Goal: Information Seeking & Learning: Learn about a topic

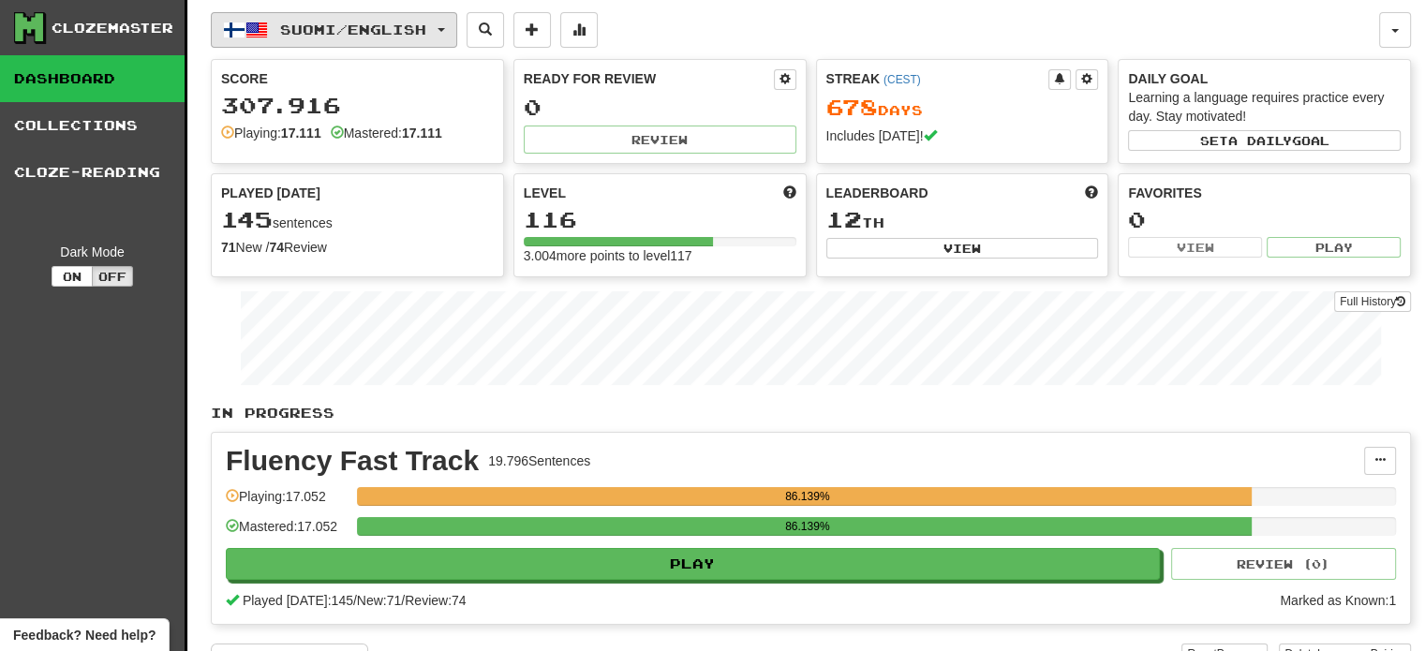
click at [302, 31] on span "Suomi / English" at bounding box center [353, 30] width 146 height 16
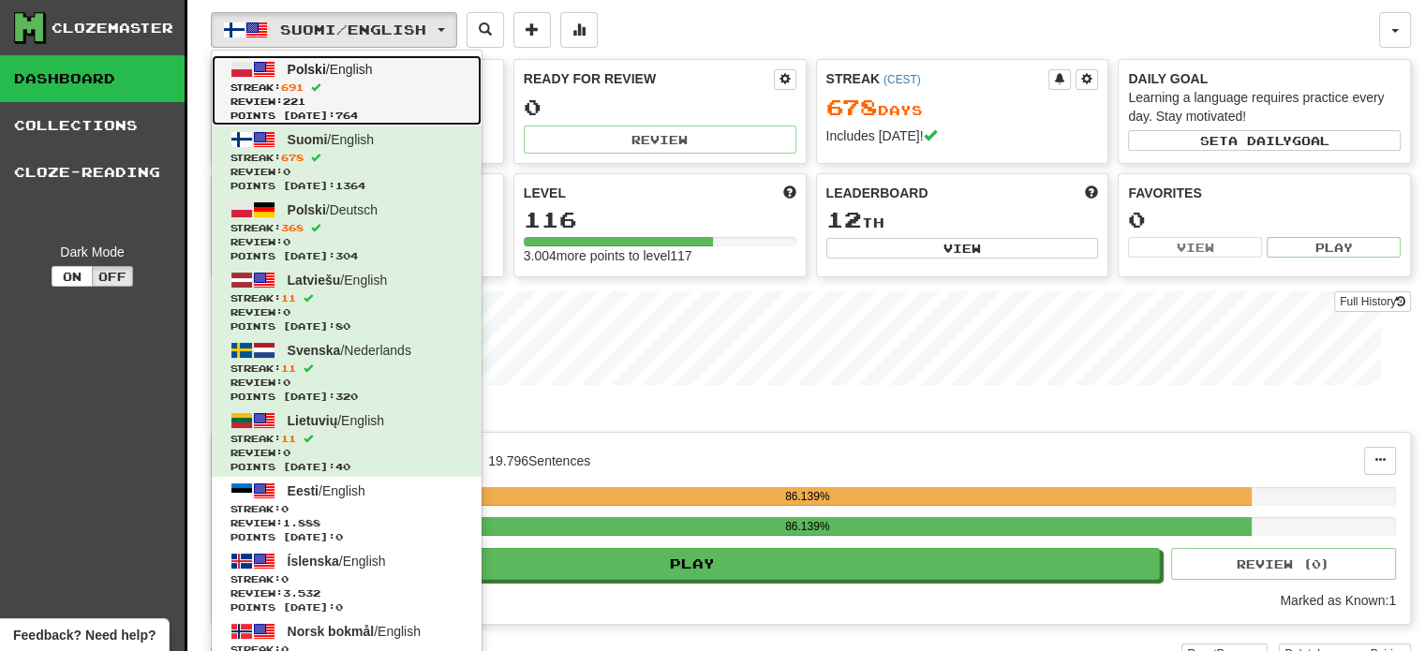
click at [382, 104] on span "Review: 221" at bounding box center [347, 102] width 232 height 14
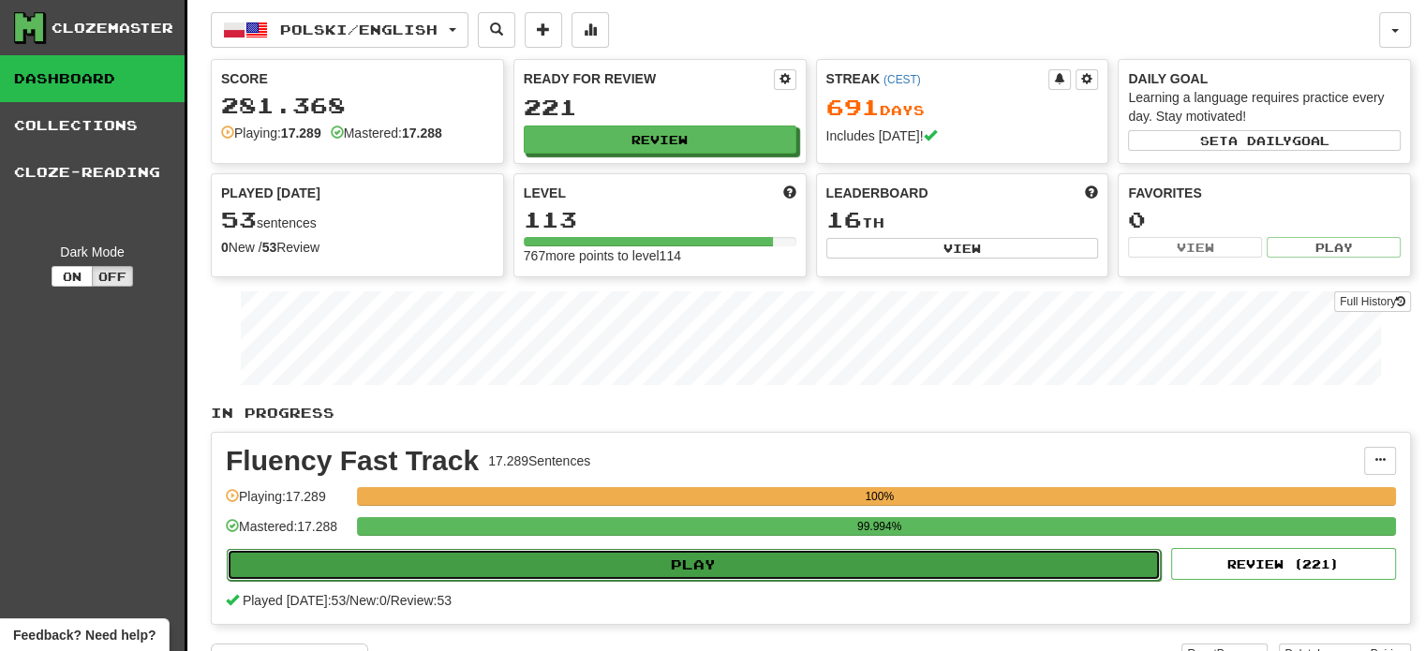
click at [635, 569] on button "Play" at bounding box center [694, 565] width 934 height 32
select select "**"
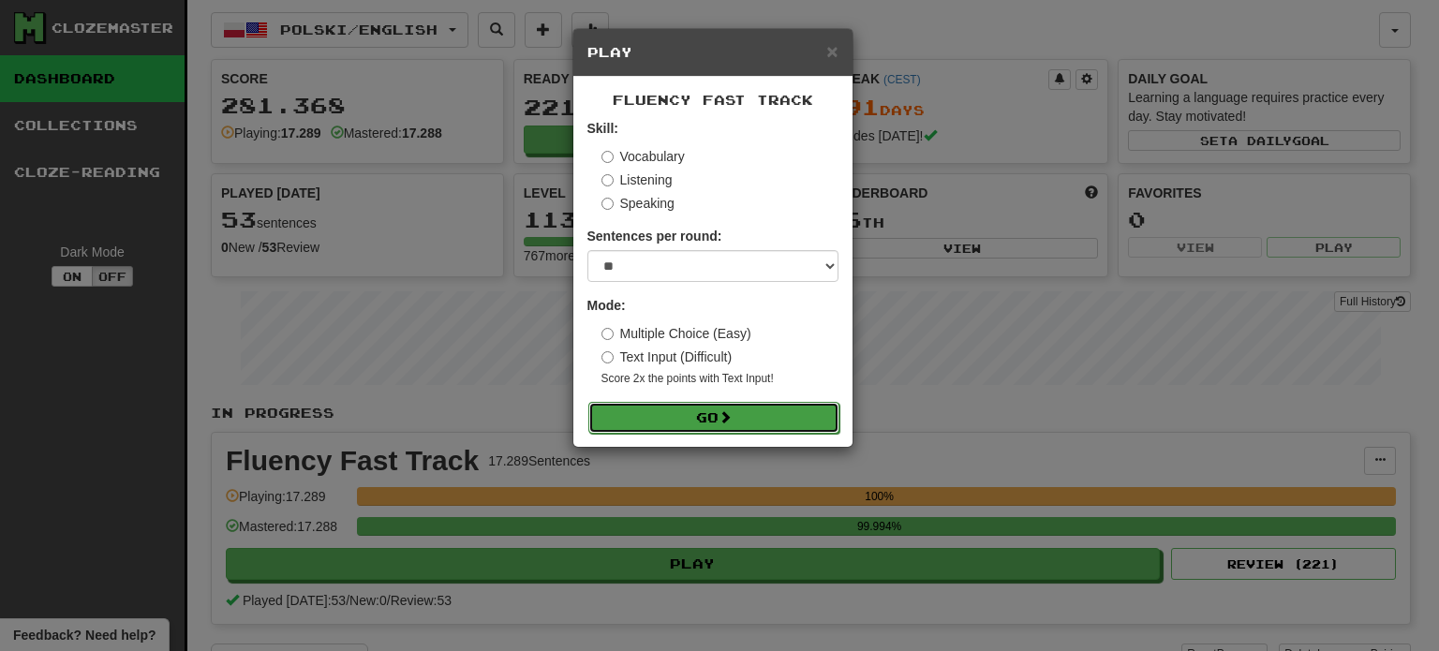
click at [712, 418] on button "Go" at bounding box center [713, 418] width 251 height 32
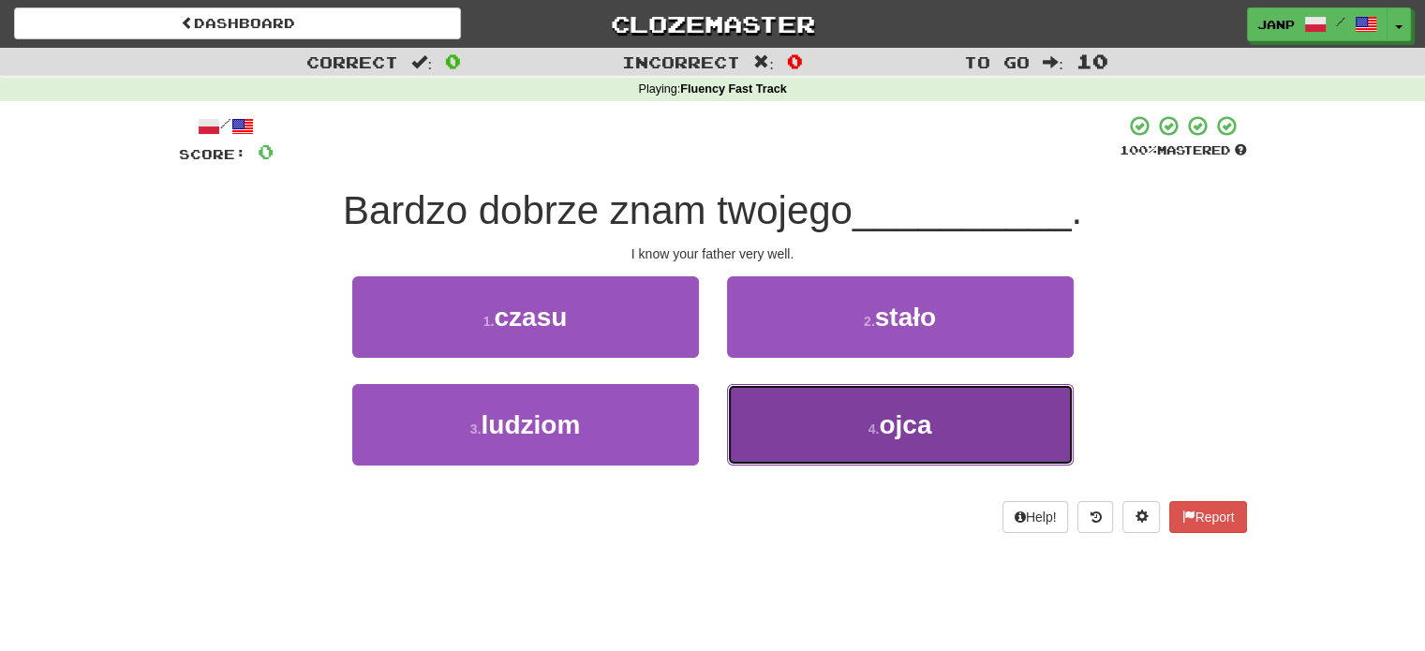
click at [763, 421] on button "4 . ojca" at bounding box center [900, 425] width 347 height 82
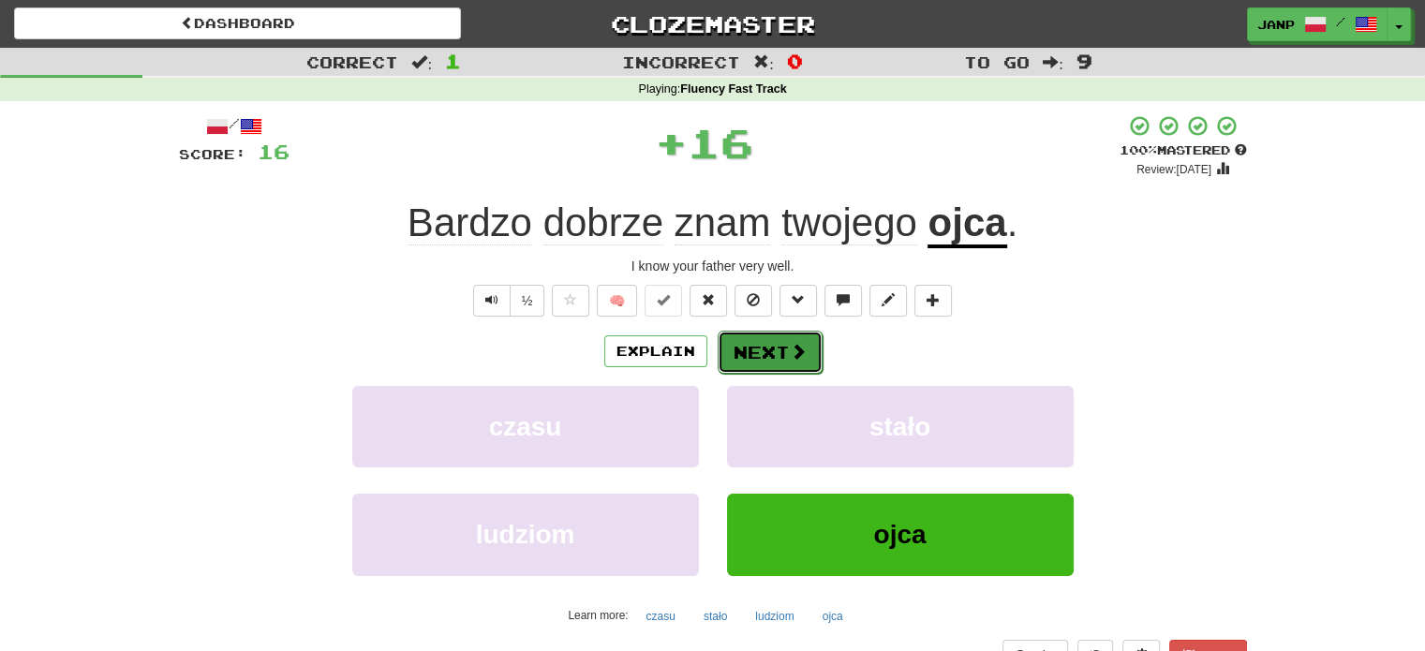
click at [759, 351] on button "Next" at bounding box center [770, 352] width 105 height 43
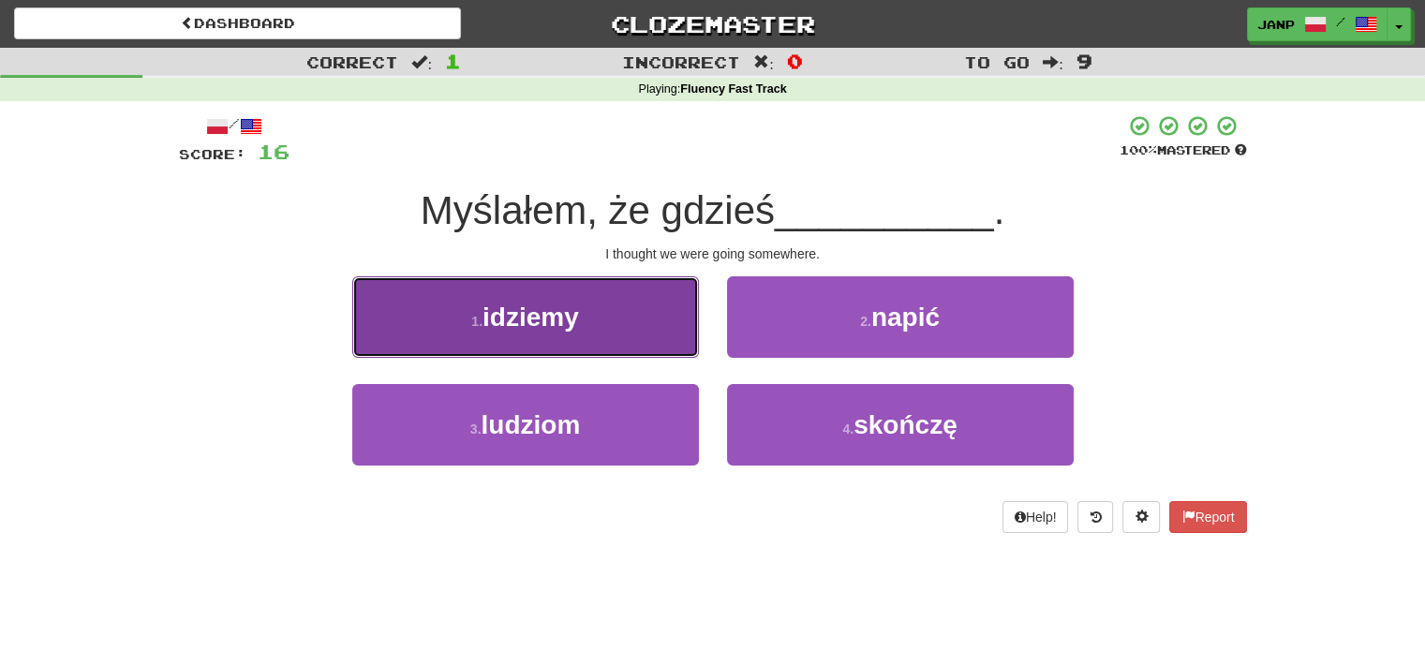
click at [680, 335] on button "1 . idziemy" at bounding box center [525, 317] width 347 height 82
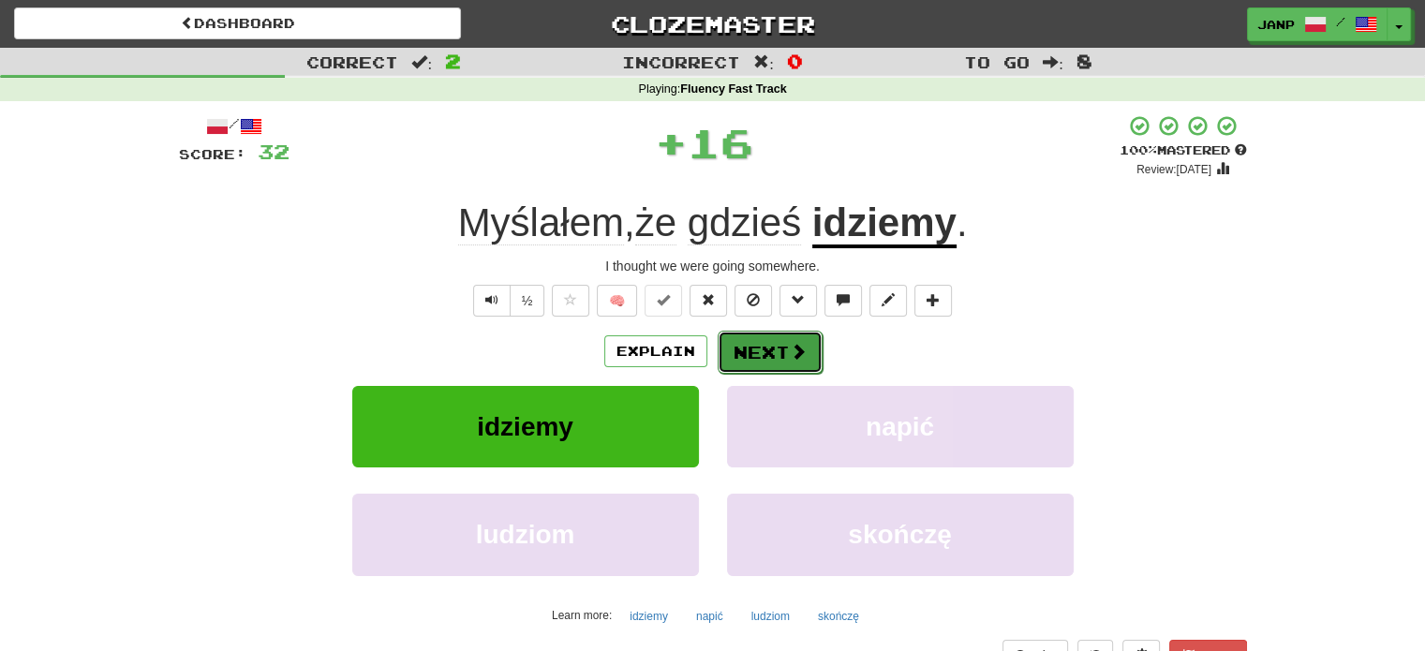
click at [741, 350] on button "Next" at bounding box center [770, 352] width 105 height 43
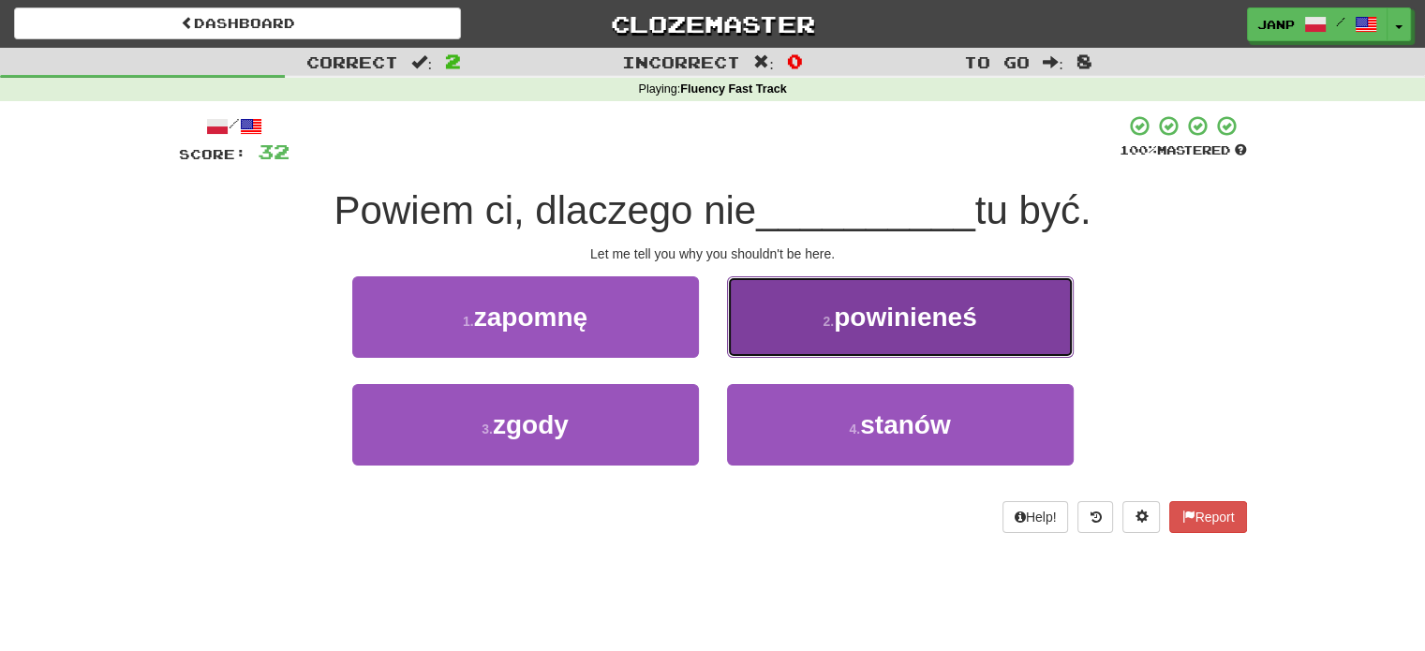
click at [797, 335] on button "2 . powinieneś" at bounding box center [900, 317] width 347 height 82
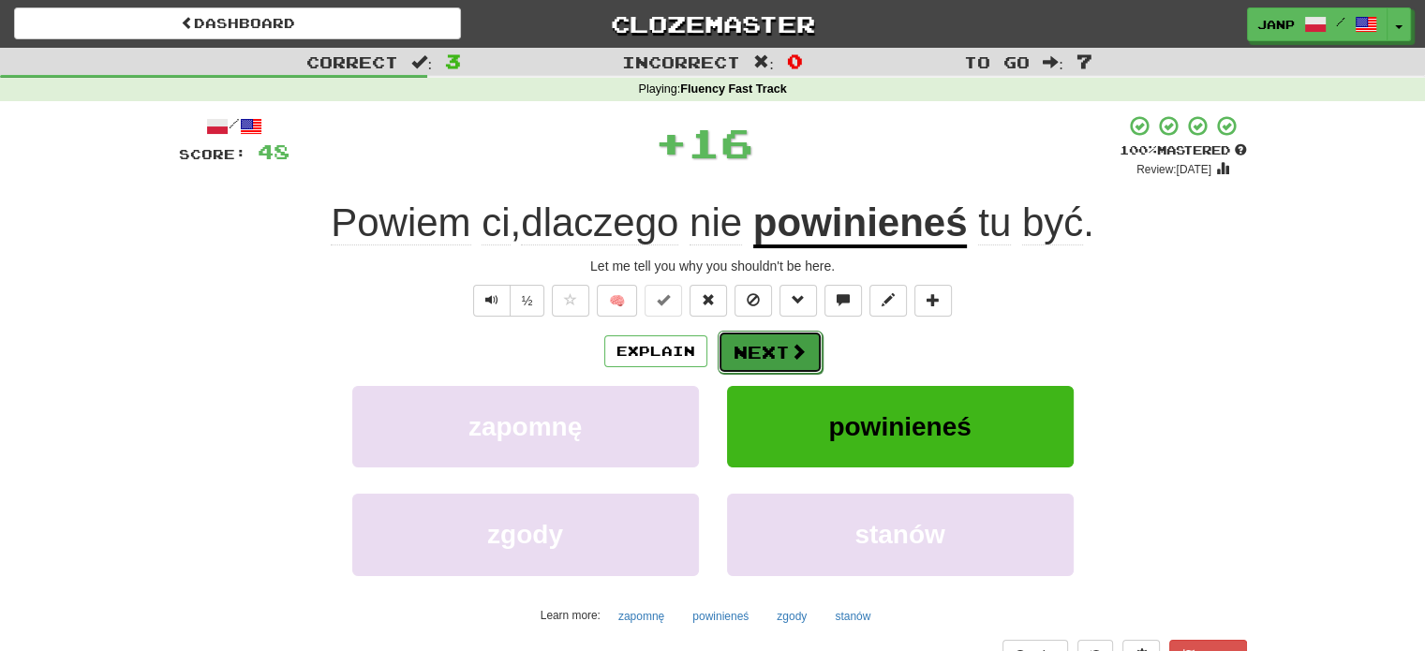
click at [759, 343] on button "Next" at bounding box center [770, 352] width 105 height 43
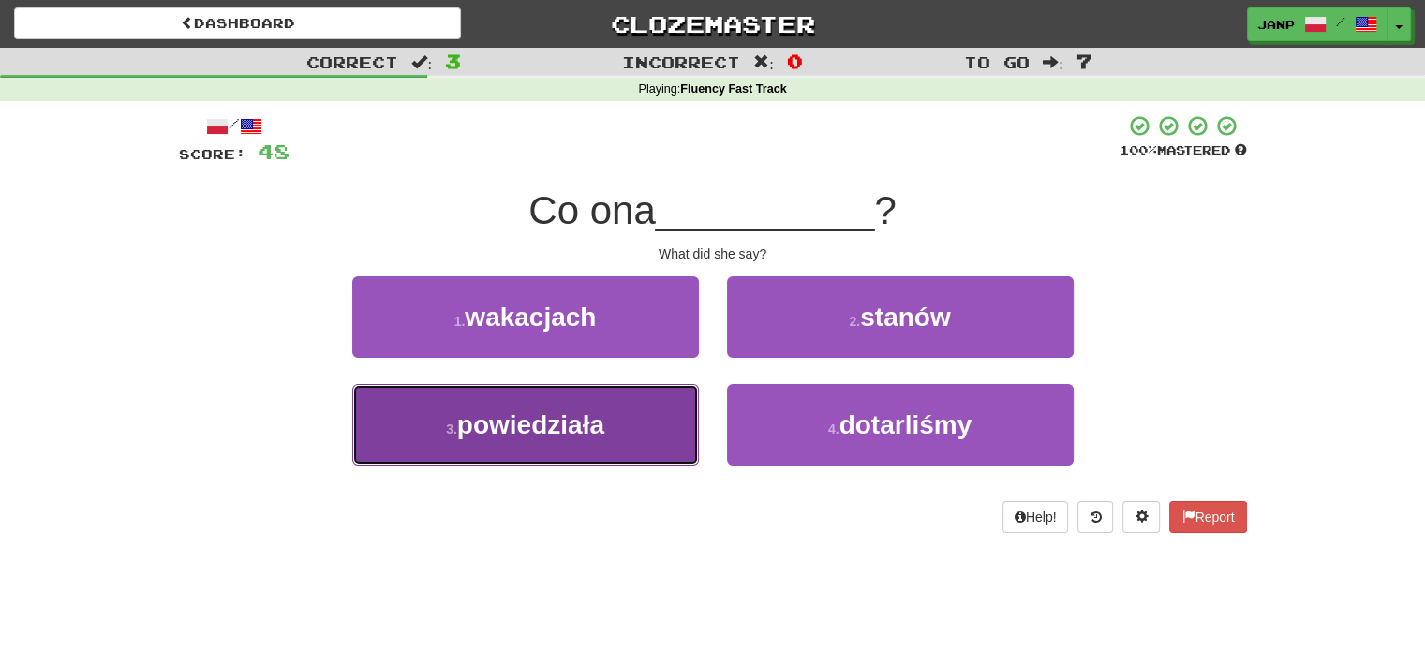
click at [620, 411] on button "3 . powiedziała" at bounding box center [525, 425] width 347 height 82
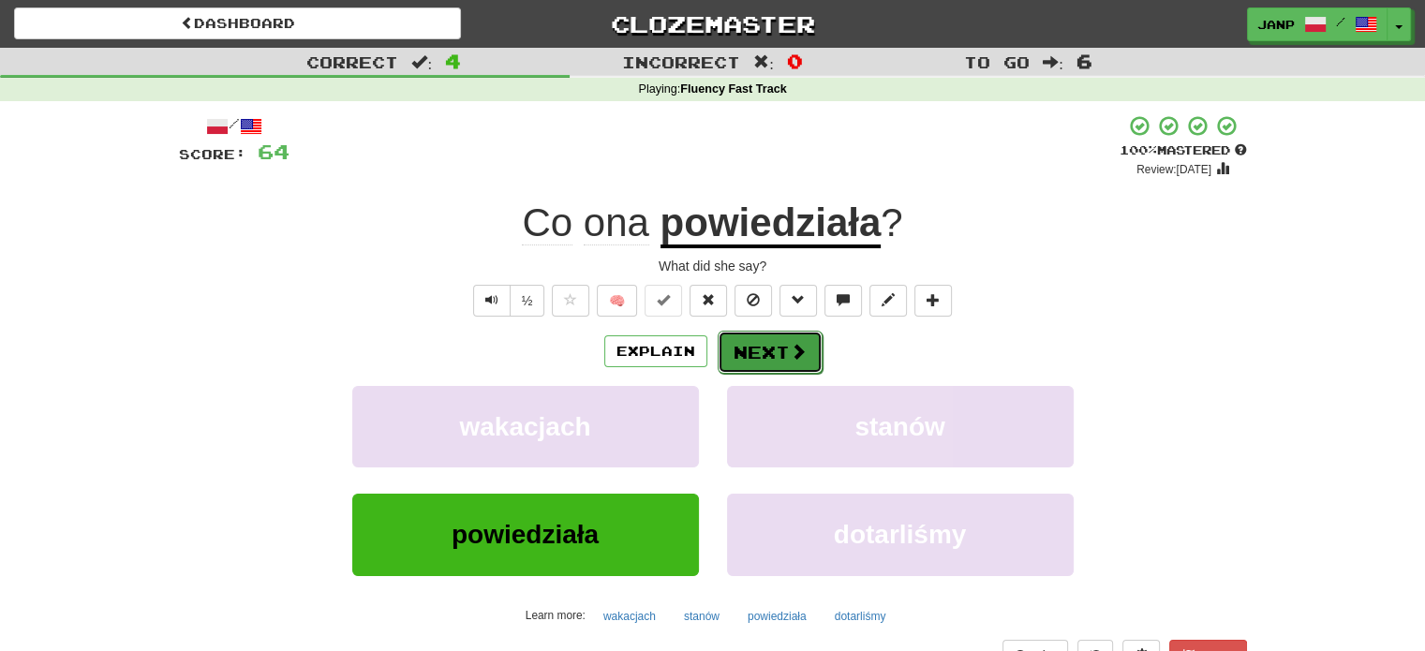
click at [752, 346] on button "Next" at bounding box center [770, 352] width 105 height 43
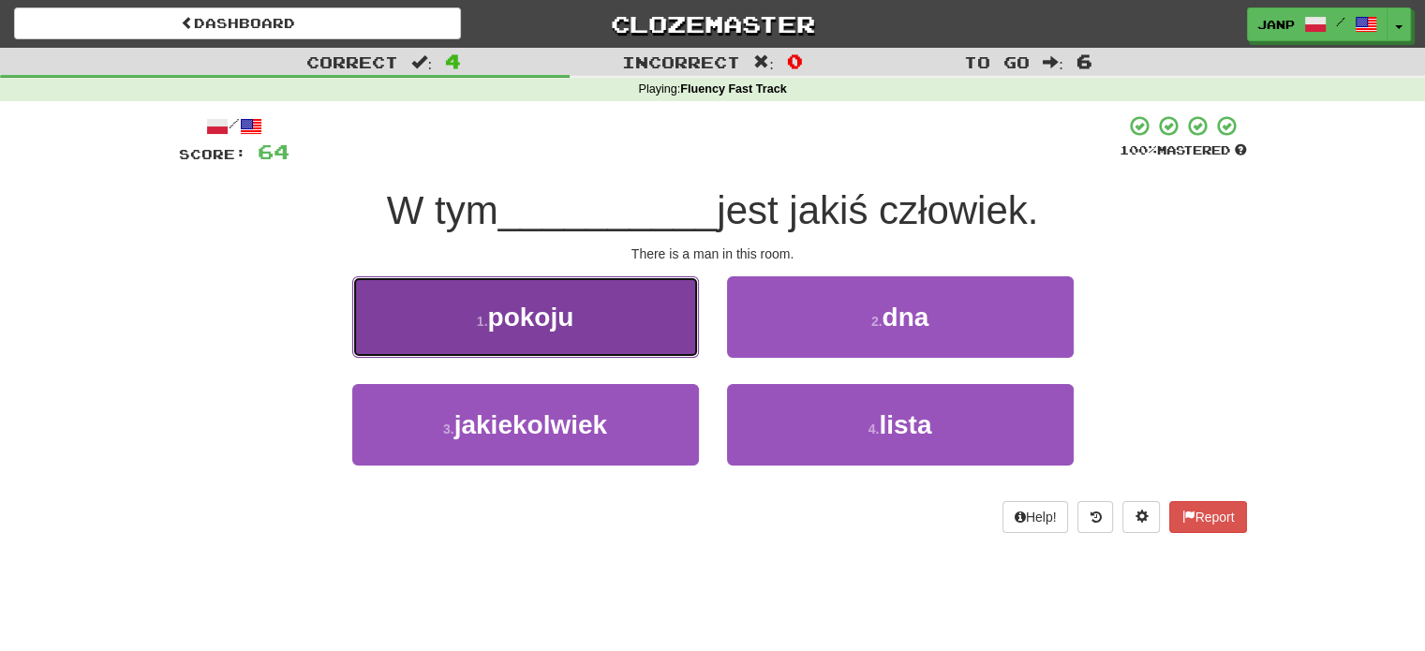
click at [626, 314] on button "1 . pokoju" at bounding box center [525, 317] width 347 height 82
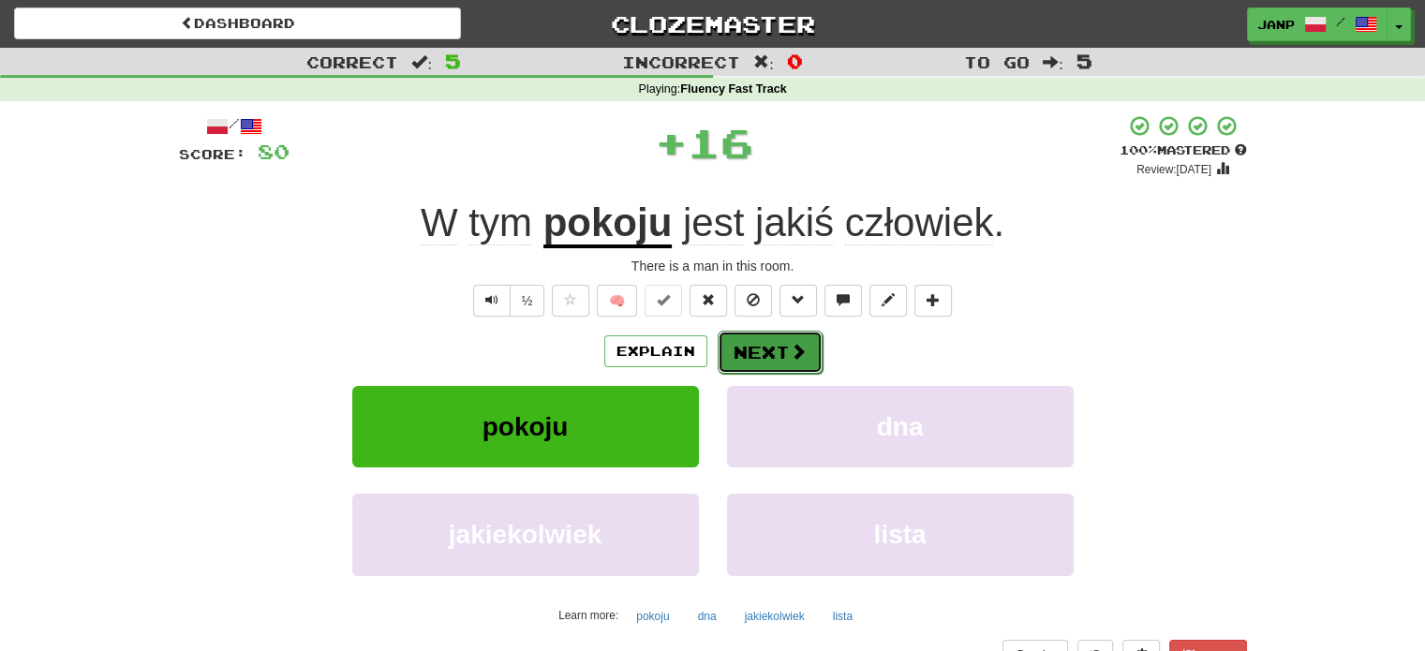
click at [750, 345] on button "Next" at bounding box center [770, 352] width 105 height 43
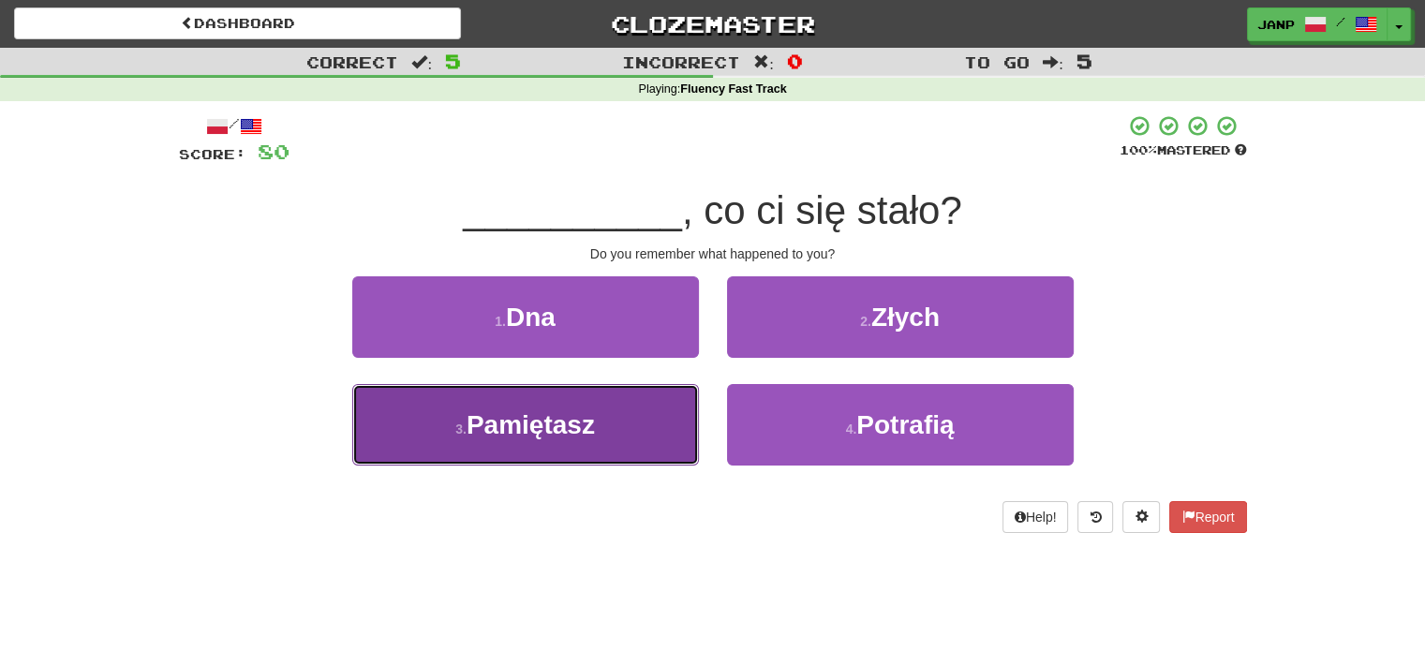
click at [650, 405] on button "3 . Pamiętasz" at bounding box center [525, 425] width 347 height 82
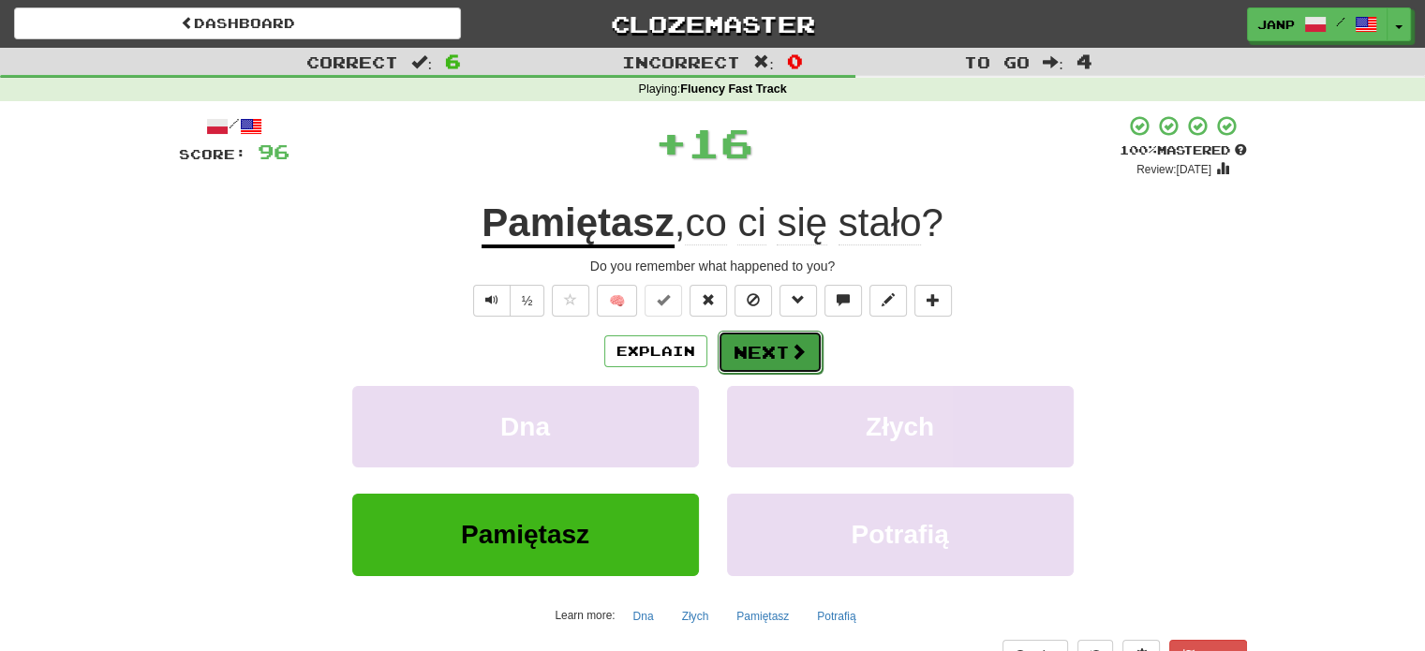
click at [735, 350] on button "Next" at bounding box center [770, 352] width 105 height 43
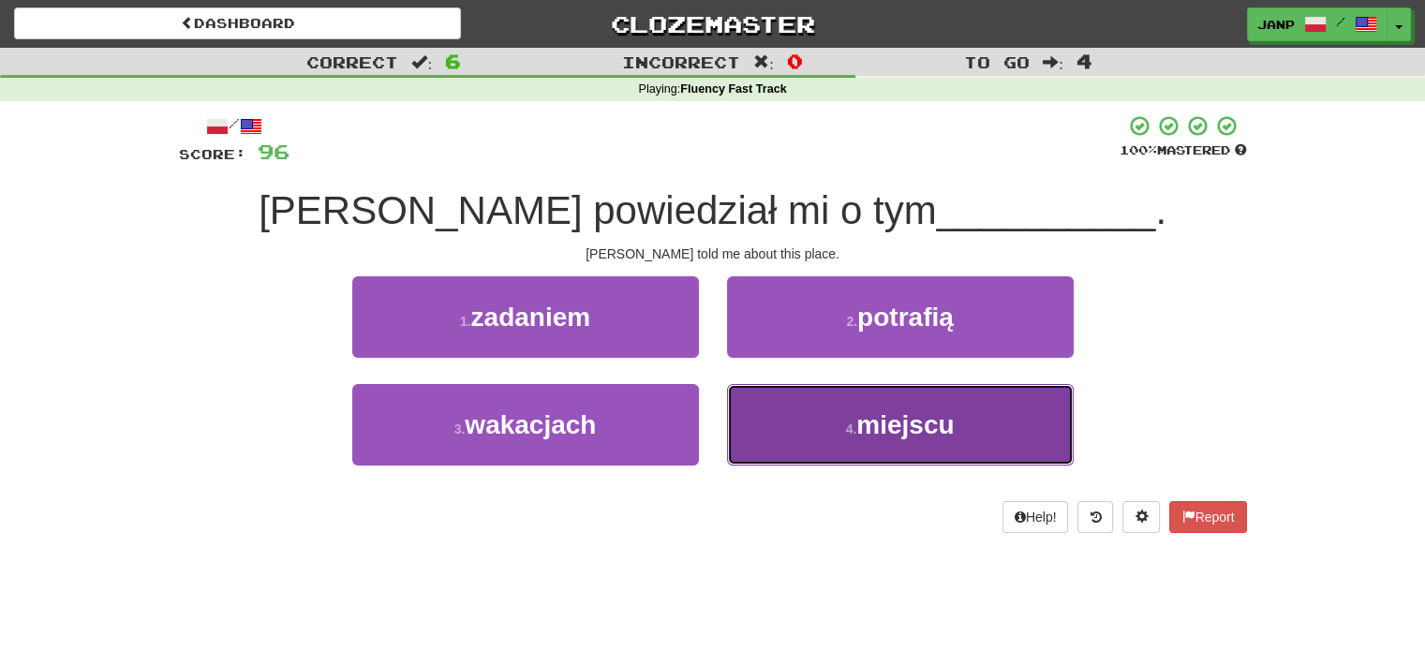
click at [768, 405] on button "4 . miejscu" at bounding box center [900, 425] width 347 height 82
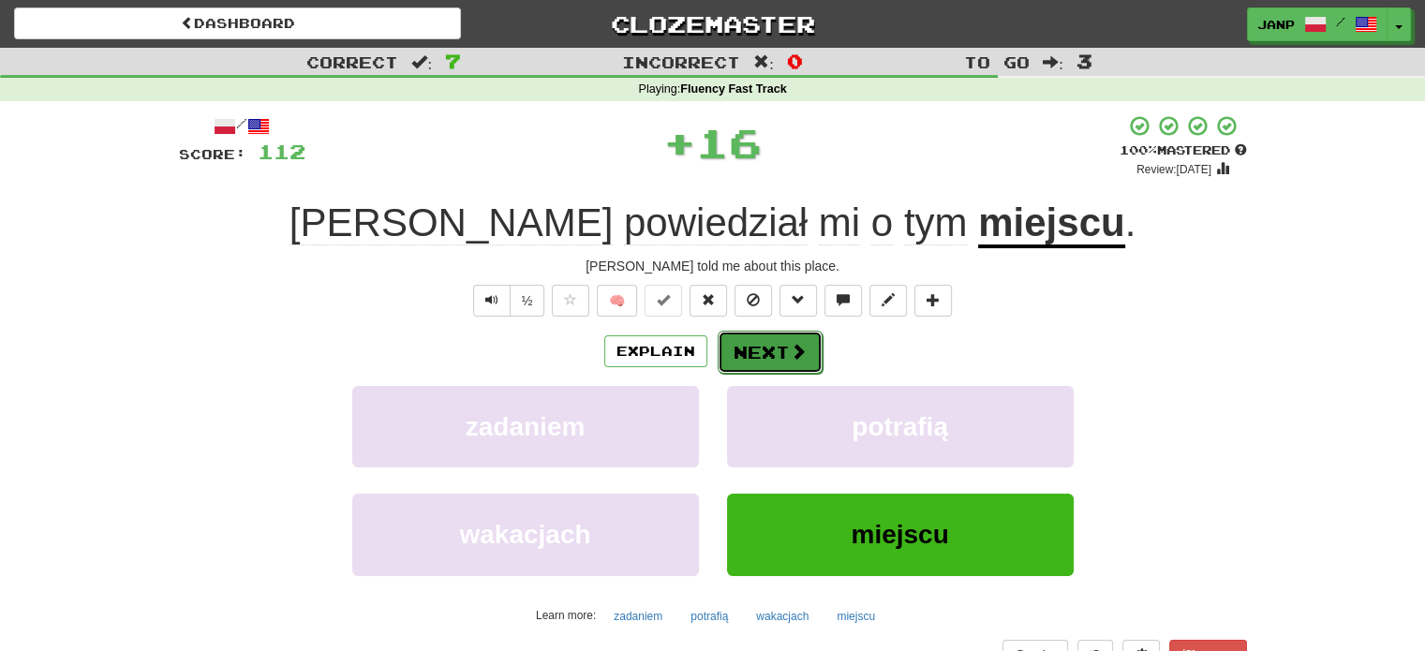
click at [740, 355] on button "Next" at bounding box center [770, 352] width 105 height 43
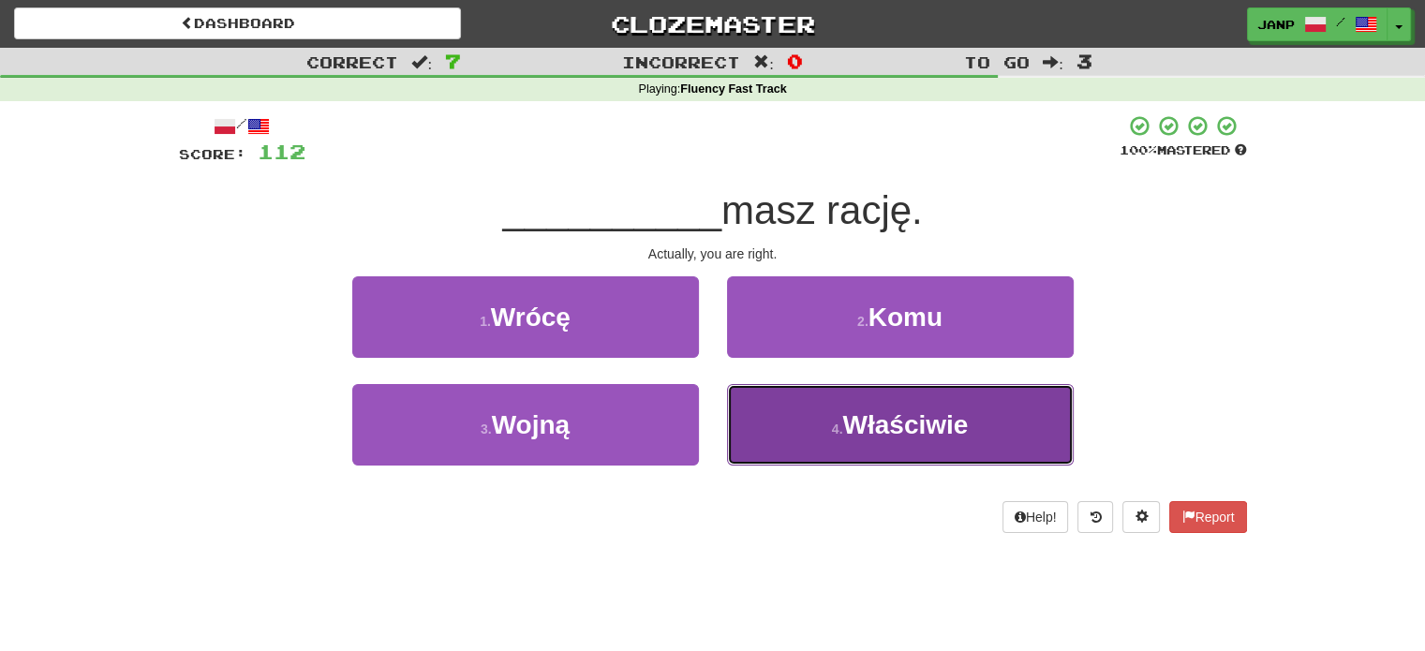
click at [794, 419] on button "4 . Właściwie" at bounding box center [900, 425] width 347 height 82
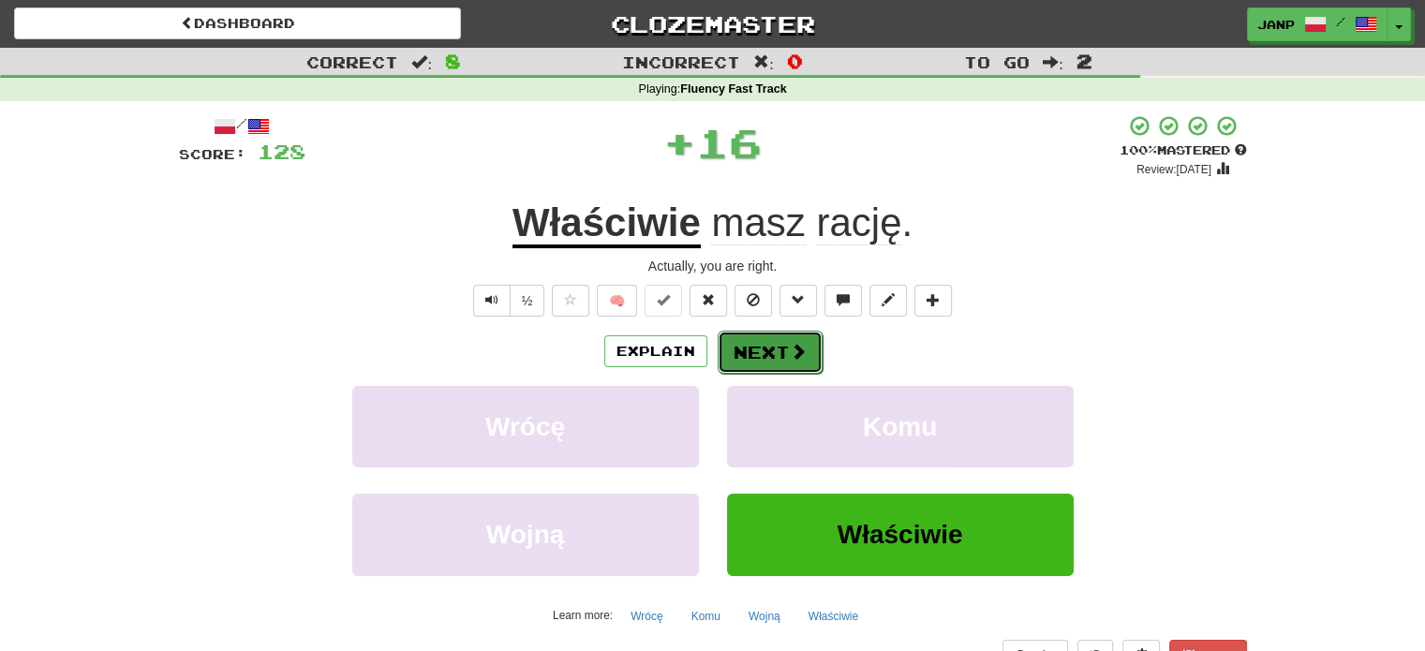
click at [746, 347] on button "Next" at bounding box center [770, 352] width 105 height 43
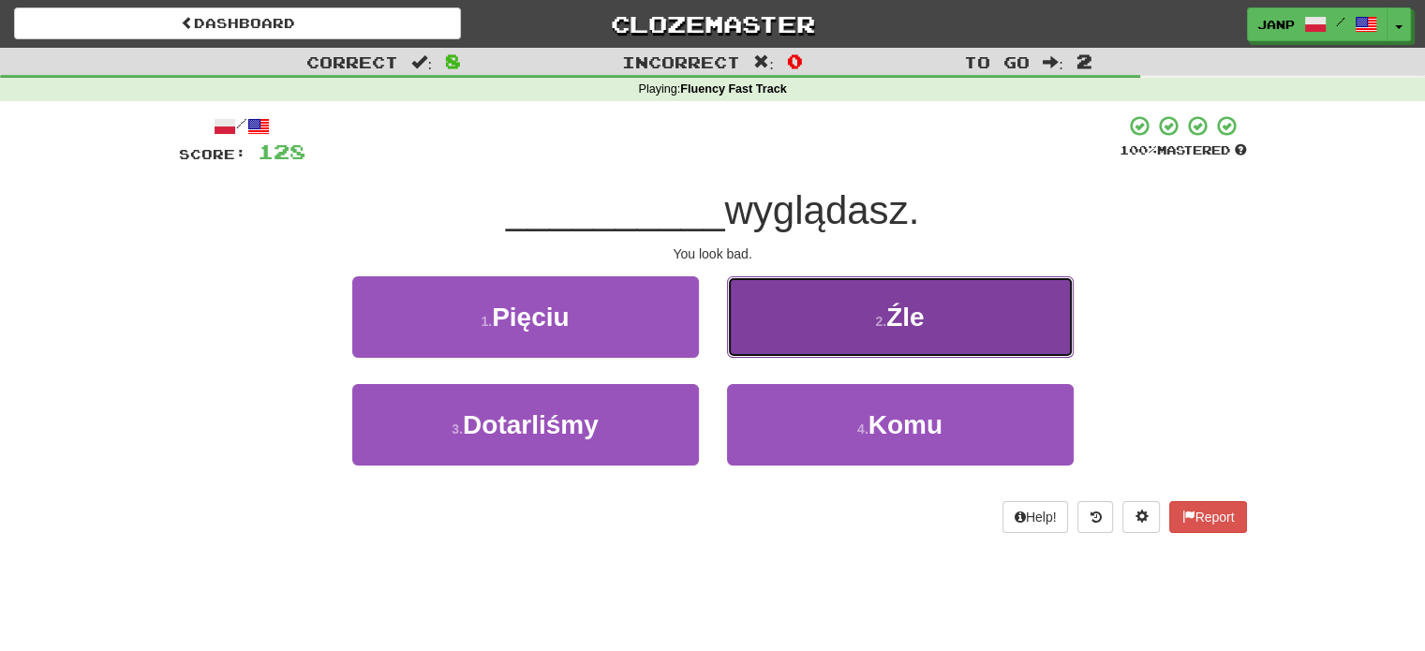
click at [766, 333] on button "2 . Źle" at bounding box center [900, 317] width 347 height 82
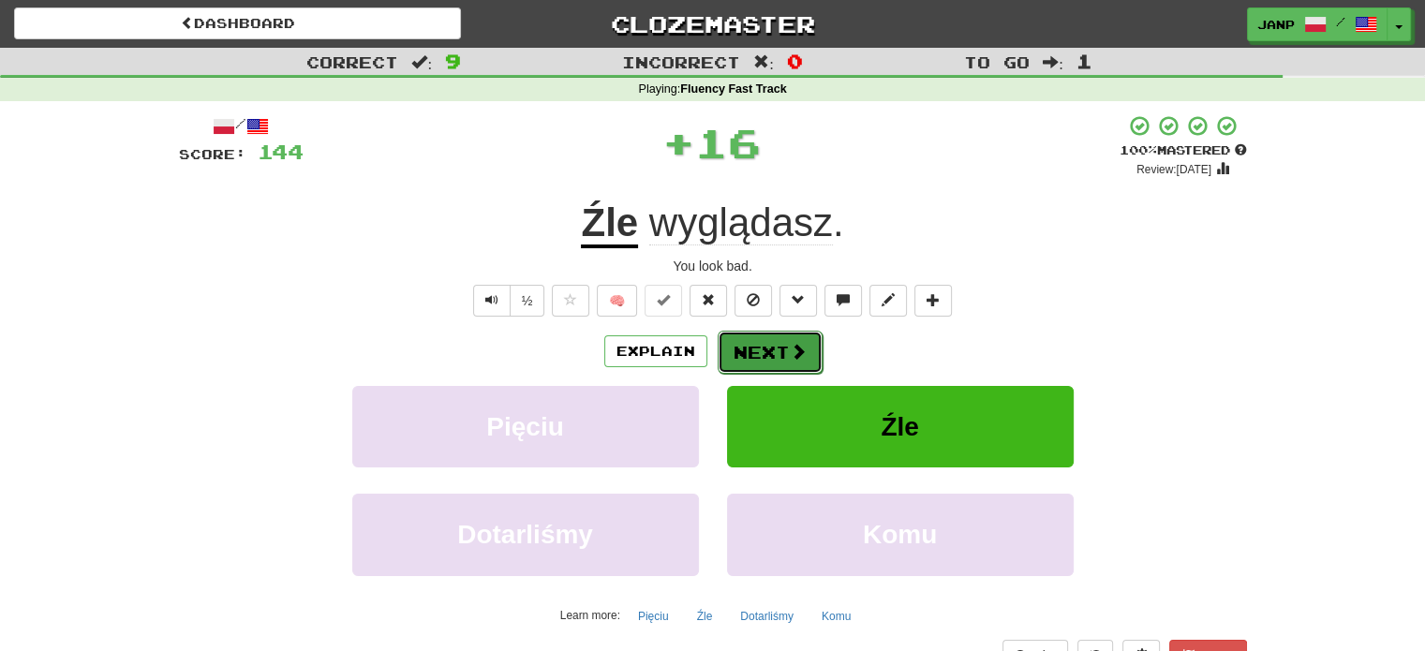
click at [758, 351] on button "Next" at bounding box center [770, 352] width 105 height 43
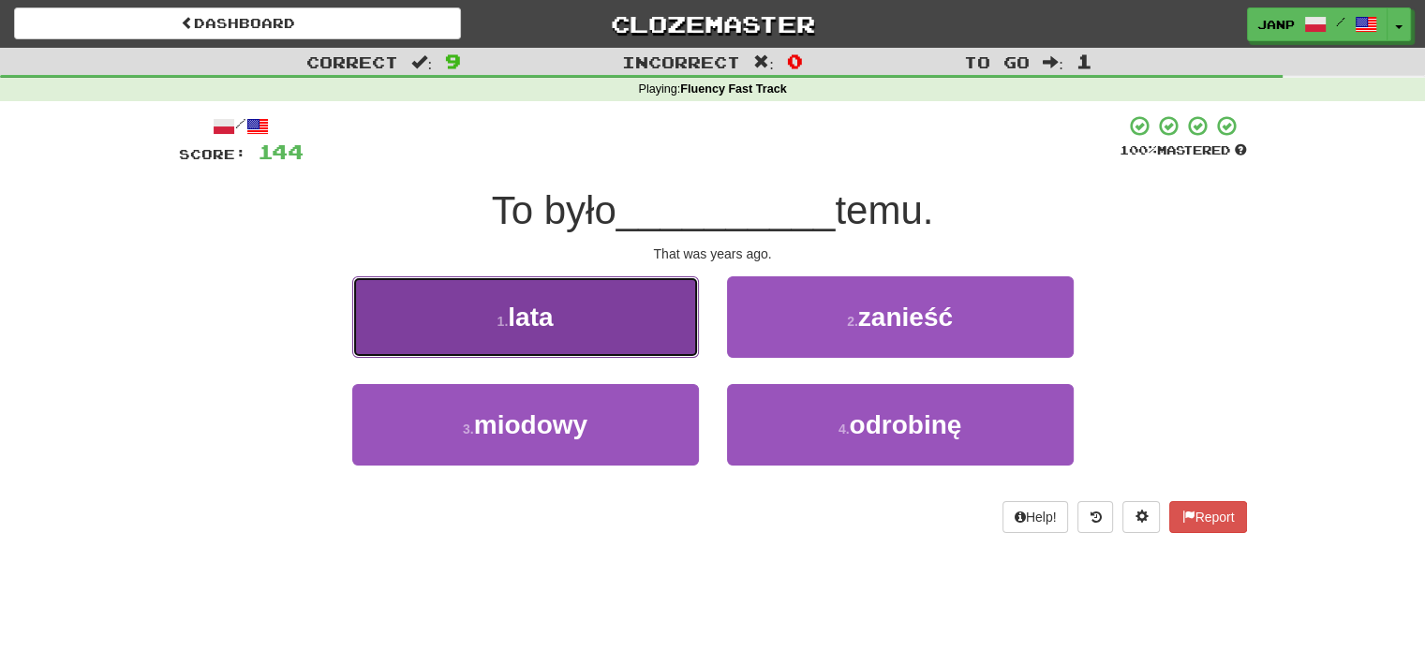
click at [689, 330] on button "1 . lata" at bounding box center [525, 317] width 347 height 82
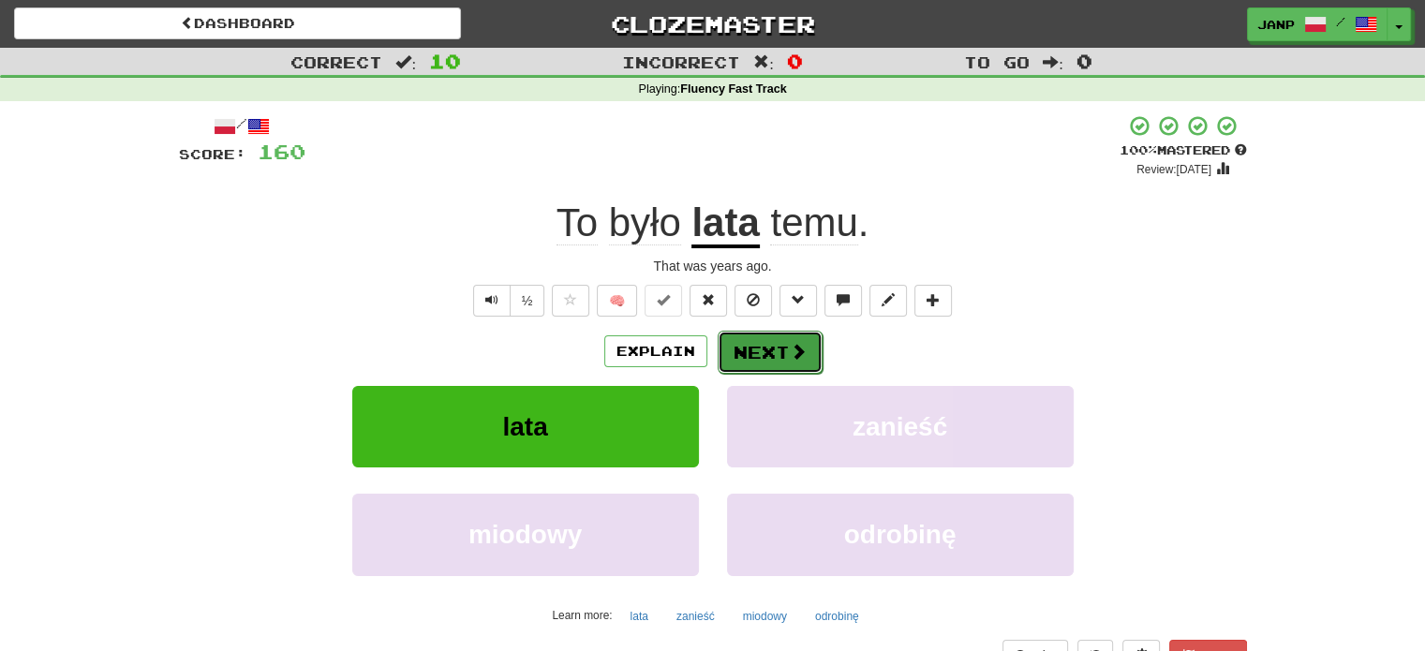
click at [737, 347] on button "Next" at bounding box center [770, 352] width 105 height 43
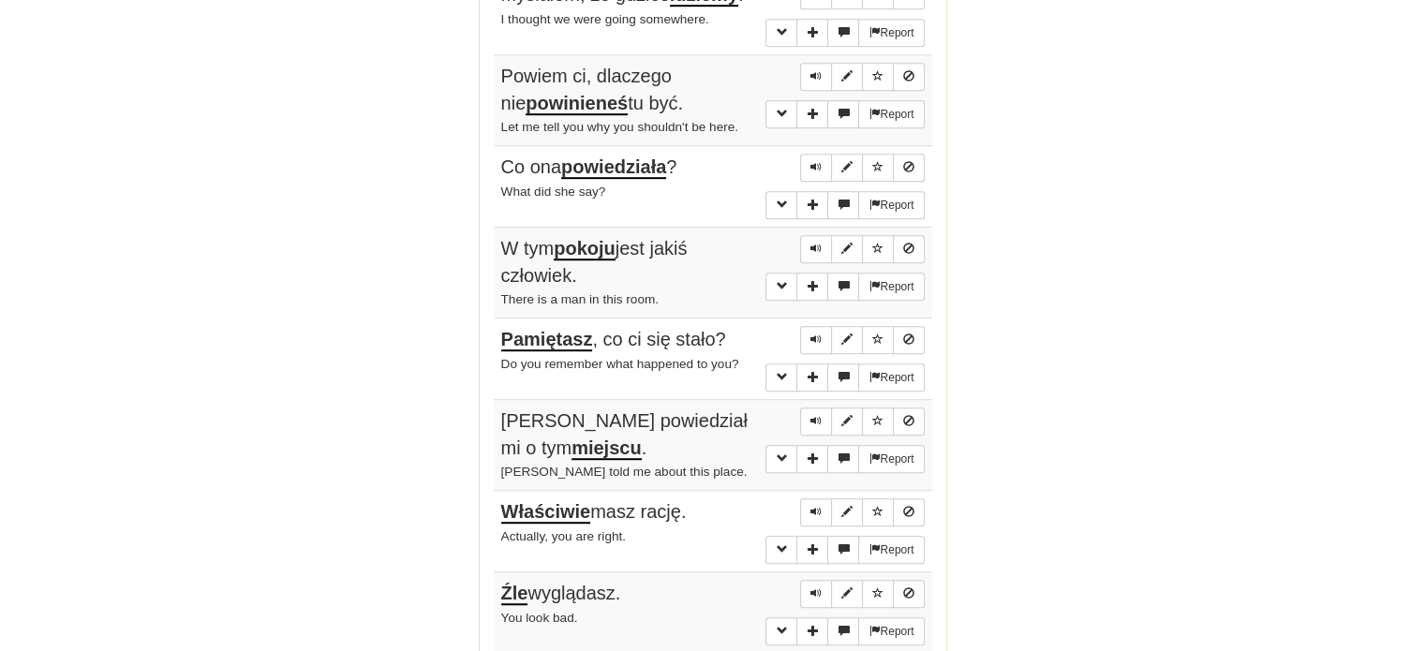
scroll to position [1593, 0]
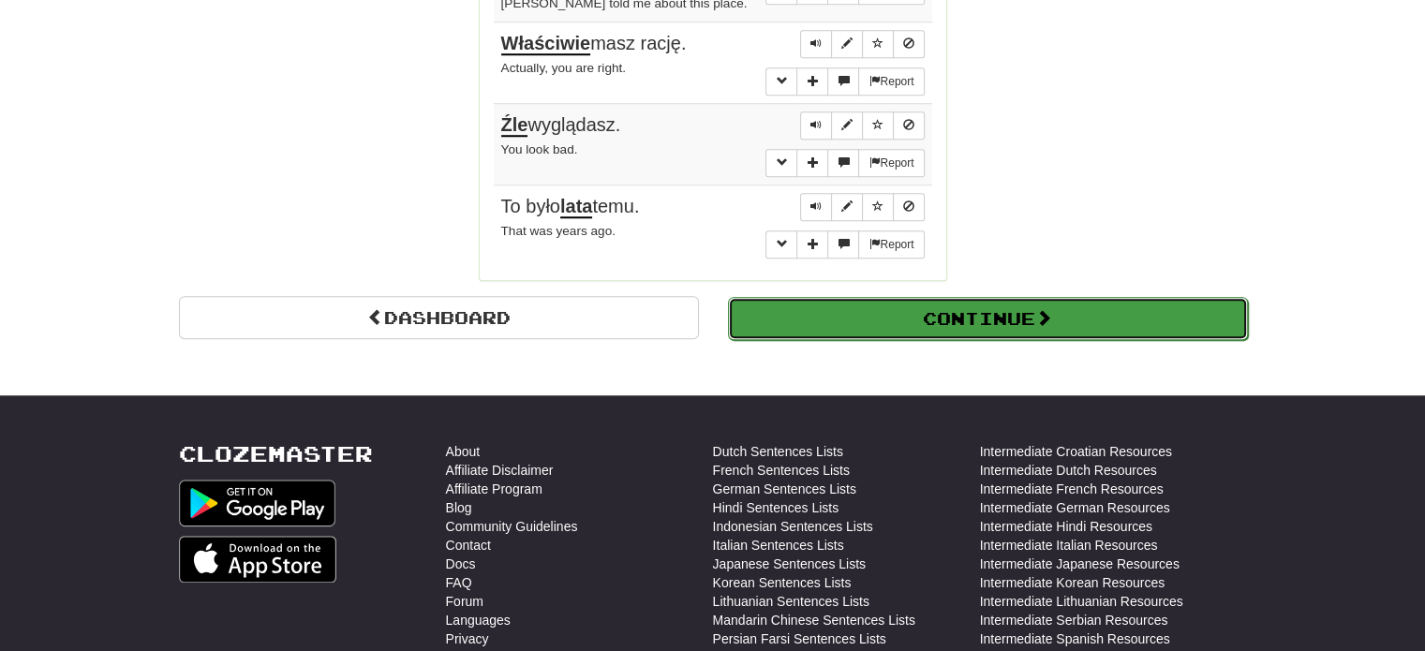
click at [771, 320] on button "Continue" at bounding box center [988, 318] width 520 height 43
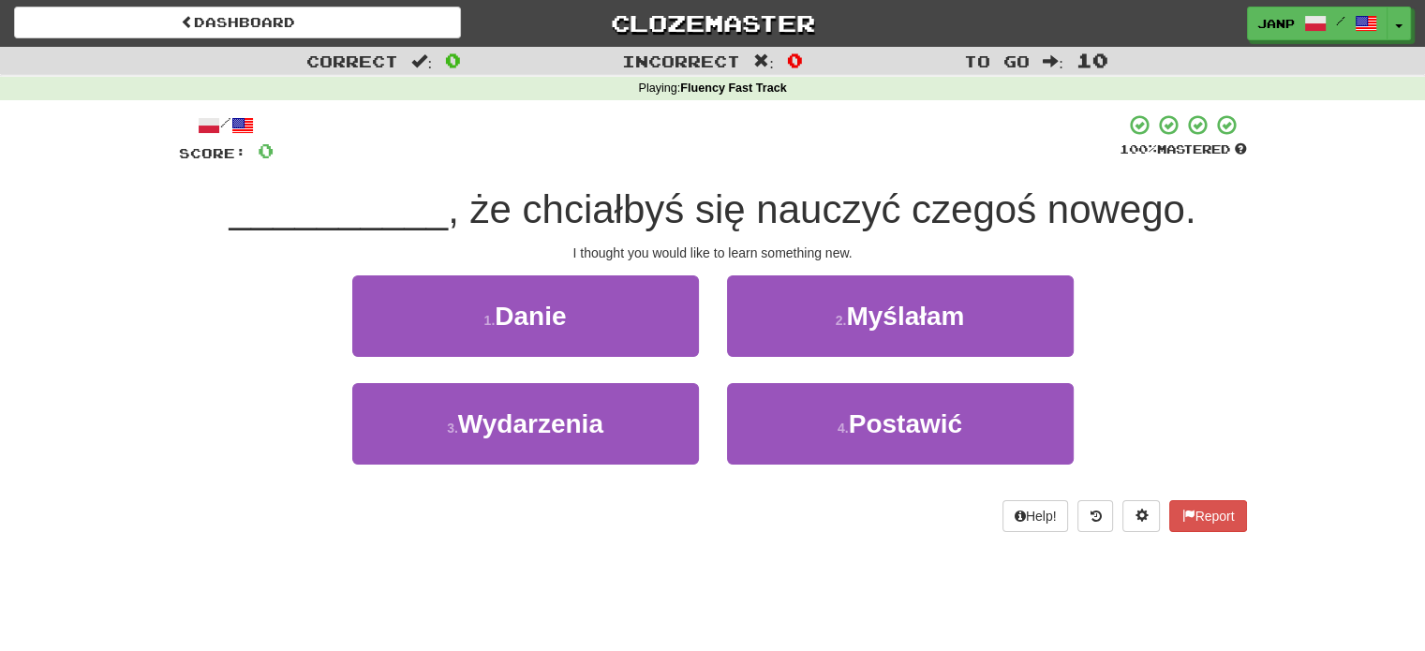
scroll to position [0, 0]
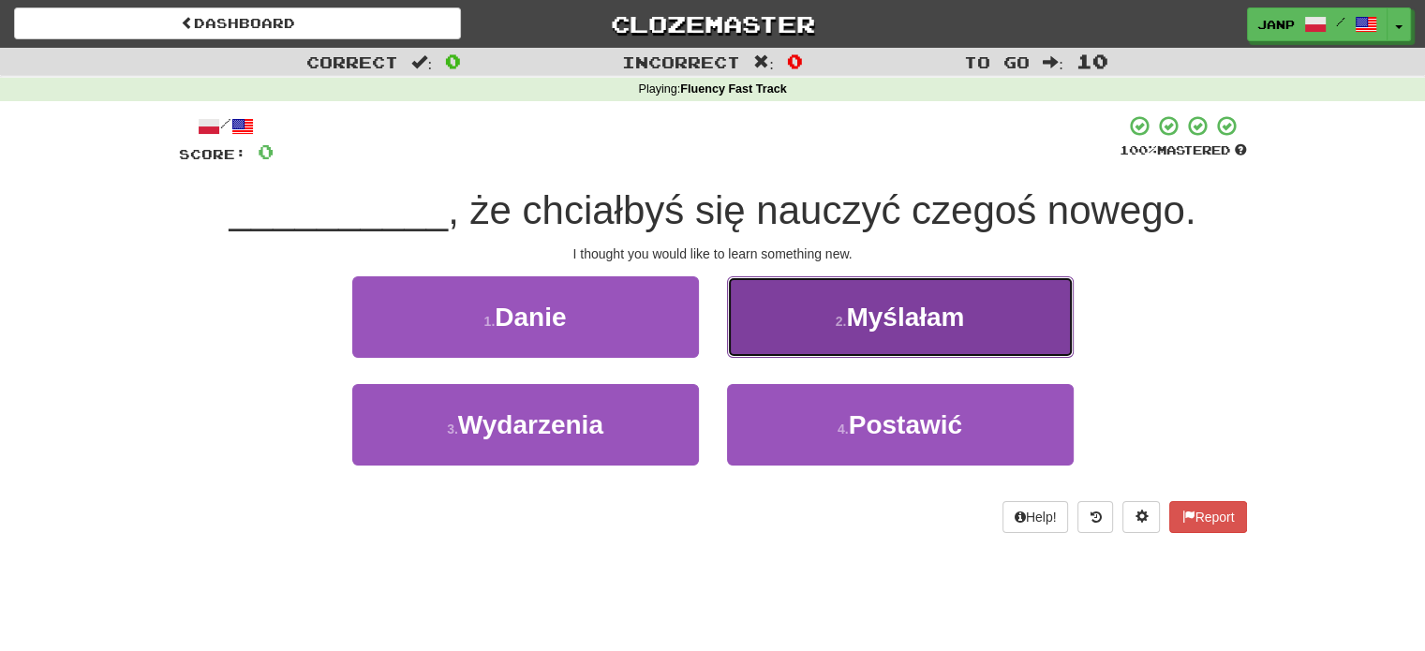
click at [817, 325] on button "2 . Myślałam" at bounding box center [900, 317] width 347 height 82
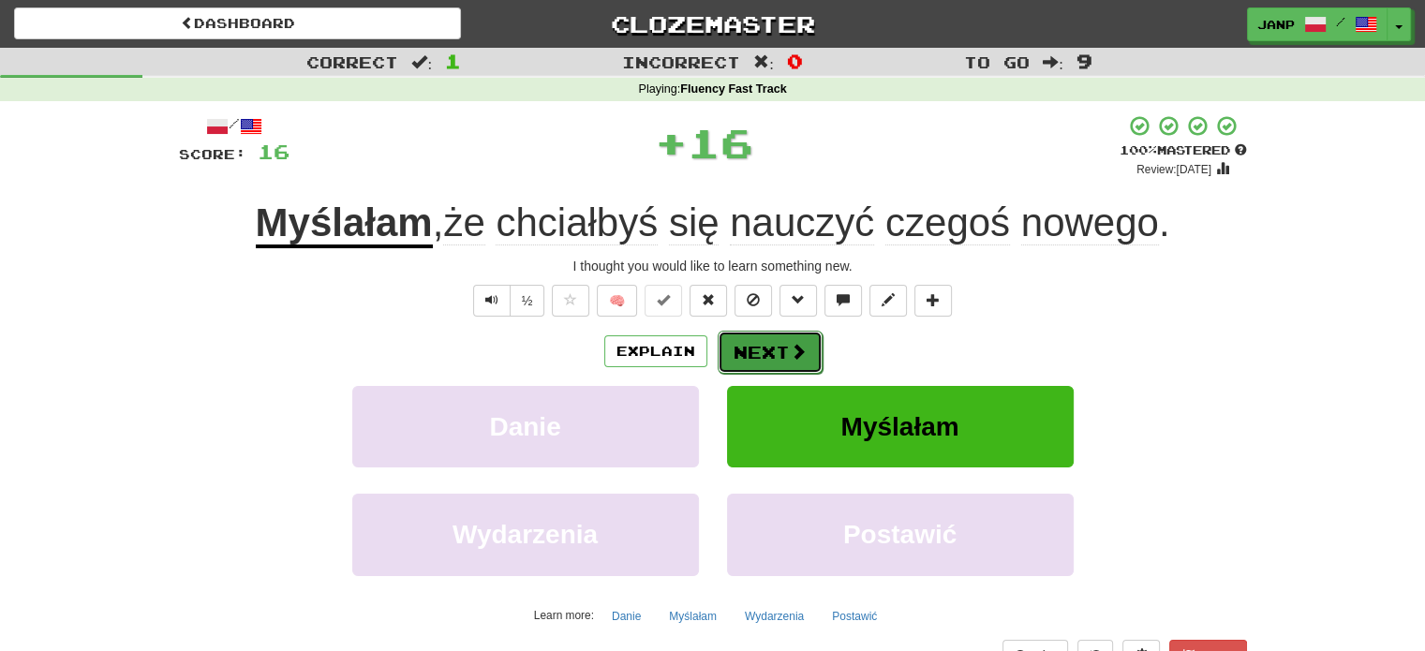
click at [737, 344] on button "Next" at bounding box center [770, 352] width 105 height 43
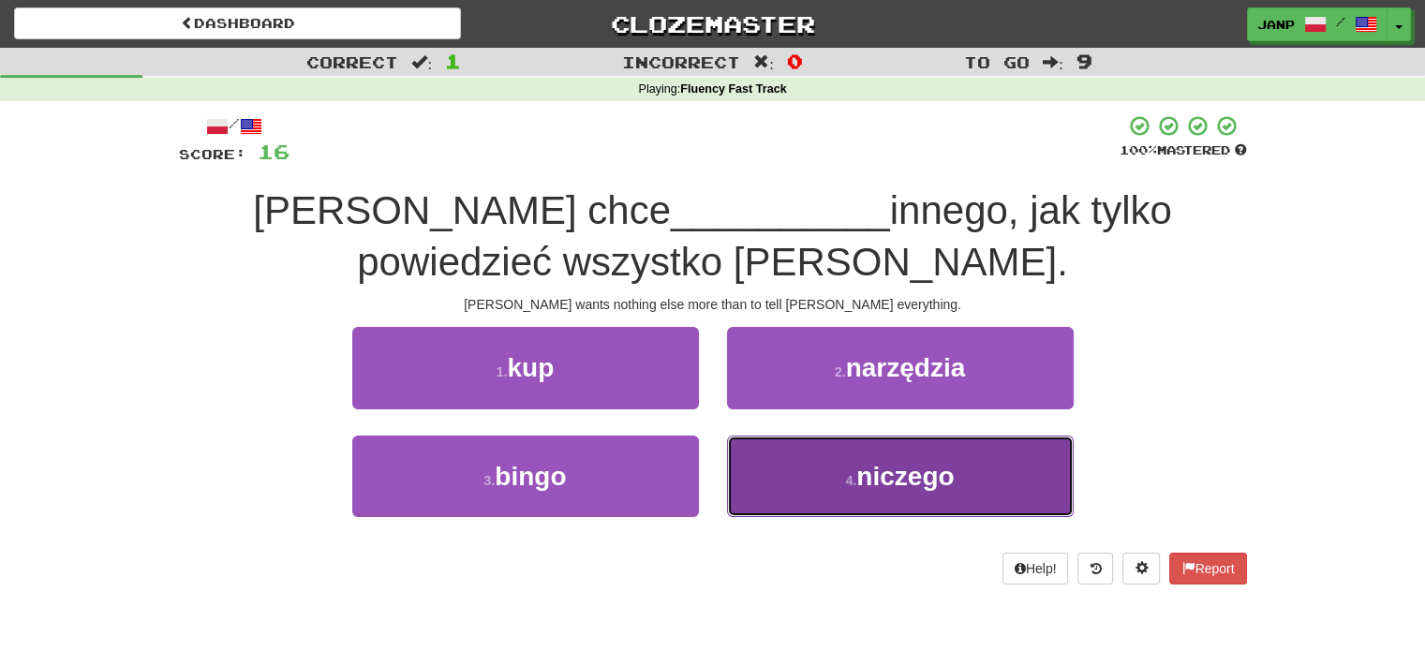
click at [811, 486] on button "4 . niczego" at bounding box center [900, 477] width 347 height 82
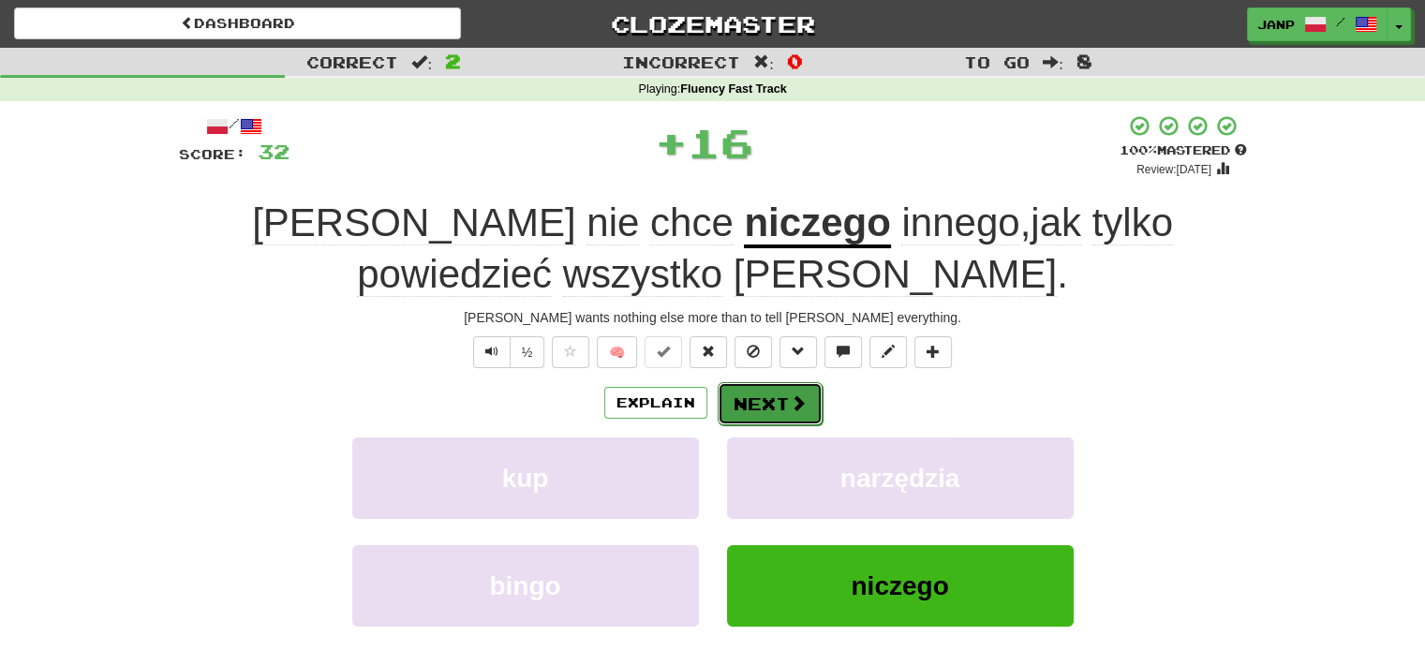
click at [750, 398] on button "Next" at bounding box center [770, 403] width 105 height 43
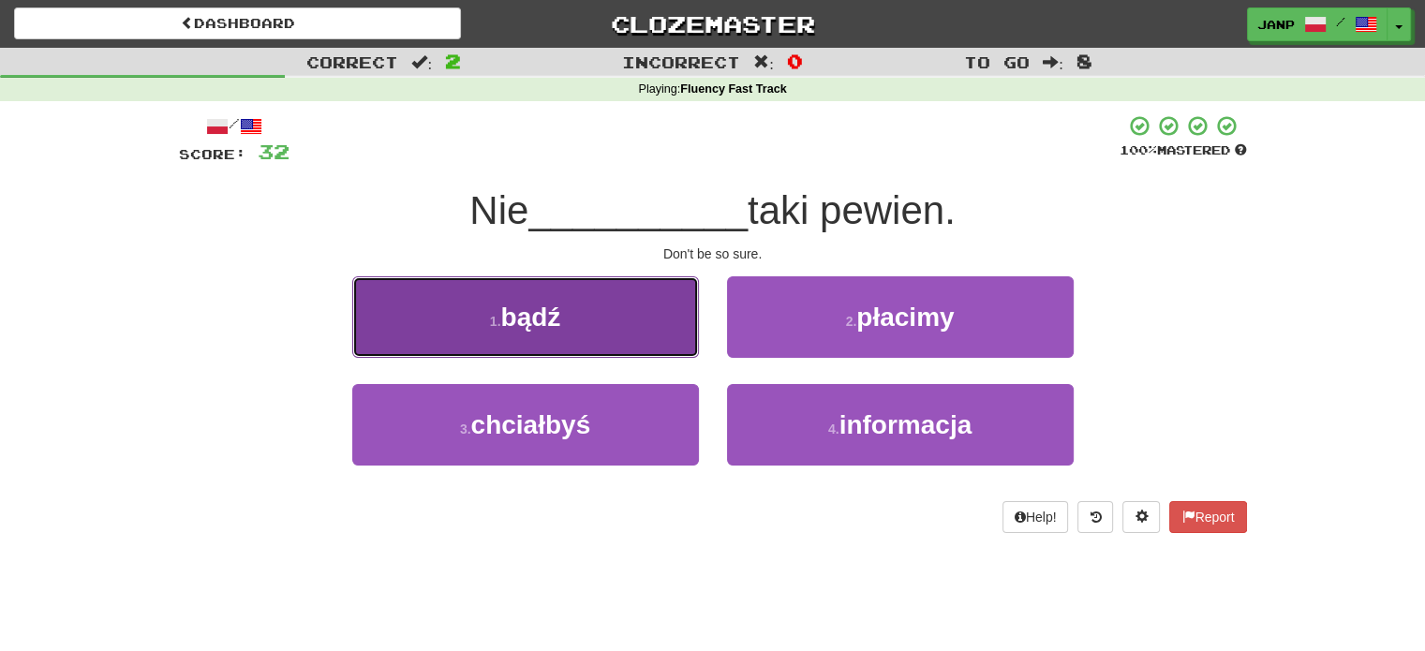
click at [614, 333] on button "1 . bądź" at bounding box center [525, 317] width 347 height 82
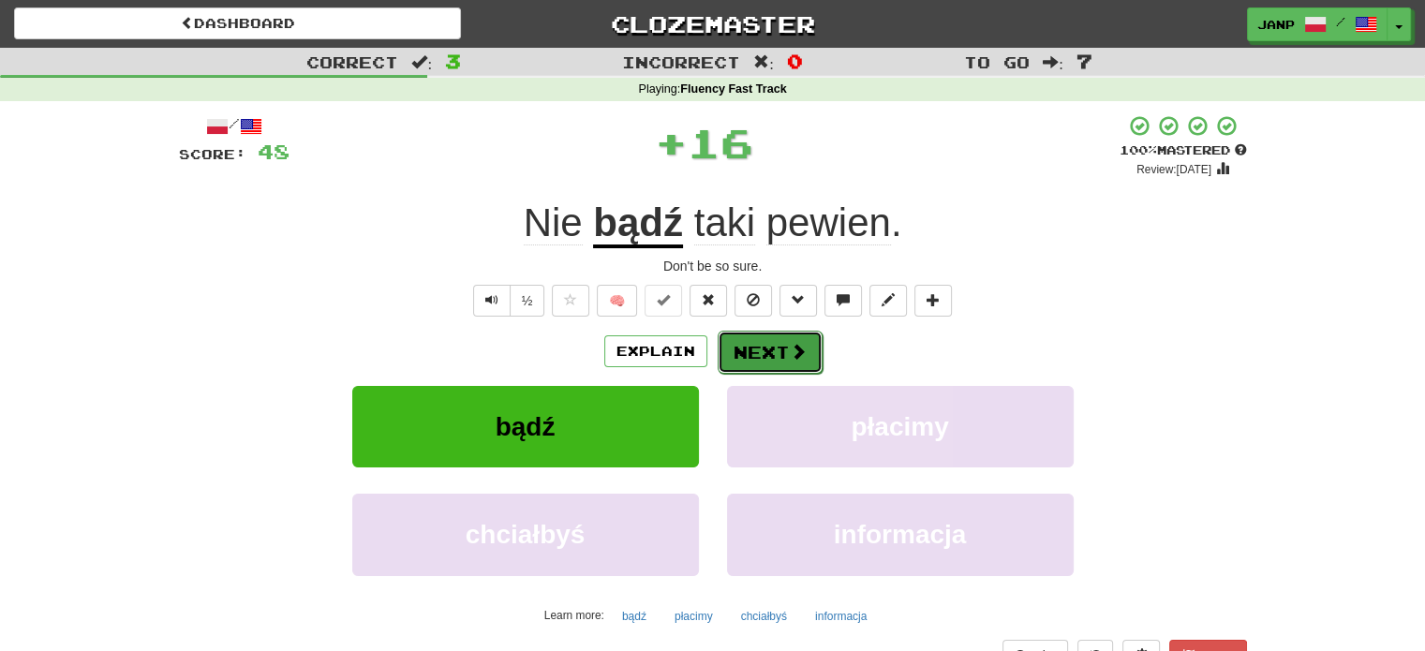
click at [767, 366] on button "Next" at bounding box center [770, 352] width 105 height 43
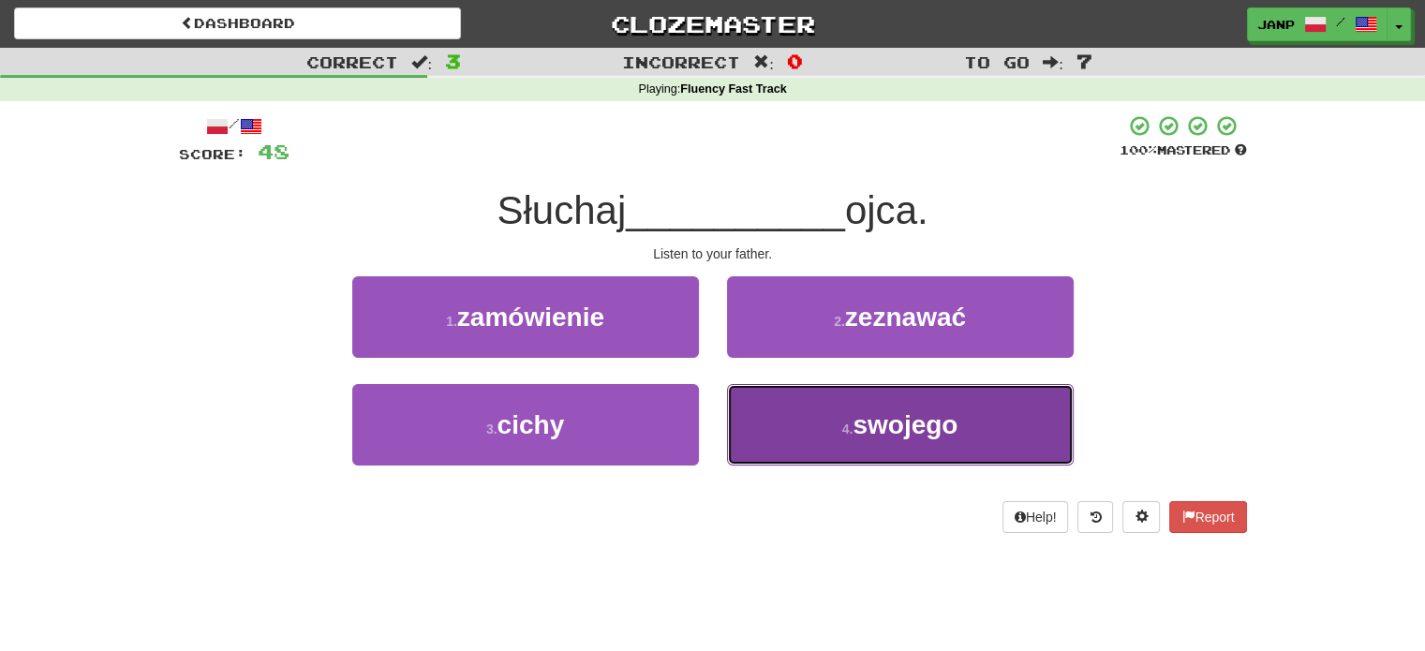
click at [798, 453] on button "4 . swojego" at bounding box center [900, 425] width 347 height 82
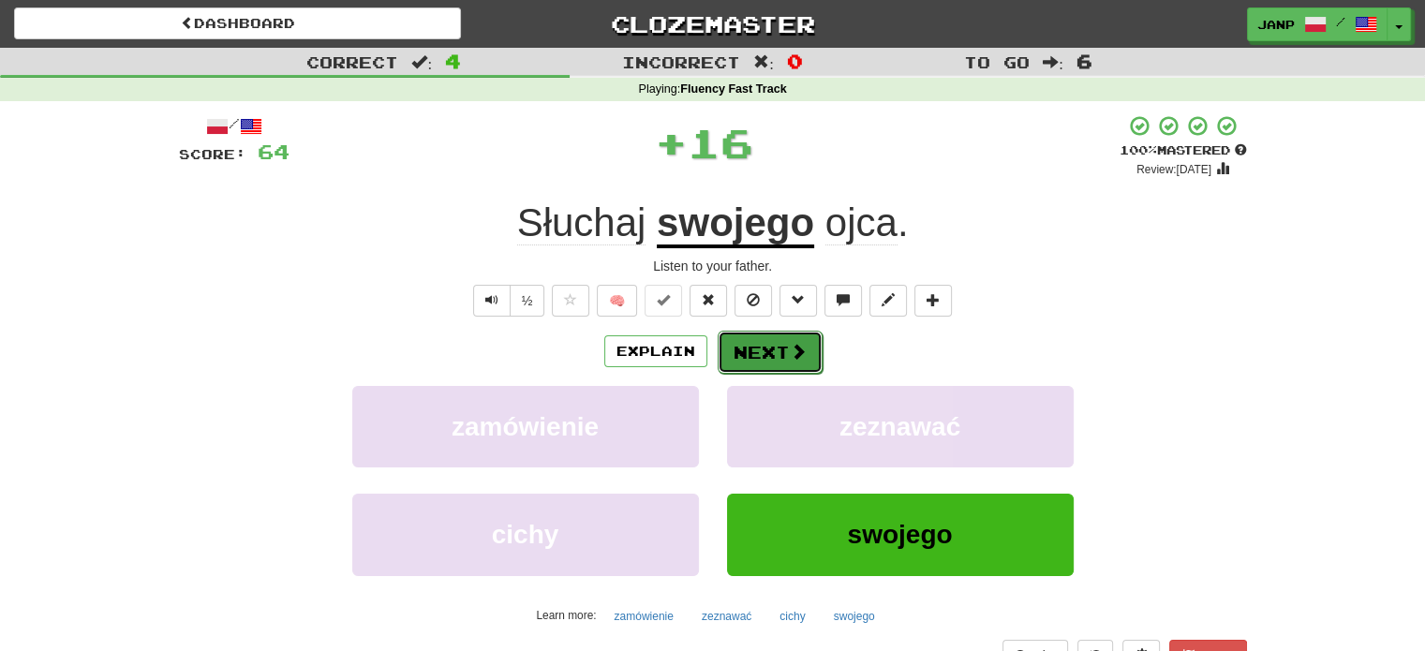
click at [747, 358] on button "Next" at bounding box center [770, 352] width 105 height 43
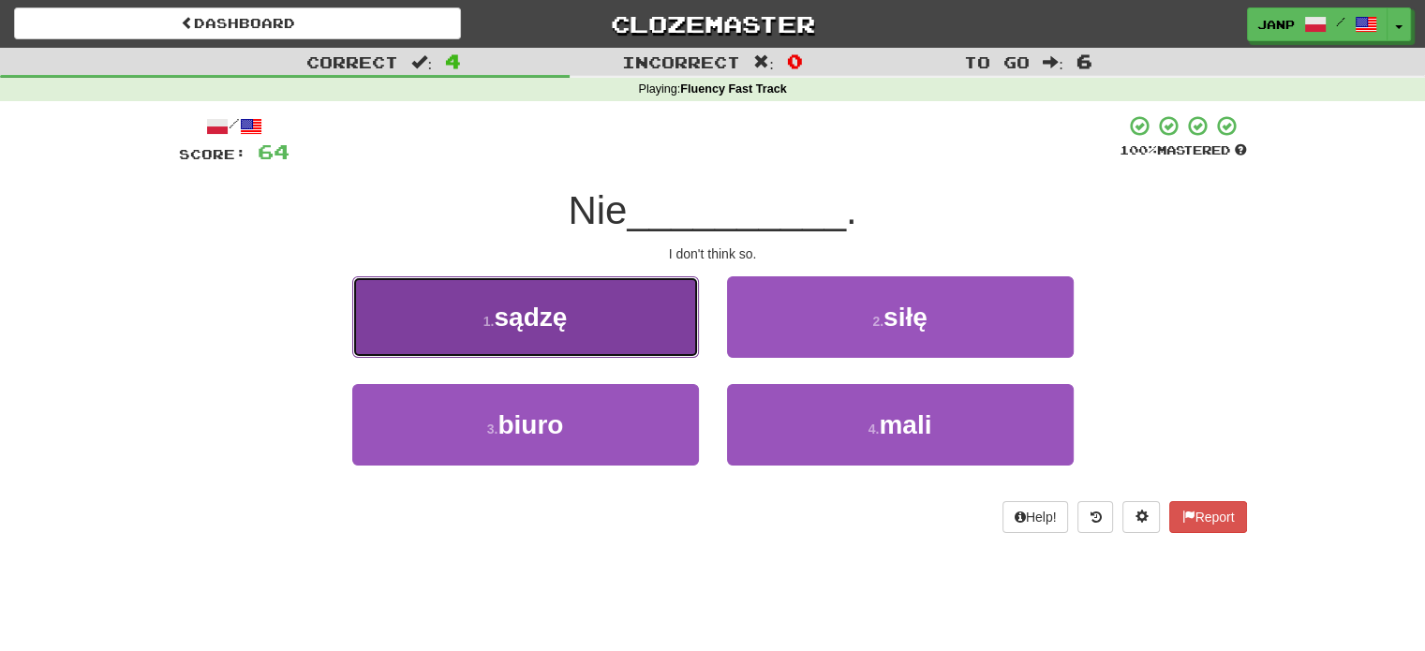
click at [664, 323] on button "1 . sądzę" at bounding box center [525, 317] width 347 height 82
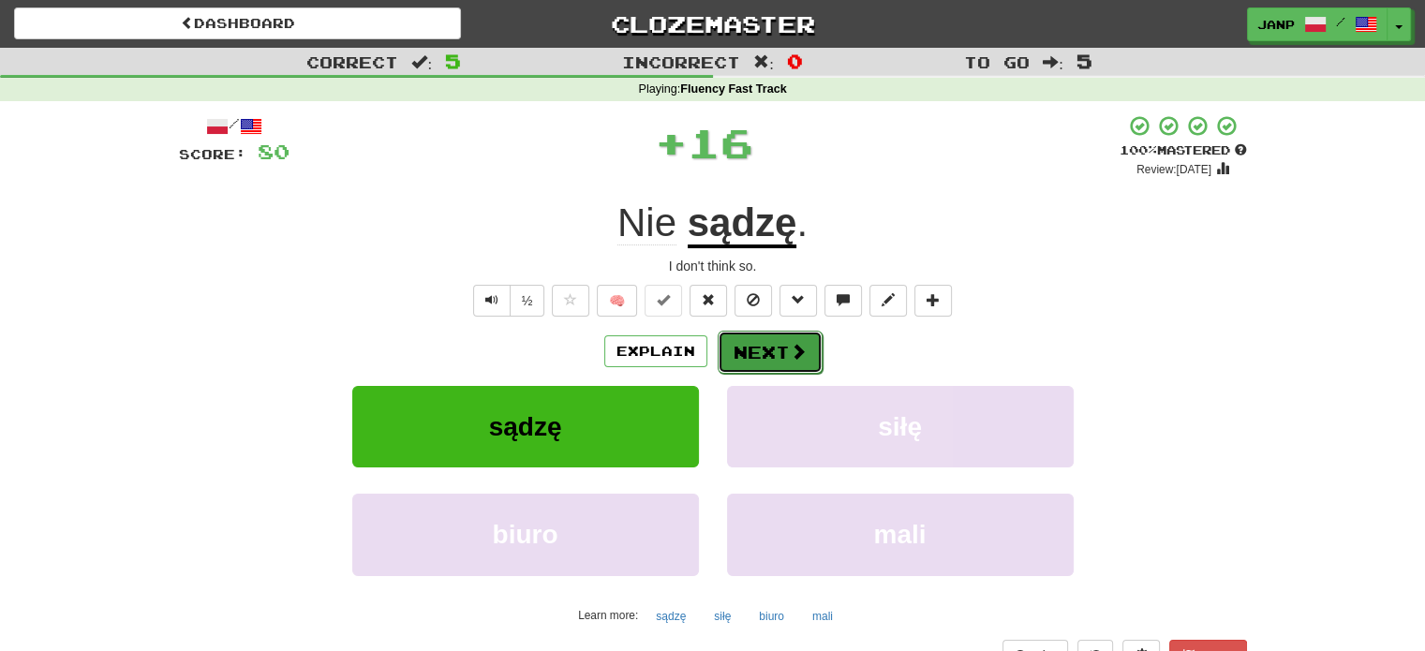
click at [783, 358] on button "Next" at bounding box center [770, 352] width 105 height 43
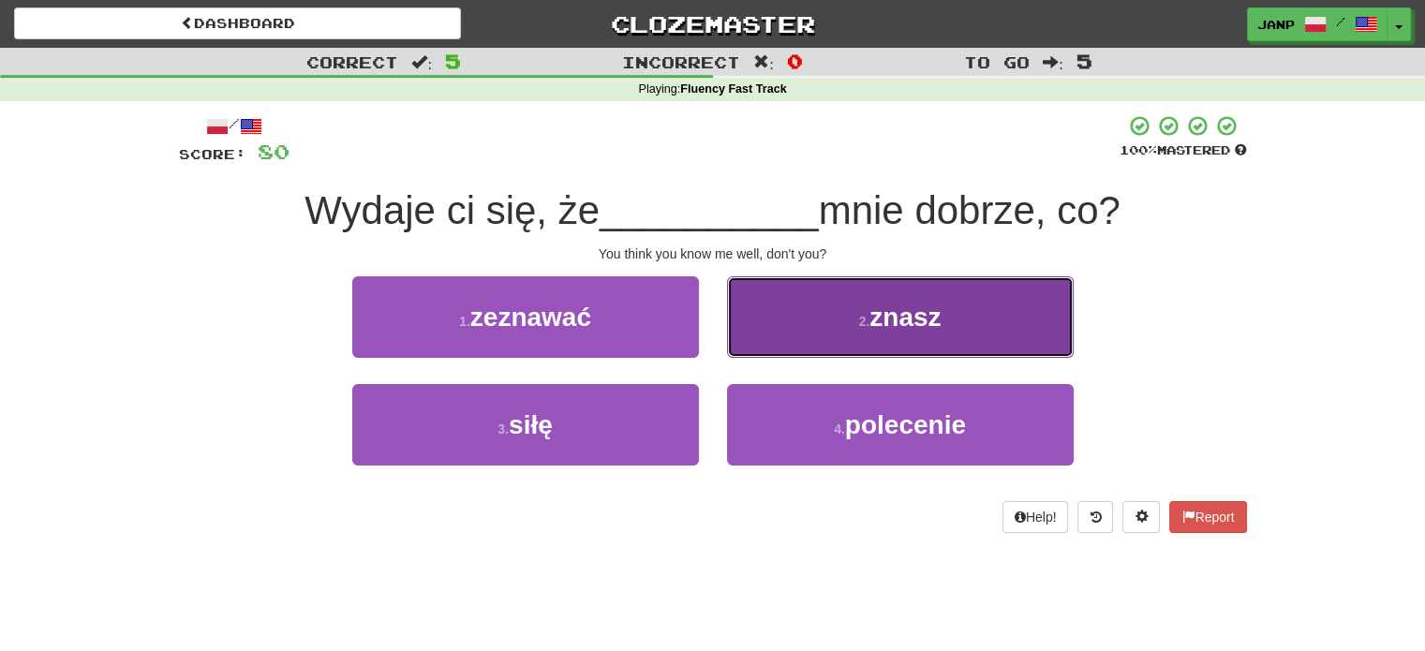
click at [828, 340] on button "2 . znasz" at bounding box center [900, 317] width 347 height 82
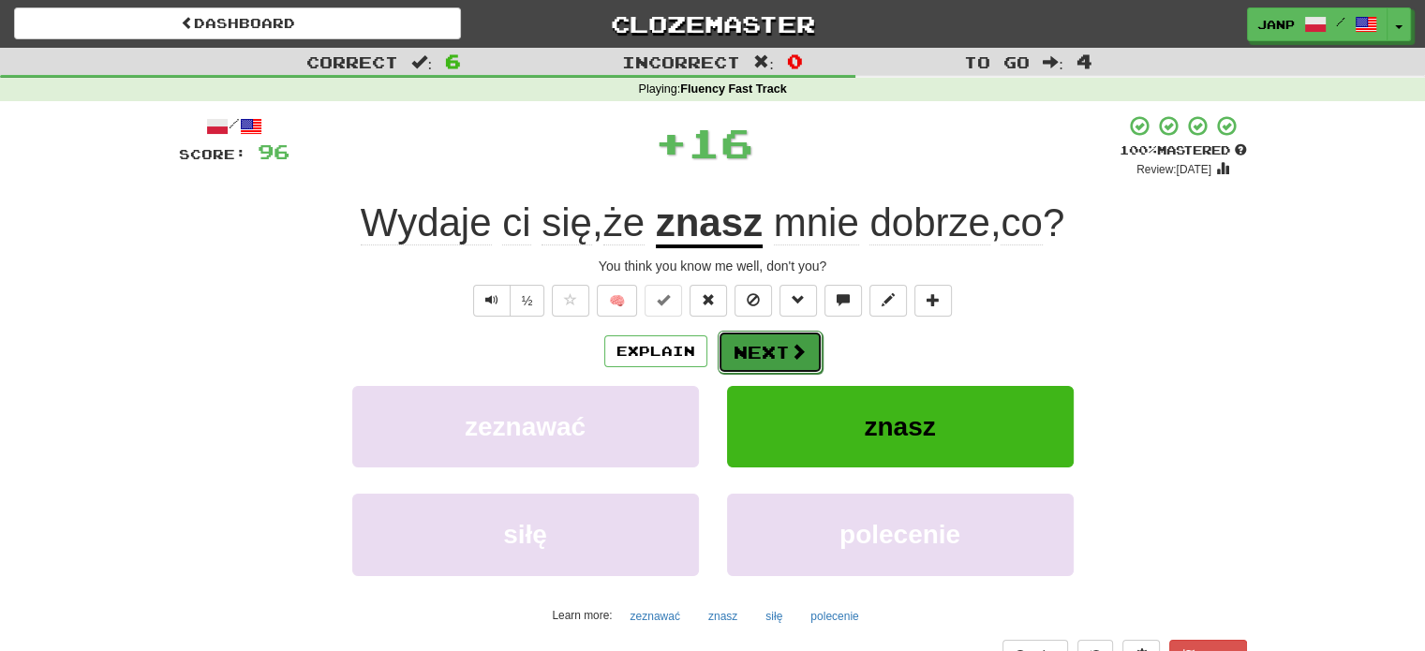
click at [762, 340] on button "Next" at bounding box center [770, 352] width 105 height 43
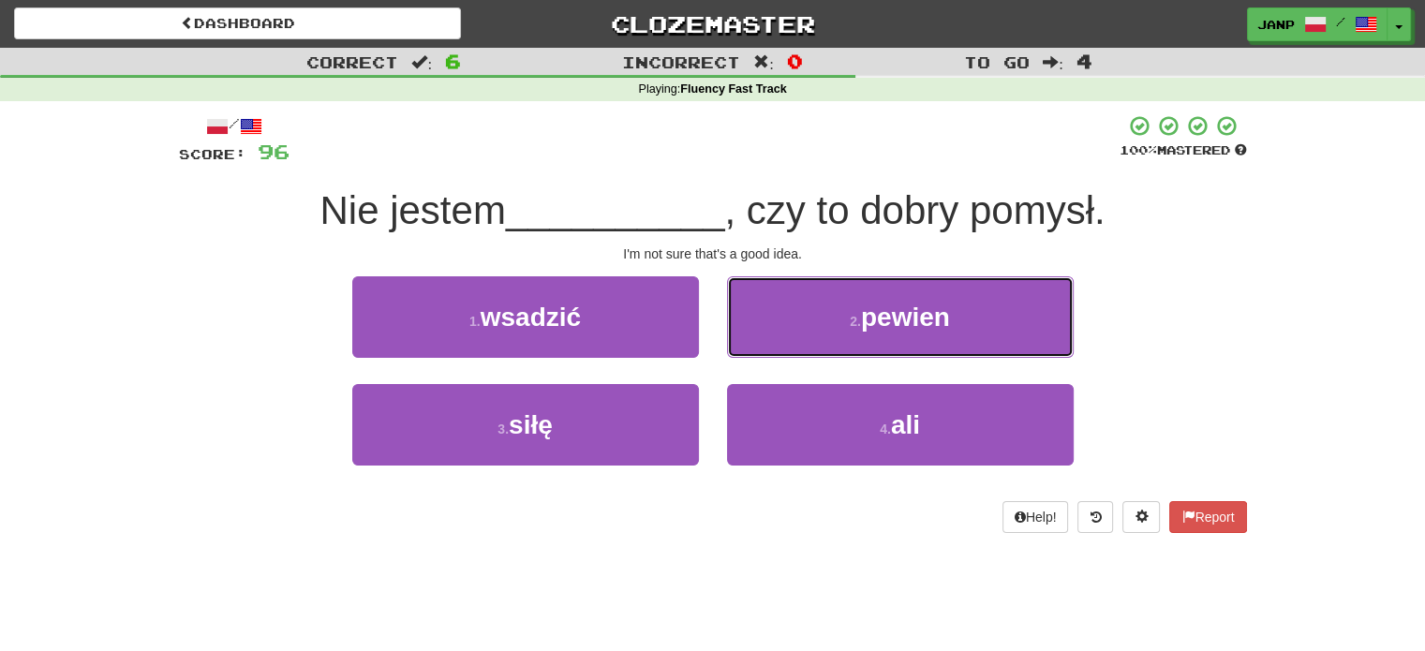
click at [762, 340] on button "2 . pewien" at bounding box center [900, 317] width 347 height 82
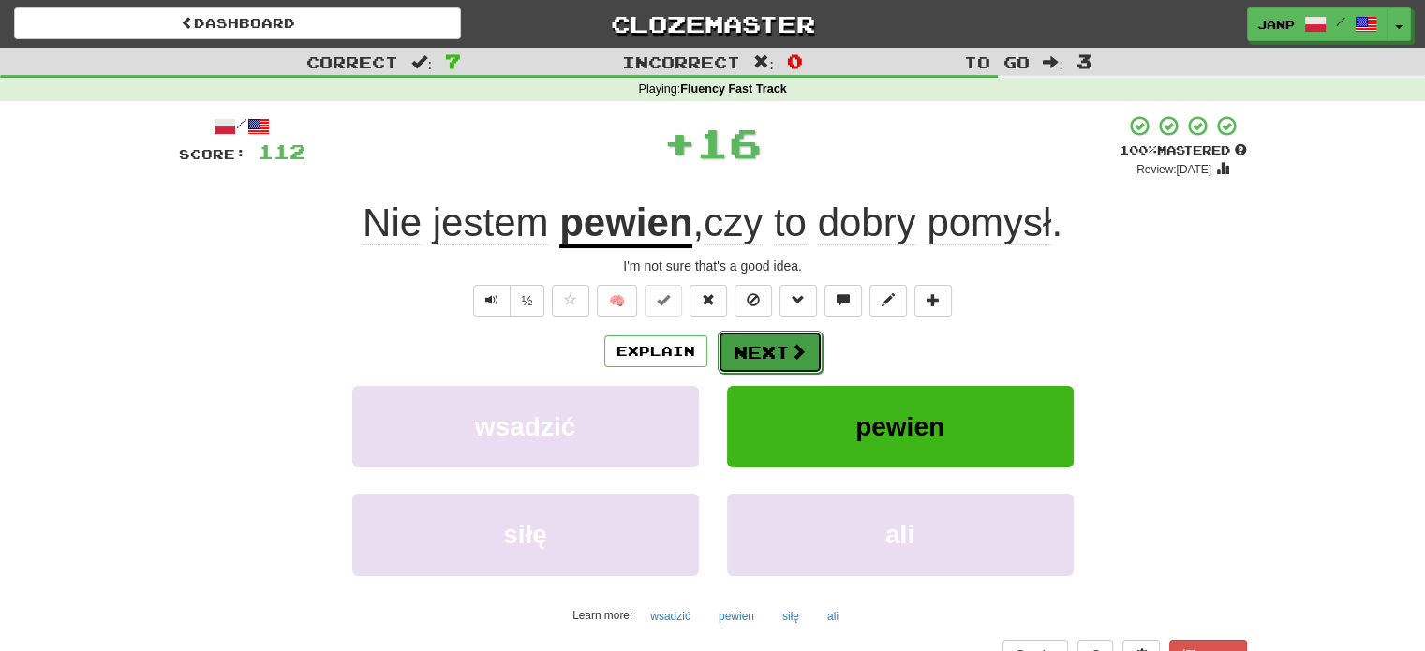
click at [751, 356] on button "Next" at bounding box center [770, 352] width 105 height 43
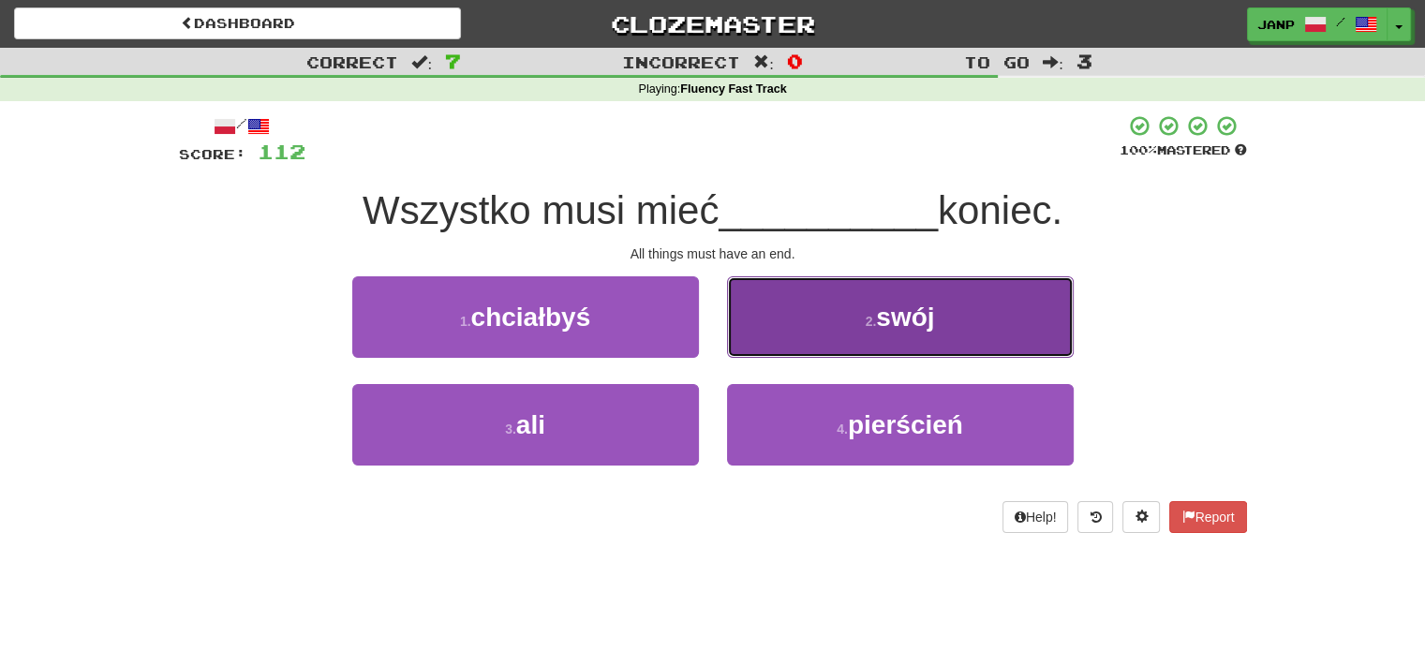
click at [777, 338] on button "2 . swój" at bounding box center [900, 317] width 347 height 82
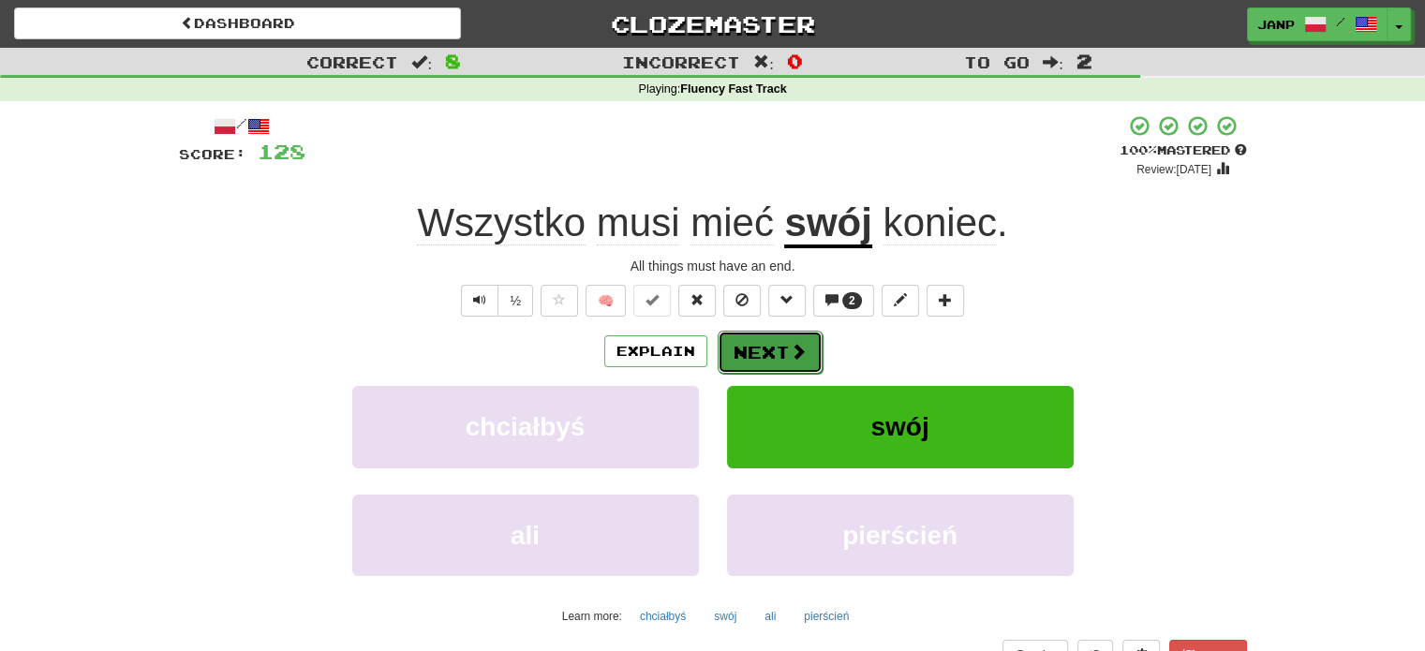
click at [753, 344] on button "Next" at bounding box center [770, 352] width 105 height 43
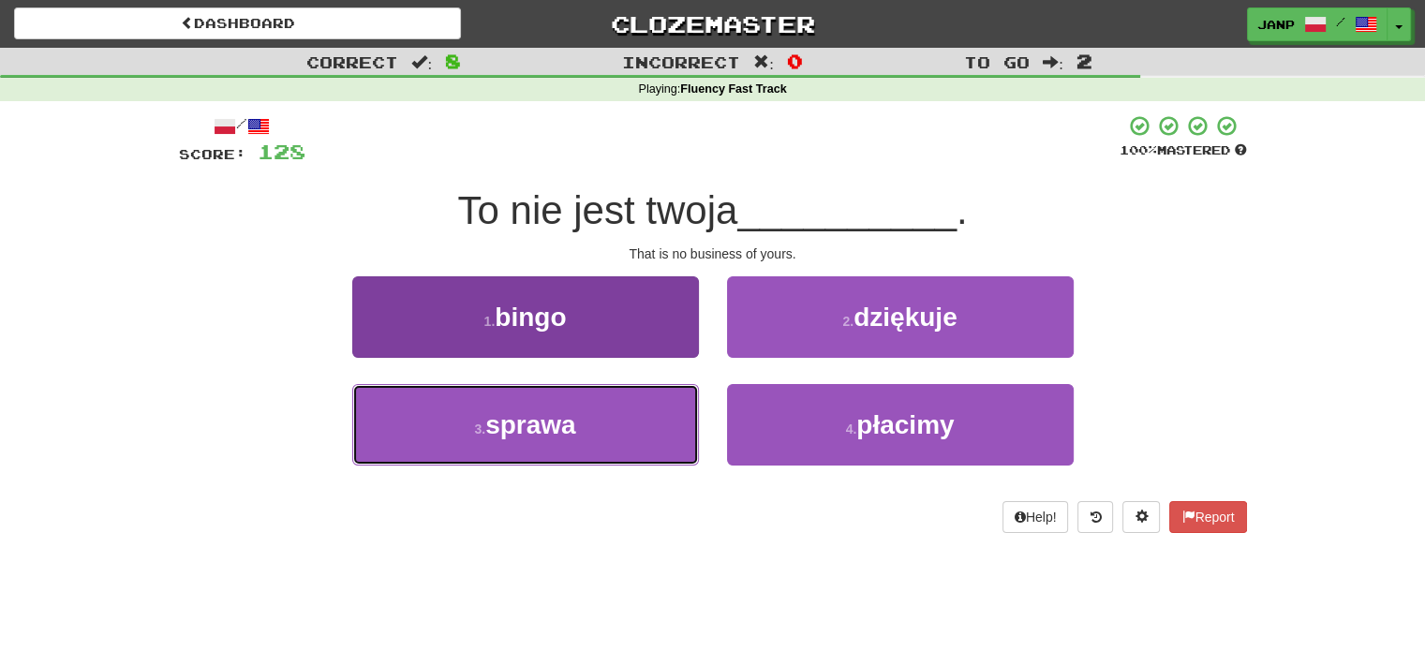
click at [642, 400] on button "3 . sprawa" at bounding box center [525, 425] width 347 height 82
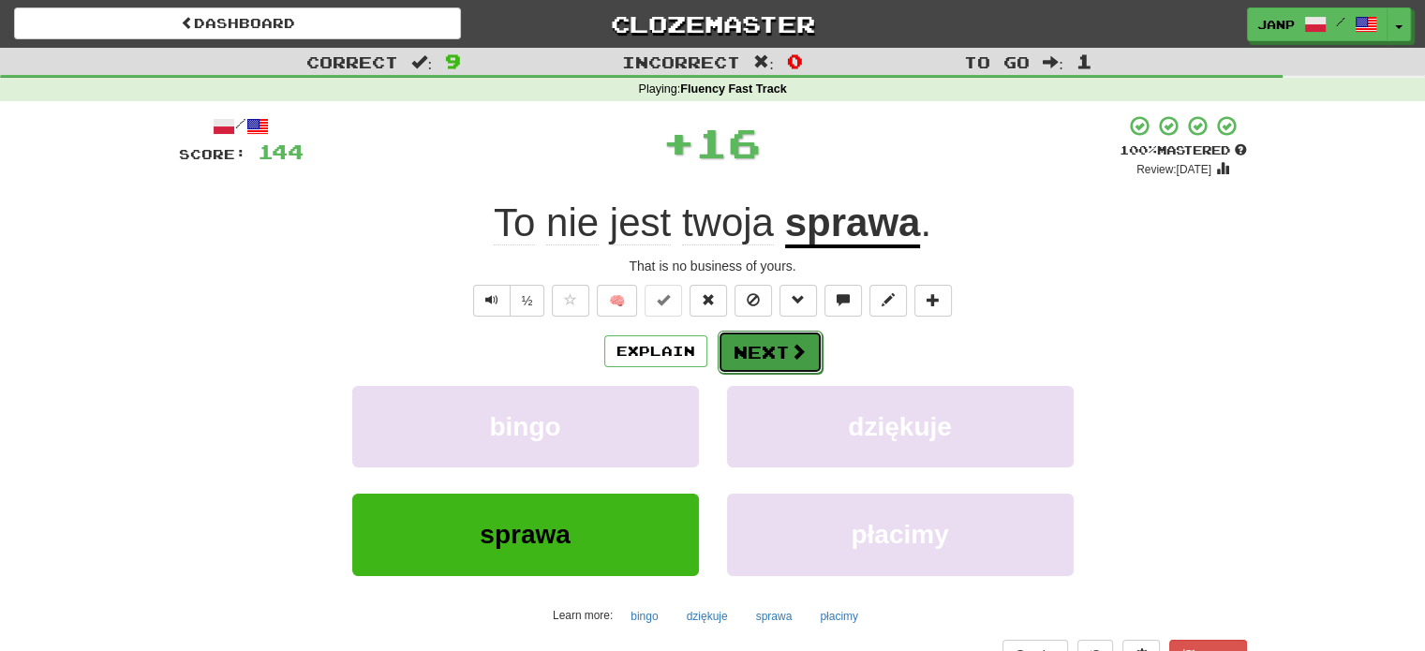
click at [746, 355] on button "Next" at bounding box center [770, 352] width 105 height 43
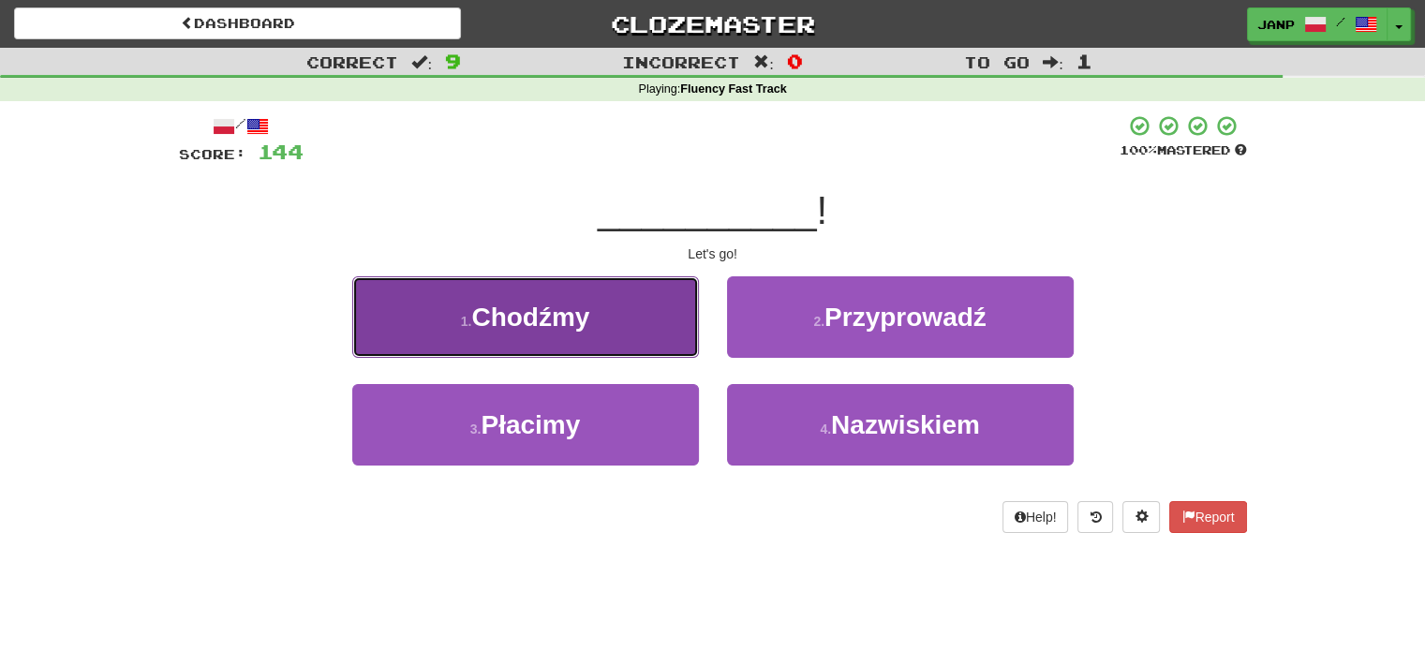
click at [633, 340] on button "1 . Chodźmy" at bounding box center [525, 317] width 347 height 82
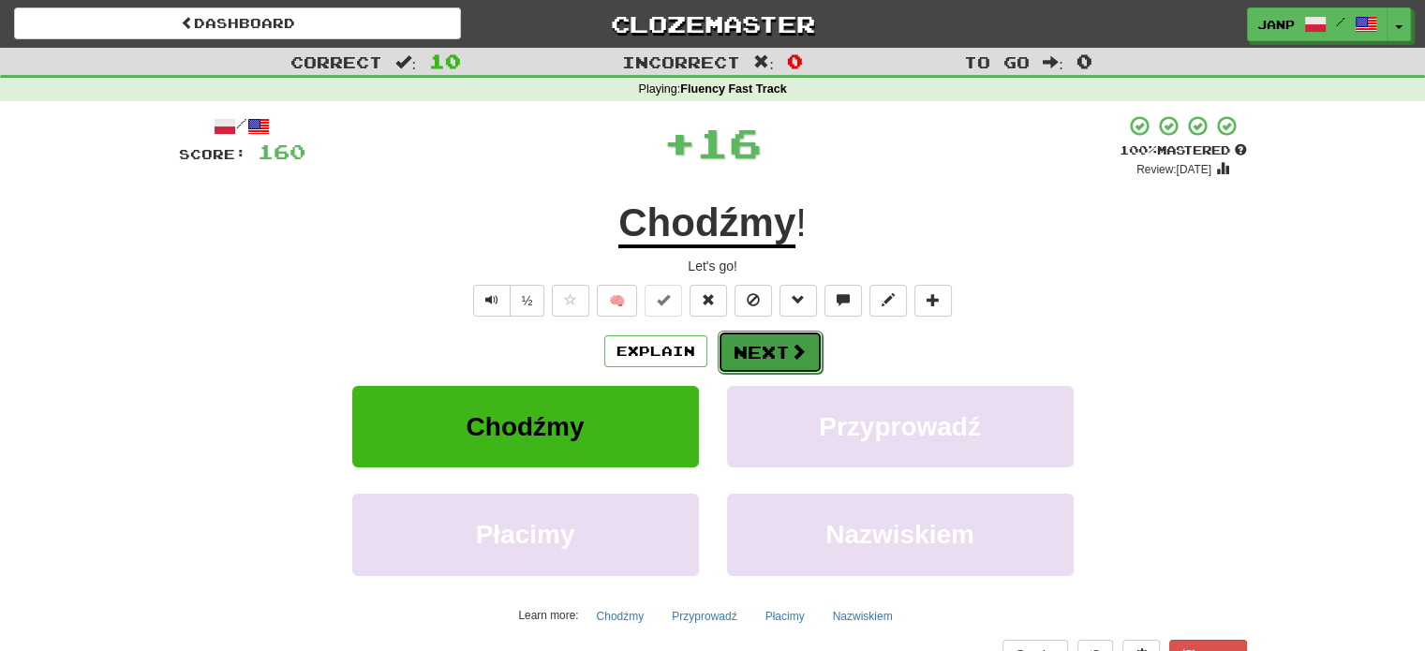
click at [742, 344] on button "Next" at bounding box center [770, 352] width 105 height 43
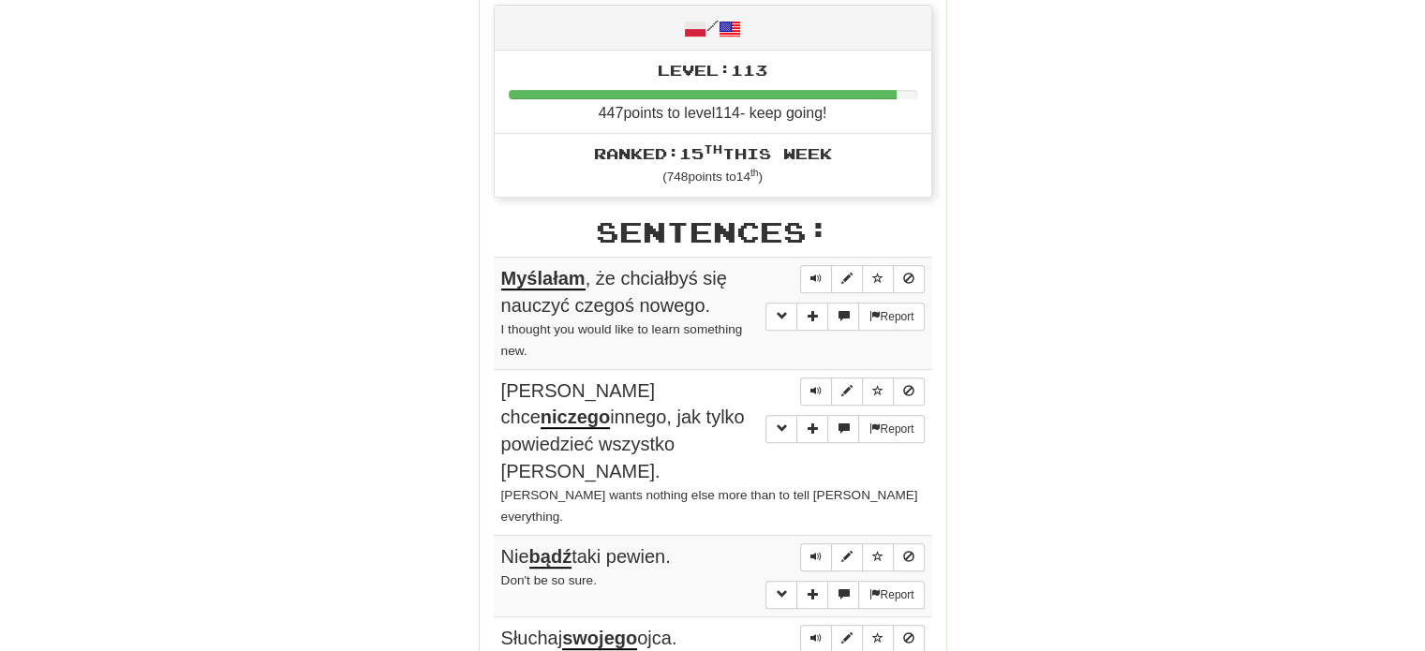
scroll to position [656, 0]
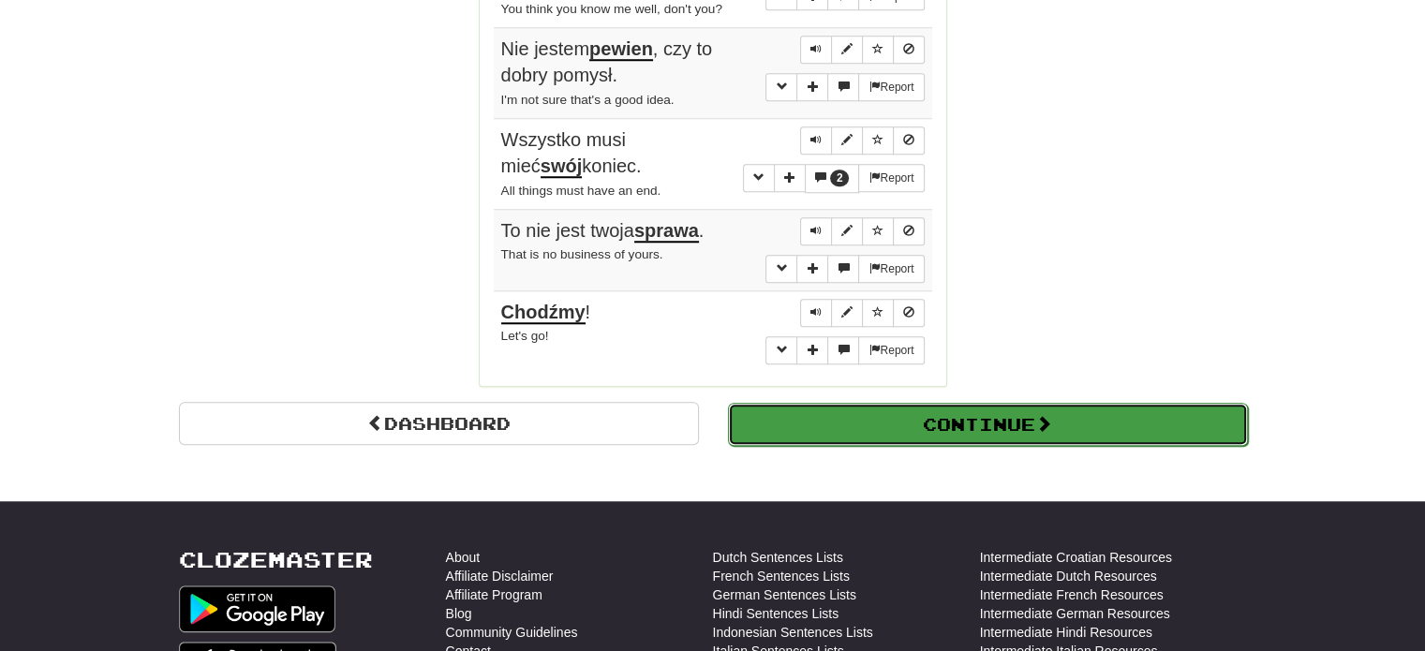
click at [795, 403] on button "Continue" at bounding box center [988, 424] width 520 height 43
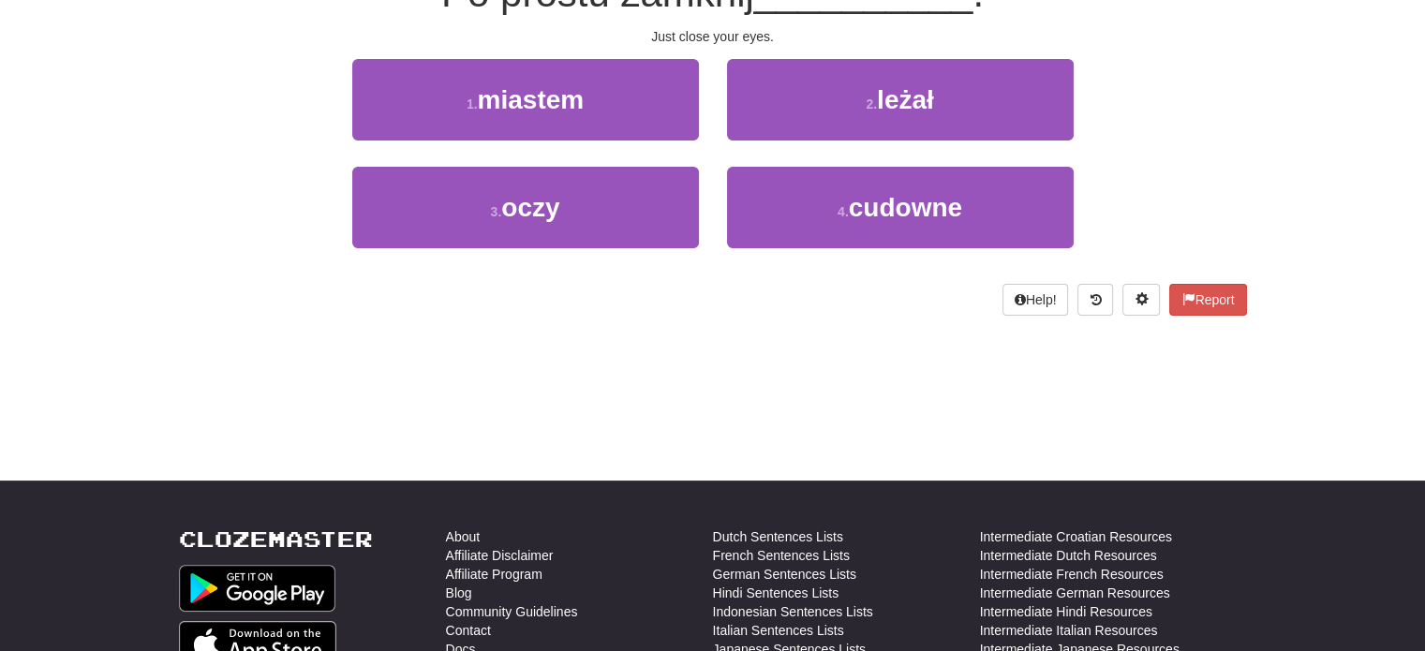
scroll to position [104, 0]
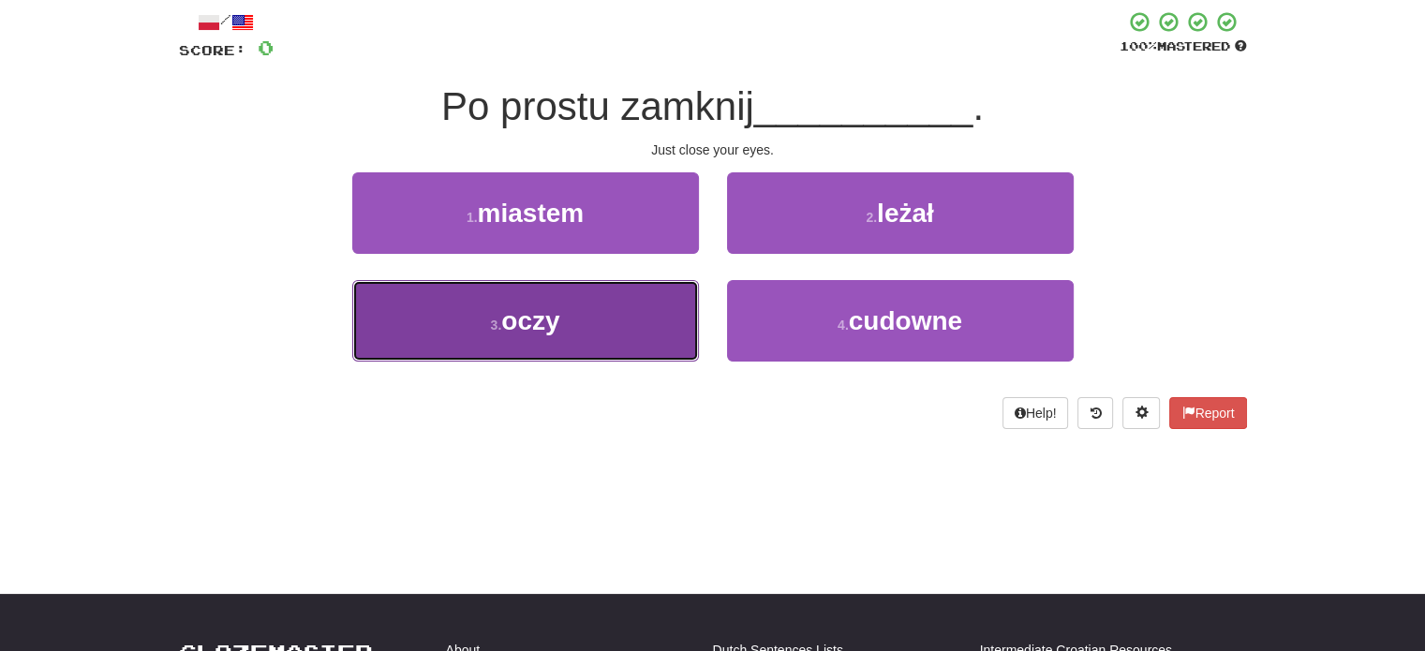
click at [633, 315] on button "3 . oczy" at bounding box center [525, 321] width 347 height 82
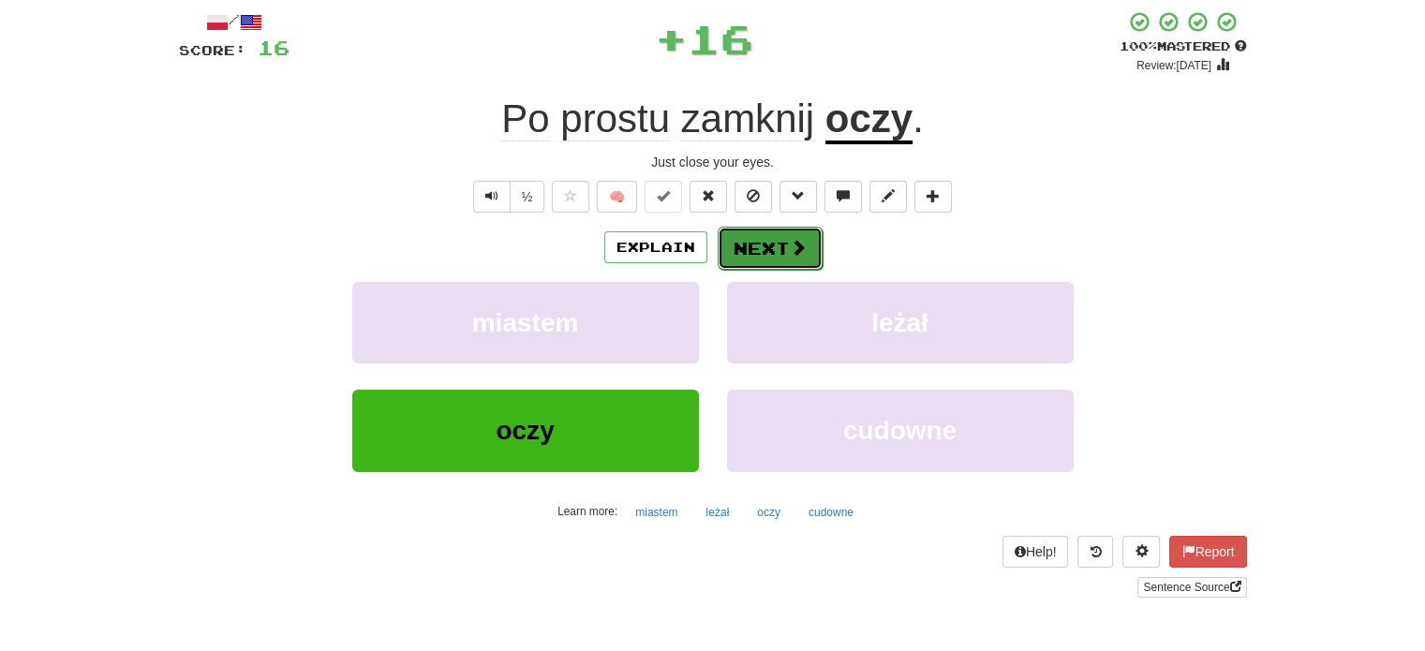
click at [751, 250] on button "Next" at bounding box center [770, 248] width 105 height 43
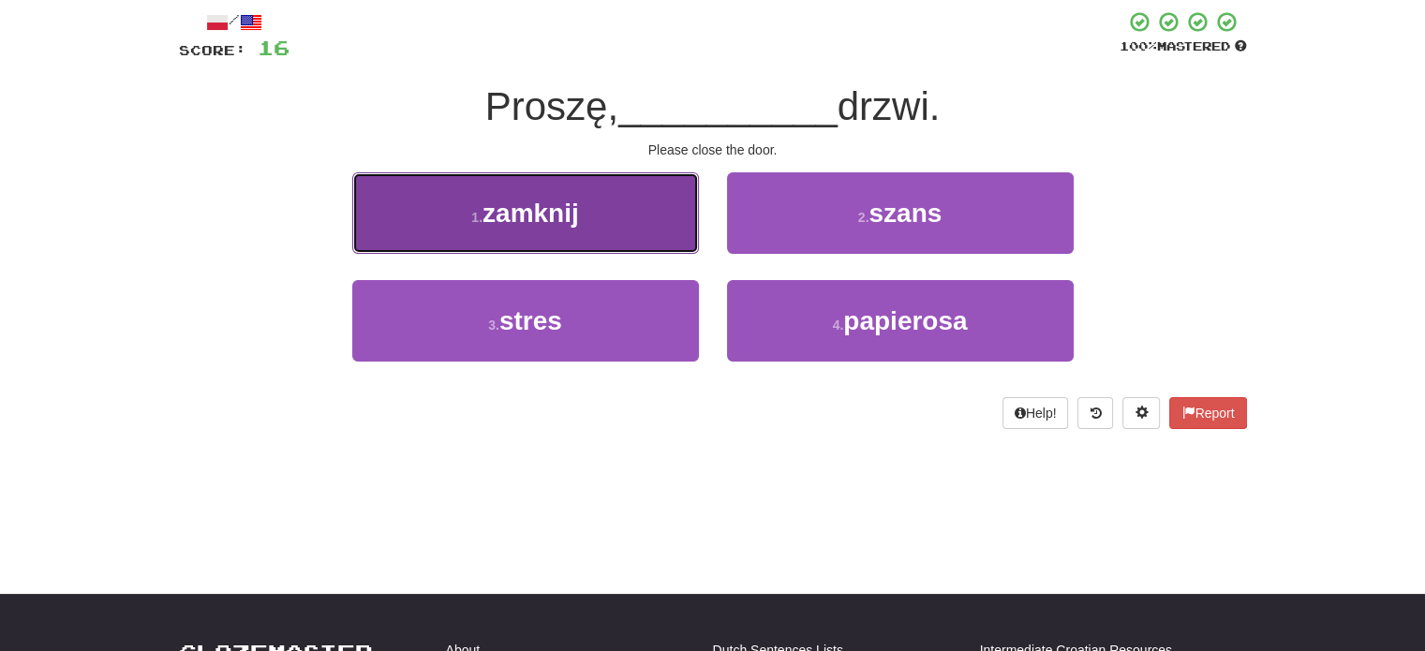
click at [624, 242] on button "1 . zamknij" at bounding box center [525, 213] width 347 height 82
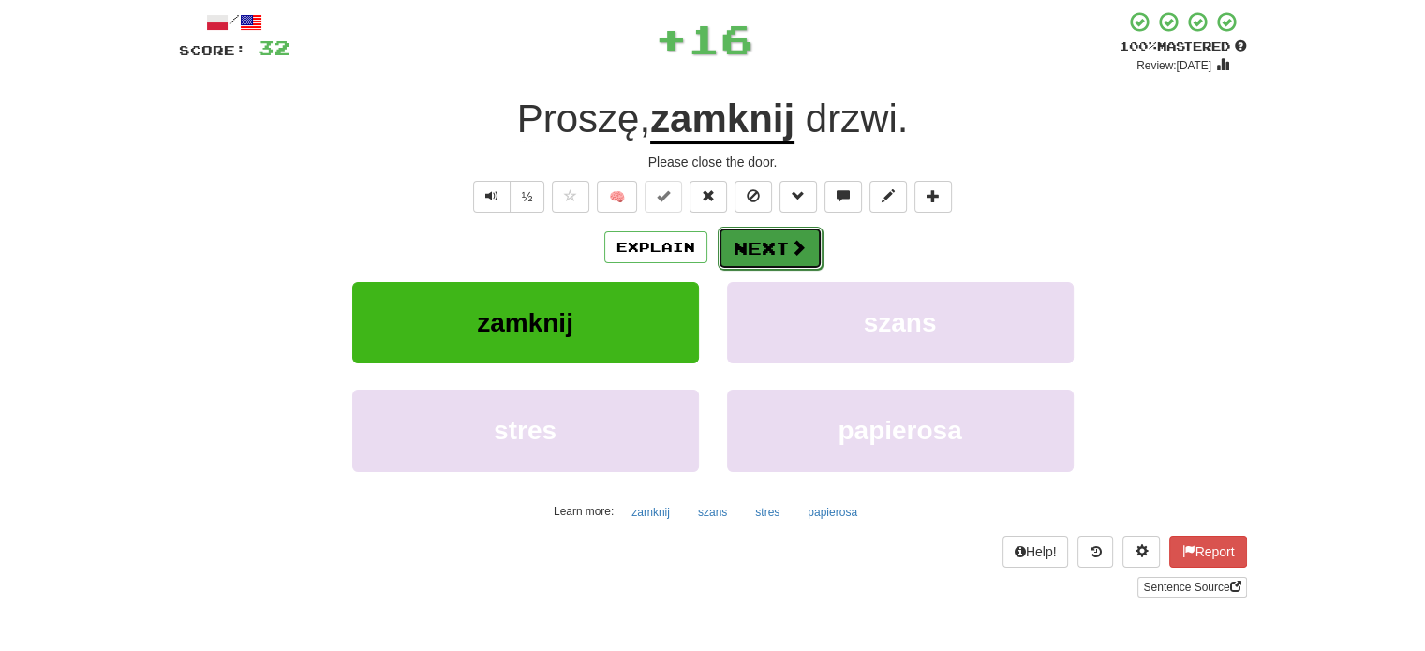
click at [736, 246] on button "Next" at bounding box center [770, 248] width 105 height 43
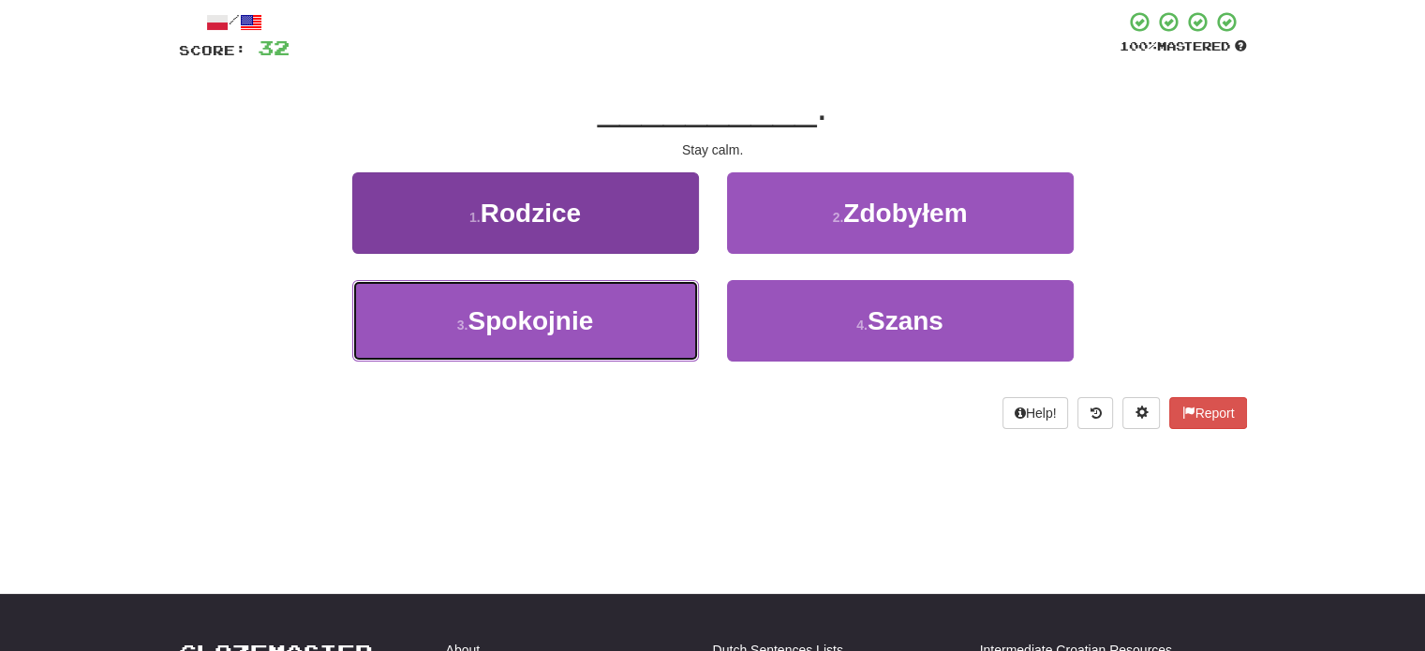
drag, startPoint x: 667, startPoint y: 335, endPoint x: 677, endPoint y: 325, distance: 14.6
click at [667, 334] on button "3 . Spokojnie" at bounding box center [525, 321] width 347 height 82
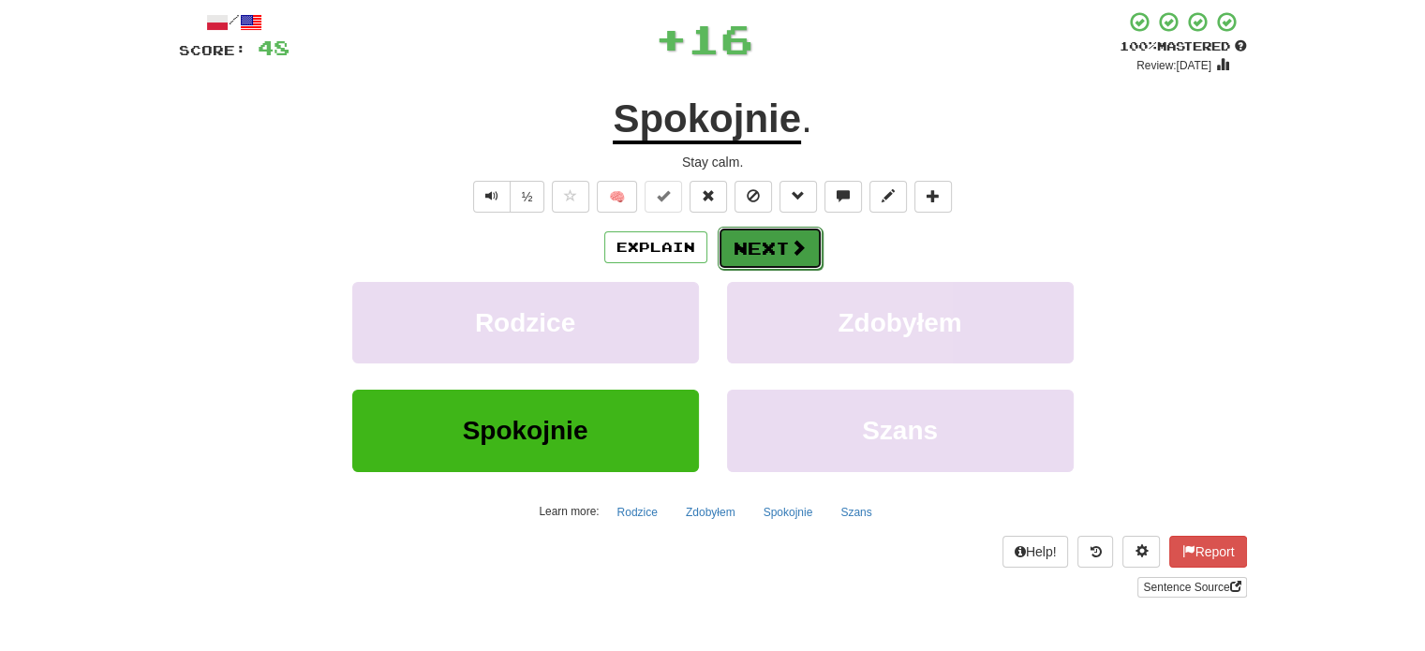
click at [740, 237] on button "Next" at bounding box center [770, 248] width 105 height 43
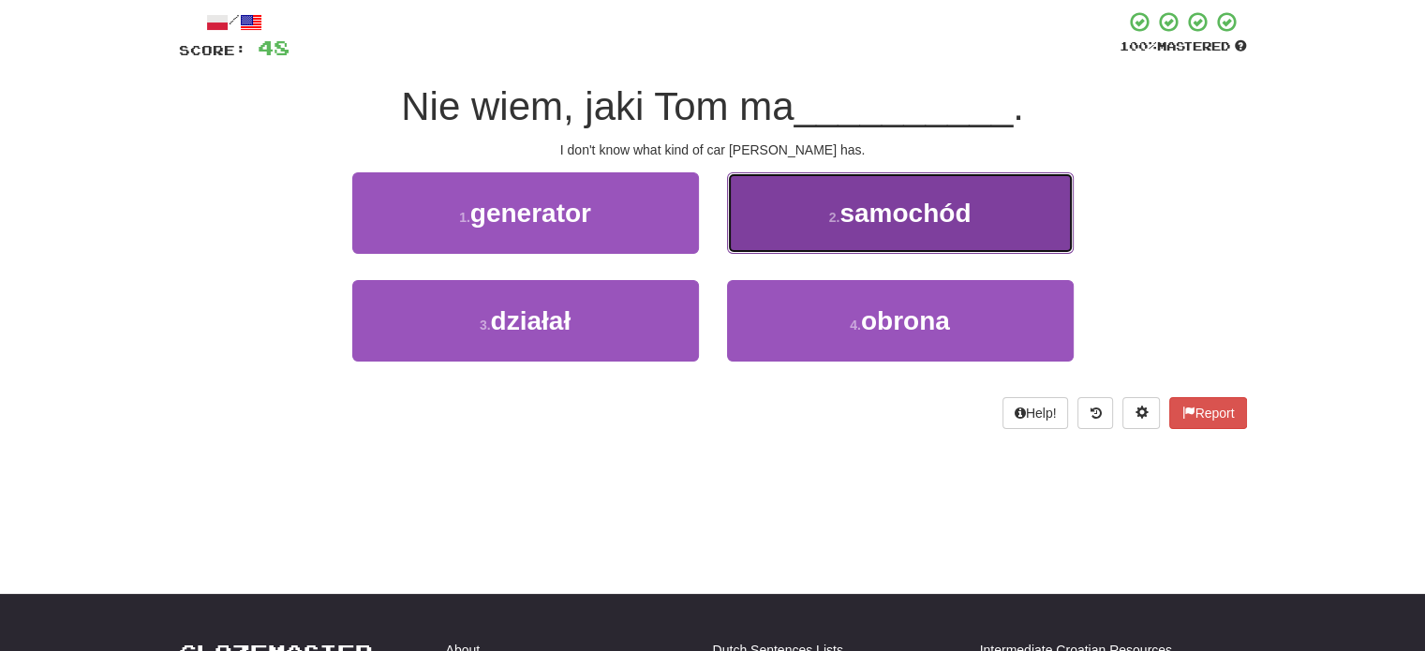
click at [767, 233] on button "2 . samochód" at bounding box center [900, 213] width 347 height 82
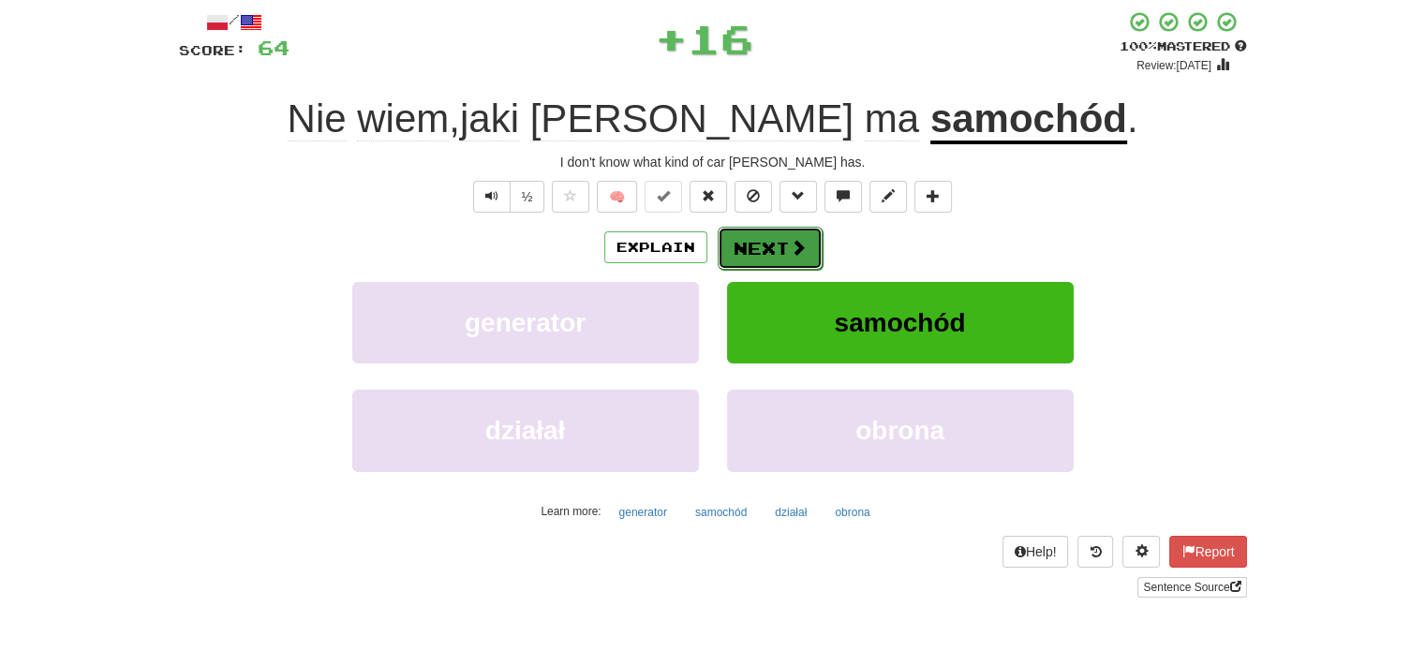
click at [750, 241] on button "Next" at bounding box center [770, 248] width 105 height 43
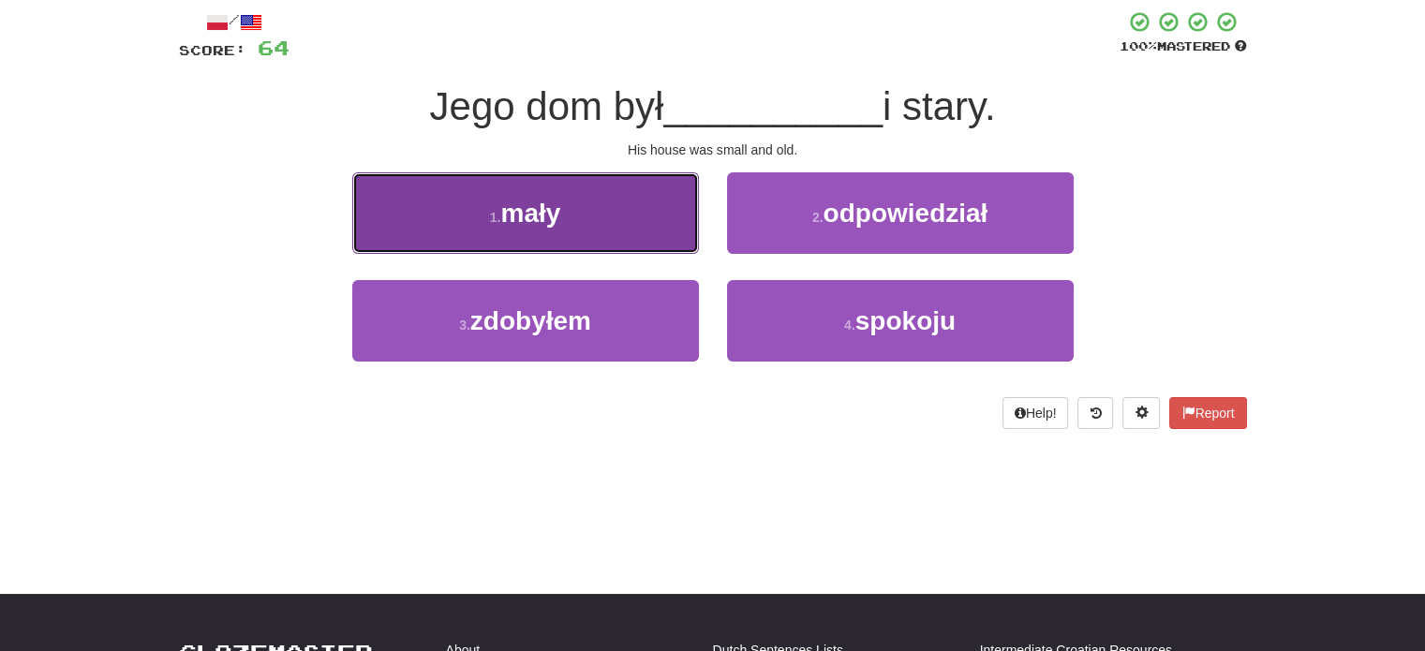
click at [584, 243] on button "1 . mały" at bounding box center [525, 213] width 347 height 82
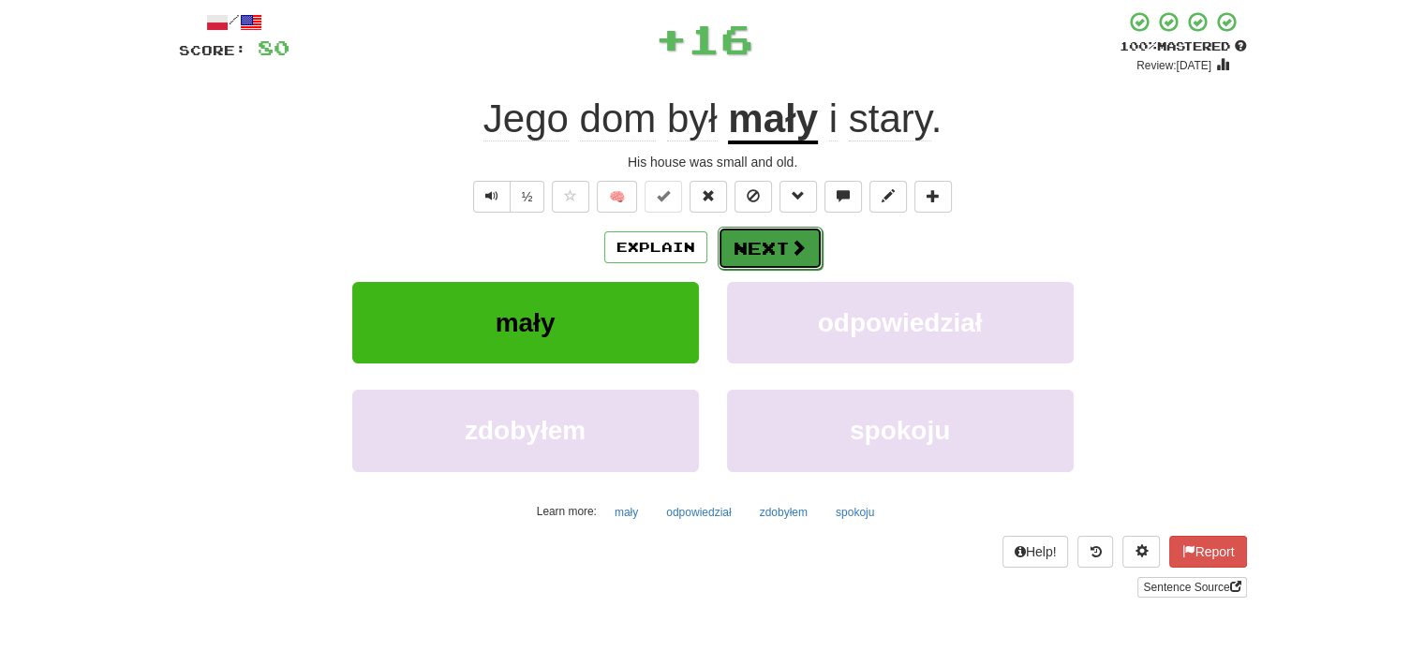
click at [729, 234] on button "Next" at bounding box center [770, 248] width 105 height 43
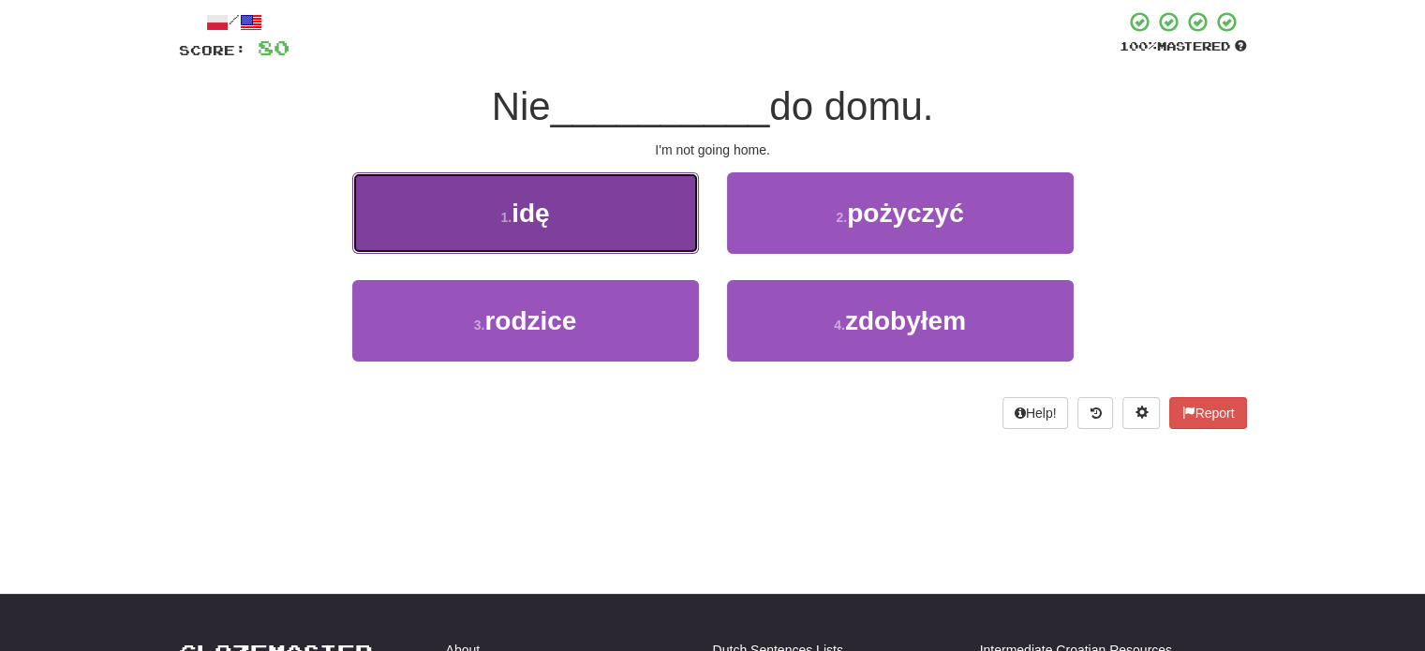
click at [582, 231] on button "1 . idę" at bounding box center [525, 213] width 347 height 82
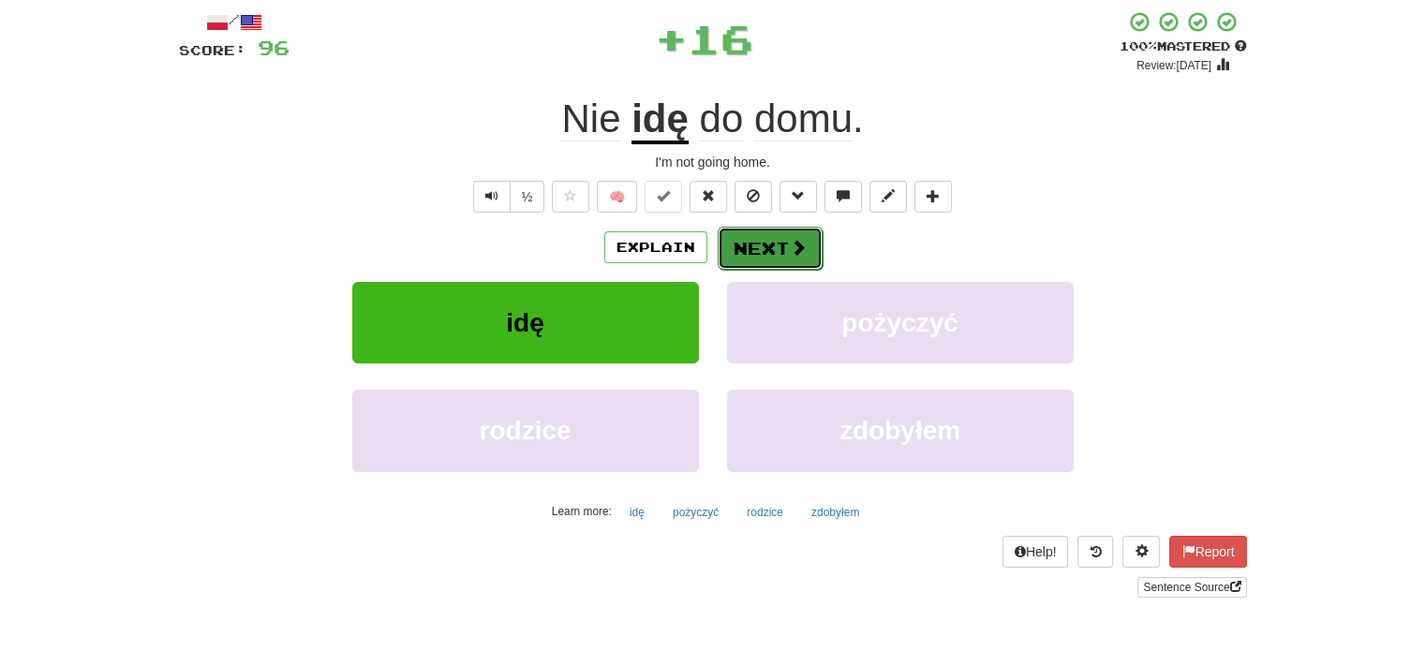
click at [772, 246] on button "Next" at bounding box center [770, 248] width 105 height 43
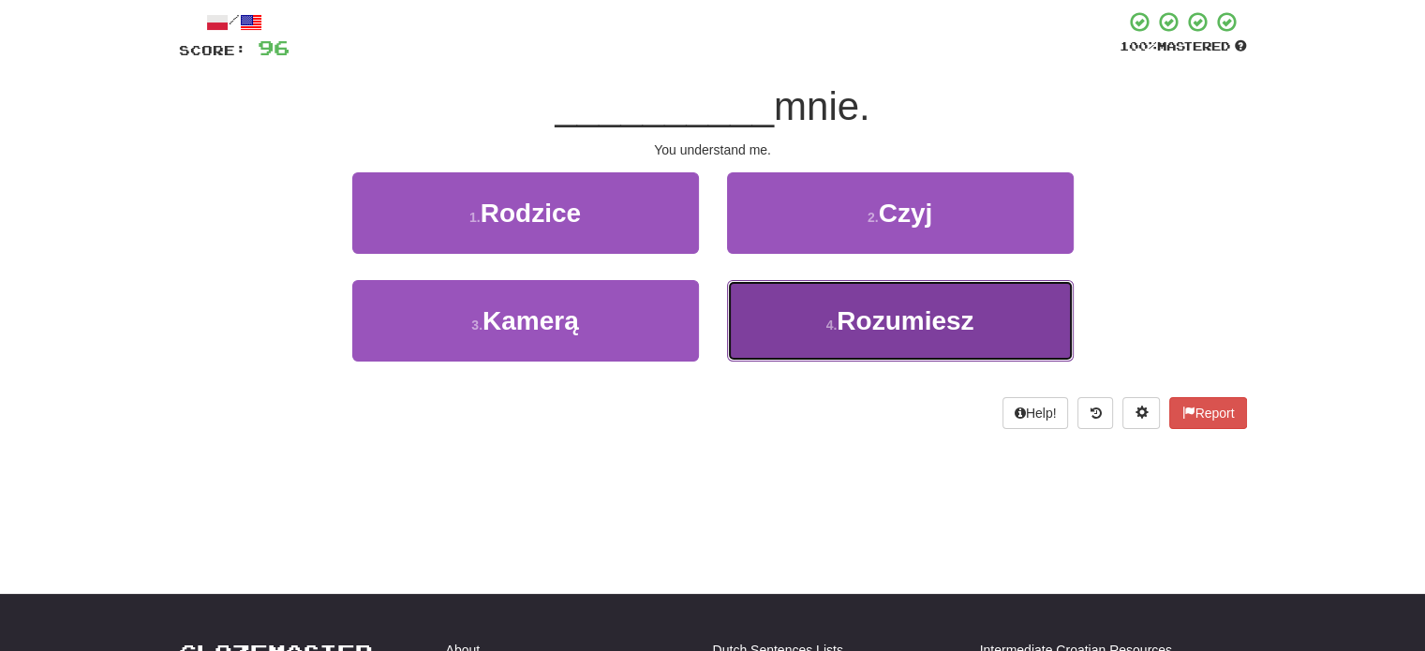
click at [791, 351] on button "4 . Rozumiesz" at bounding box center [900, 321] width 347 height 82
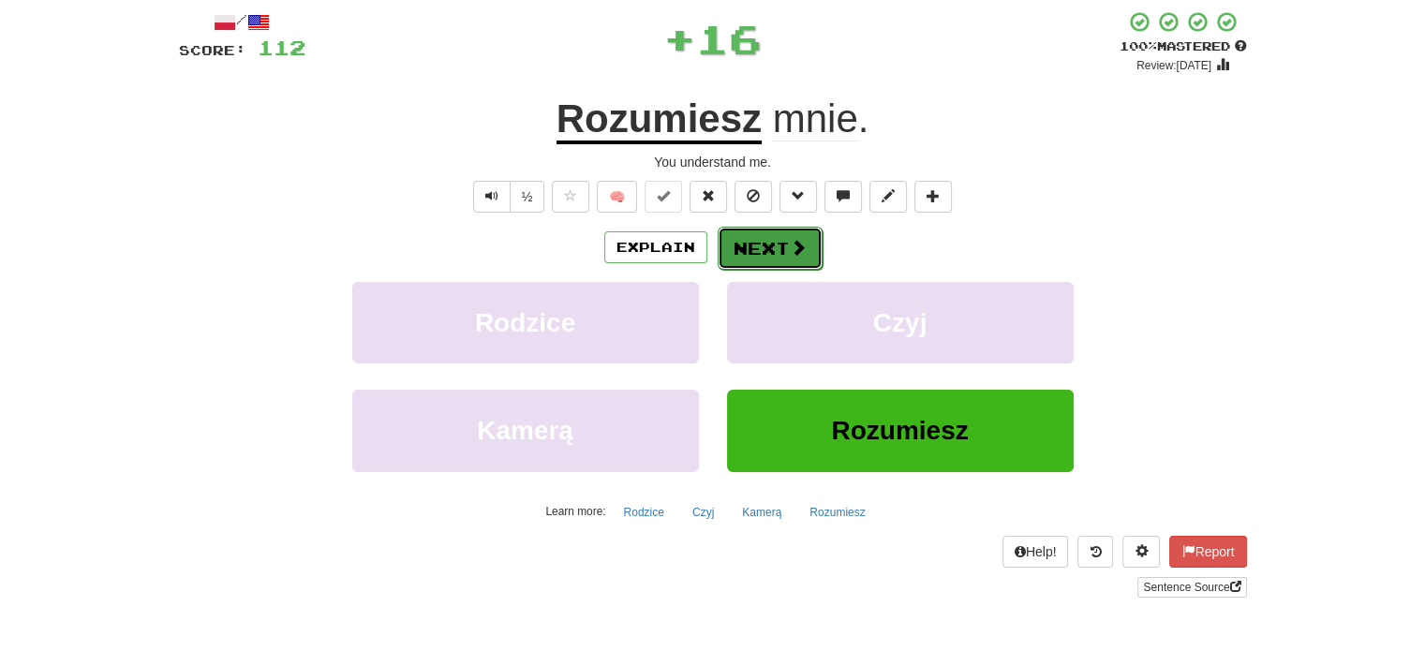
click at [762, 248] on button "Next" at bounding box center [770, 248] width 105 height 43
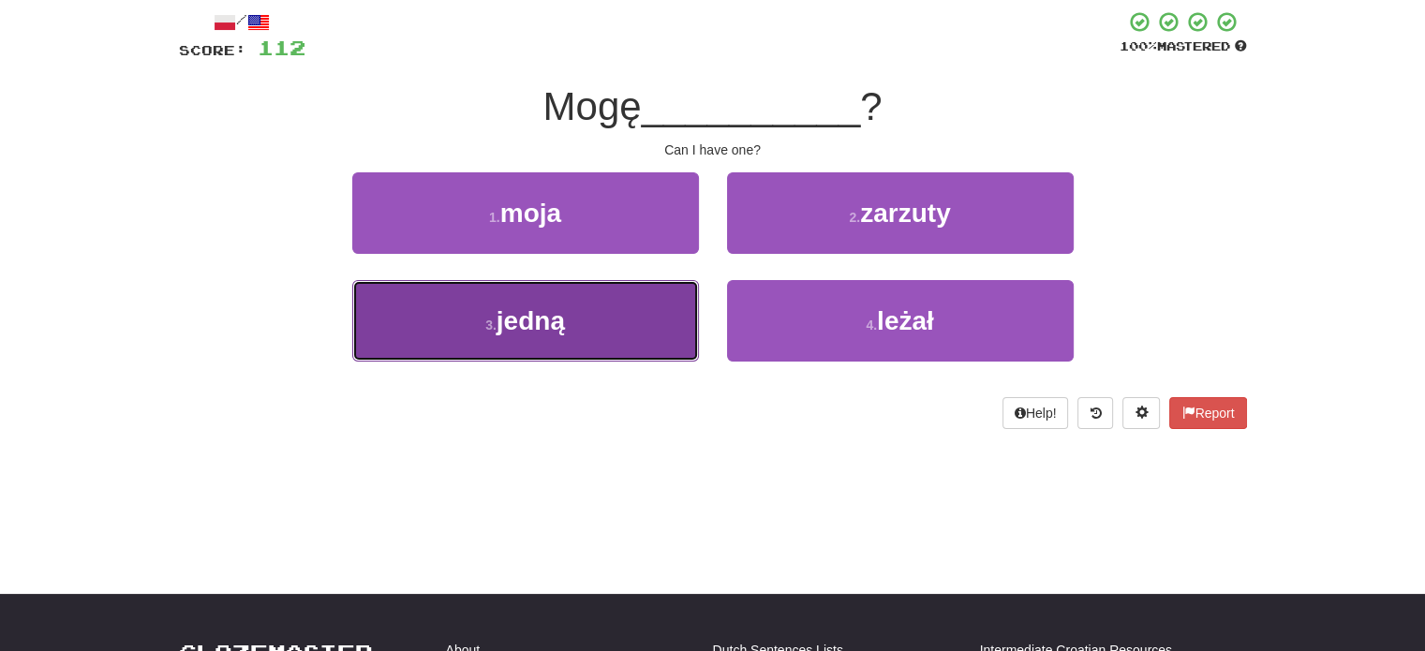
click at [656, 327] on button "3 . jedną" at bounding box center [525, 321] width 347 height 82
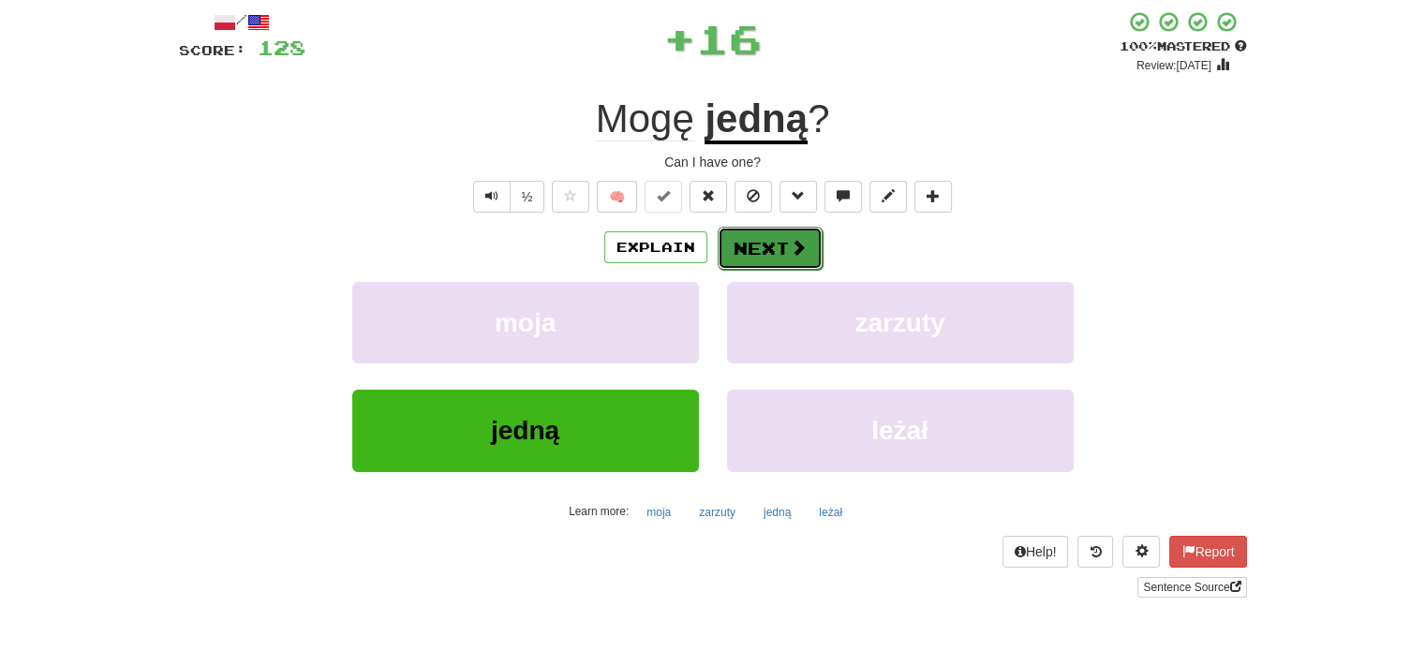
click at [766, 243] on button "Next" at bounding box center [770, 248] width 105 height 43
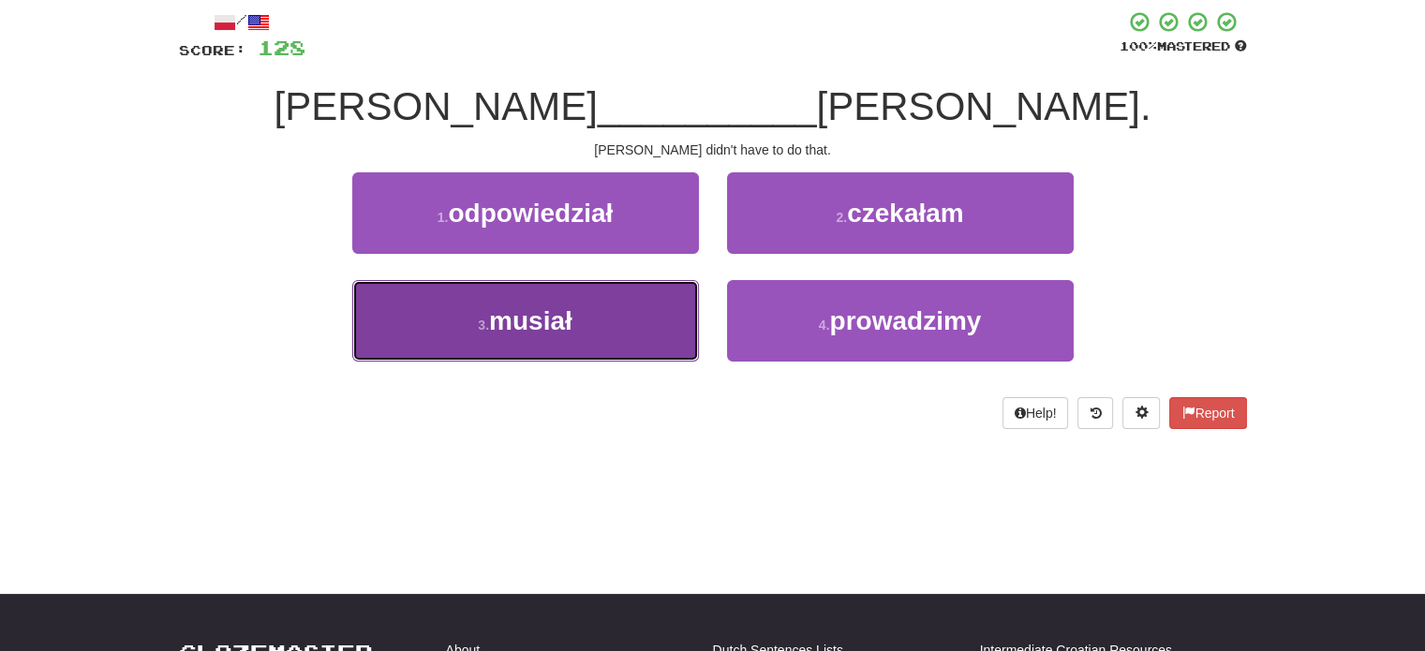
click at [662, 332] on button "3 . musiał" at bounding box center [525, 321] width 347 height 82
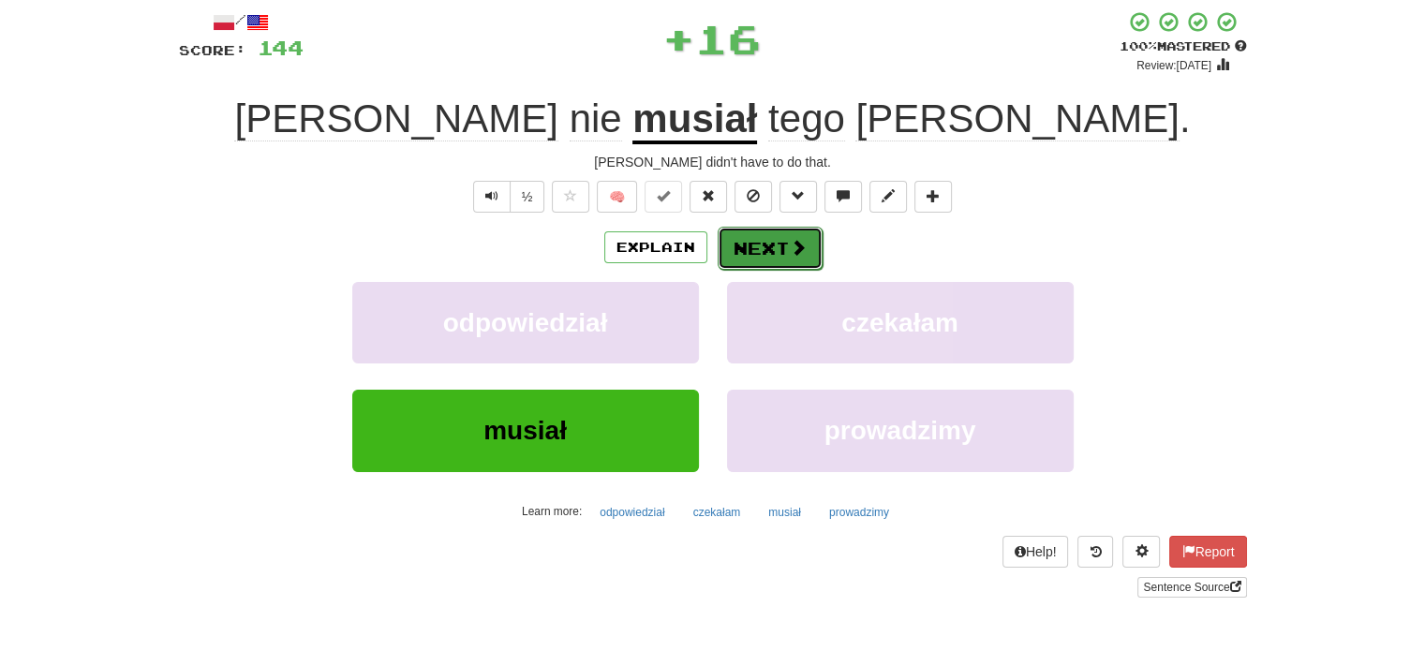
click at [751, 241] on button "Next" at bounding box center [770, 248] width 105 height 43
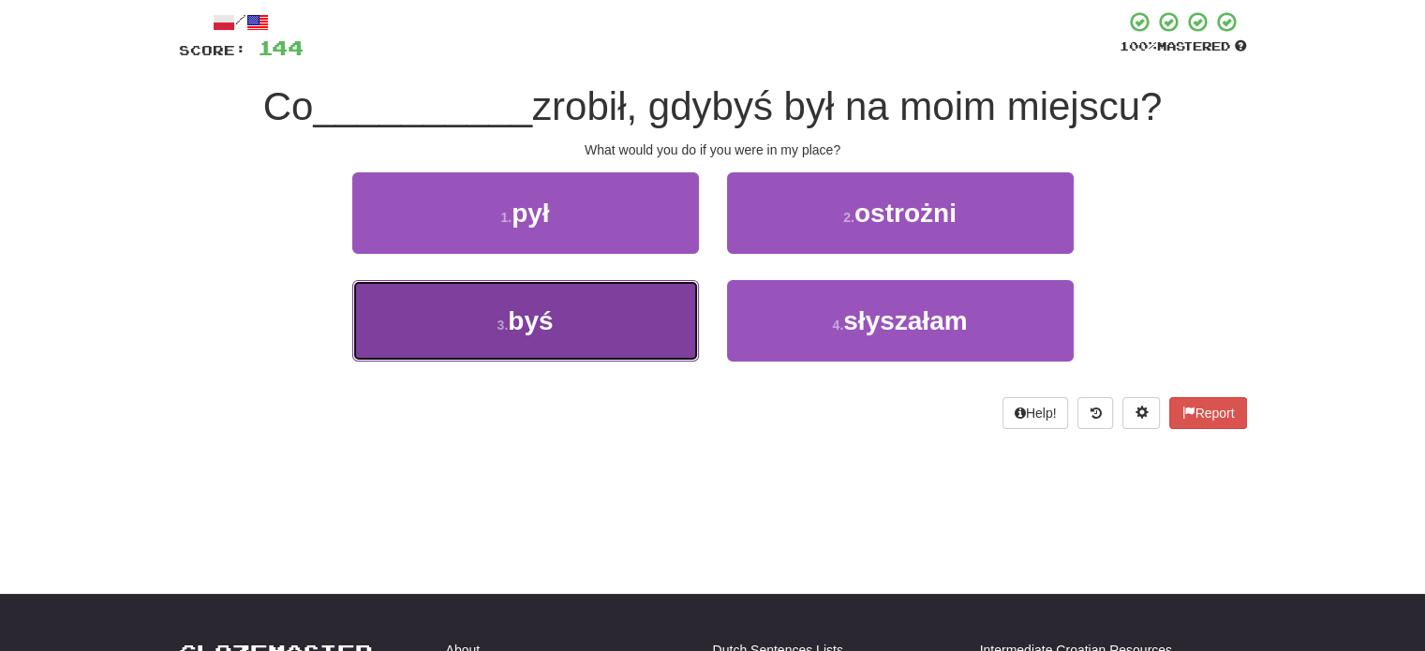
click at [591, 323] on button "3 . byś" at bounding box center [525, 321] width 347 height 82
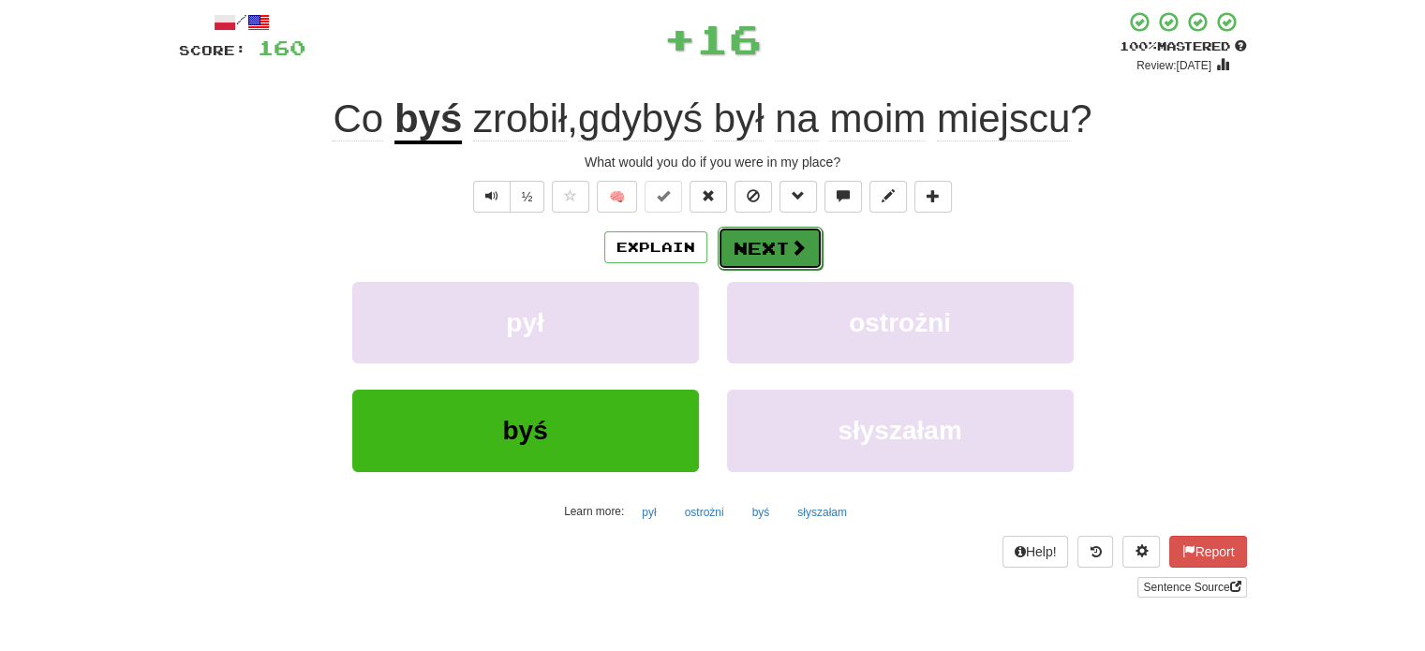
click at [738, 241] on button "Next" at bounding box center [770, 248] width 105 height 43
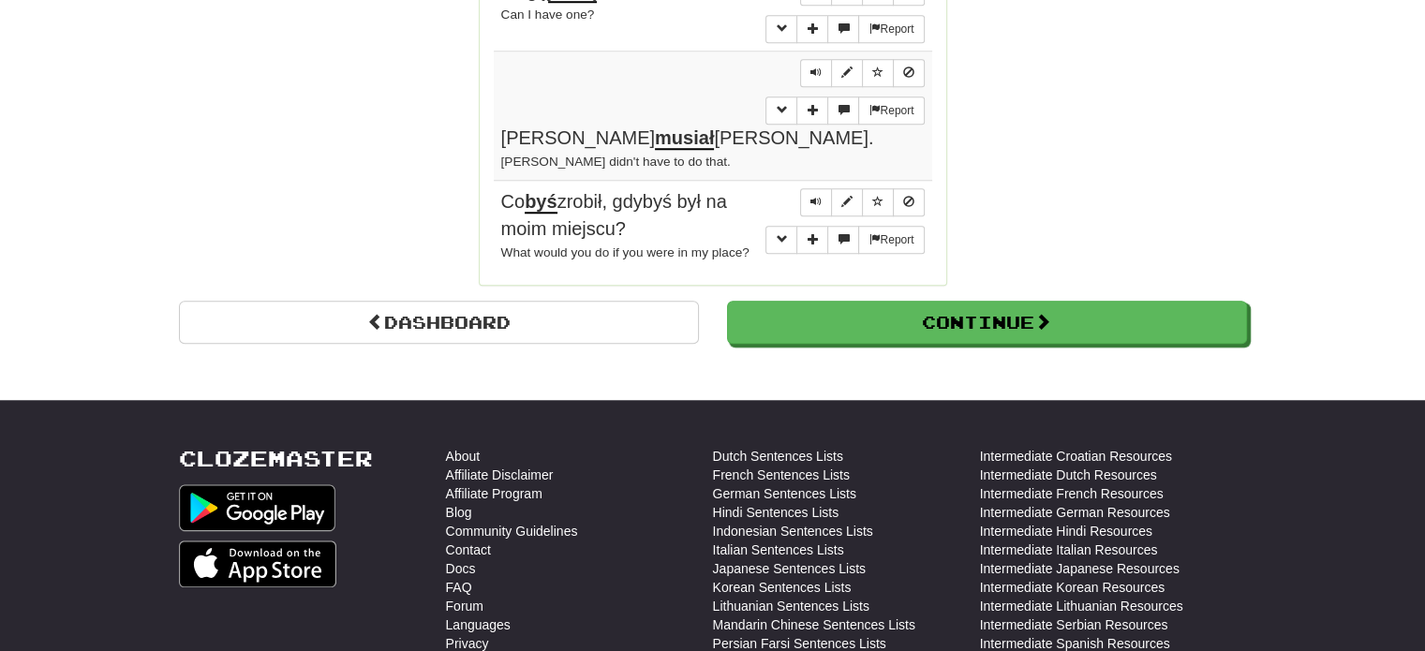
scroll to position [1685, 0]
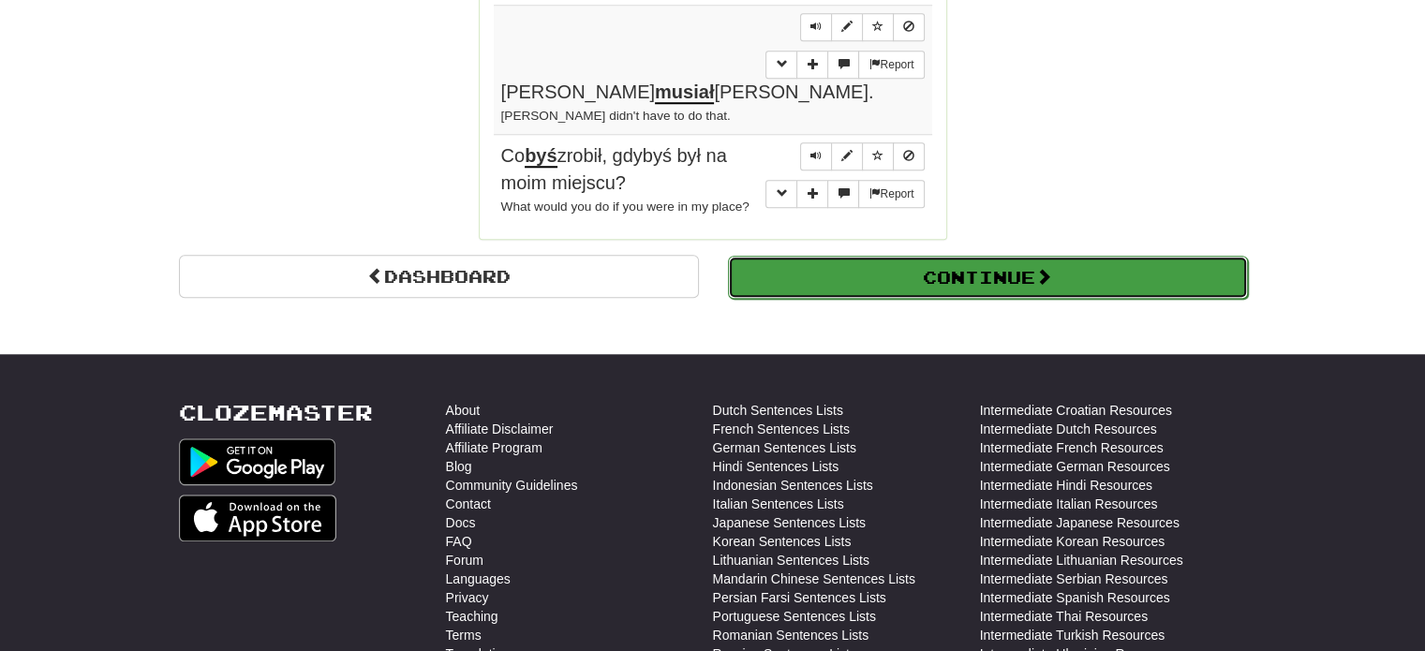
click at [869, 256] on button "Continue" at bounding box center [988, 277] width 520 height 43
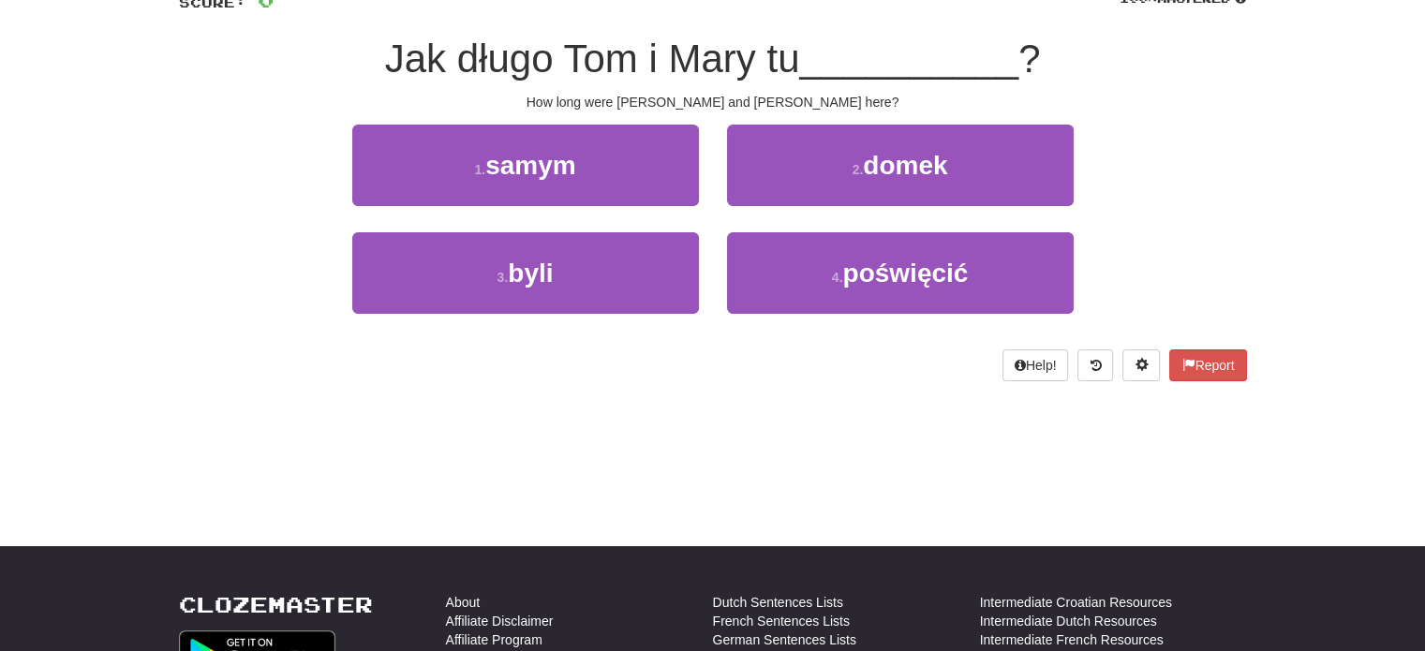
scroll to position [9, 0]
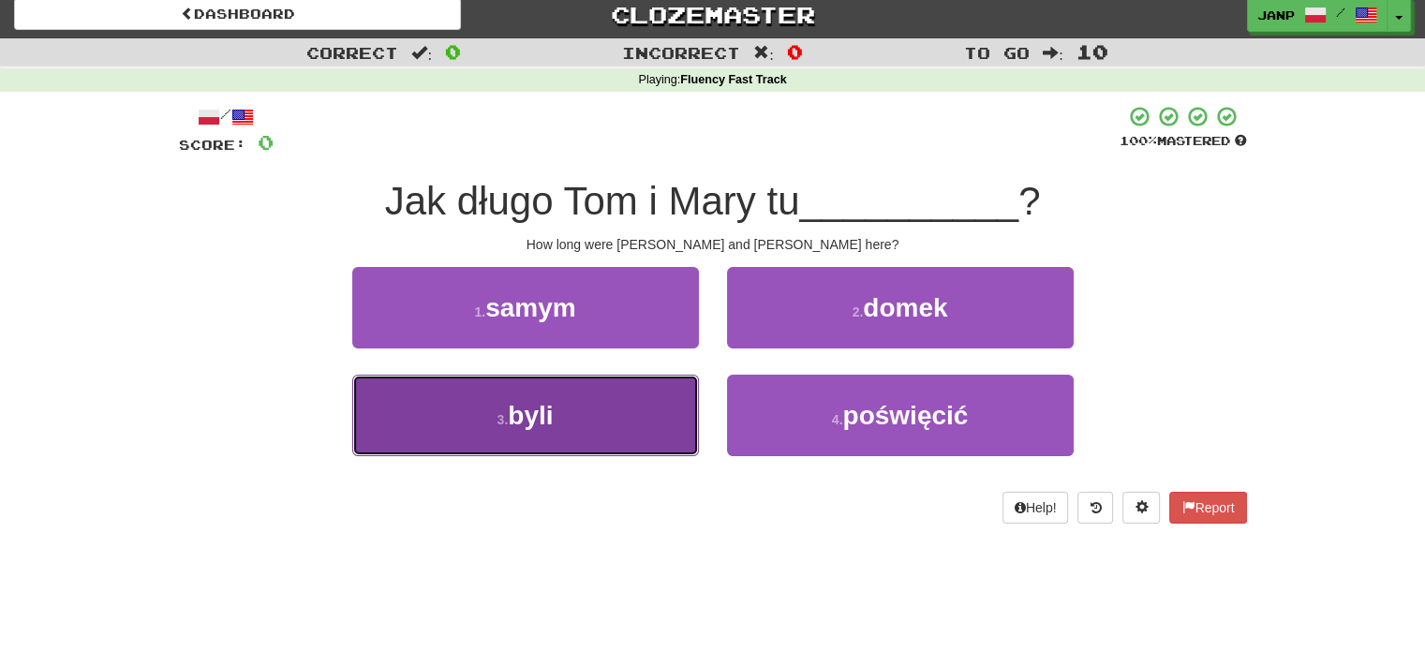
click at [588, 412] on button "3 . byli" at bounding box center [525, 416] width 347 height 82
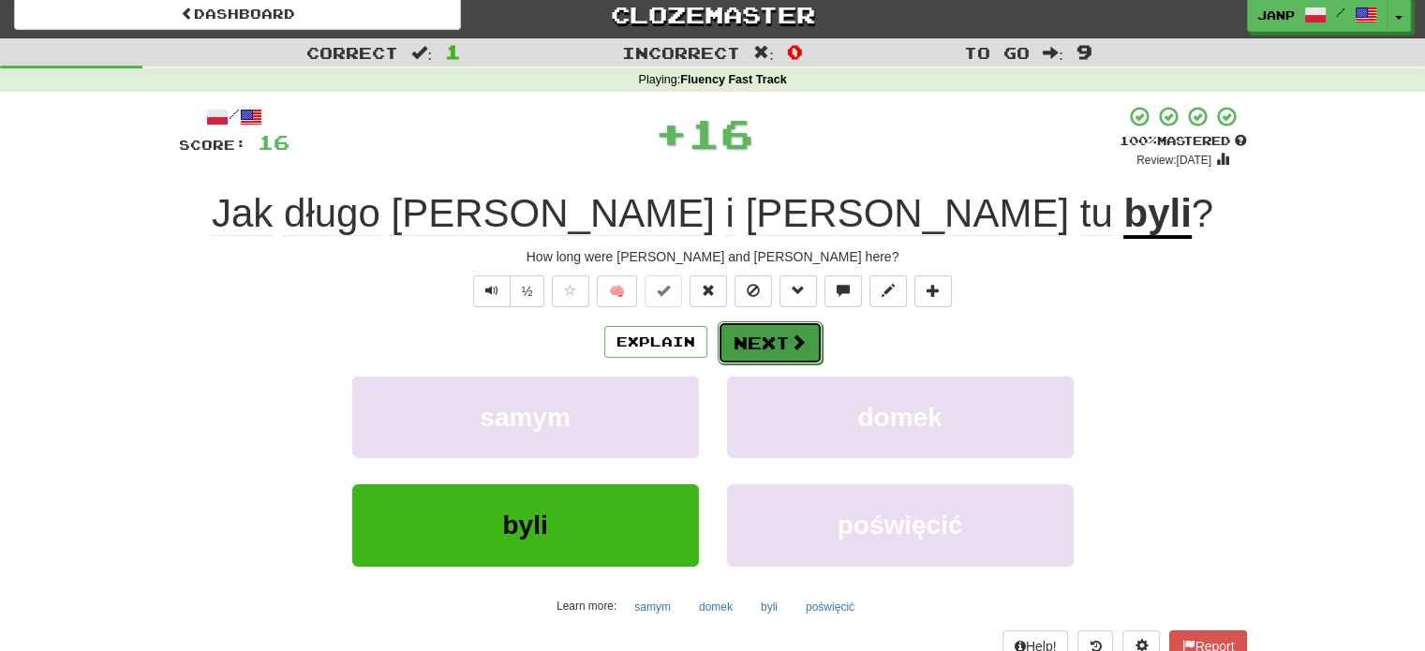
click at [776, 329] on button "Next" at bounding box center [770, 342] width 105 height 43
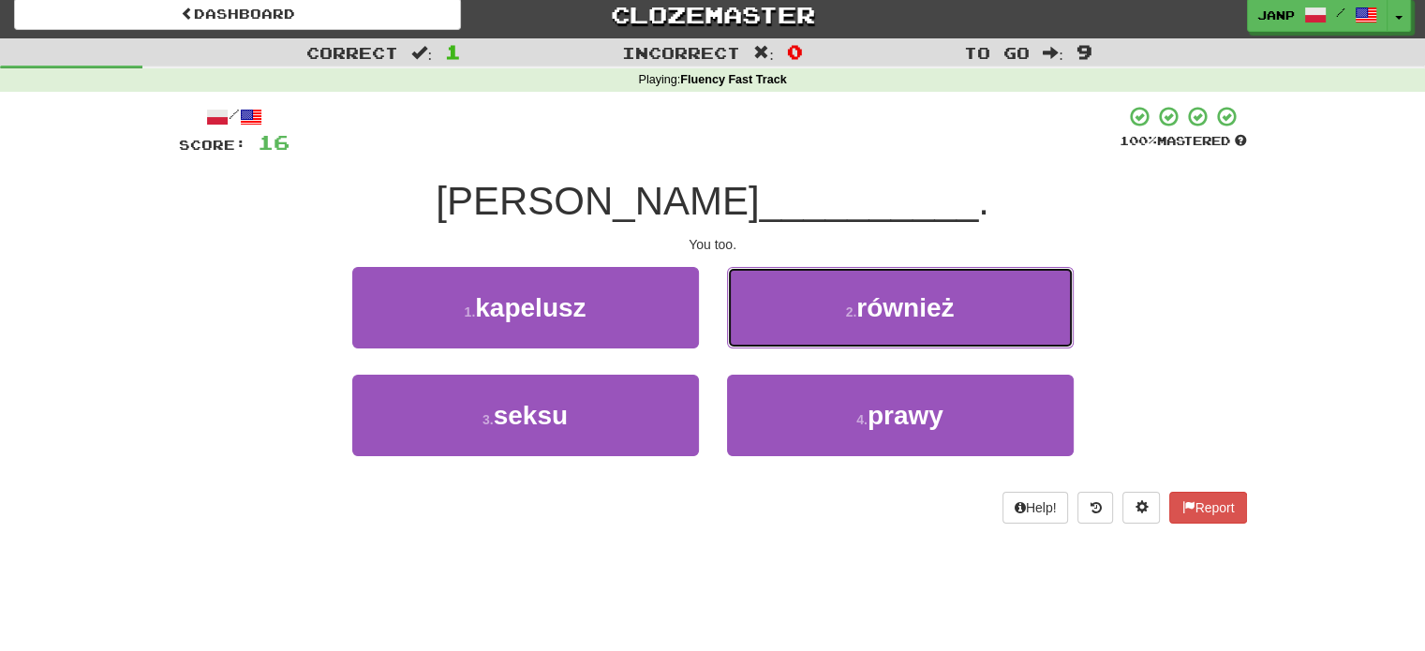
click at [776, 329] on button "2 . również" at bounding box center [900, 308] width 347 height 82
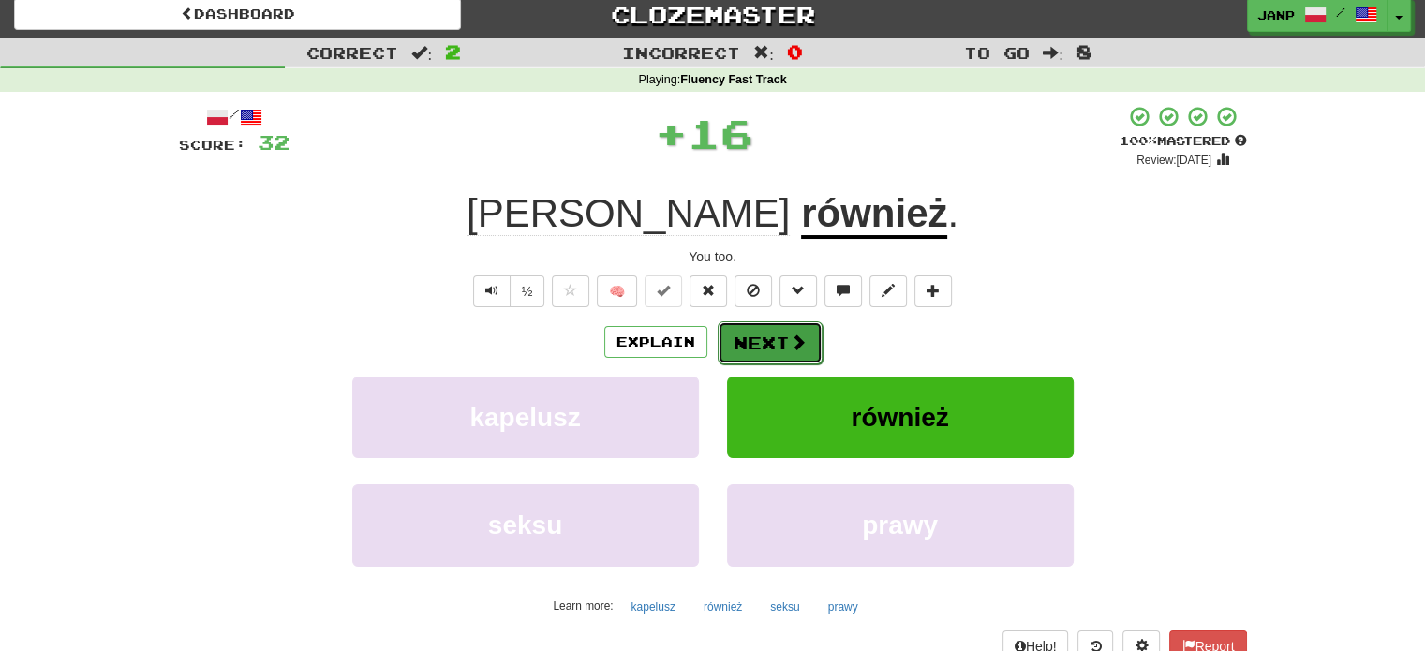
click at [765, 333] on button "Next" at bounding box center [770, 342] width 105 height 43
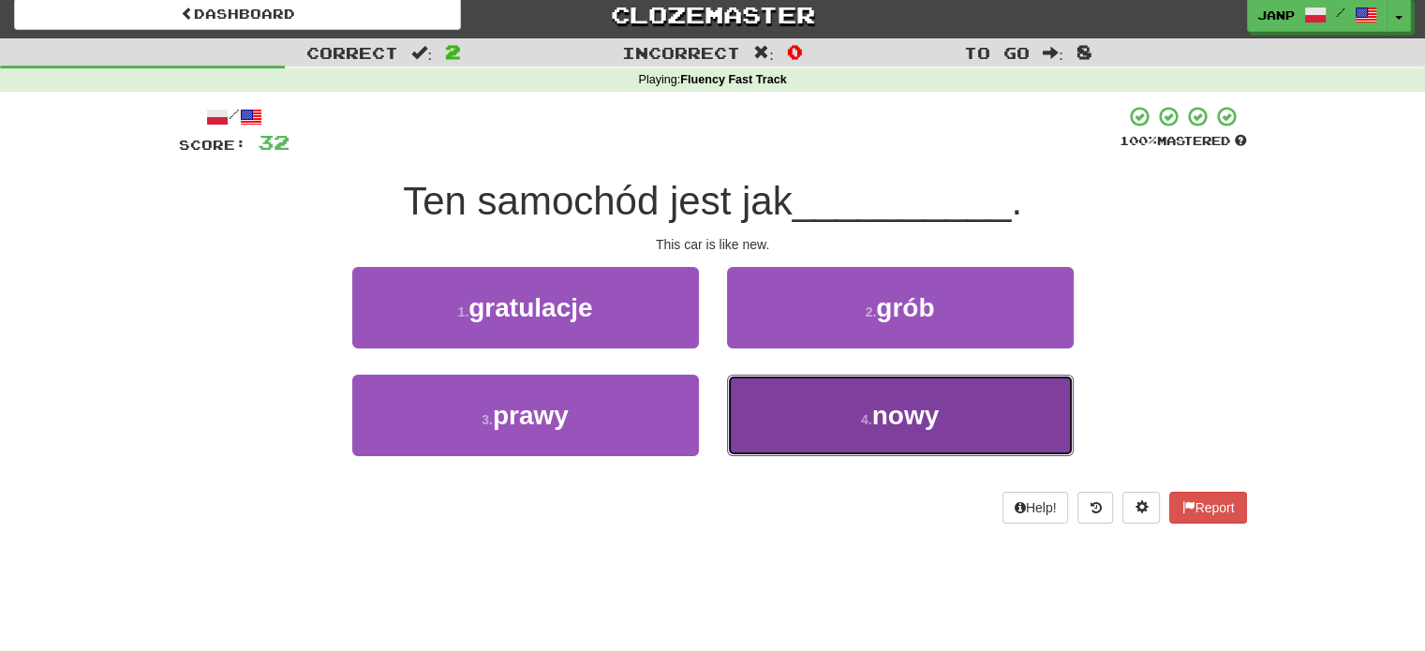
click at [753, 398] on button "4 . nowy" at bounding box center [900, 416] width 347 height 82
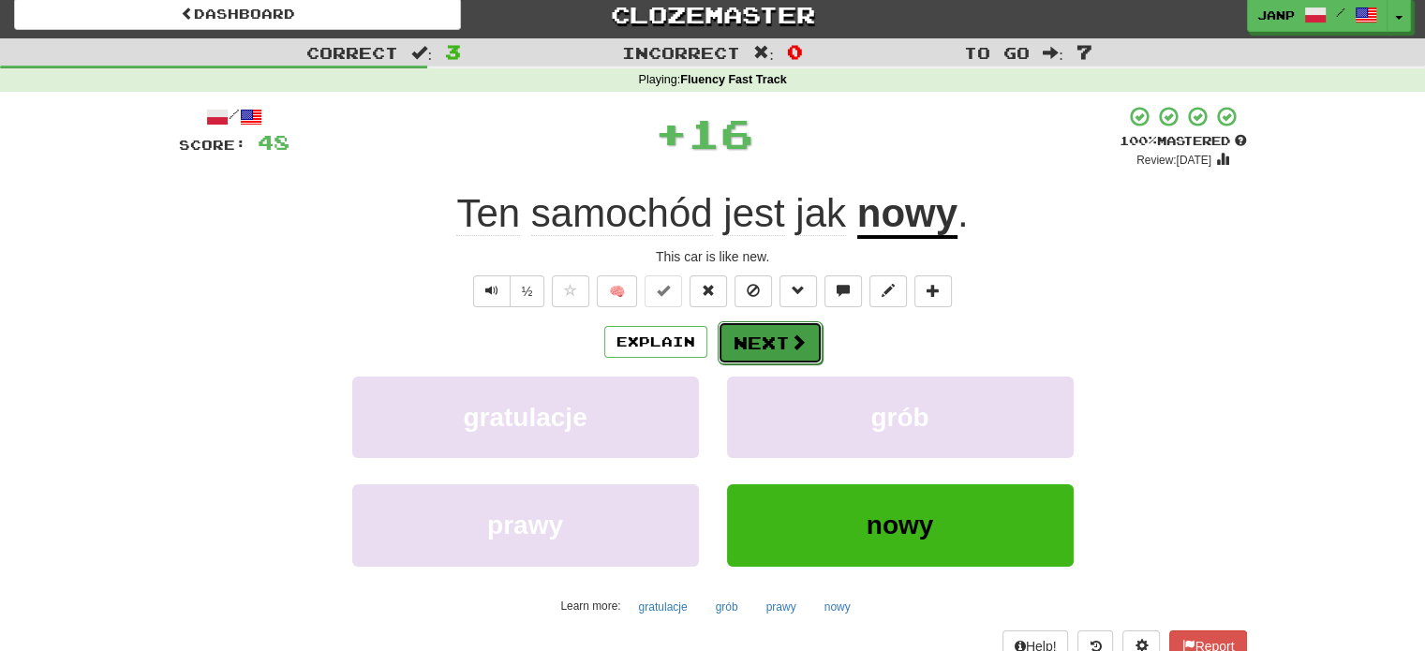
click at [766, 335] on button "Next" at bounding box center [770, 342] width 105 height 43
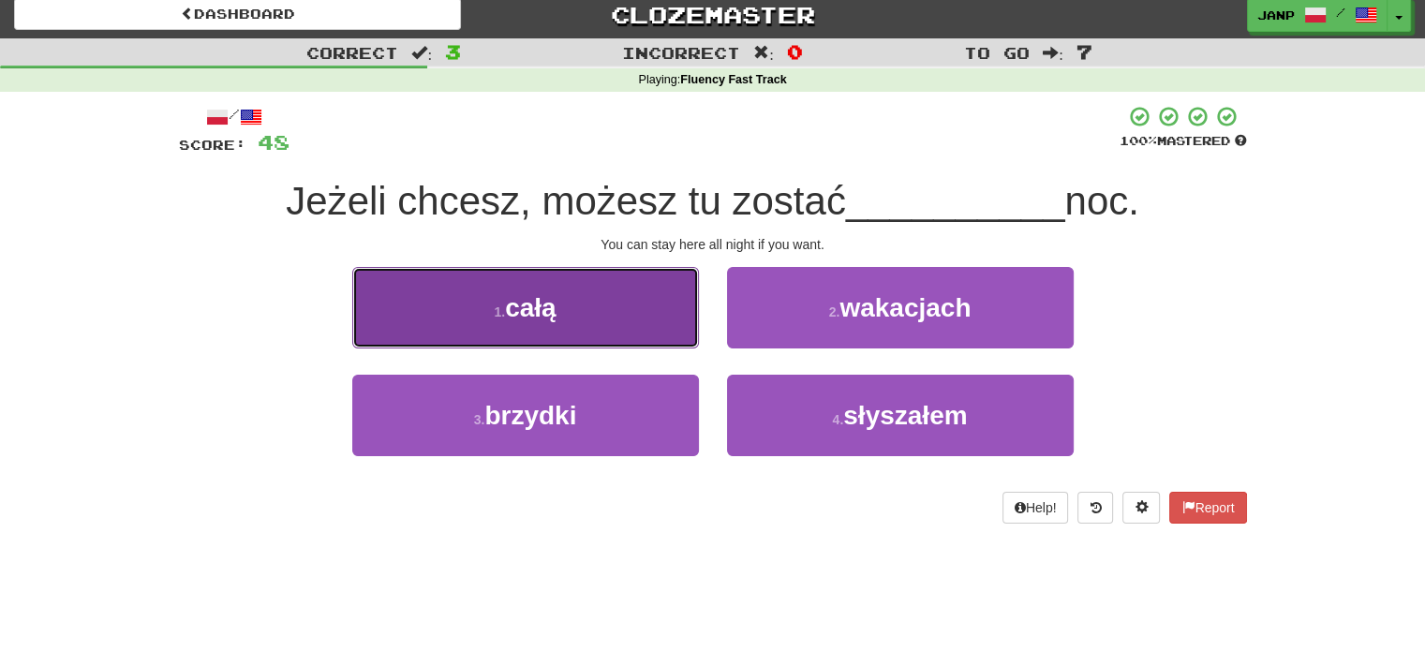
click at [663, 329] on button "1 . całą" at bounding box center [525, 308] width 347 height 82
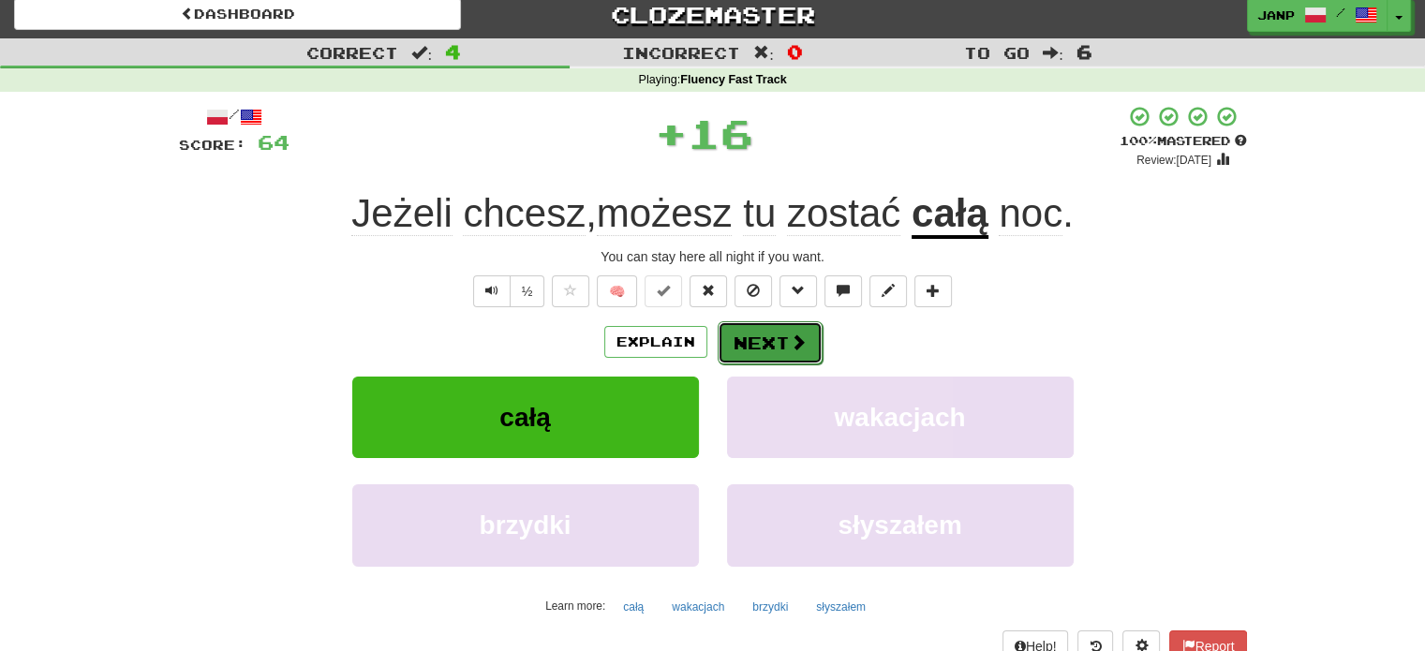
click at [751, 334] on button "Next" at bounding box center [770, 342] width 105 height 43
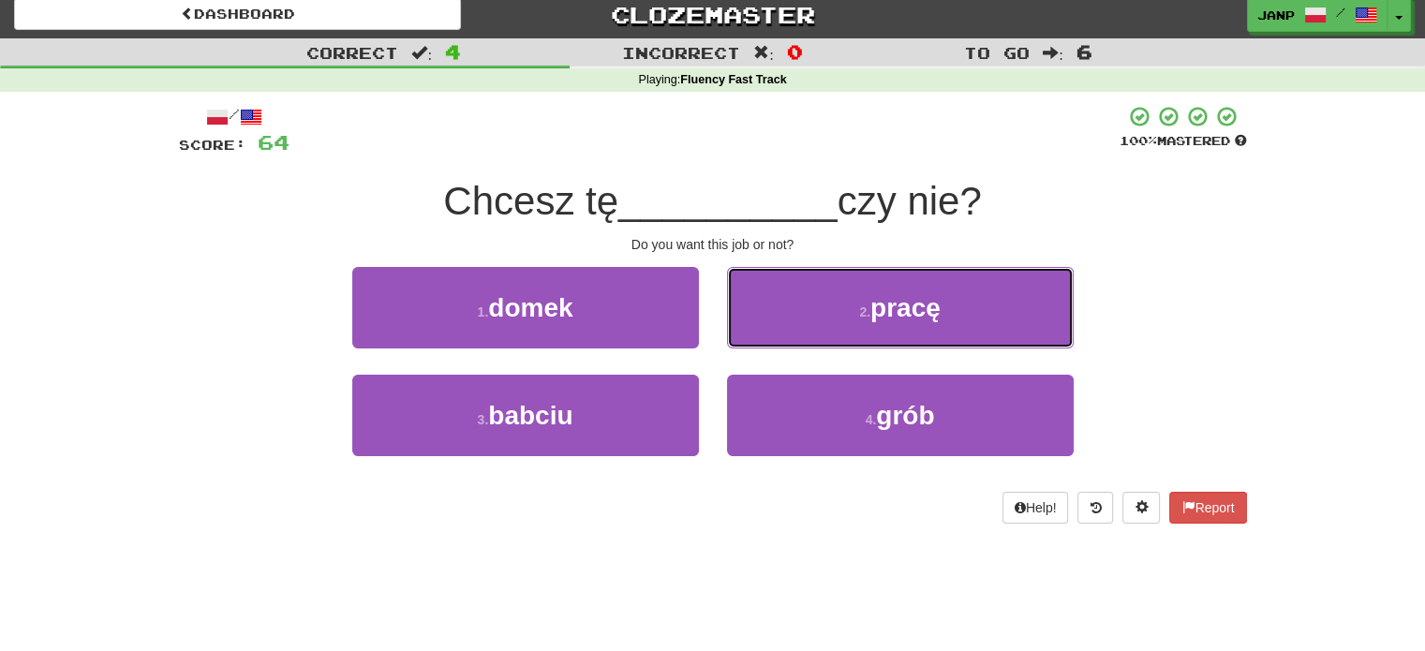
click at [751, 334] on button "2 . pracę" at bounding box center [900, 308] width 347 height 82
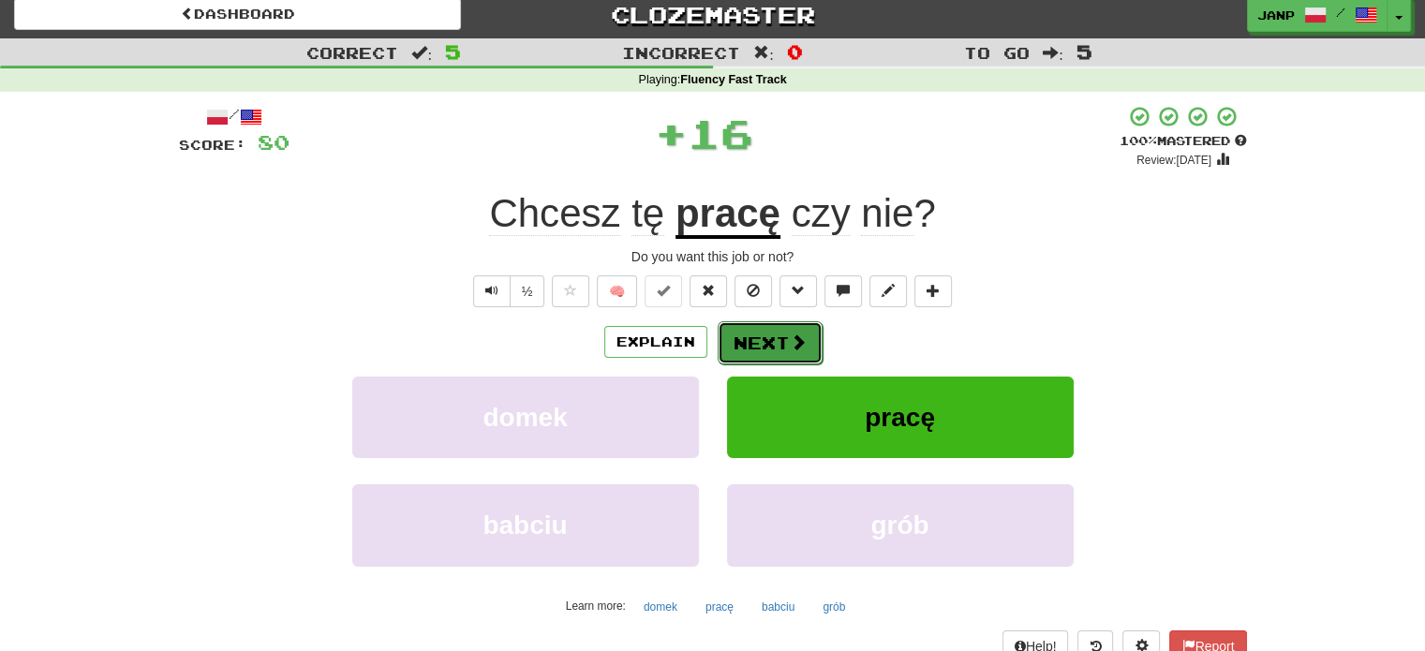
click at [750, 345] on button "Next" at bounding box center [770, 342] width 105 height 43
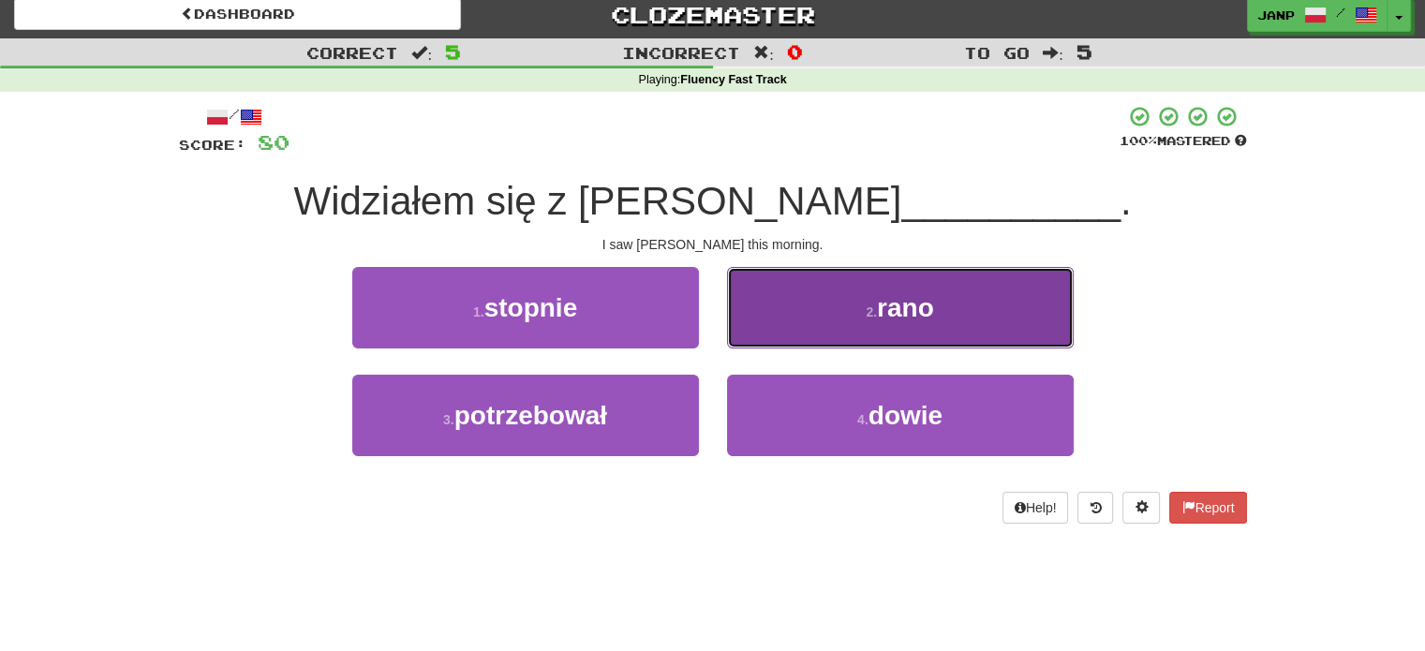
click at [772, 337] on button "2 . rano" at bounding box center [900, 308] width 347 height 82
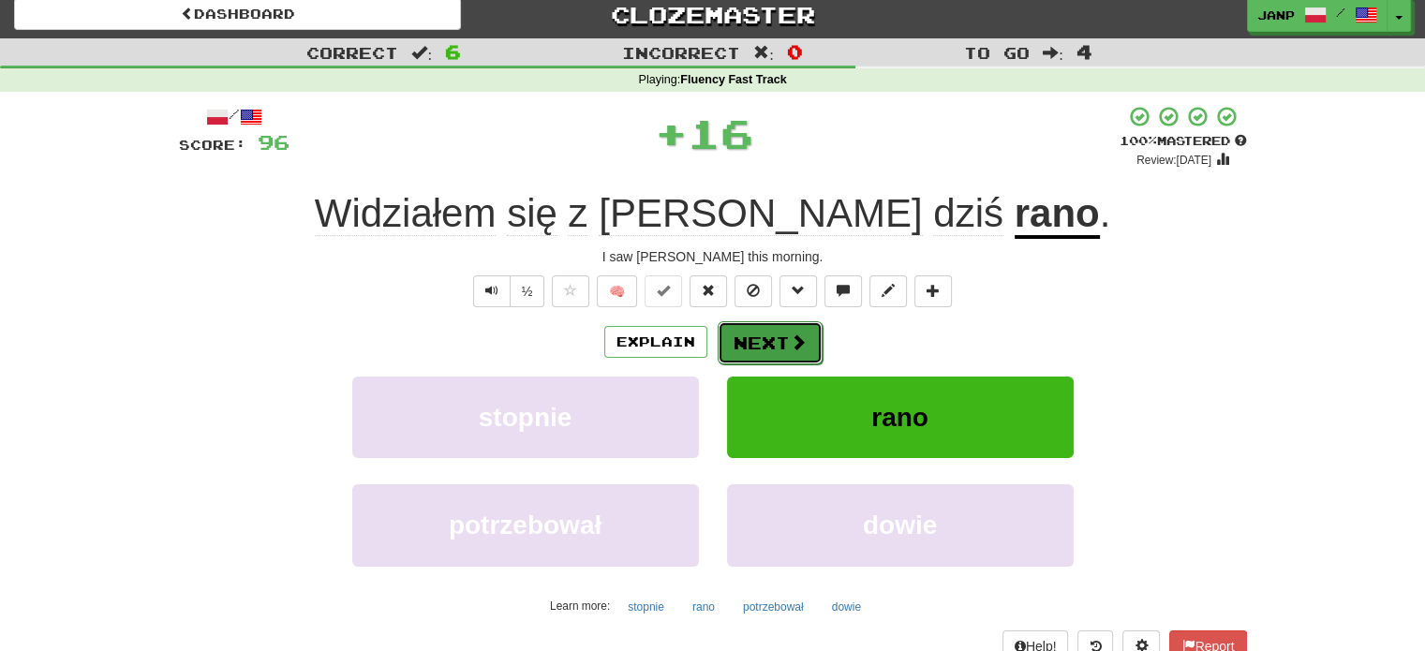
click at [772, 337] on button "Next" at bounding box center [770, 342] width 105 height 43
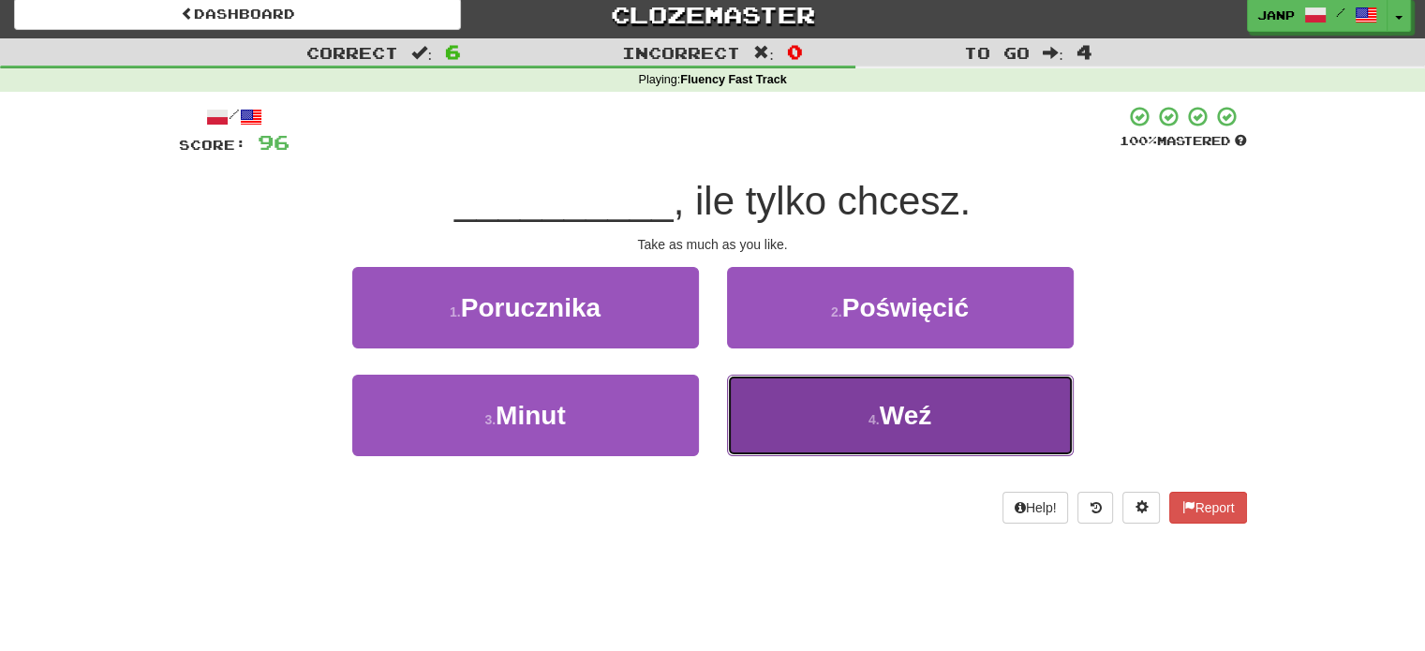
click at [813, 409] on button "4 . Weź" at bounding box center [900, 416] width 347 height 82
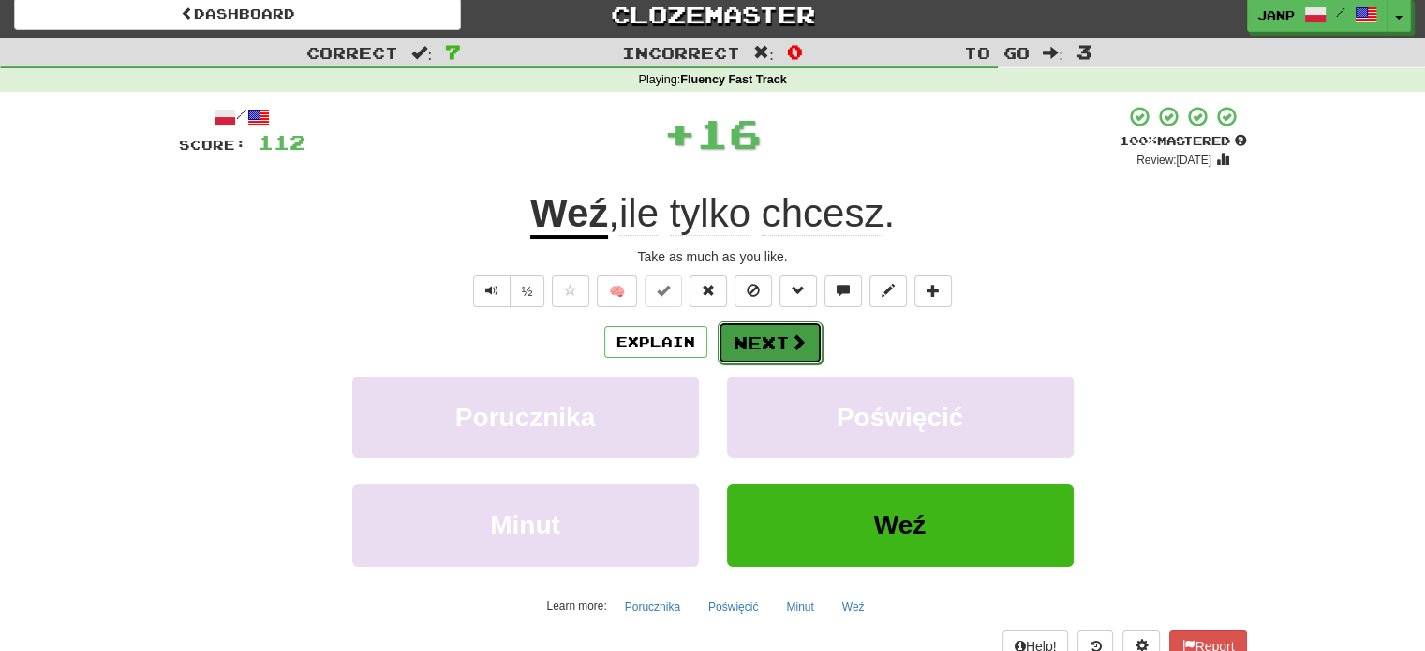
click at [759, 329] on button "Next" at bounding box center [770, 342] width 105 height 43
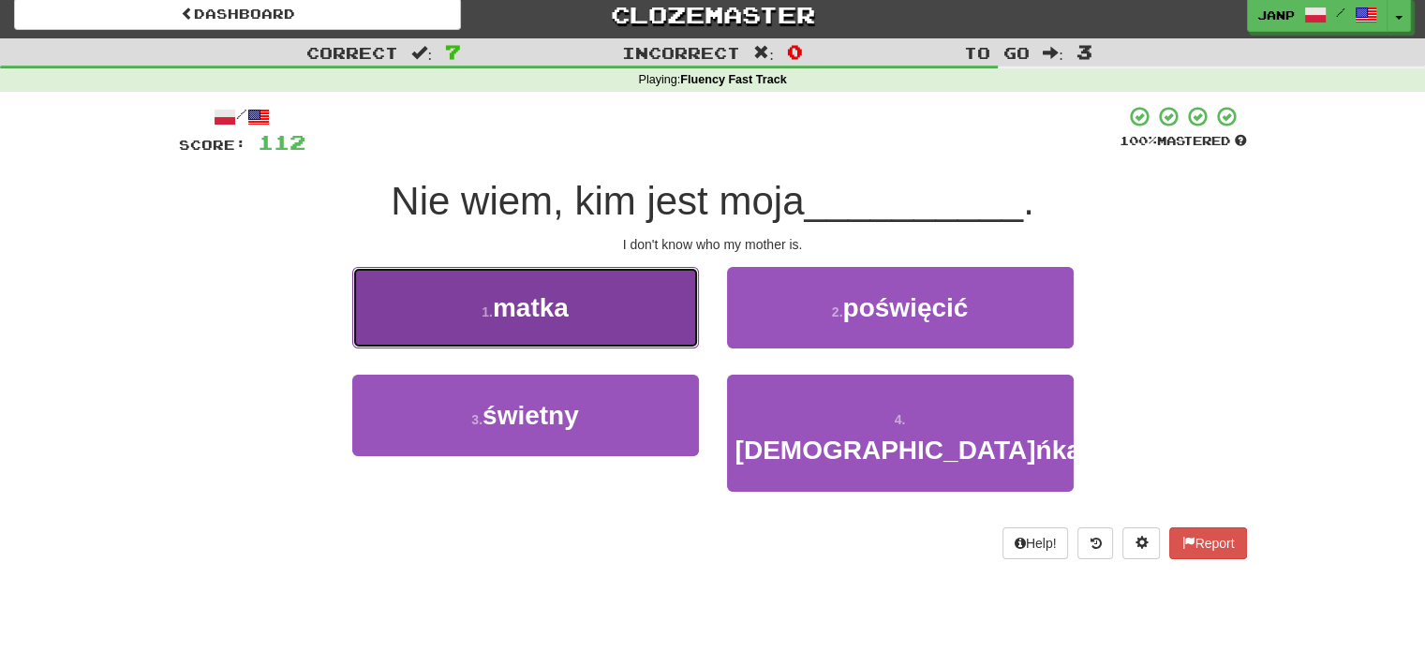
click at [632, 331] on button "1 . matka" at bounding box center [525, 308] width 347 height 82
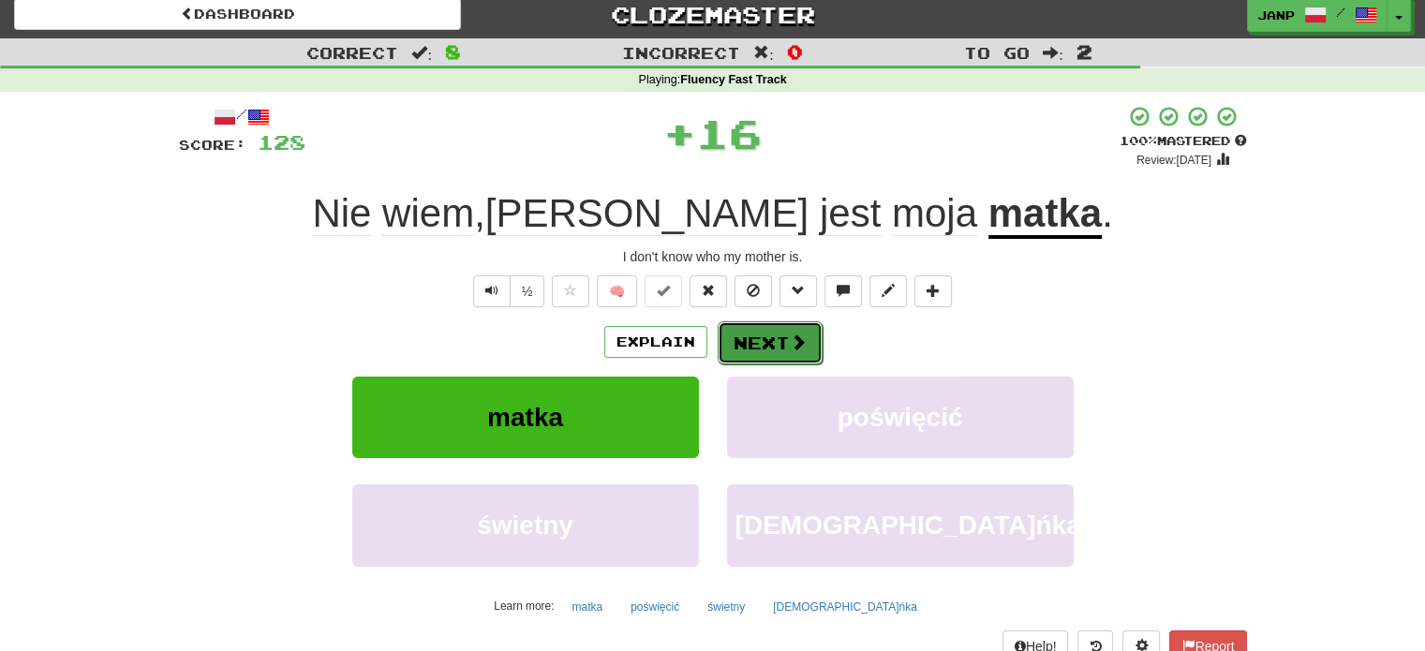
click at [789, 352] on button "Next" at bounding box center [770, 342] width 105 height 43
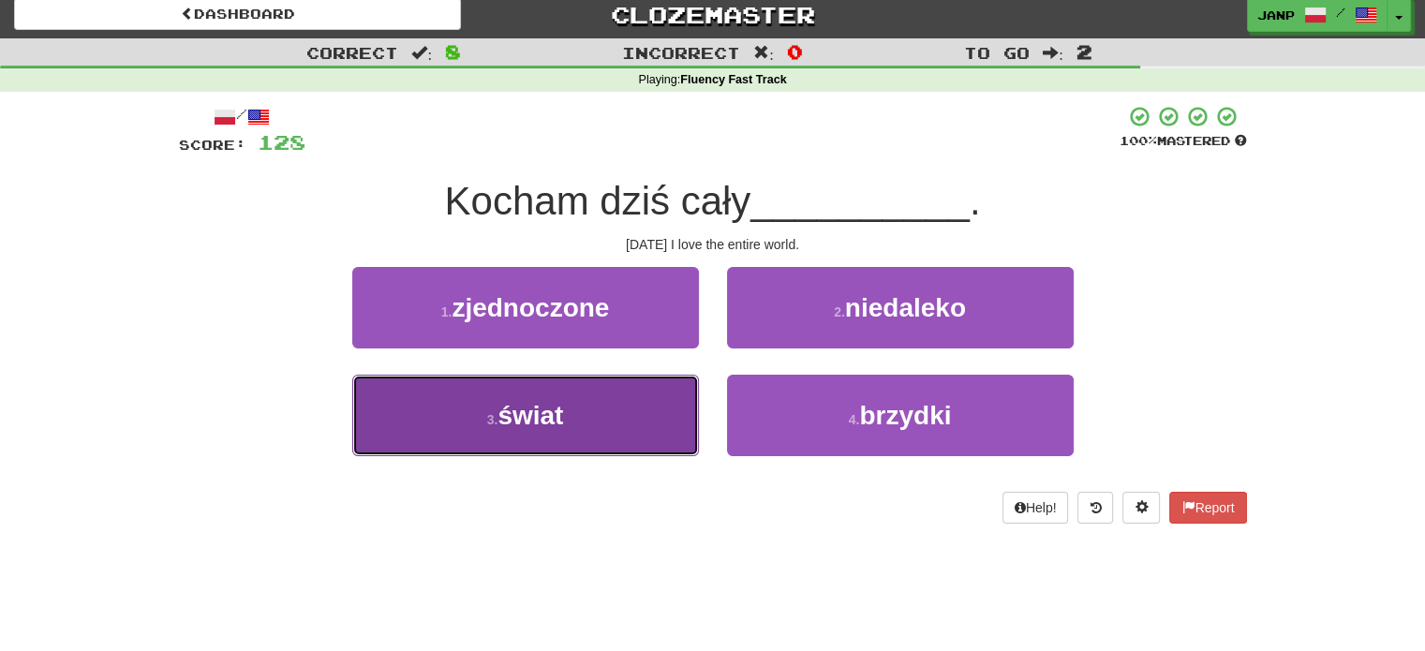
click at [647, 408] on button "3 . świat" at bounding box center [525, 416] width 347 height 82
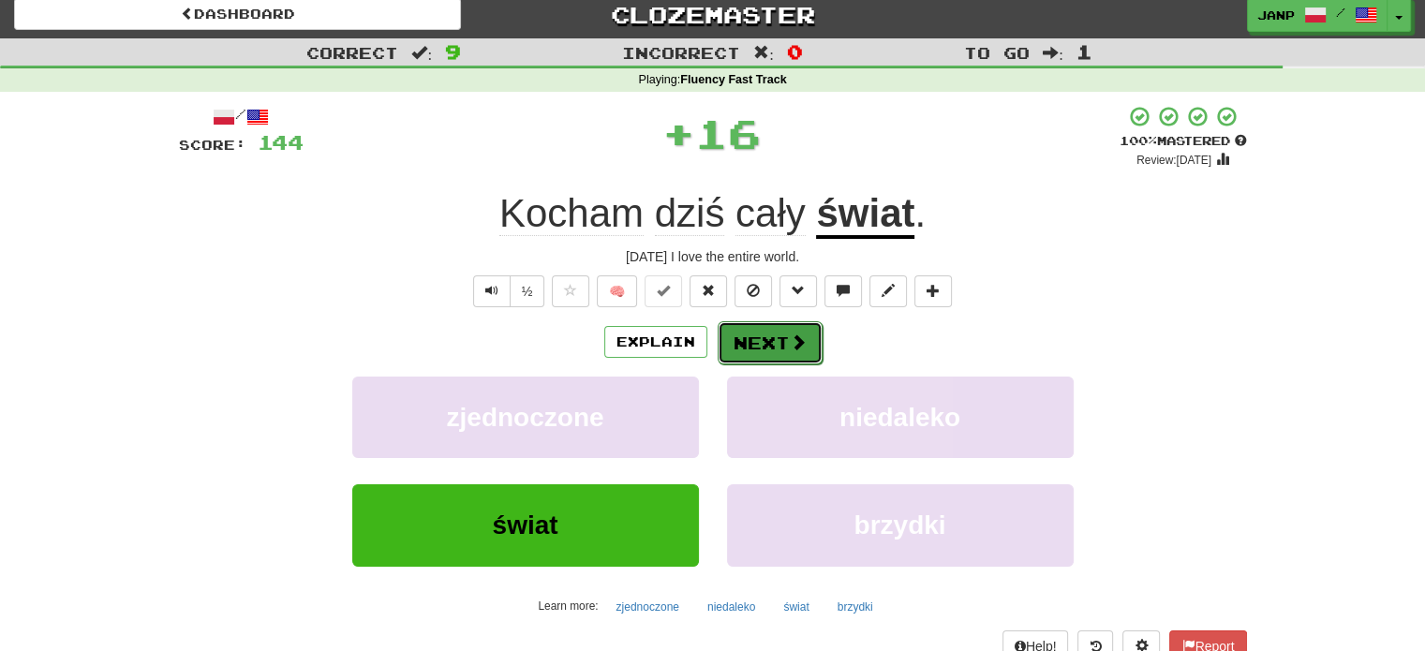
click at [734, 326] on button "Next" at bounding box center [770, 342] width 105 height 43
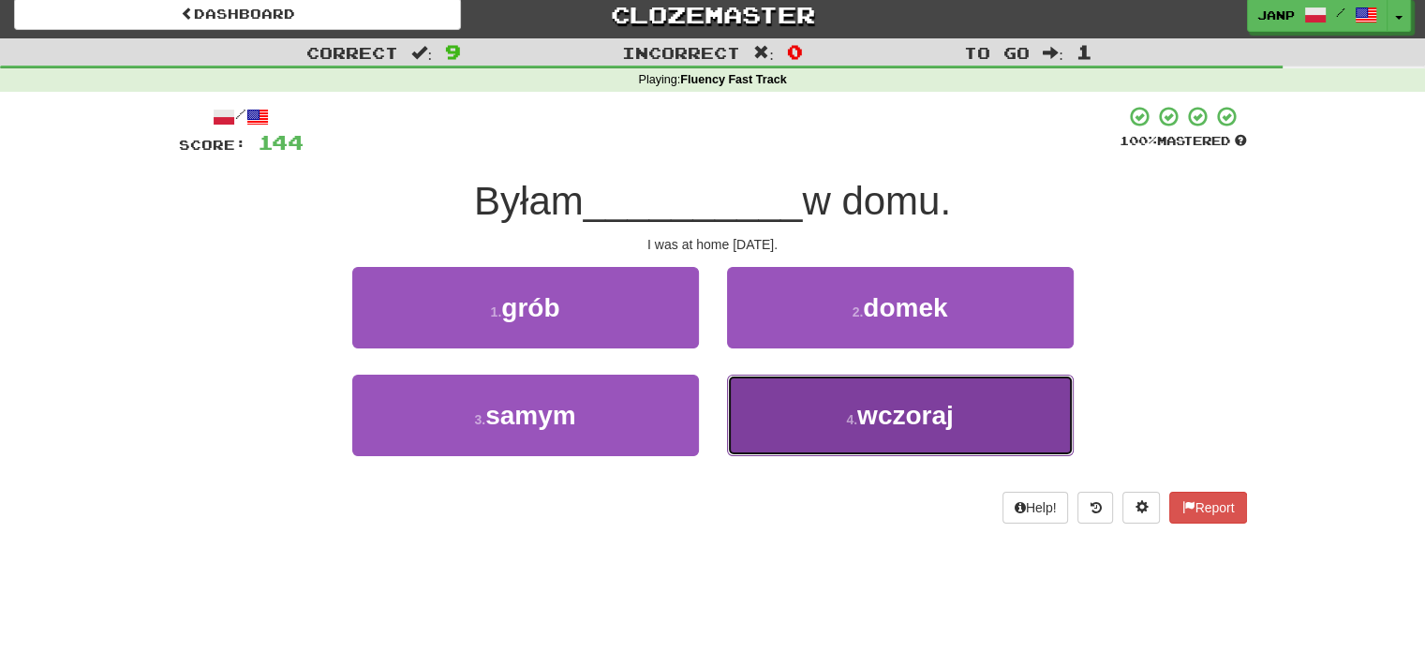
click at [770, 409] on button "4 . wczoraj" at bounding box center [900, 416] width 347 height 82
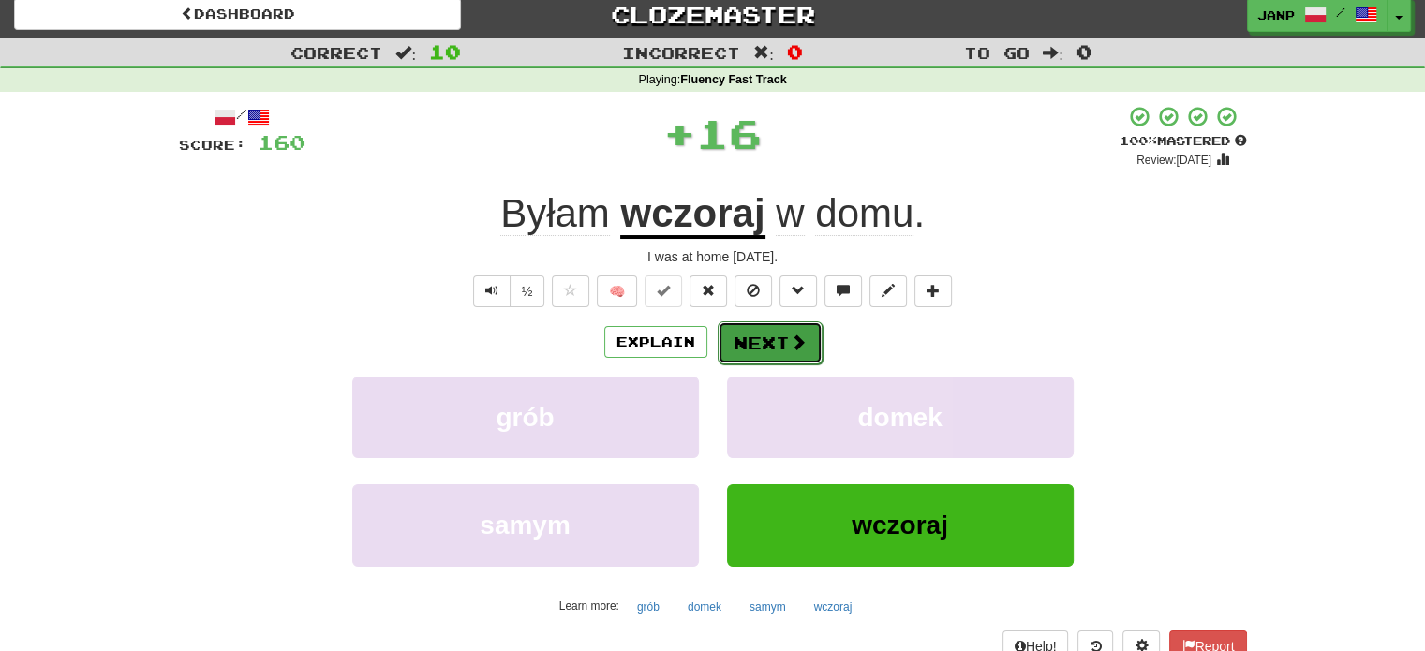
click at [765, 340] on button "Next" at bounding box center [770, 342] width 105 height 43
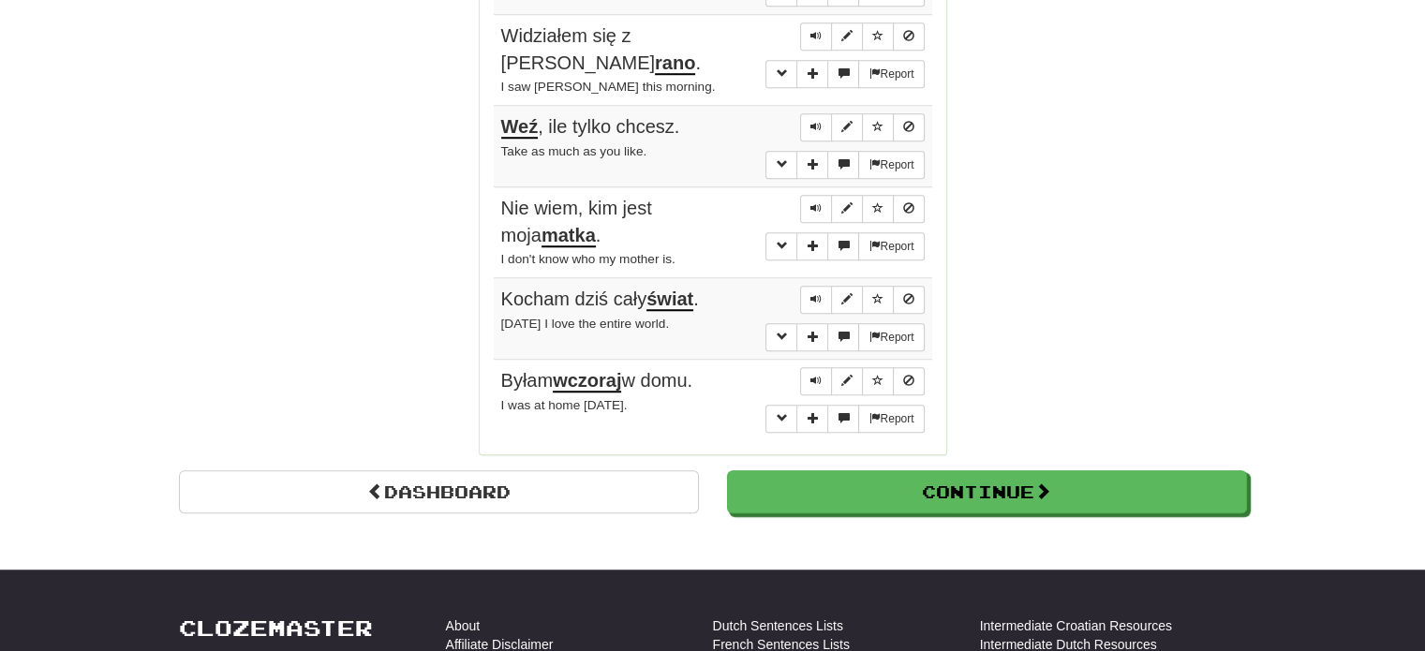
scroll to position [1415, 0]
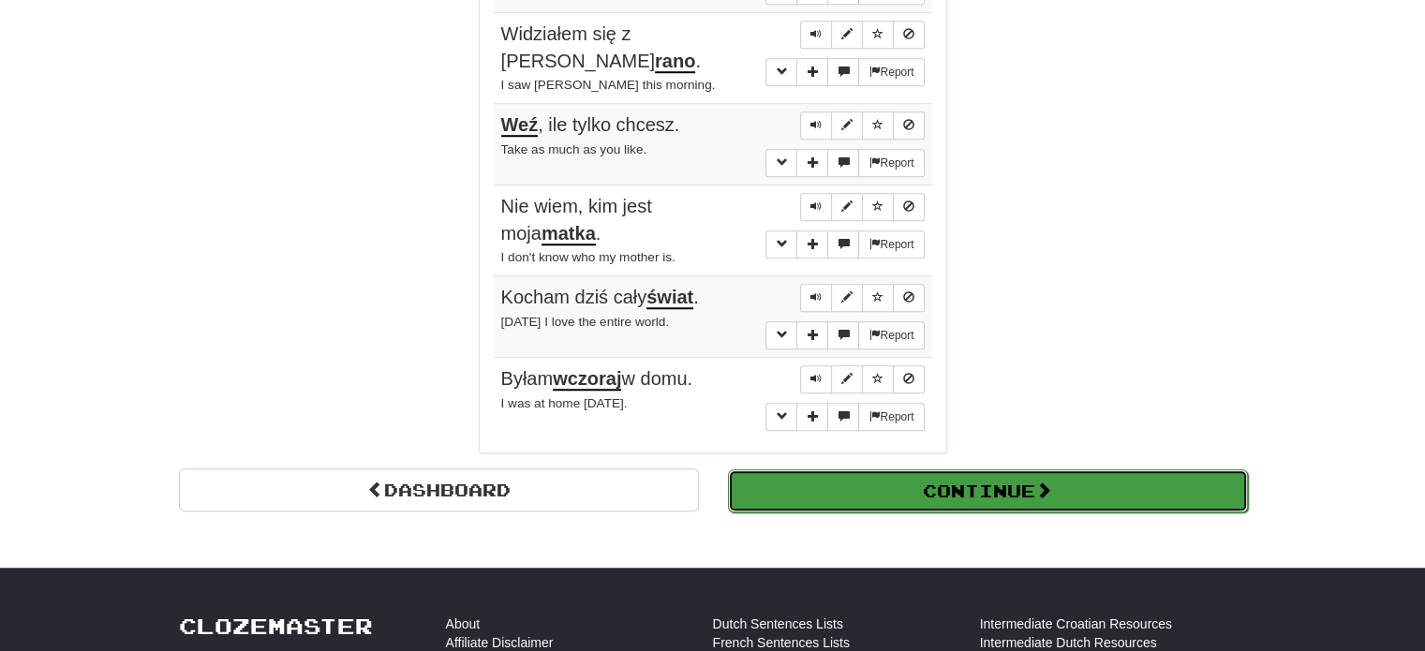
click at [858, 469] on button "Continue" at bounding box center [988, 490] width 520 height 43
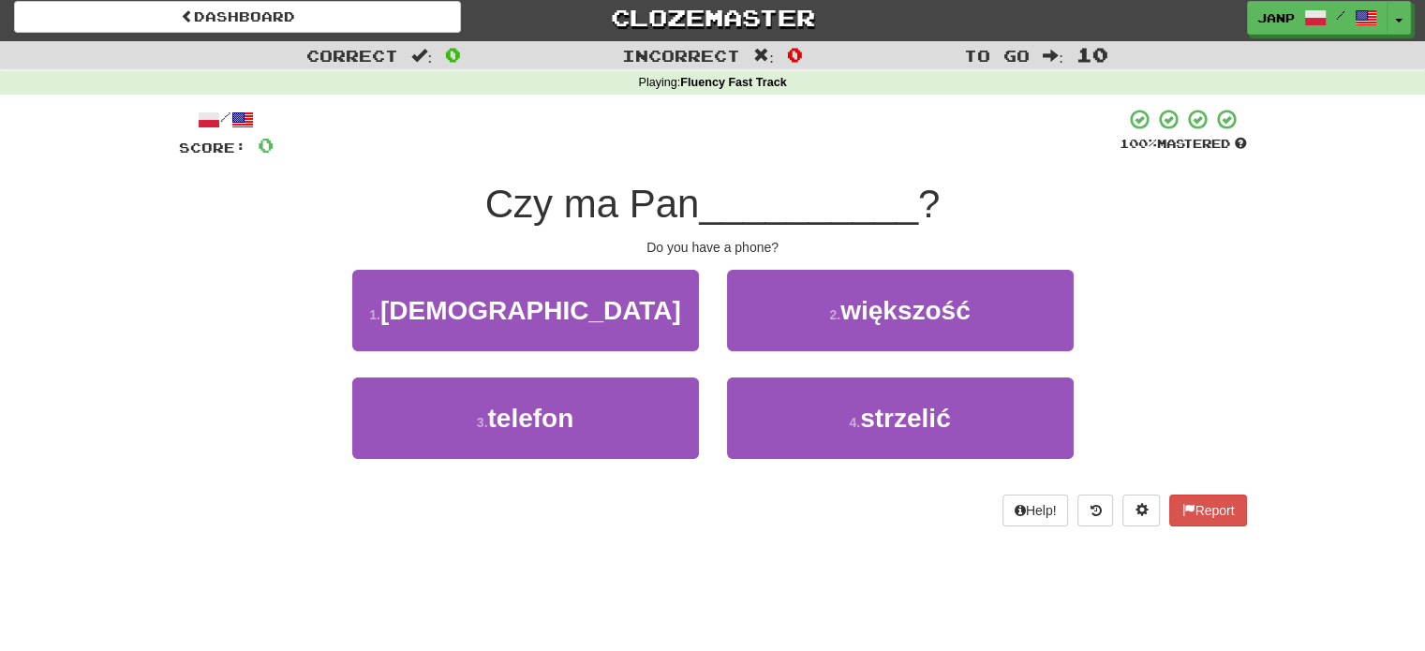
scroll to position [0, 0]
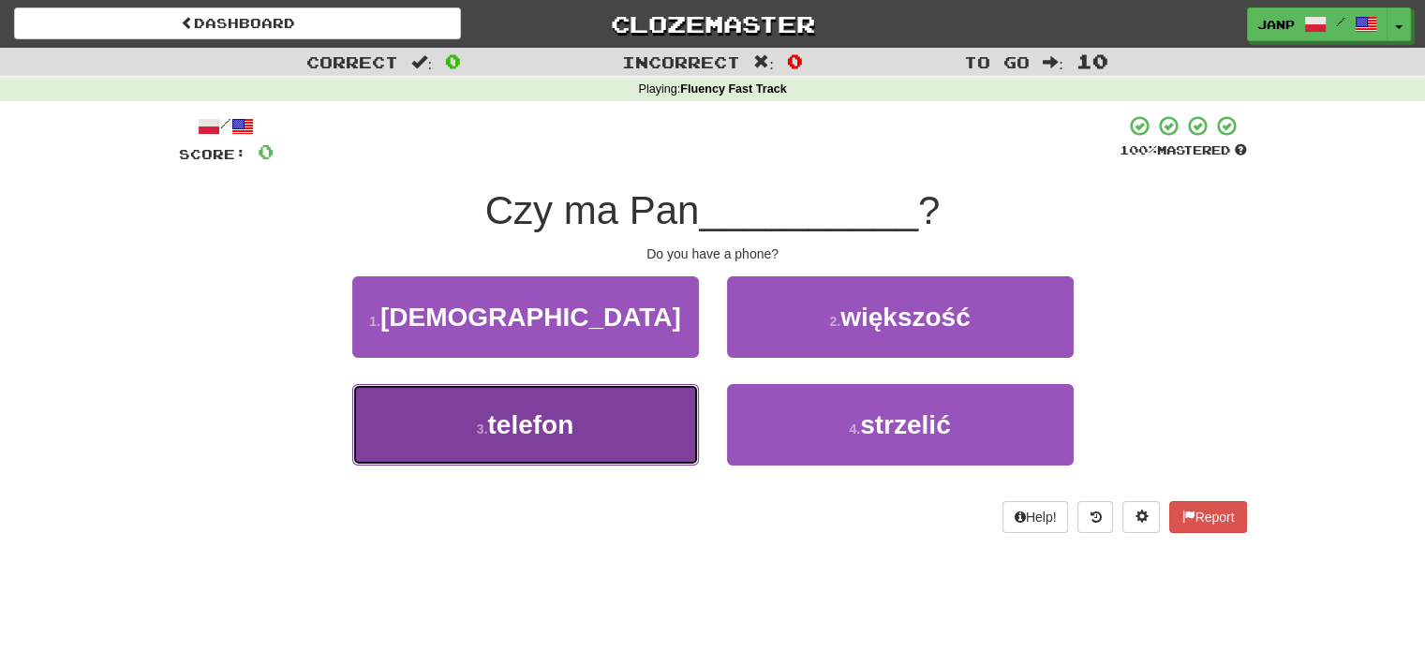
click at [545, 412] on span "telefon" at bounding box center [530, 424] width 86 height 29
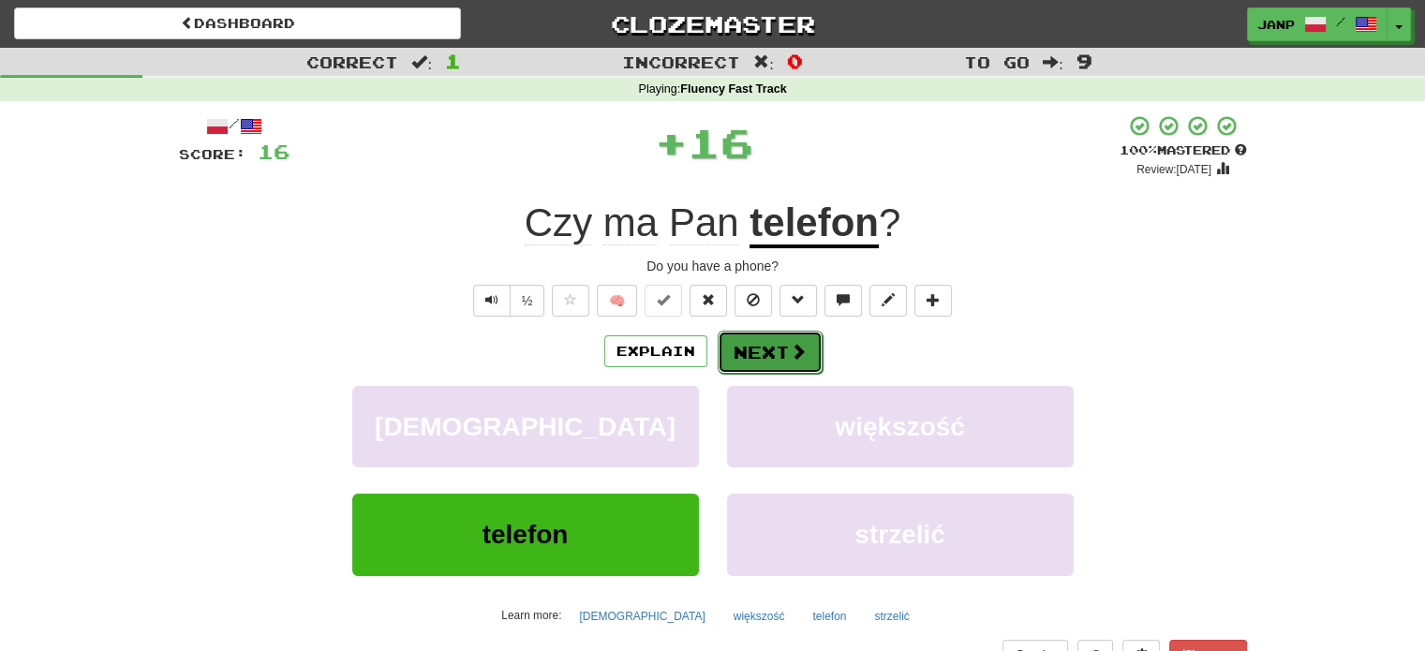
click at [752, 364] on button "Next" at bounding box center [770, 352] width 105 height 43
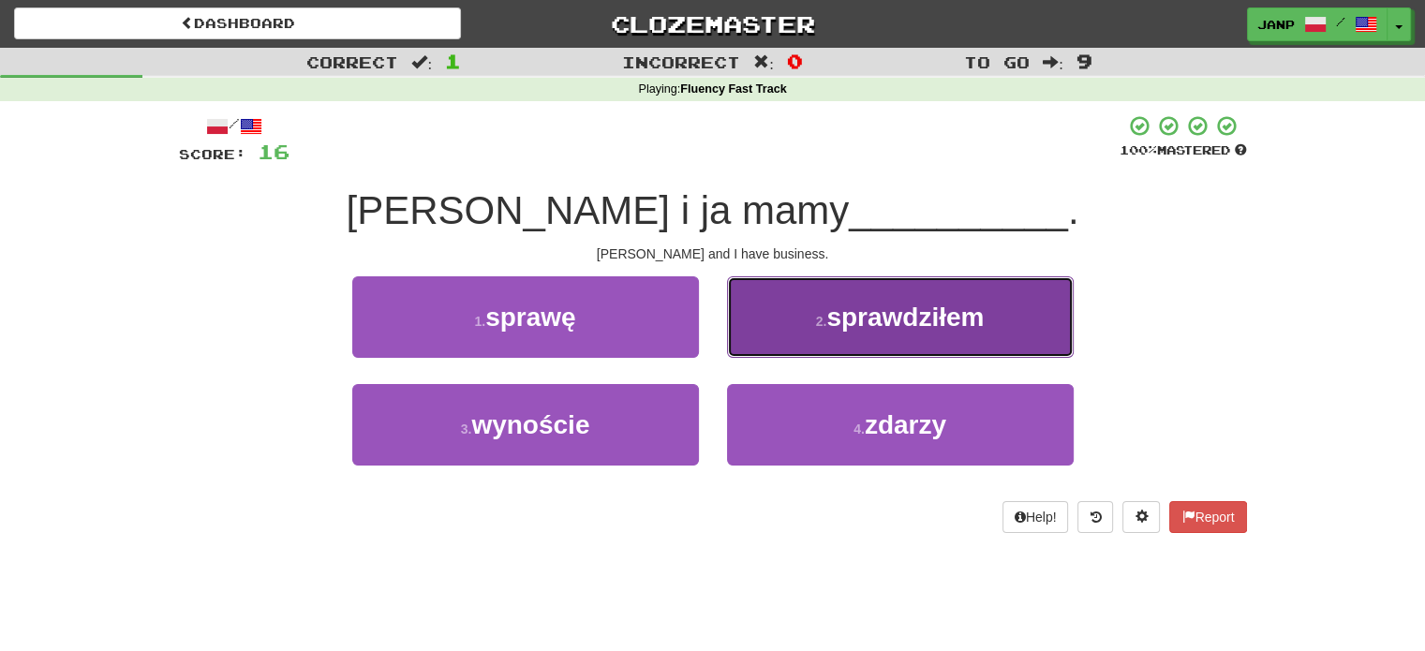
click at [767, 351] on button "2 . sprawdziłem" at bounding box center [900, 317] width 347 height 82
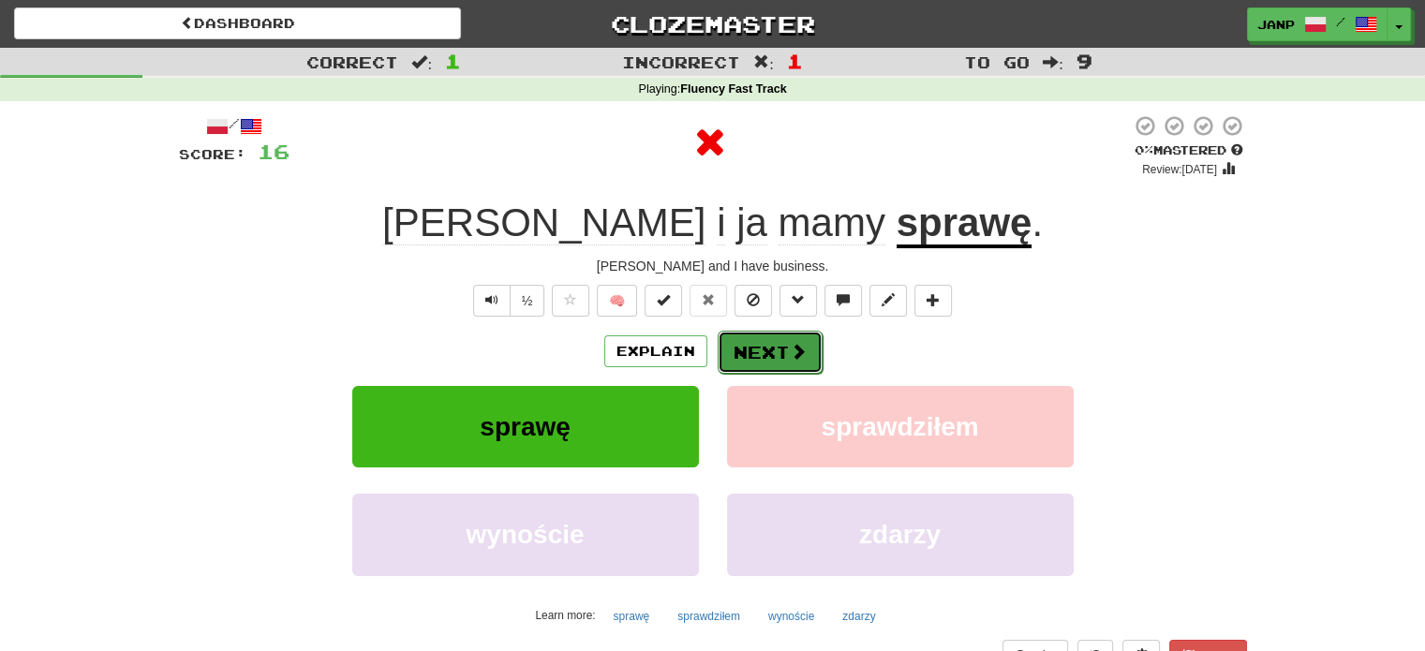
click at [749, 351] on button "Next" at bounding box center [770, 352] width 105 height 43
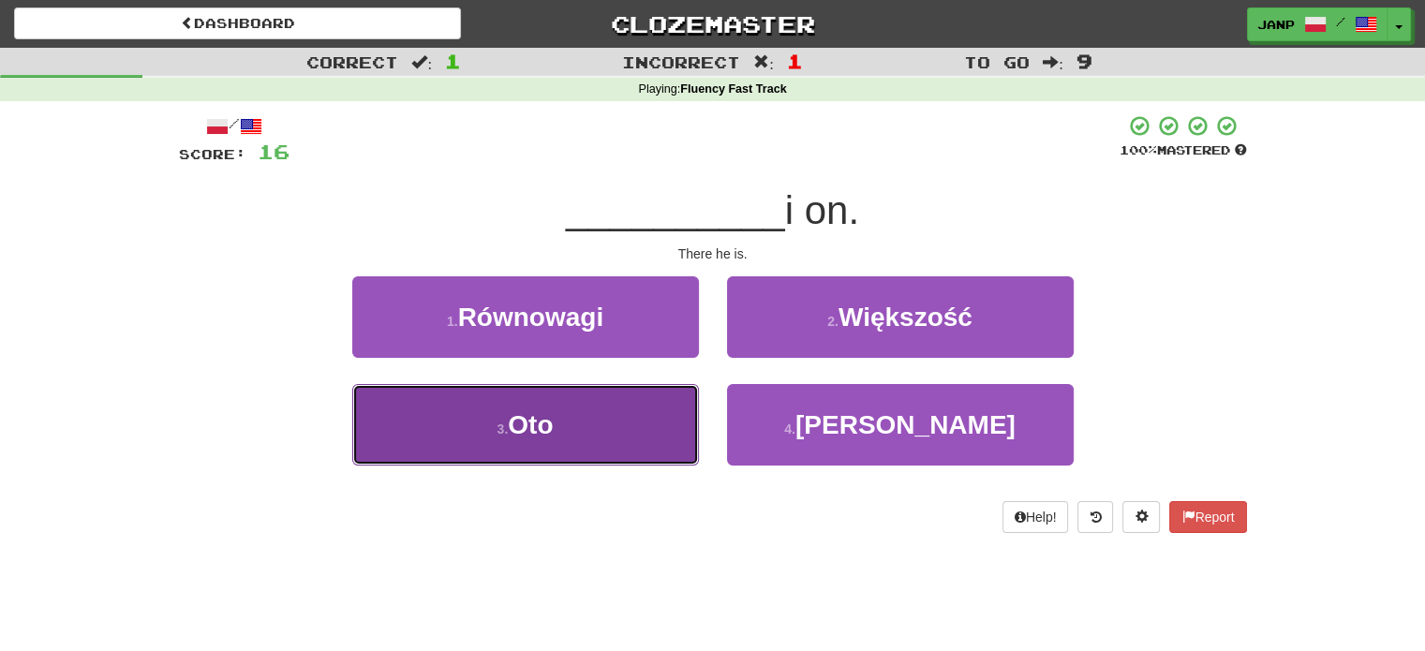
click at [631, 415] on button "3 . Oto" at bounding box center [525, 425] width 347 height 82
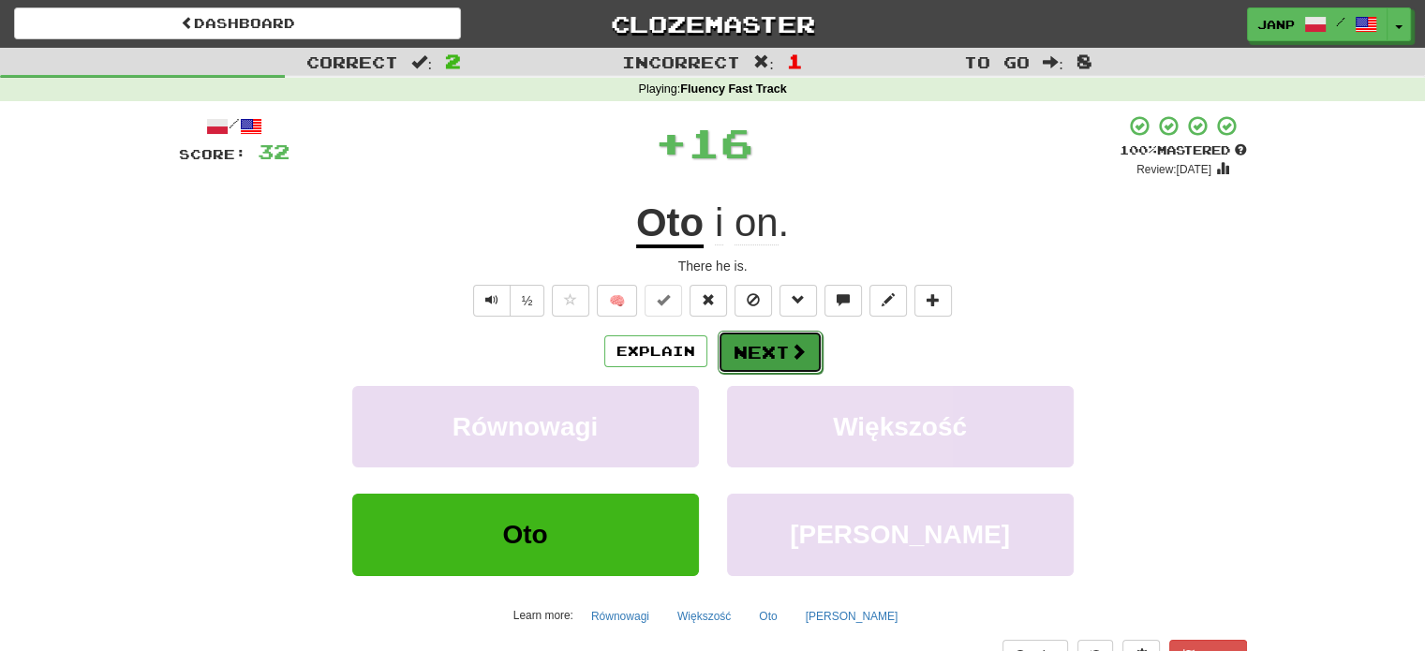
click at [754, 348] on button "Next" at bounding box center [770, 352] width 105 height 43
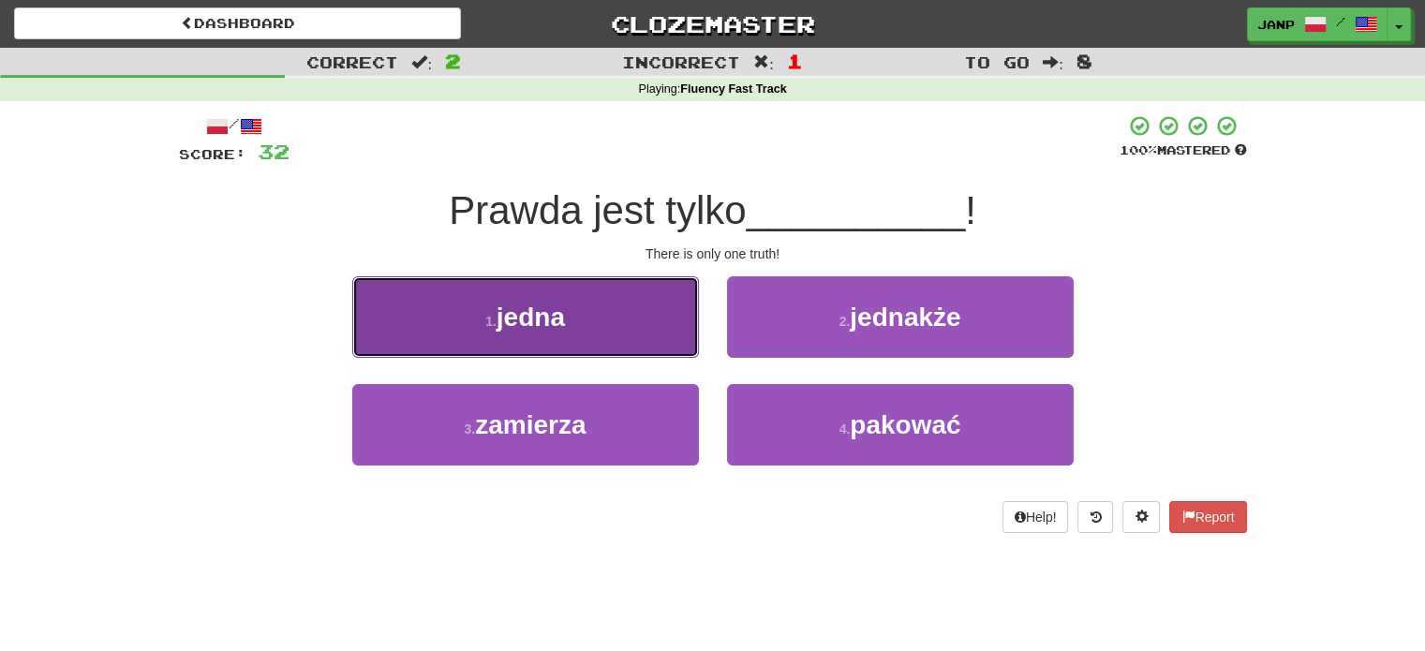
click at [640, 335] on button "1 . jedna" at bounding box center [525, 317] width 347 height 82
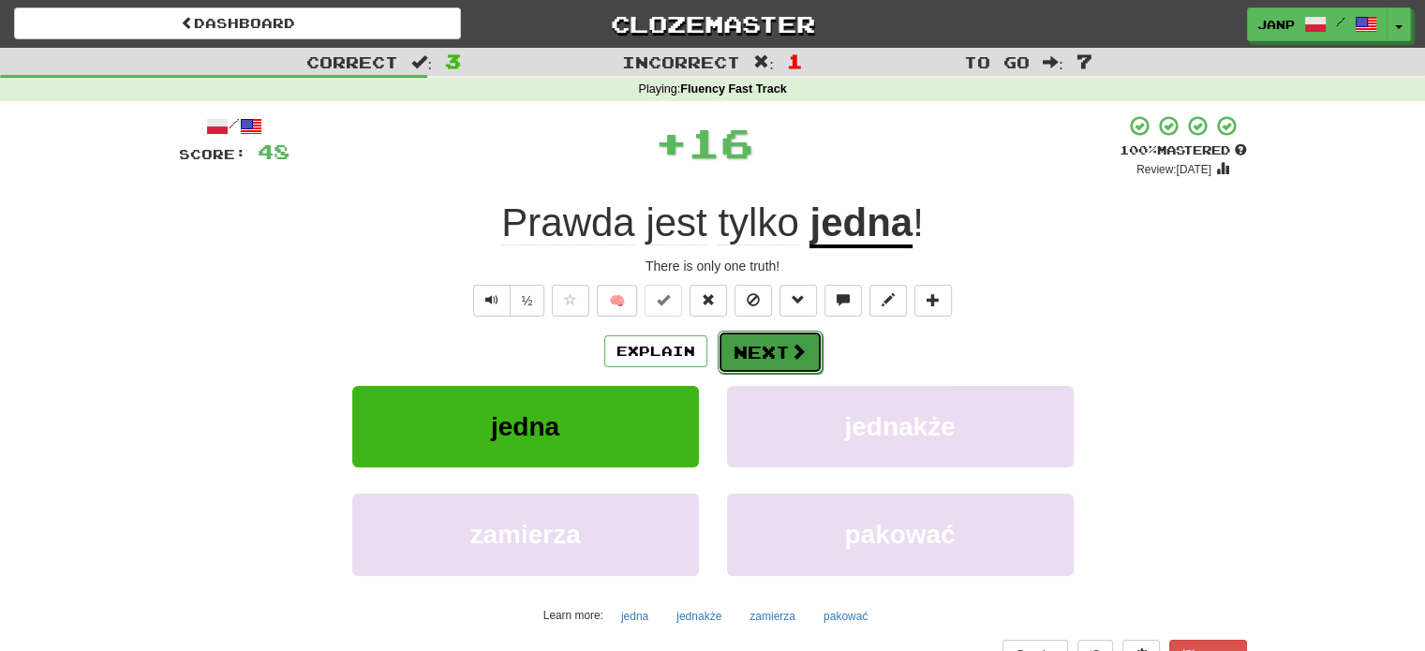
click at [750, 344] on button "Next" at bounding box center [770, 352] width 105 height 43
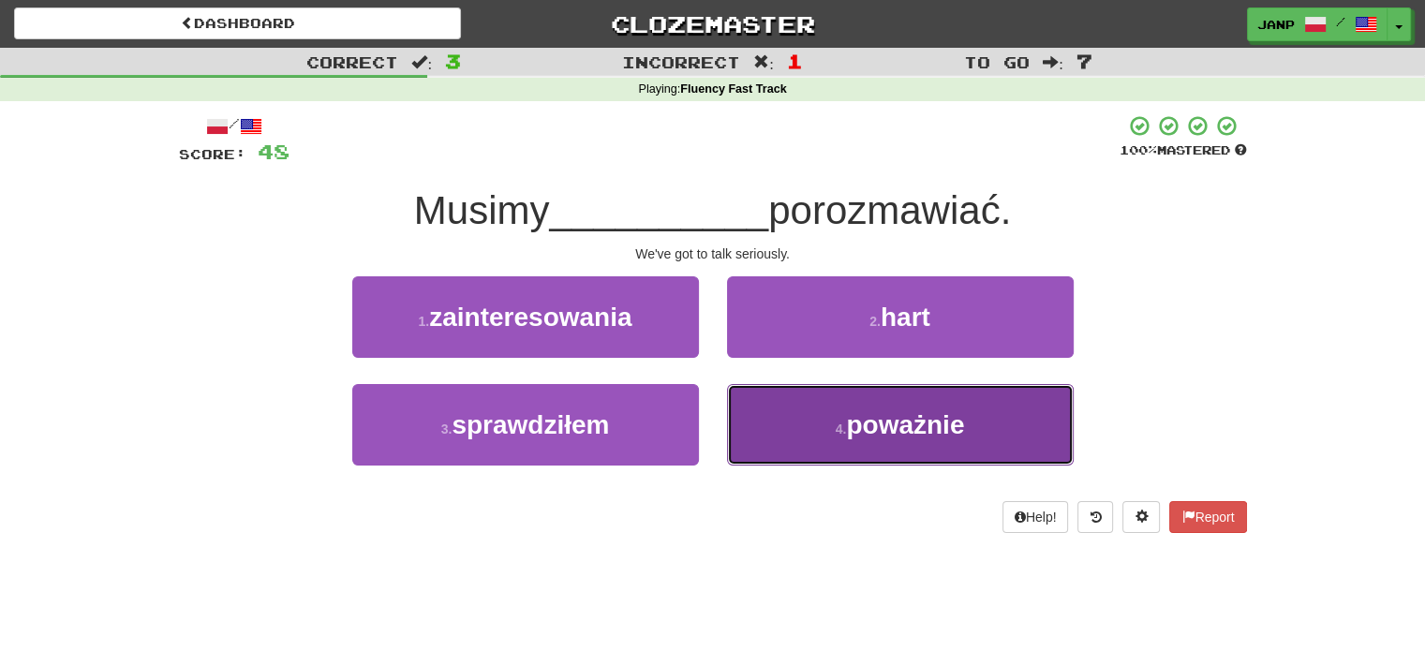
click at [772, 419] on button "4 . poważnie" at bounding box center [900, 425] width 347 height 82
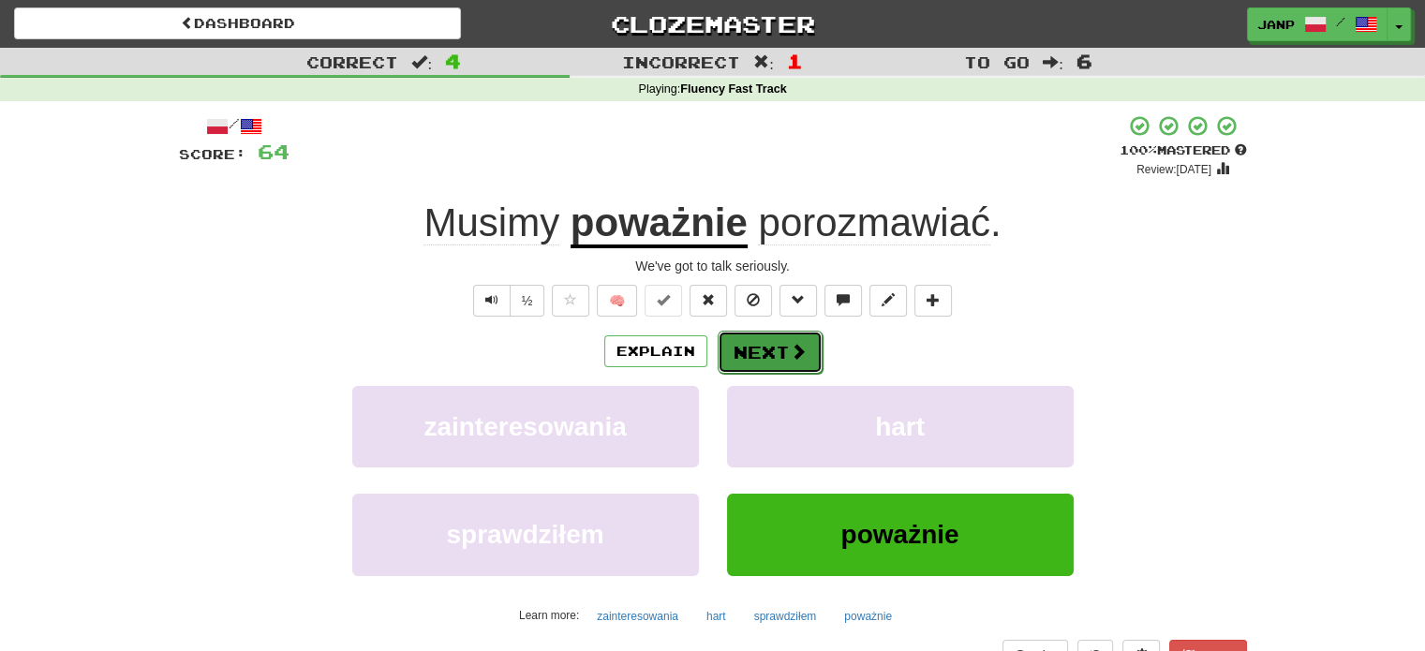
click at [754, 351] on button "Next" at bounding box center [770, 352] width 105 height 43
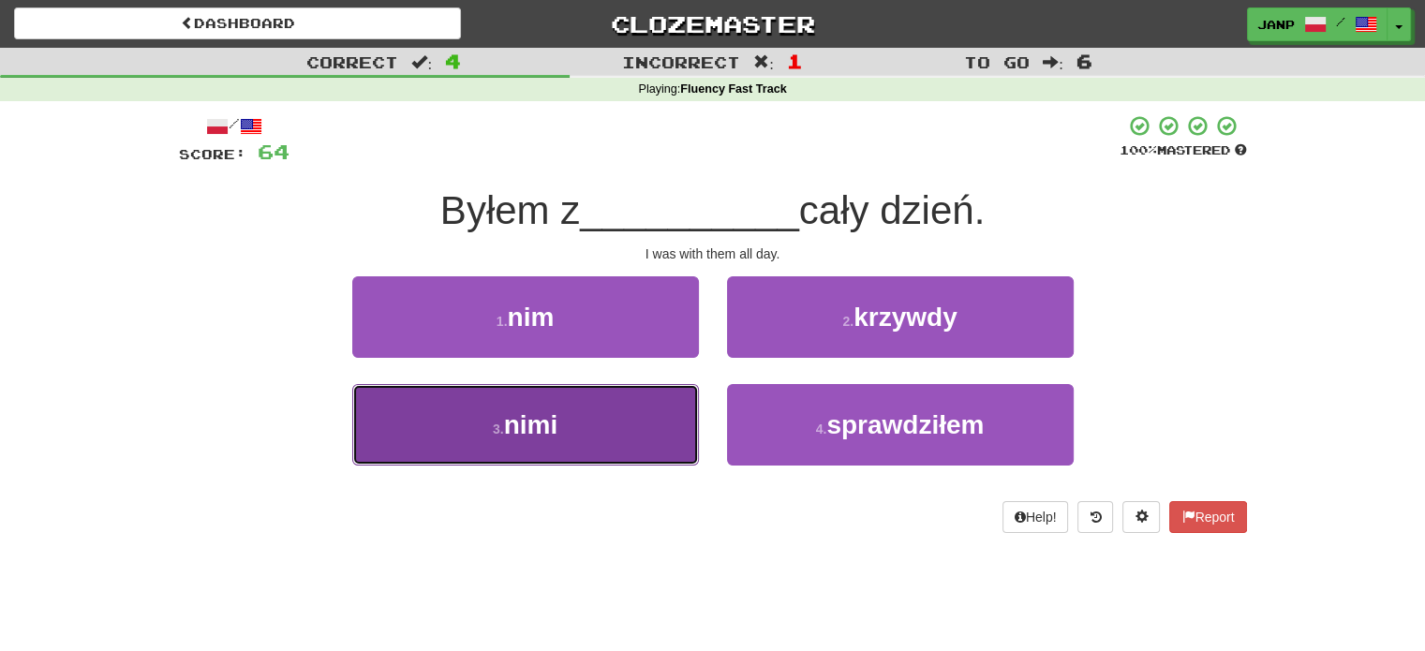
click at [618, 403] on button "3 . nimi" at bounding box center [525, 425] width 347 height 82
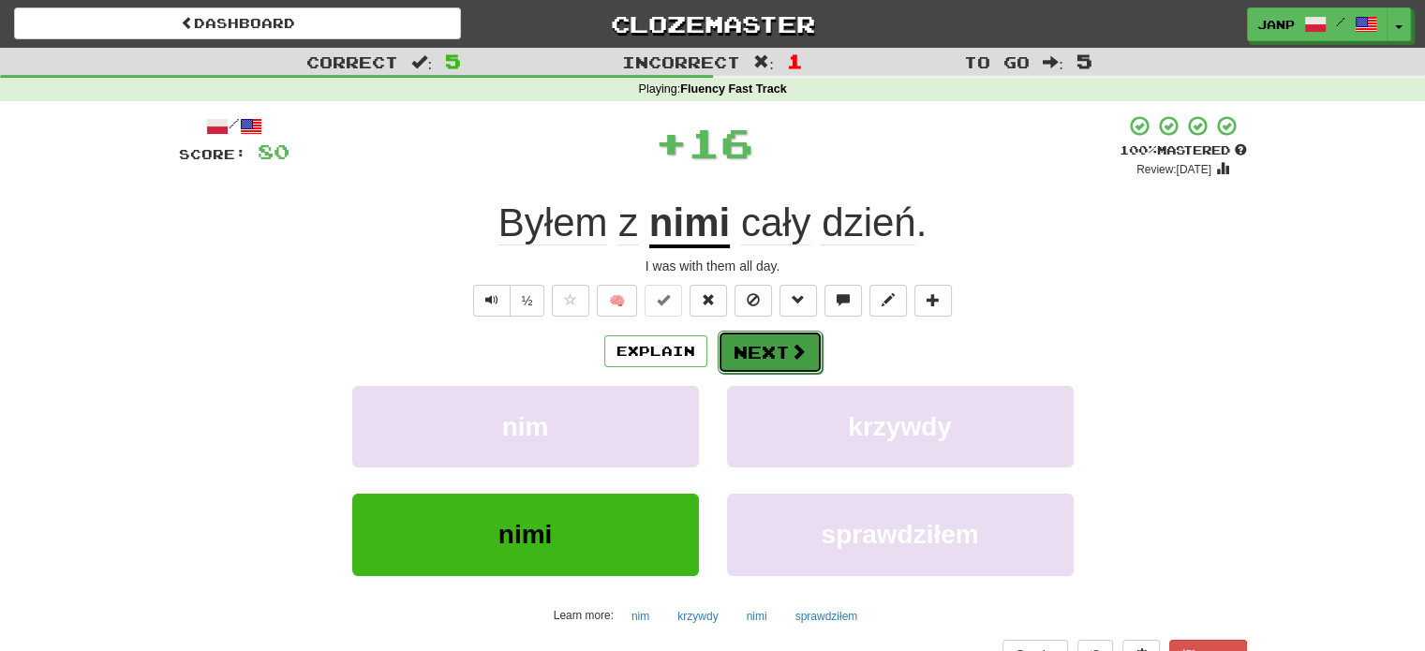
click at [727, 345] on button "Next" at bounding box center [770, 352] width 105 height 43
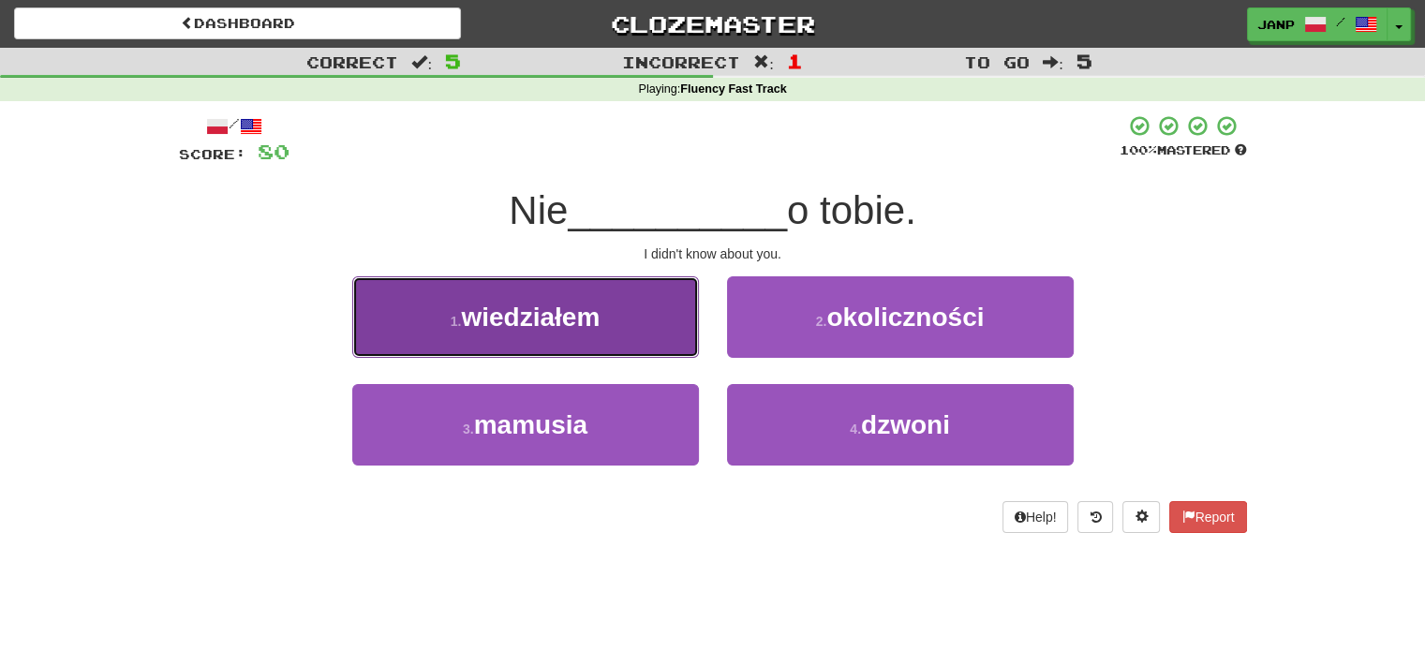
click at [617, 329] on button "1 . wiedziałem" at bounding box center [525, 317] width 347 height 82
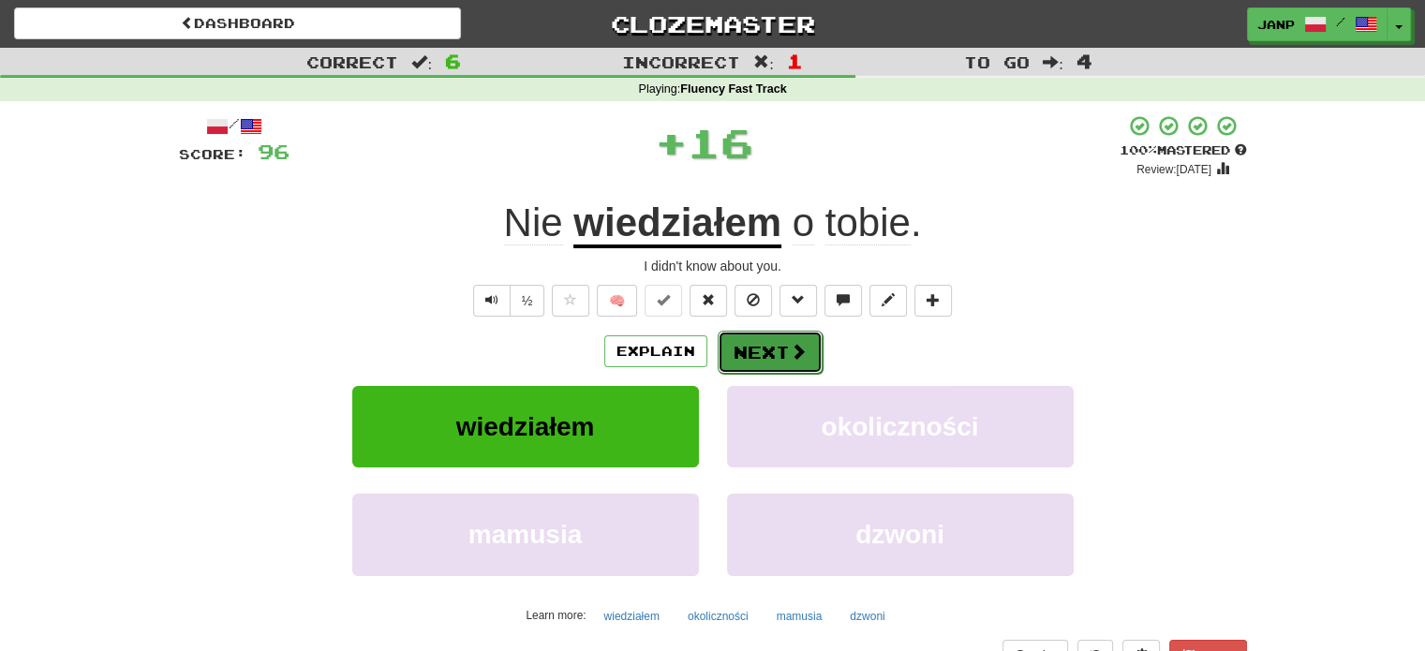
click at [745, 345] on button "Next" at bounding box center [770, 352] width 105 height 43
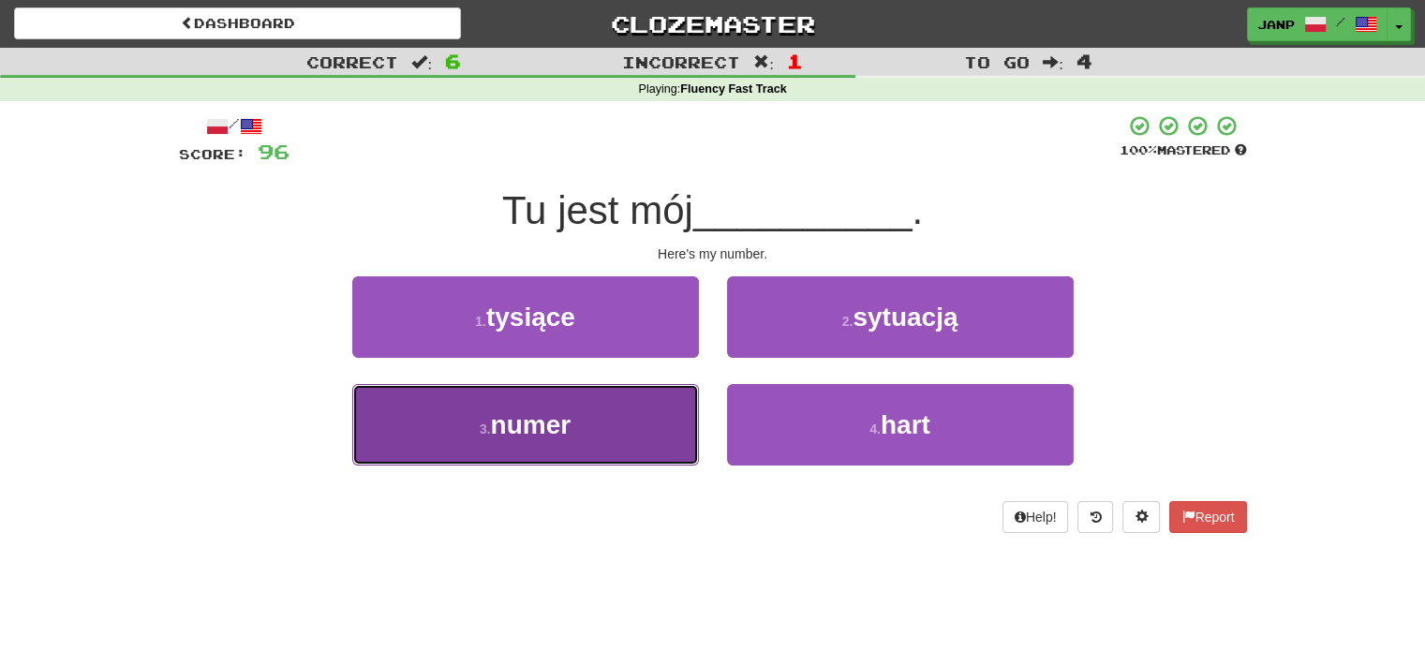
click at [645, 408] on button "3 . numer" at bounding box center [525, 425] width 347 height 82
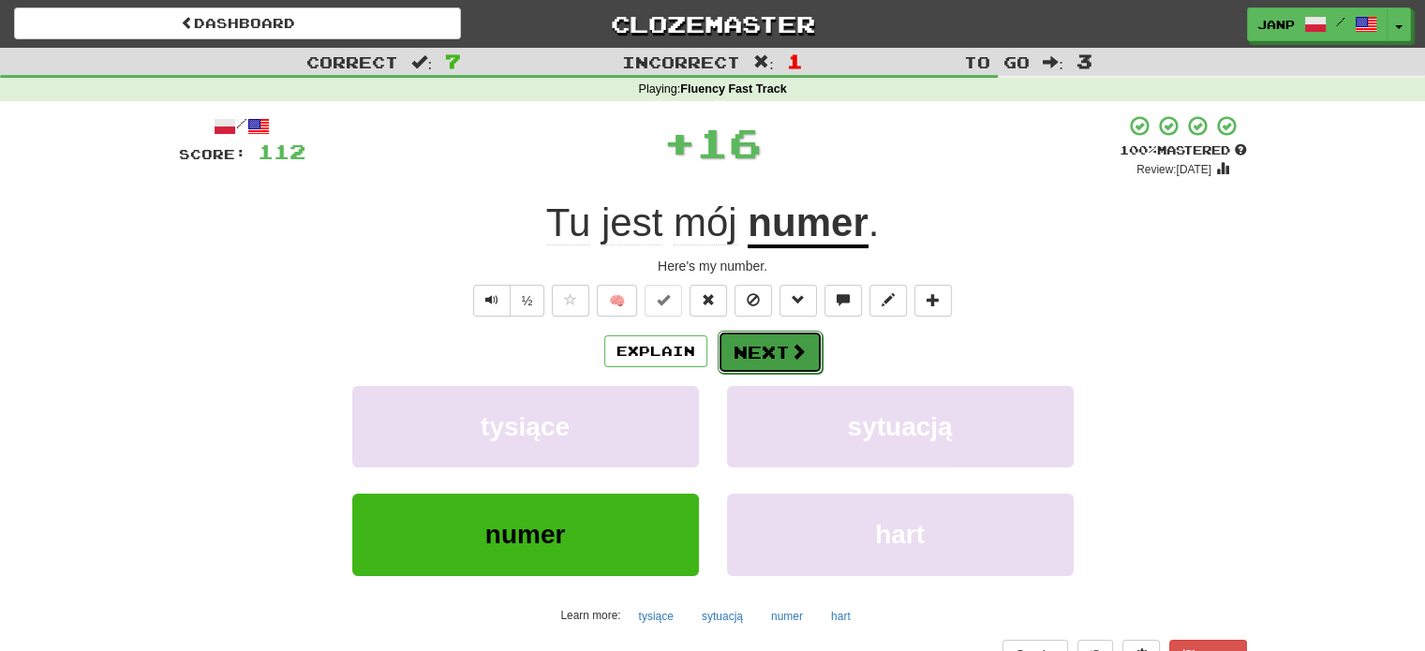
click at [750, 346] on button "Next" at bounding box center [770, 352] width 105 height 43
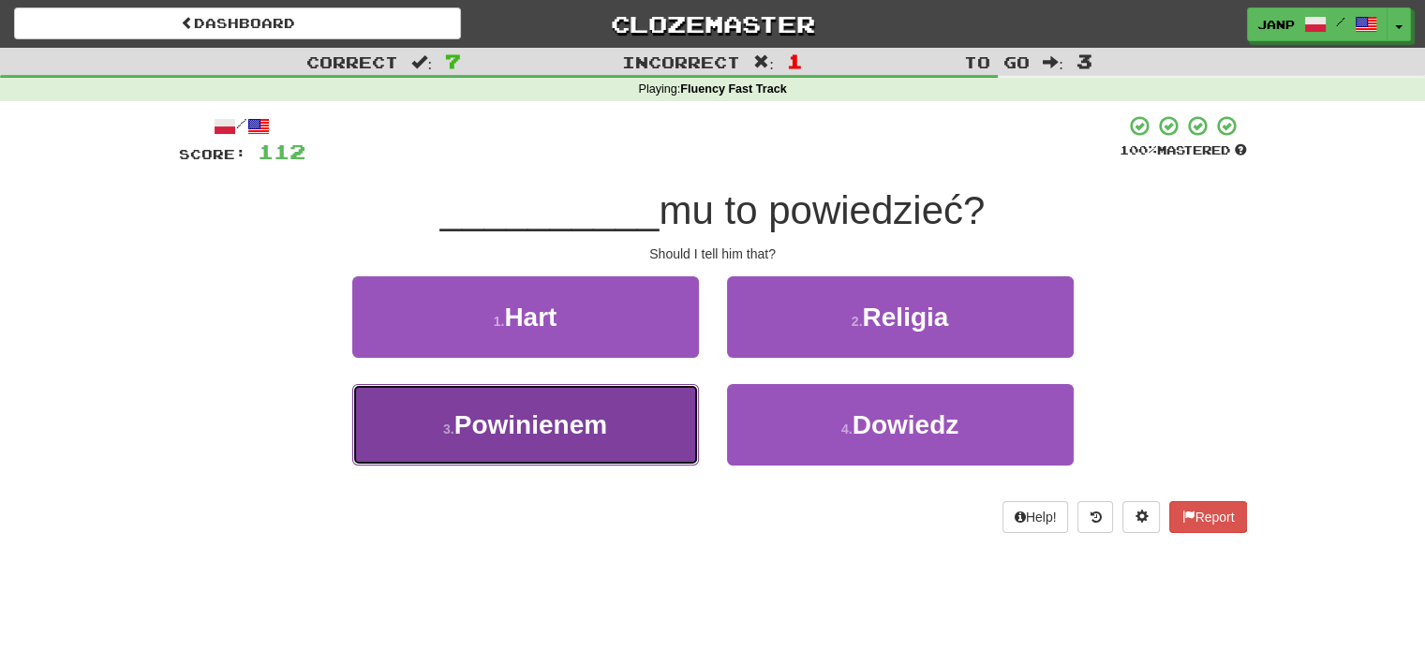
click at [653, 400] on button "3 . Powinienem" at bounding box center [525, 425] width 347 height 82
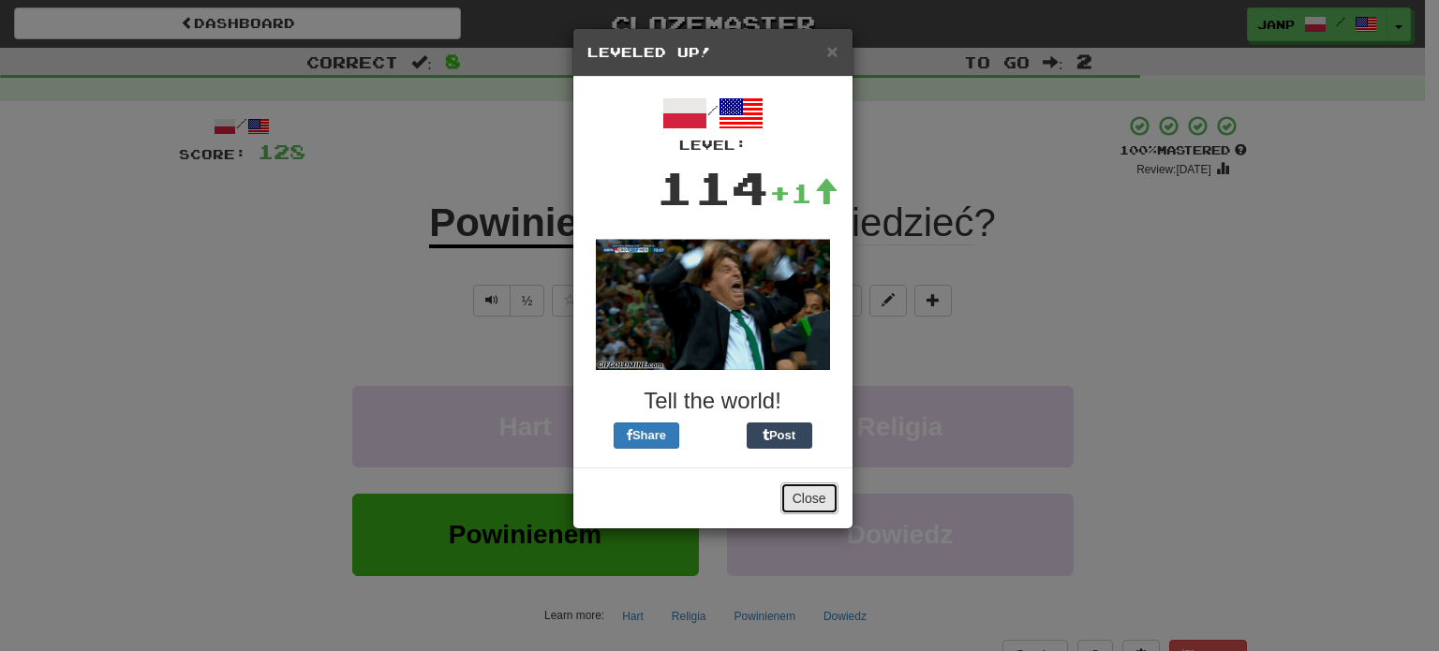
click at [809, 496] on button "Close" at bounding box center [810, 499] width 58 height 32
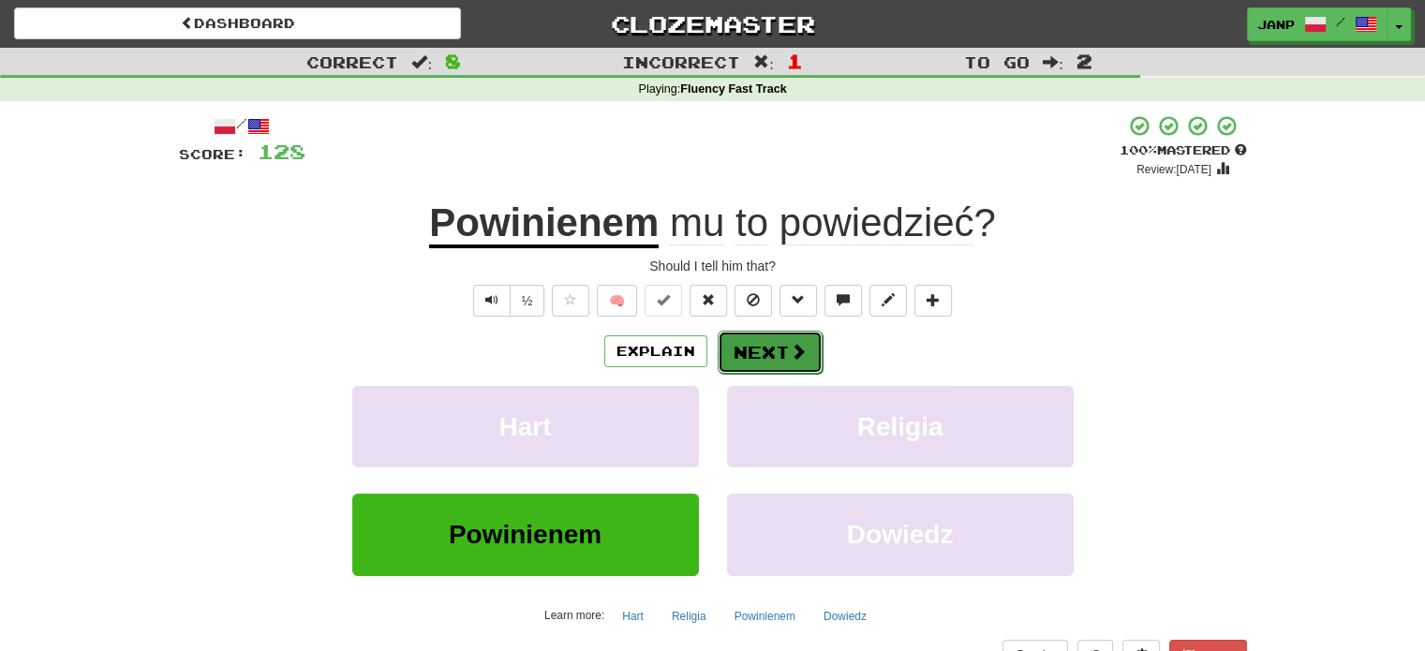
click at [753, 348] on button "Next" at bounding box center [770, 352] width 105 height 43
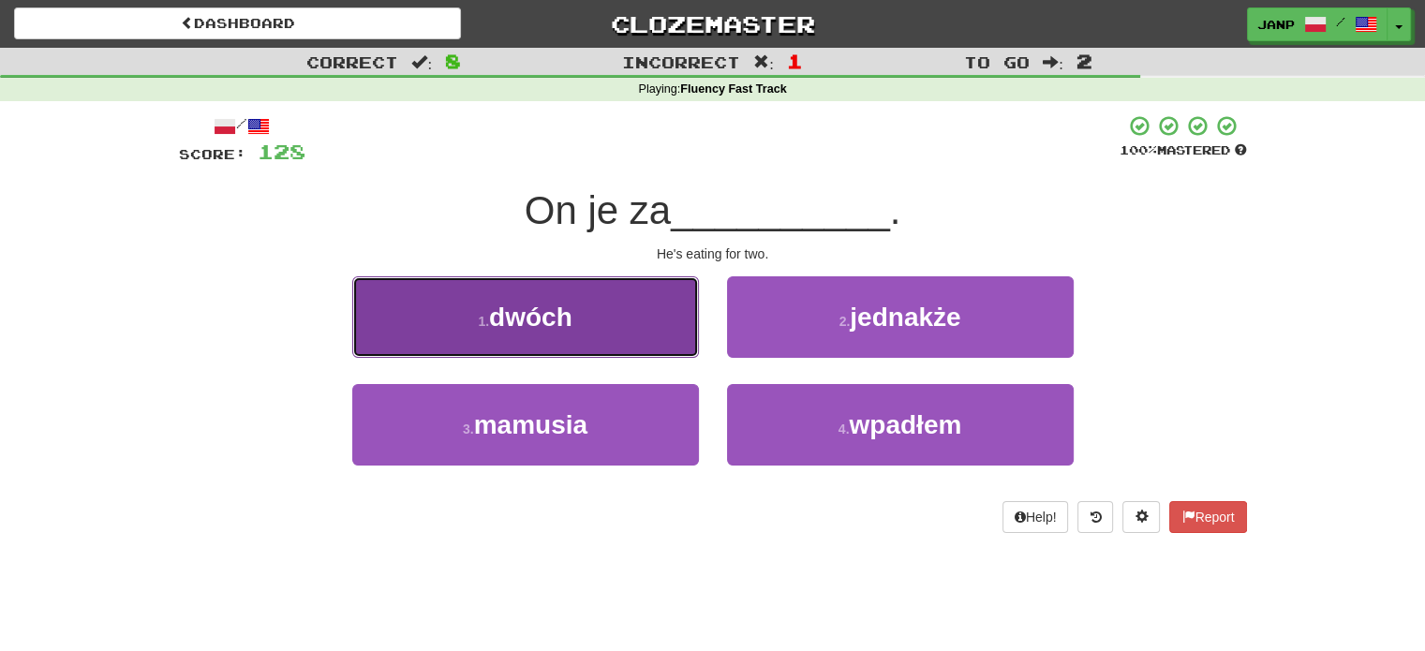
click at [648, 336] on button "1 . dwóch" at bounding box center [525, 317] width 347 height 82
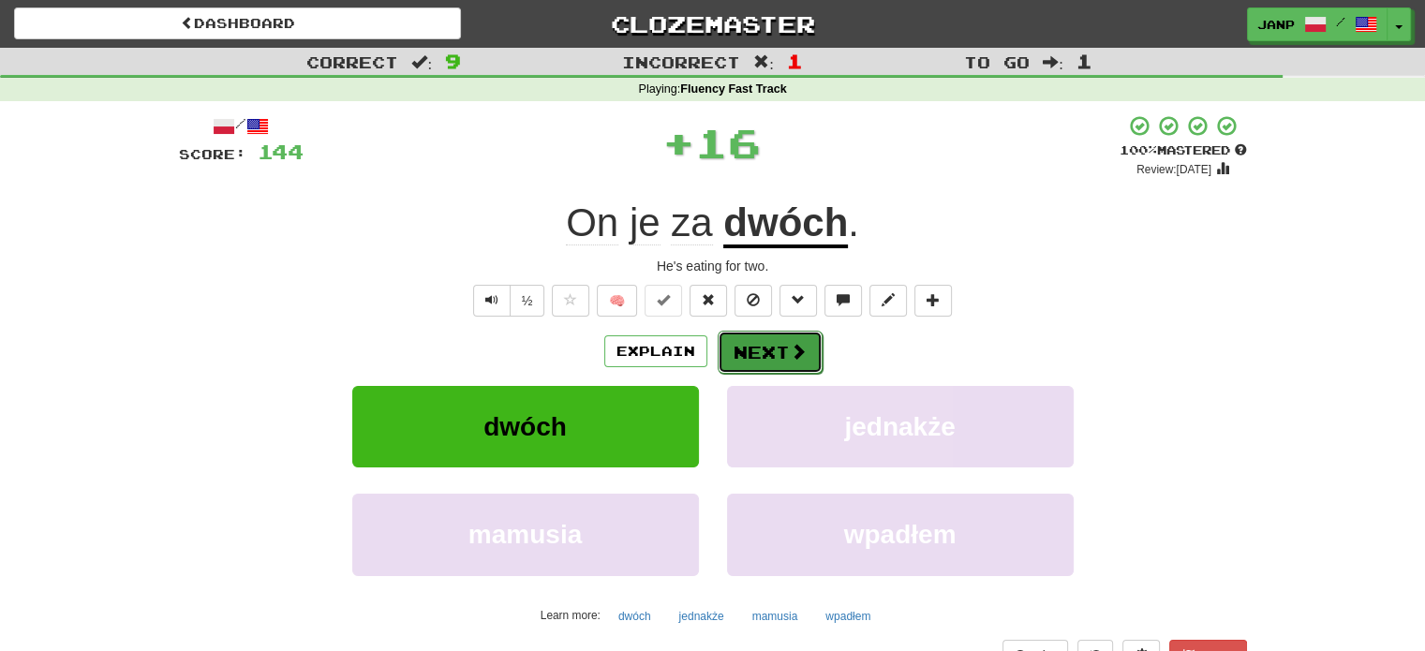
click at [777, 347] on button "Next" at bounding box center [770, 352] width 105 height 43
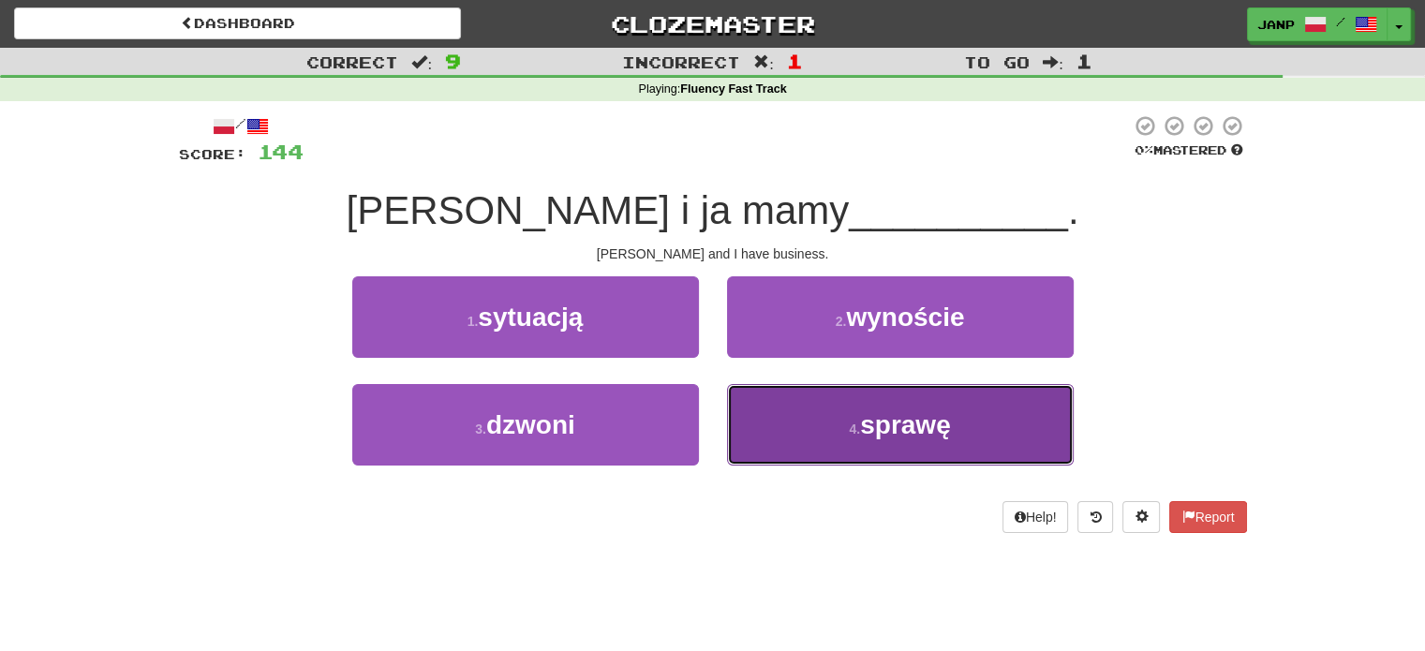
click at [787, 411] on button "4 . sprawę" at bounding box center [900, 425] width 347 height 82
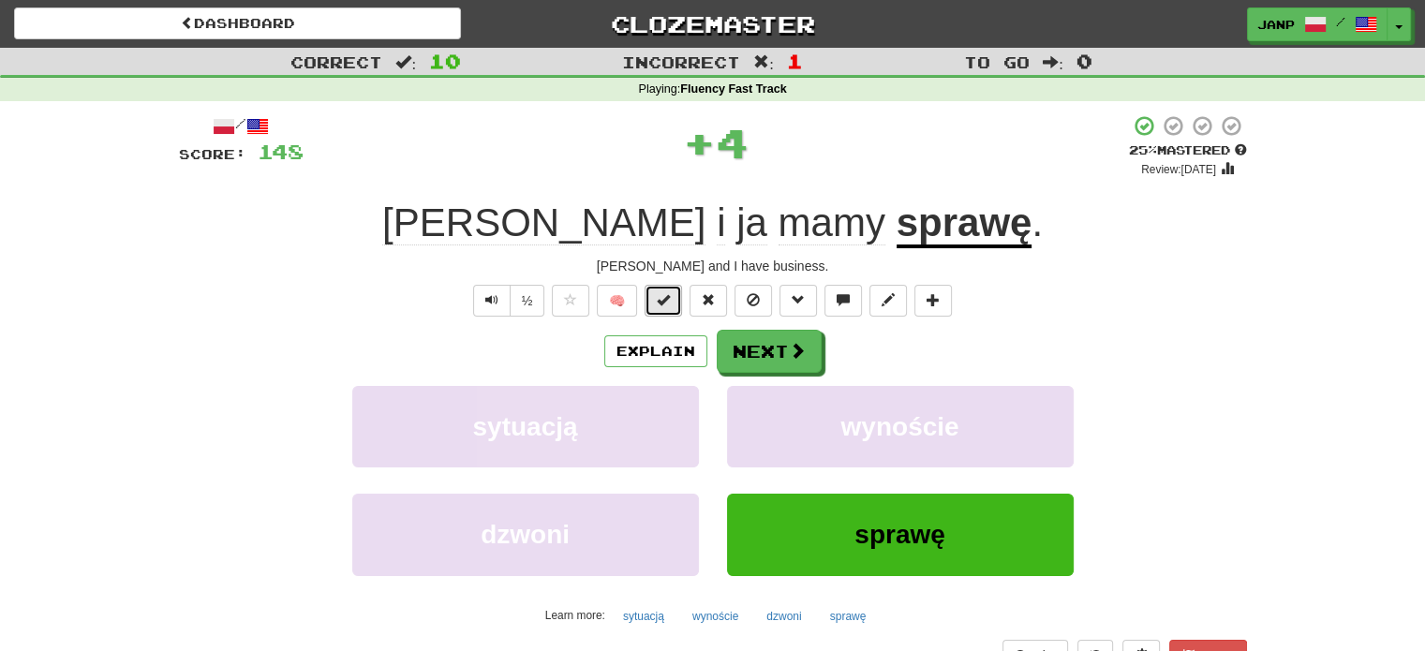
click at [670, 305] on span at bounding box center [663, 299] width 13 height 13
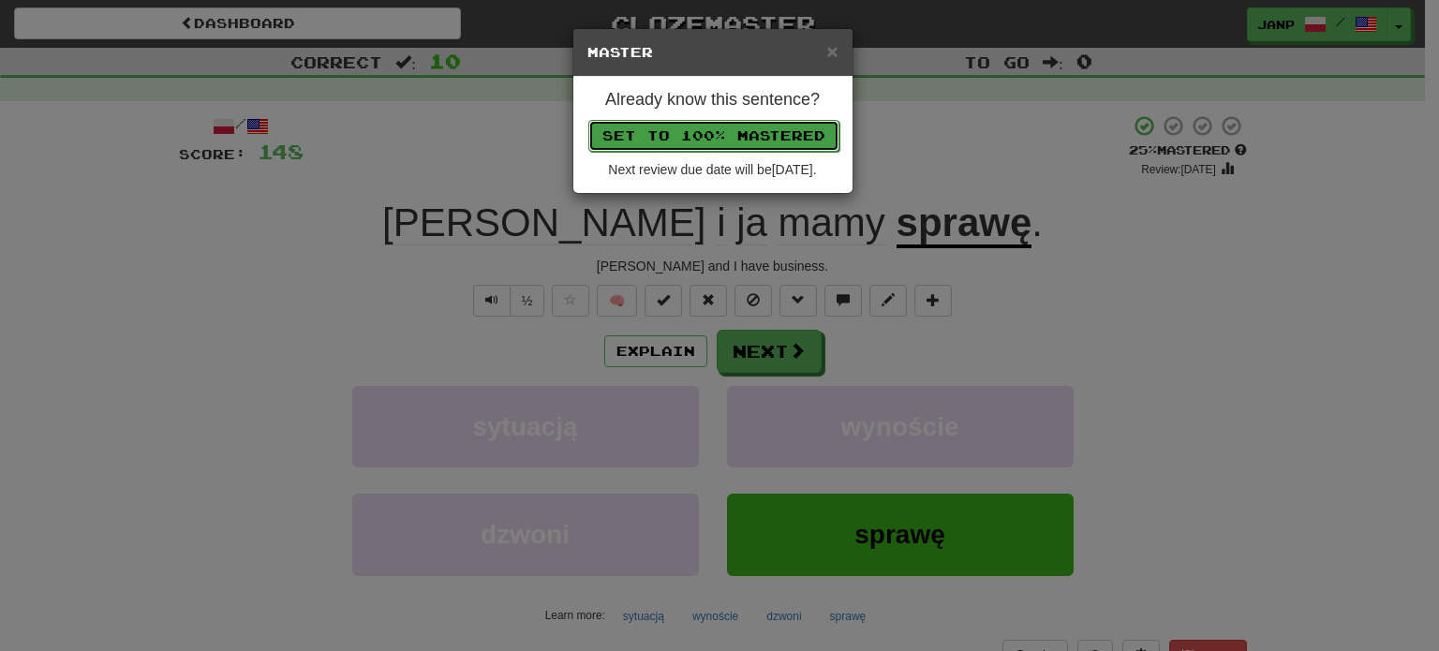
click at [700, 134] on button "Set to 100% Mastered" at bounding box center [713, 136] width 251 height 32
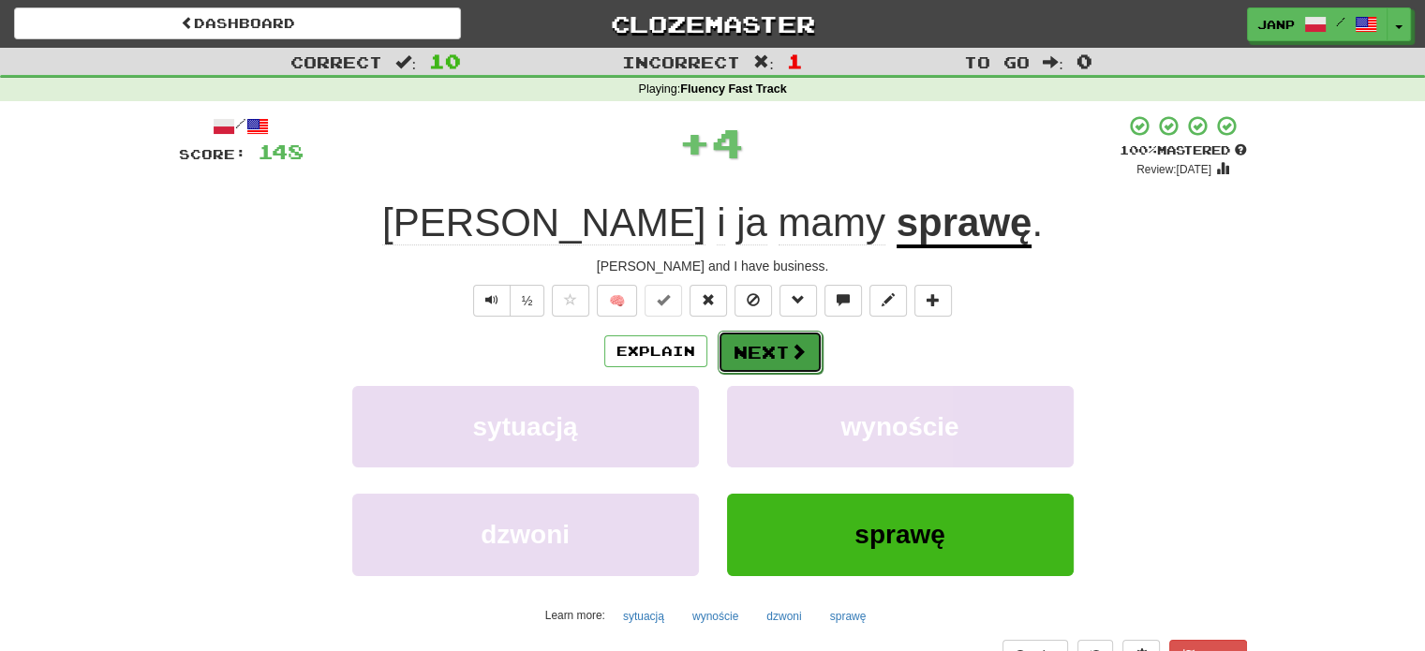
click at [757, 341] on button "Next" at bounding box center [770, 352] width 105 height 43
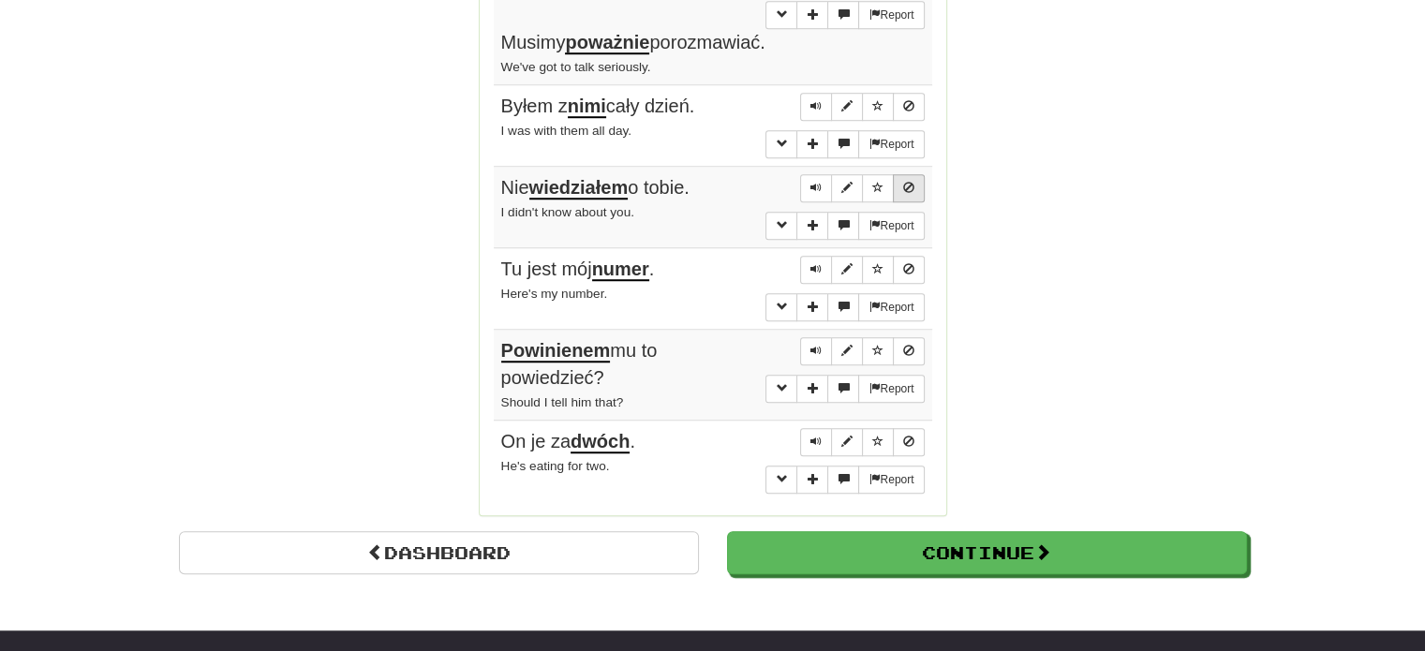
scroll to position [1593, 0]
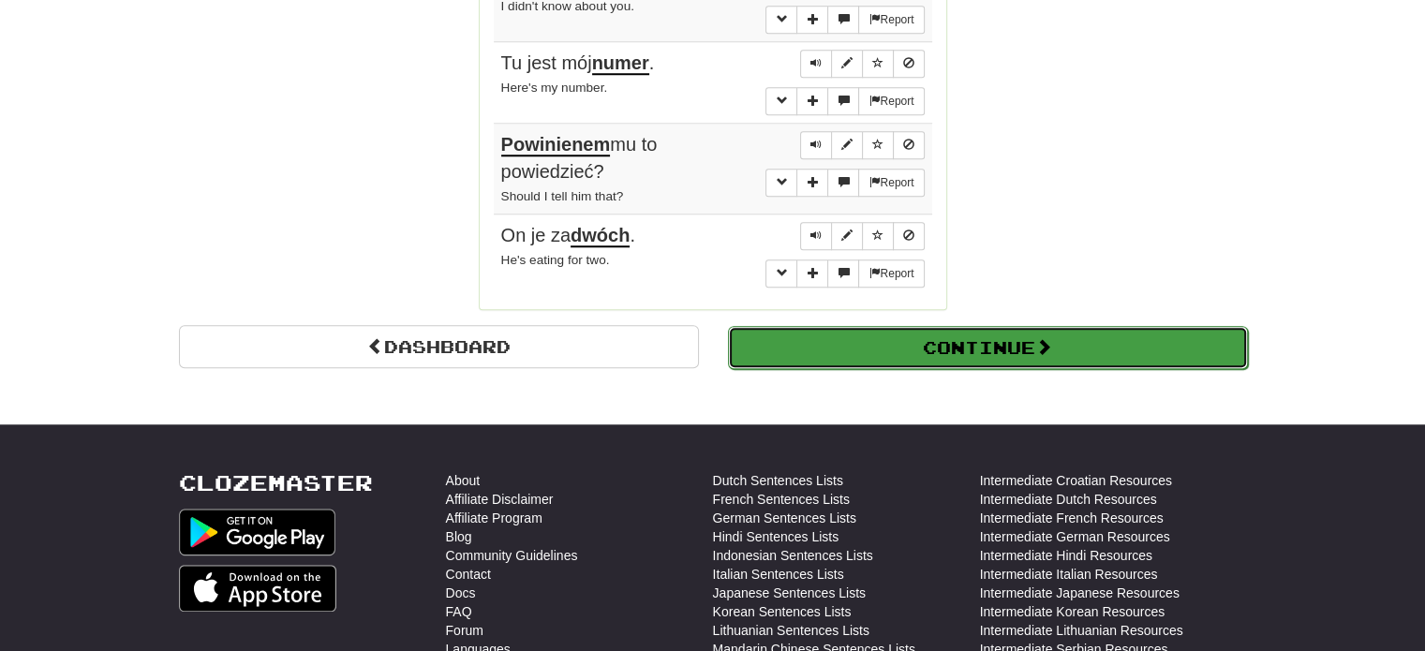
click at [839, 326] on button "Continue" at bounding box center [988, 347] width 520 height 43
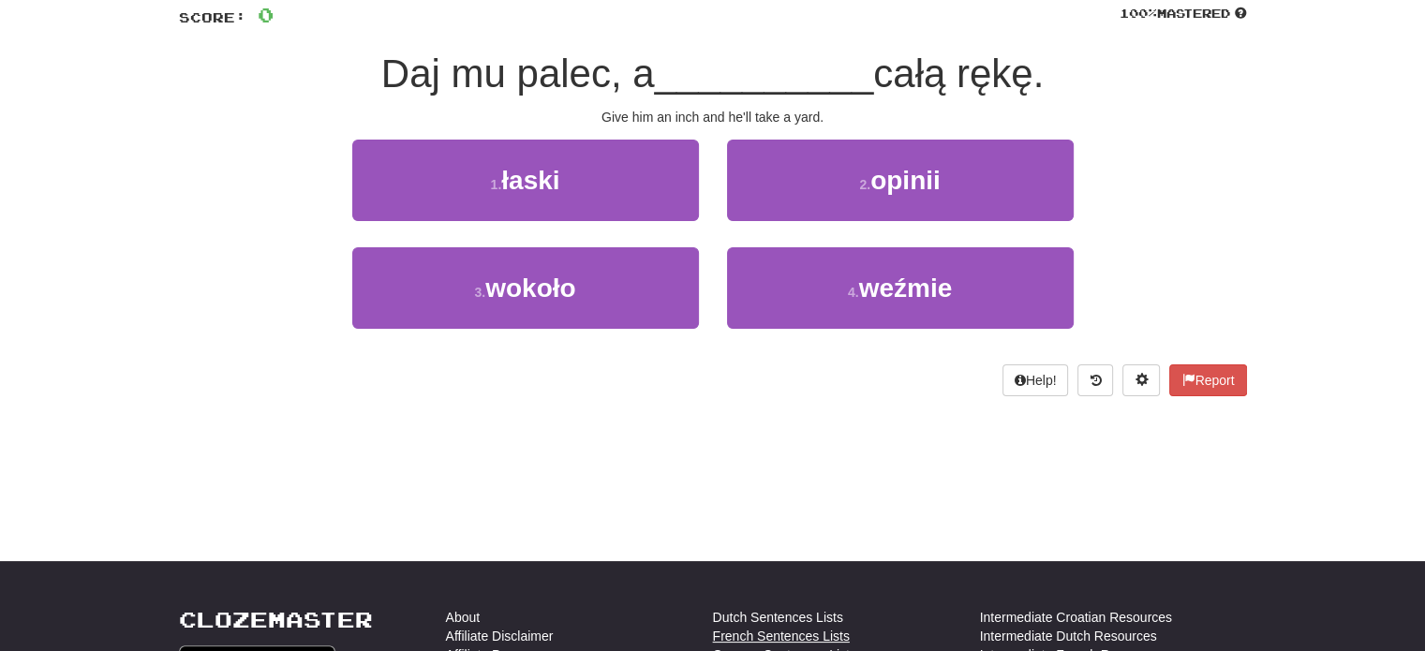
scroll to position [104, 0]
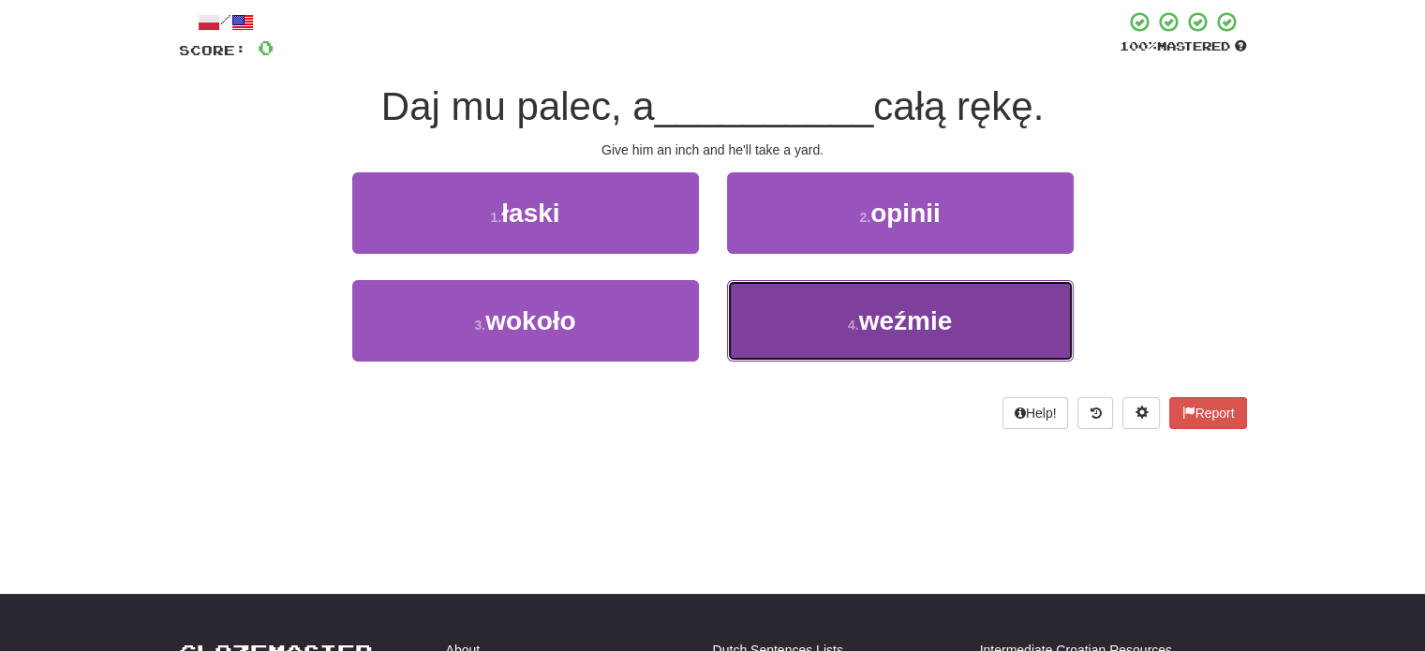
click at [812, 316] on button "4 . weźmie" at bounding box center [900, 321] width 347 height 82
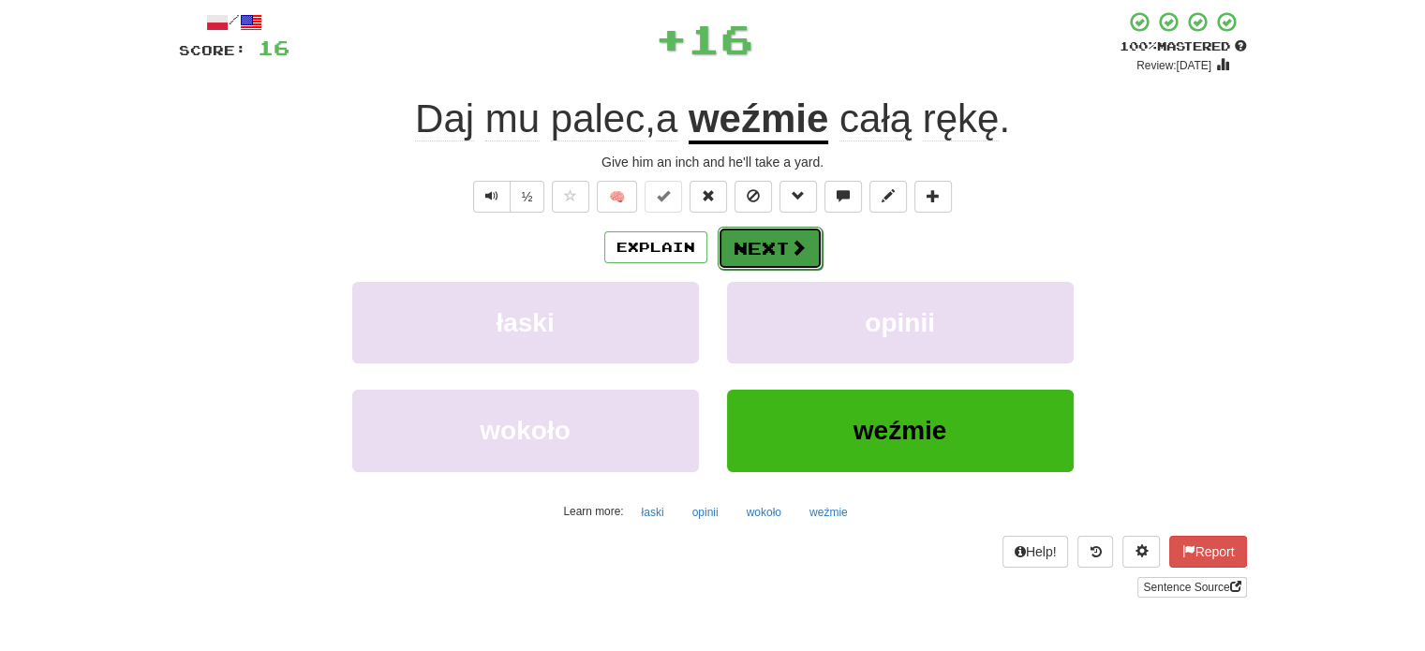
click at [770, 246] on button "Next" at bounding box center [770, 248] width 105 height 43
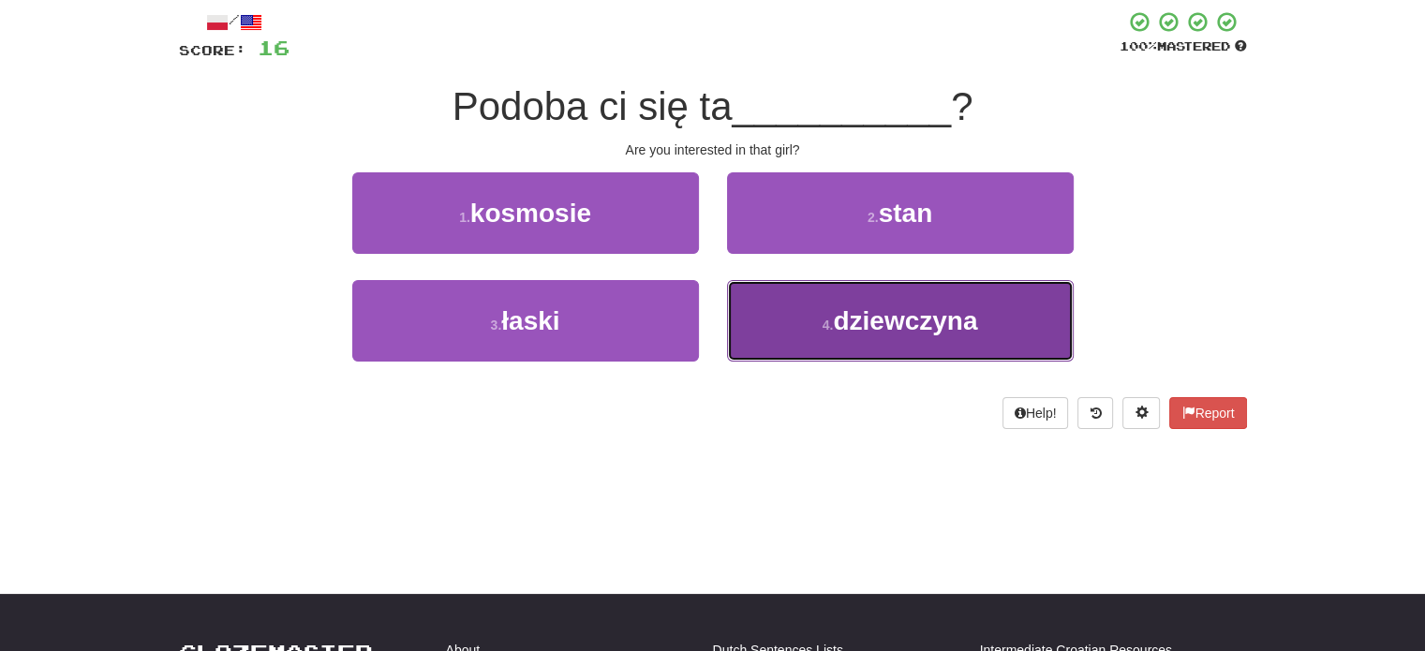
drag, startPoint x: 788, startPoint y: 305, endPoint x: 752, endPoint y: 272, distance: 49.0
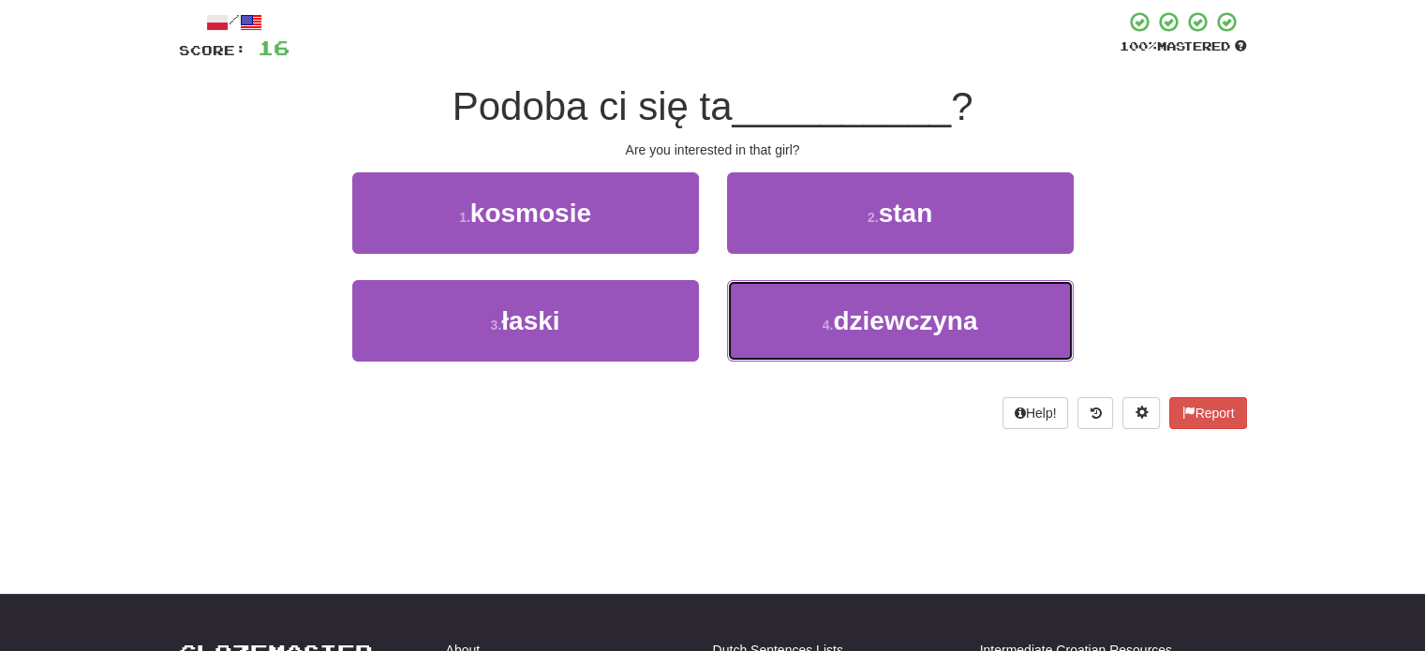
click at [788, 306] on button "4 . dziewczyna" at bounding box center [900, 321] width 347 height 82
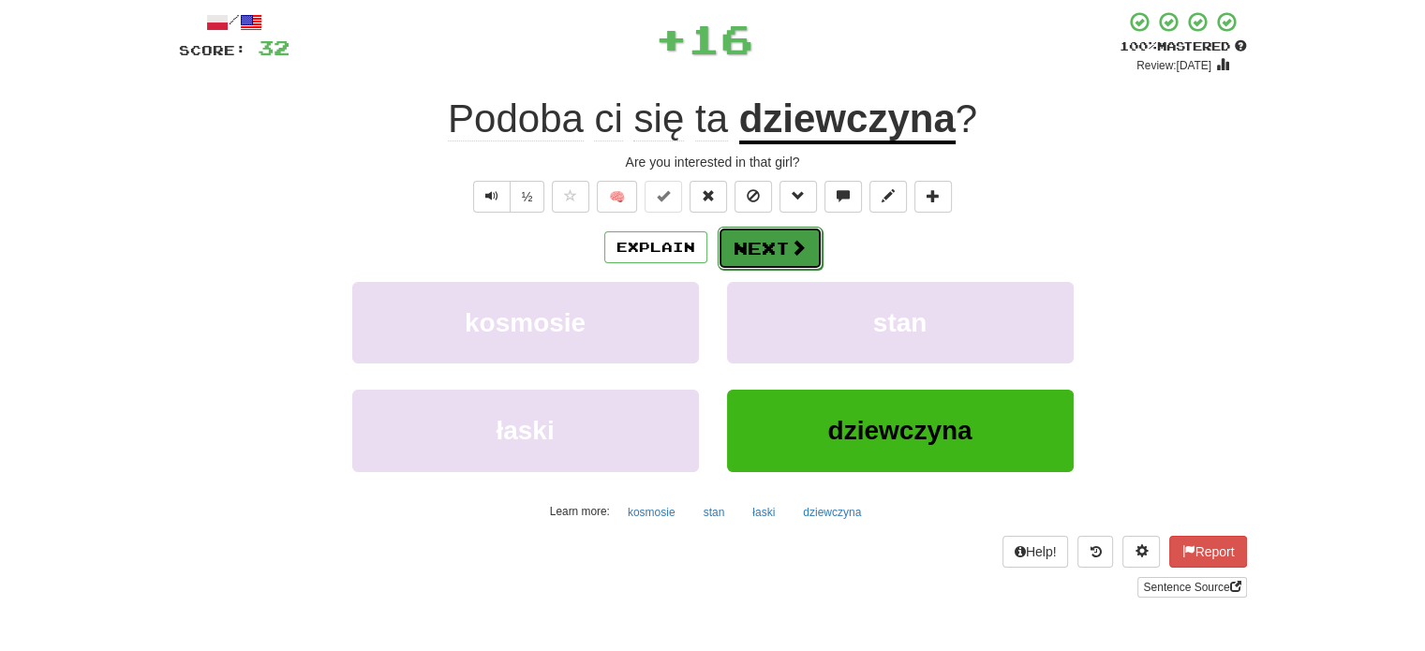
click at [761, 242] on button "Next" at bounding box center [770, 248] width 105 height 43
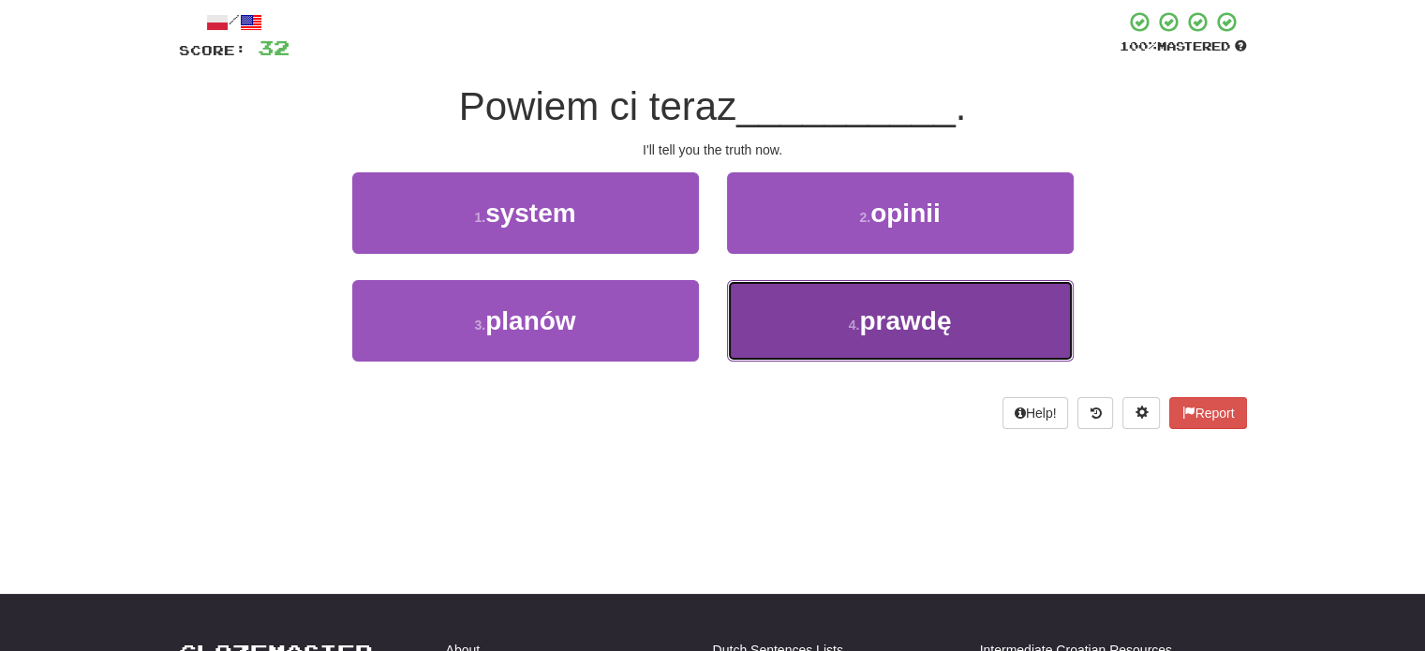
click at [773, 303] on button "4 . prawdę" at bounding box center [900, 321] width 347 height 82
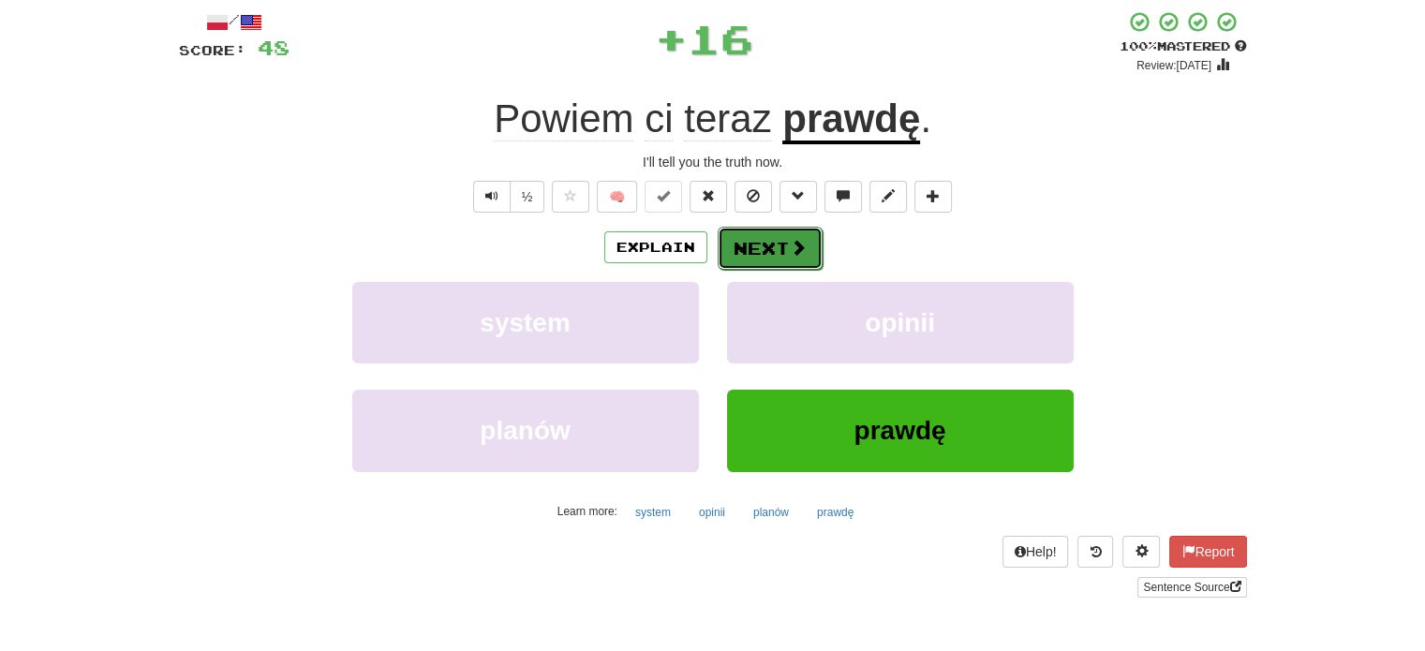
click at [754, 249] on button "Next" at bounding box center [770, 248] width 105 height 43
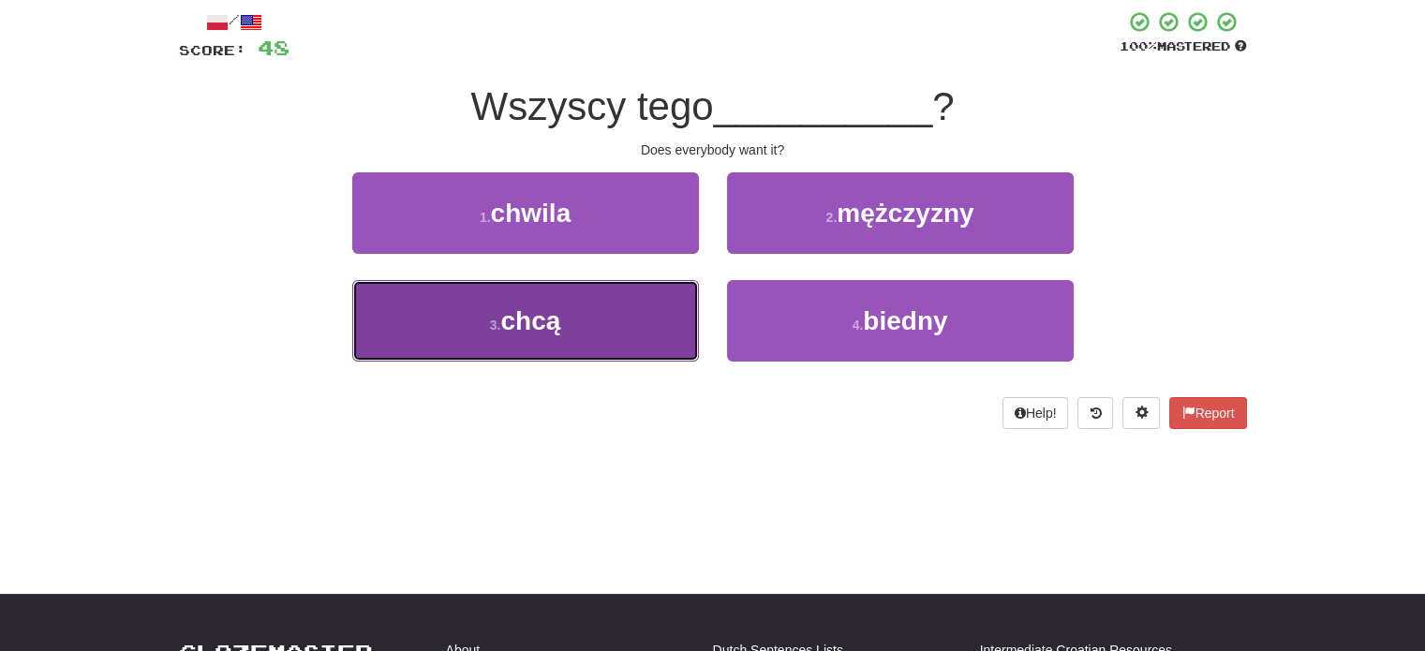
click at [601, 310] on button "3 . chcą" at bounding box center [525, 321] width 347 height 82
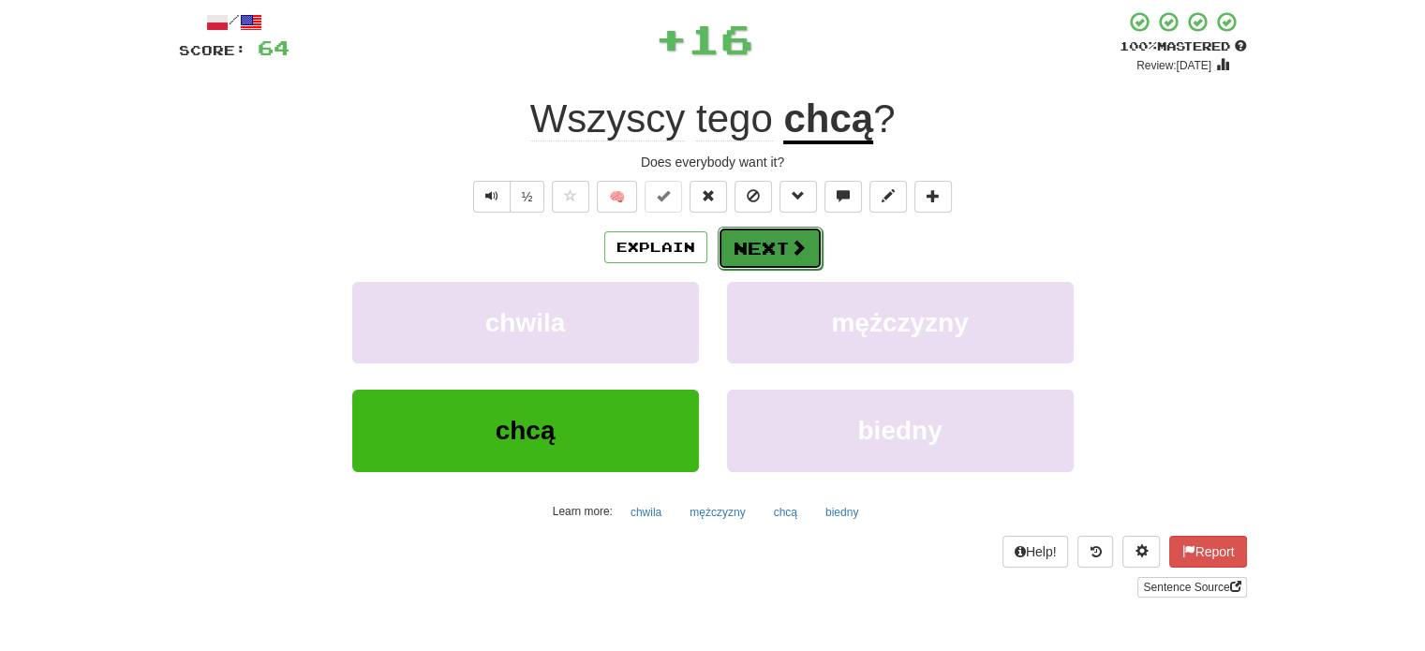
click at [761, 239] on button "Next" at bounding box center [770, 248] width 105 height 43
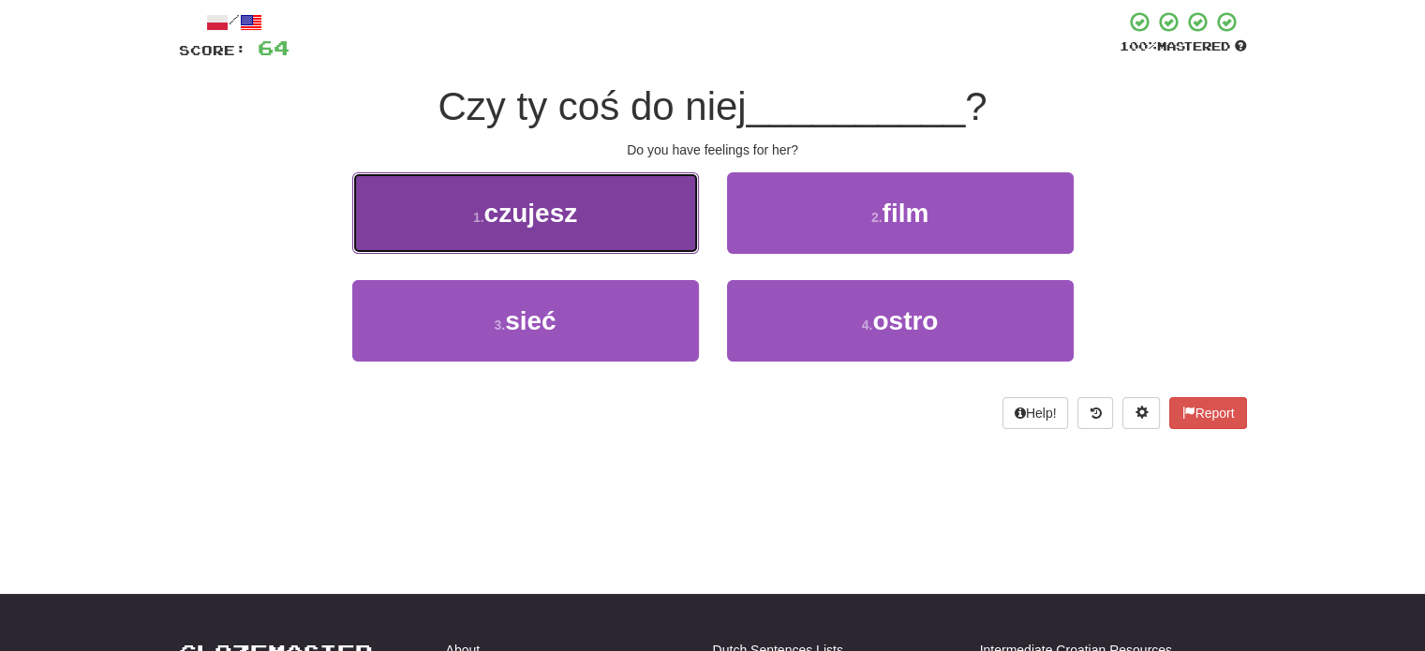
click at [663, 225] on button "1 . czujesz" at bounding box center [525, 213] width 347 height 82
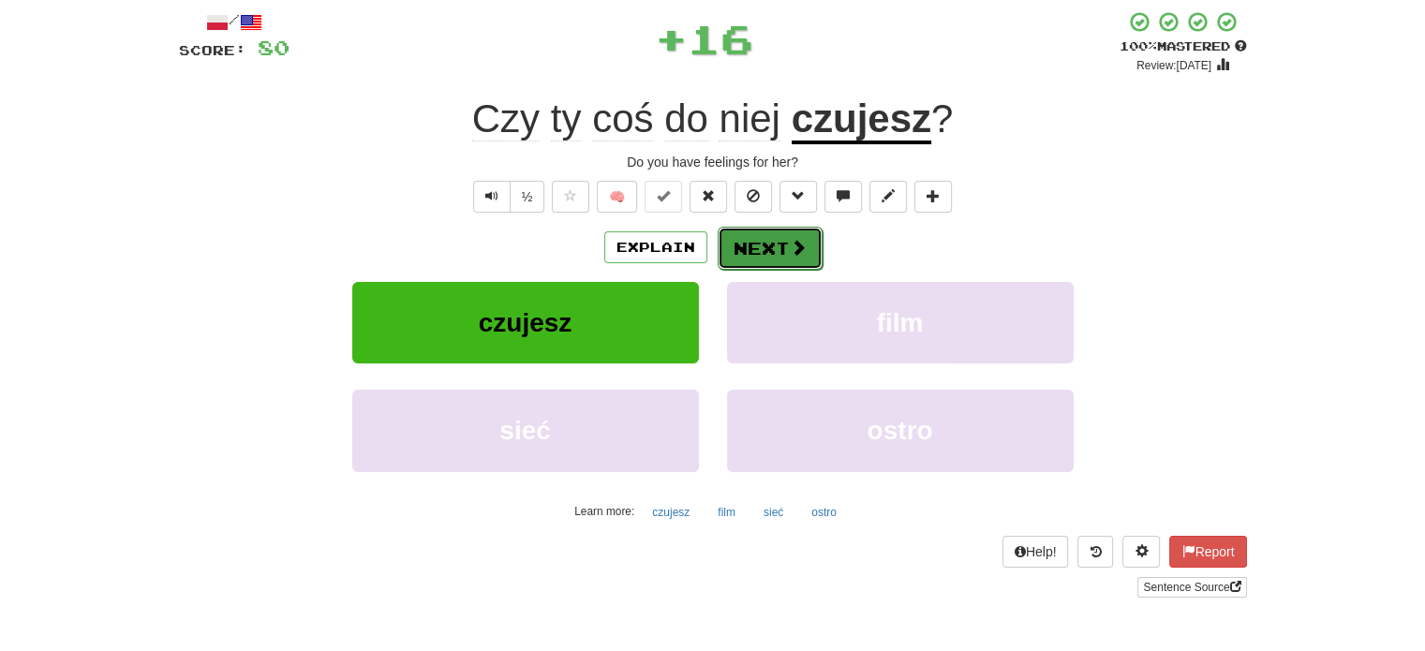
click at [783, 250] on button "Next" at bounding box center [770, 248] width 105 height 43
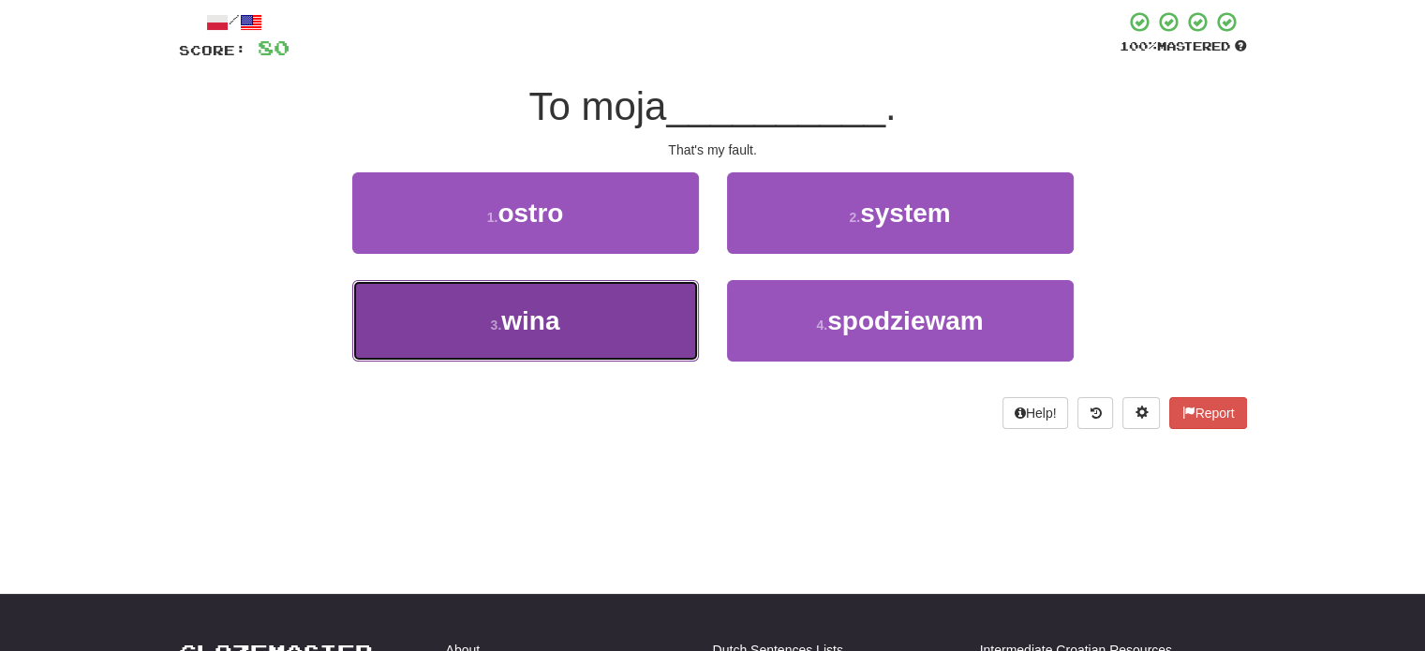
click at [640, 321] on button "3 . wina" at bounding box center [525, 321] width 347 height 82
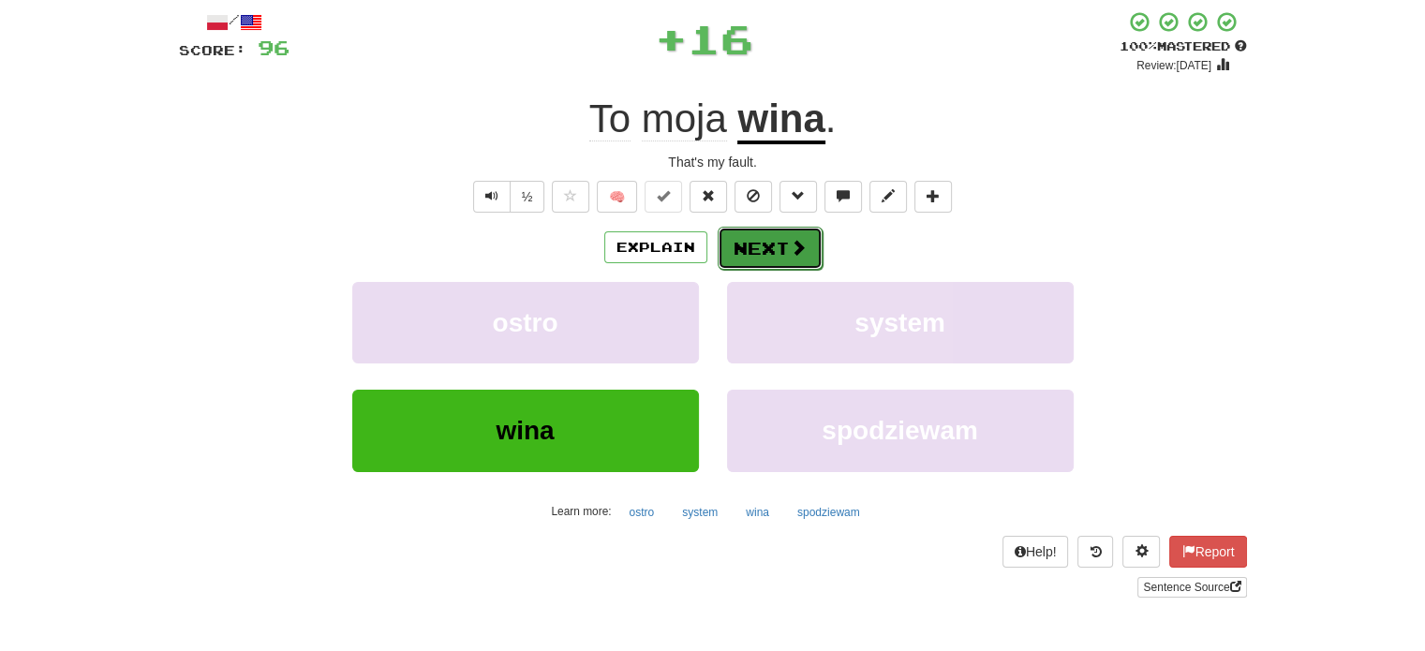
click at [751, 244] on button "Next" at bounding box center [770, 248] width 105 height 43
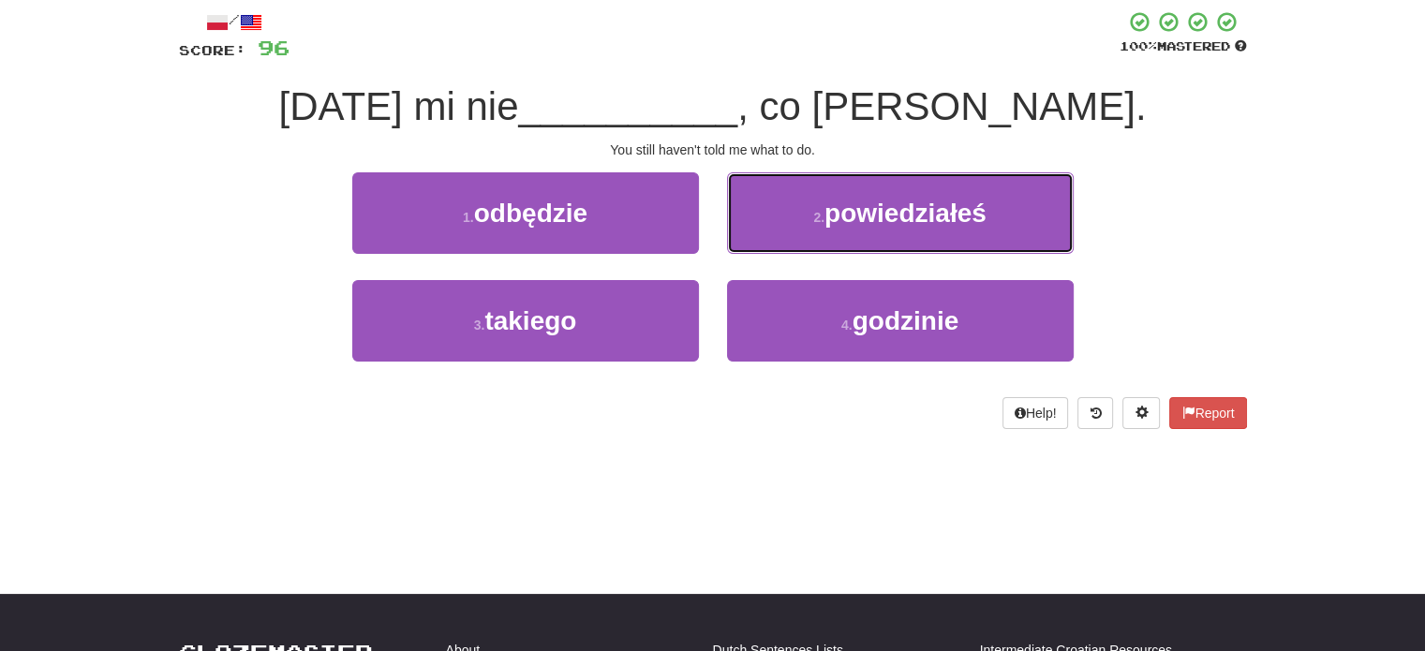
click at [751, 245] on button "2 . powiedziałeś" at bounding box center [900, 213] width 347 height 82
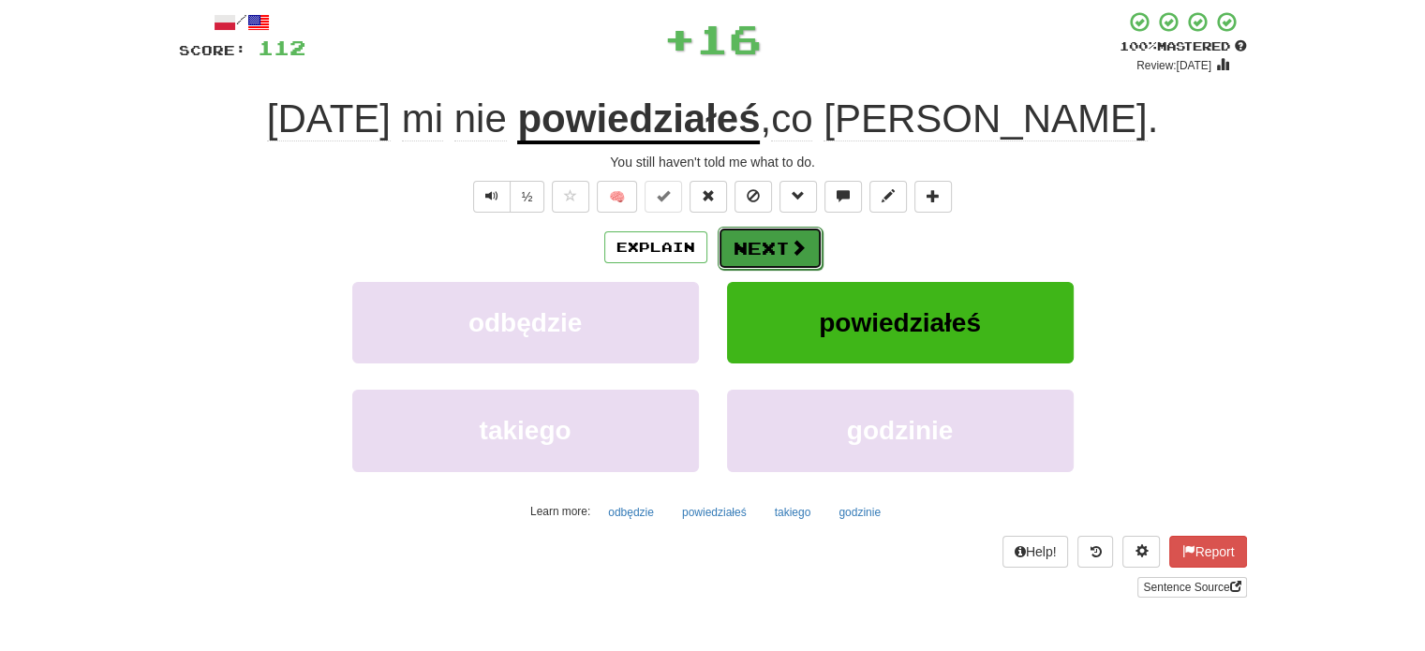
click at [764, 254] on button "Next" at bounding box center [770, 248] width 105 height 43
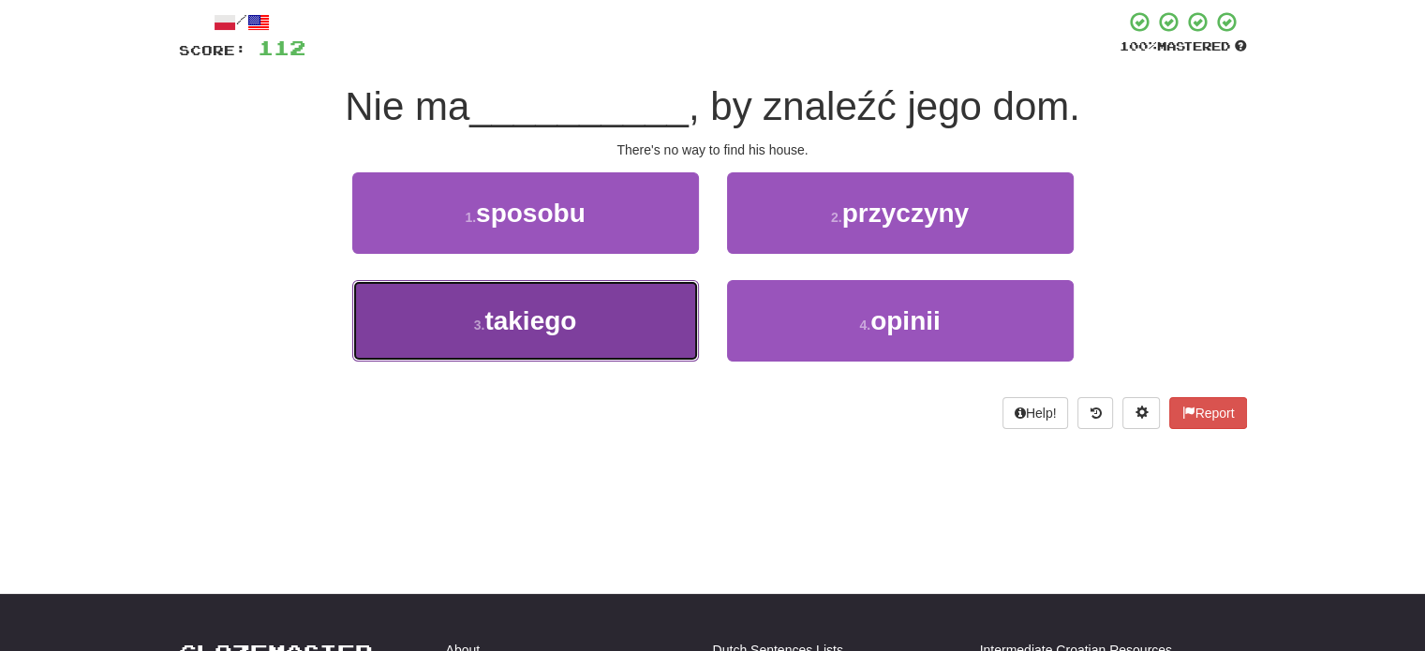
click at [674, 282] on button "3 . takiego" at bounding box center [525, 321] width 347 height 82
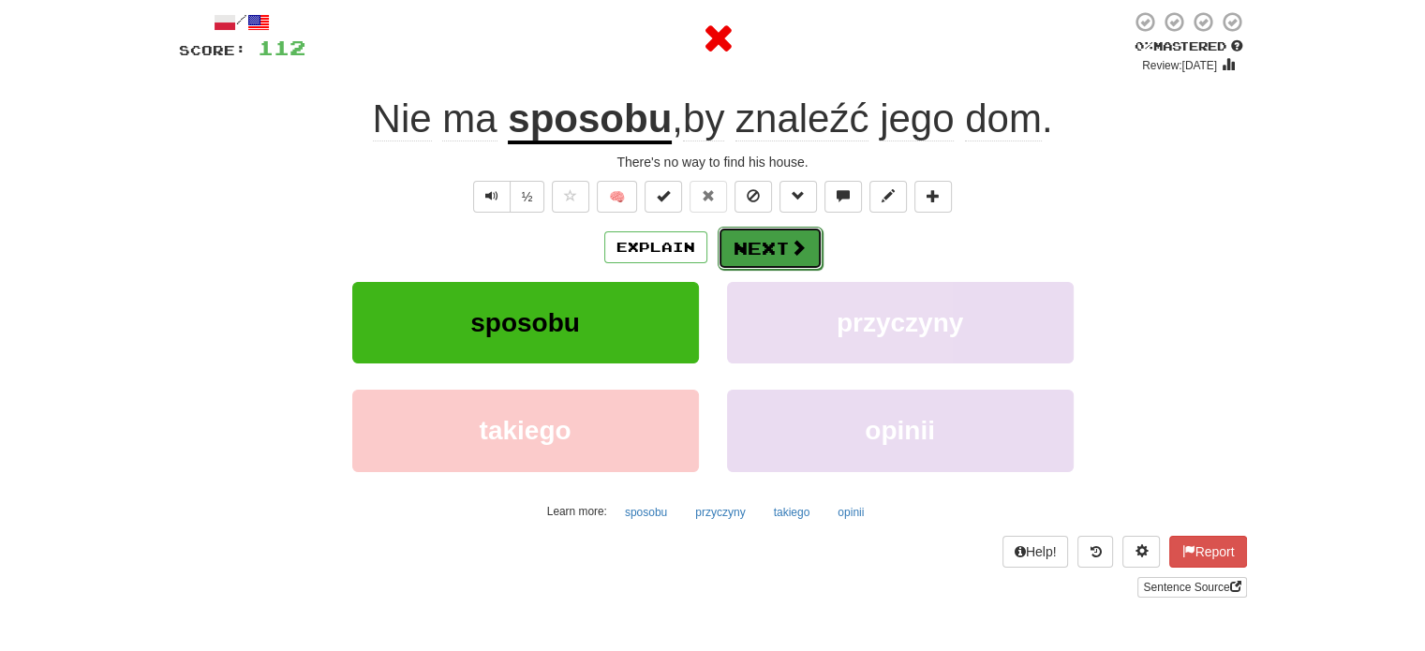
click at [764, 248] on button "Next" at bounding box center [770, 248] width 105 height 43
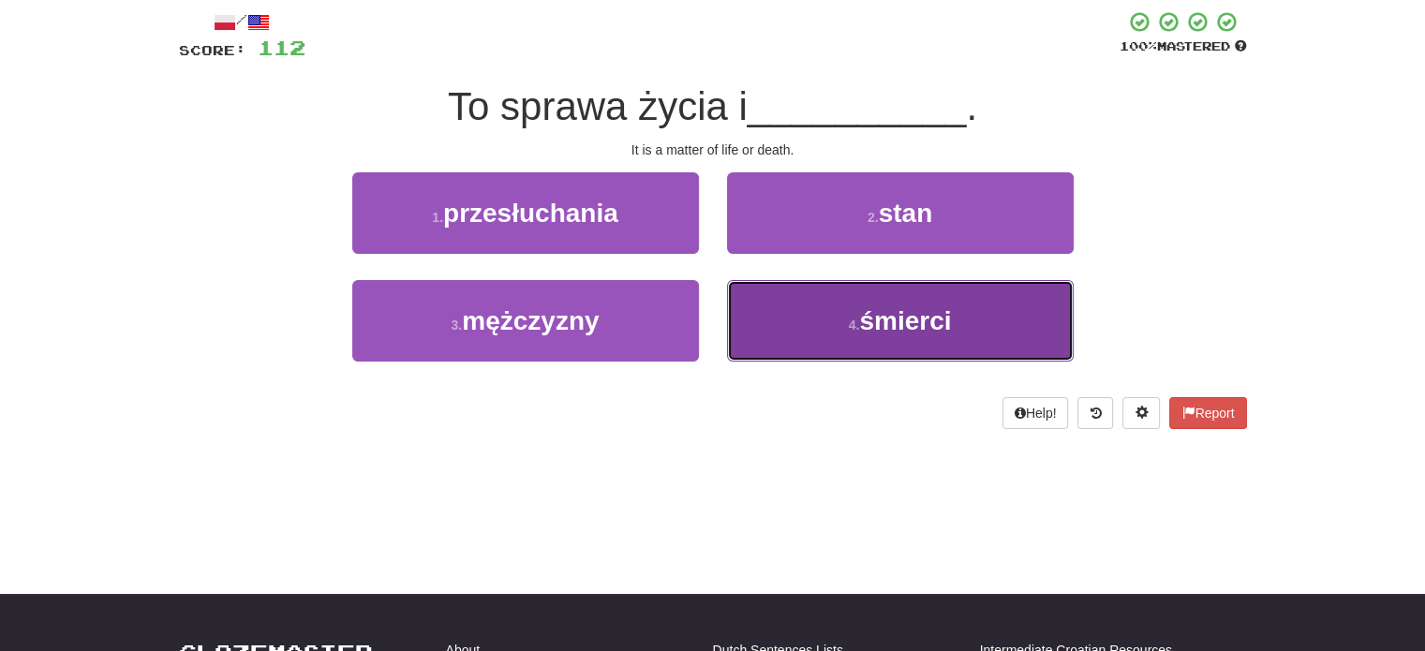
click at [765, 316] on button "4 . śmierci" at bounding box center [900, 321] width 347 height 82
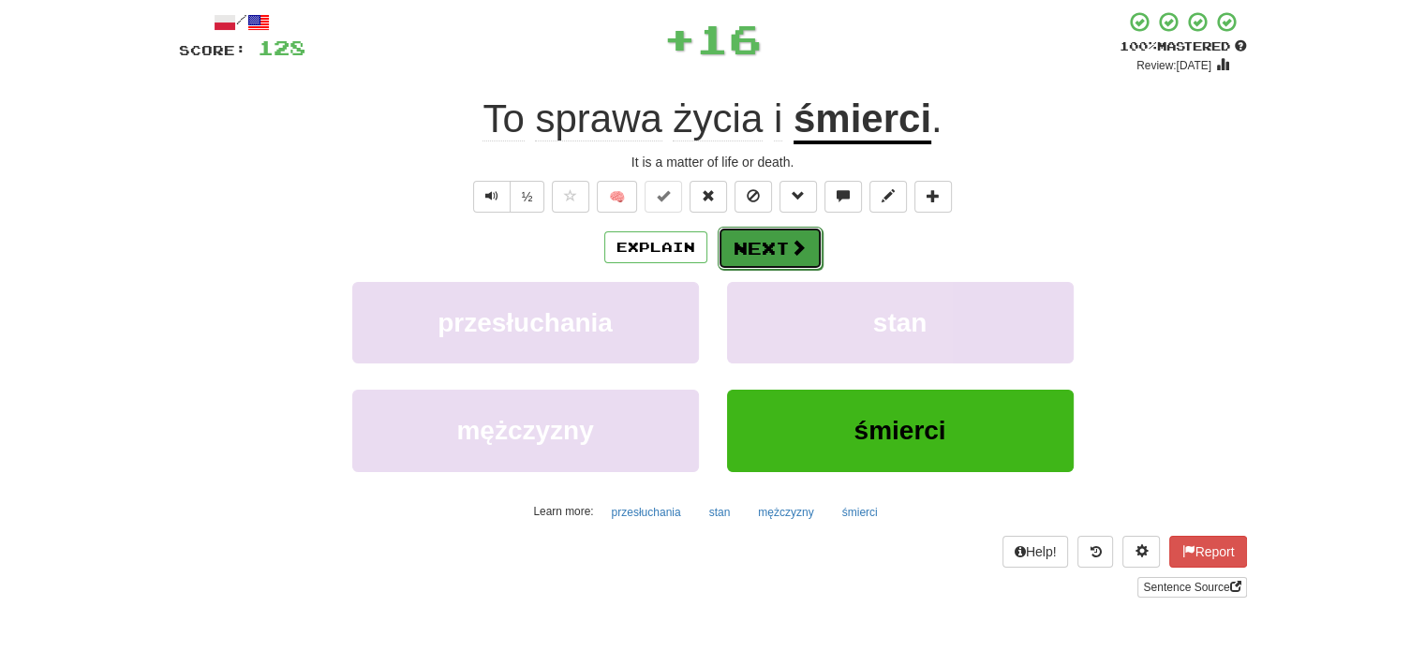
click at [756, 237] on button "Next" at bounding box center [770, 248] width 105 height 43
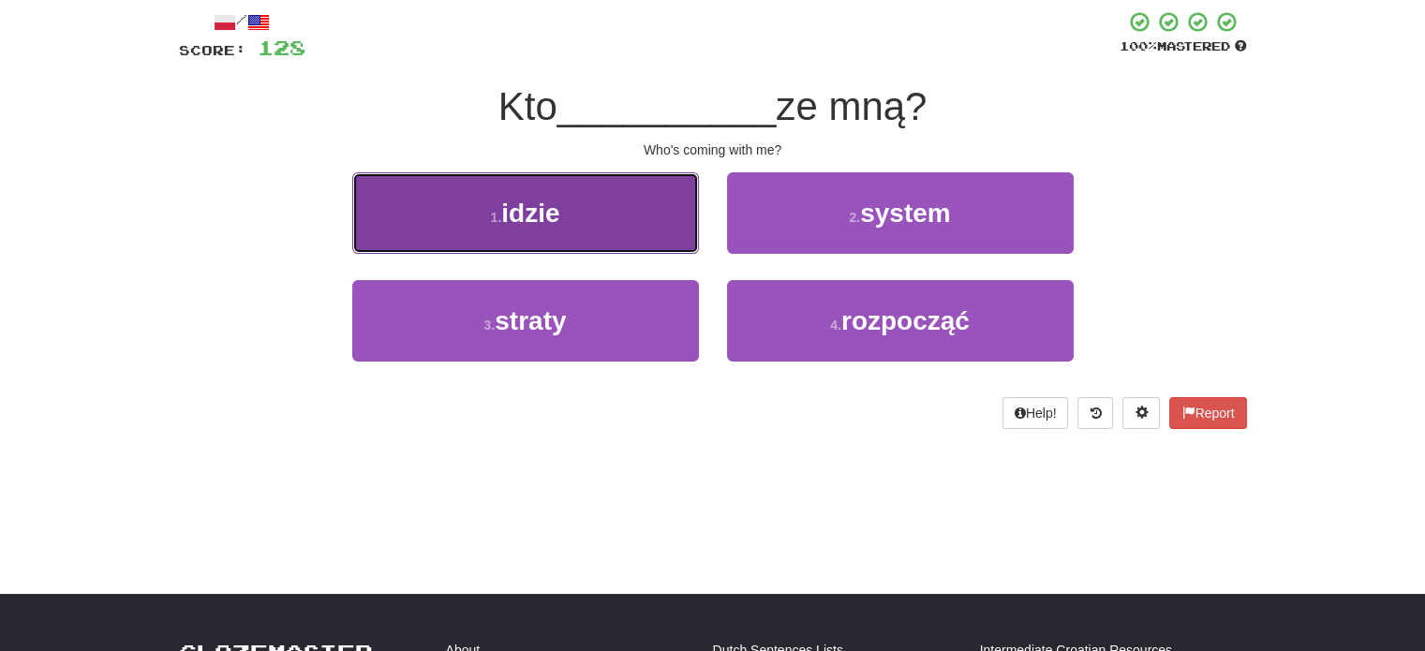
click at [652, 231] on button "1 . idzie" at bounding box center [525, 213] width 347 height 82
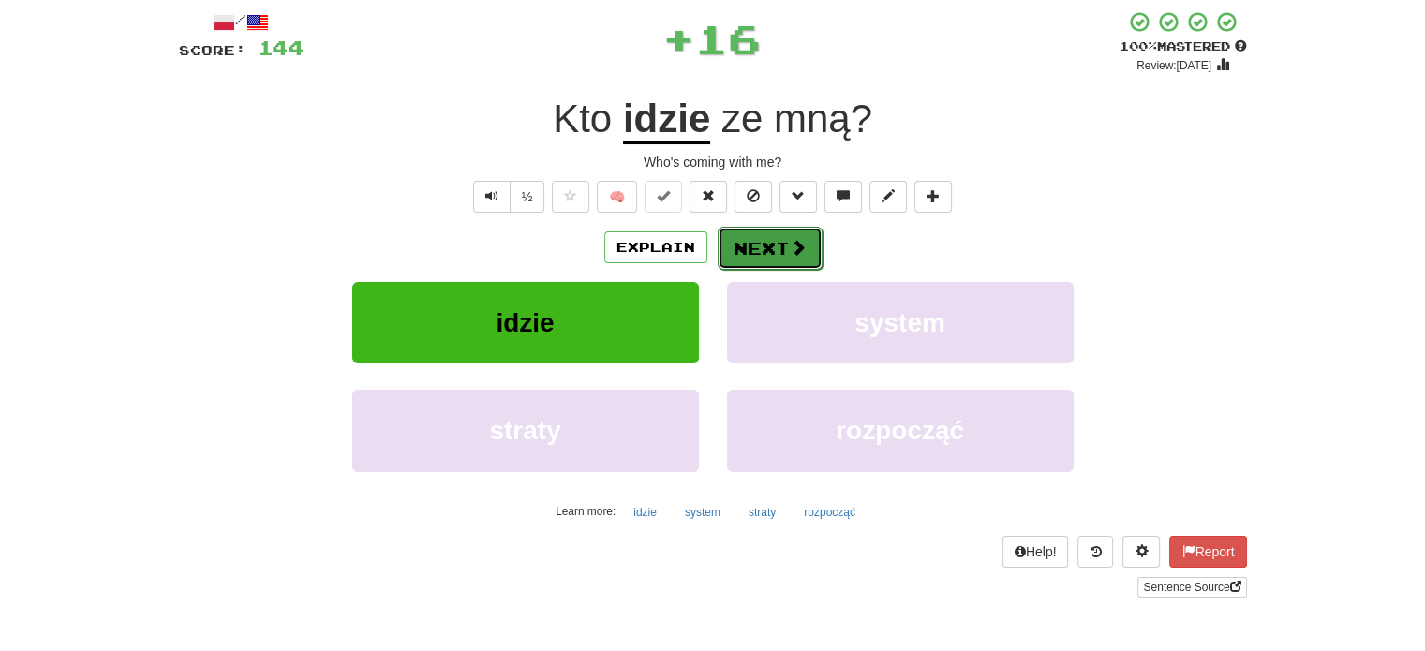
click at [749, 246] on button "Next" at bounding box center [770, 248] width 105 height 43
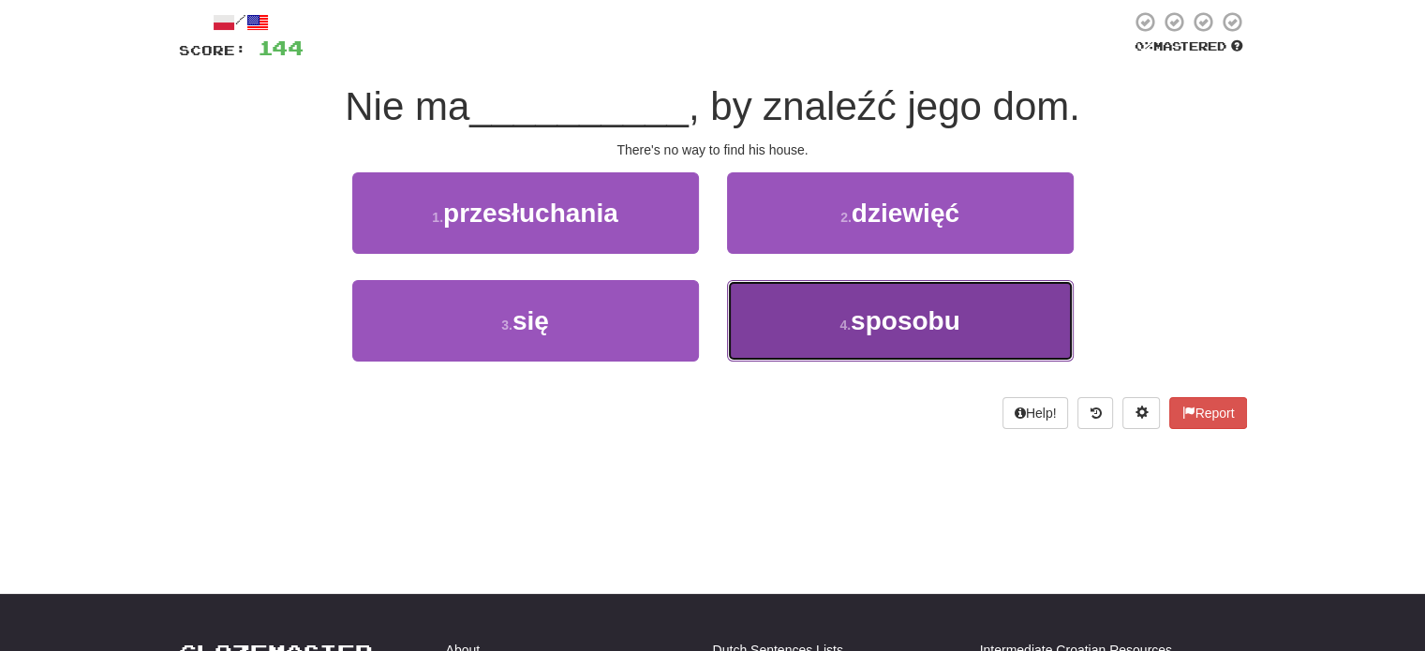
click at [820, 324] on button "4 . sposobu" at bounding box center [900, 321] width 347 height 82
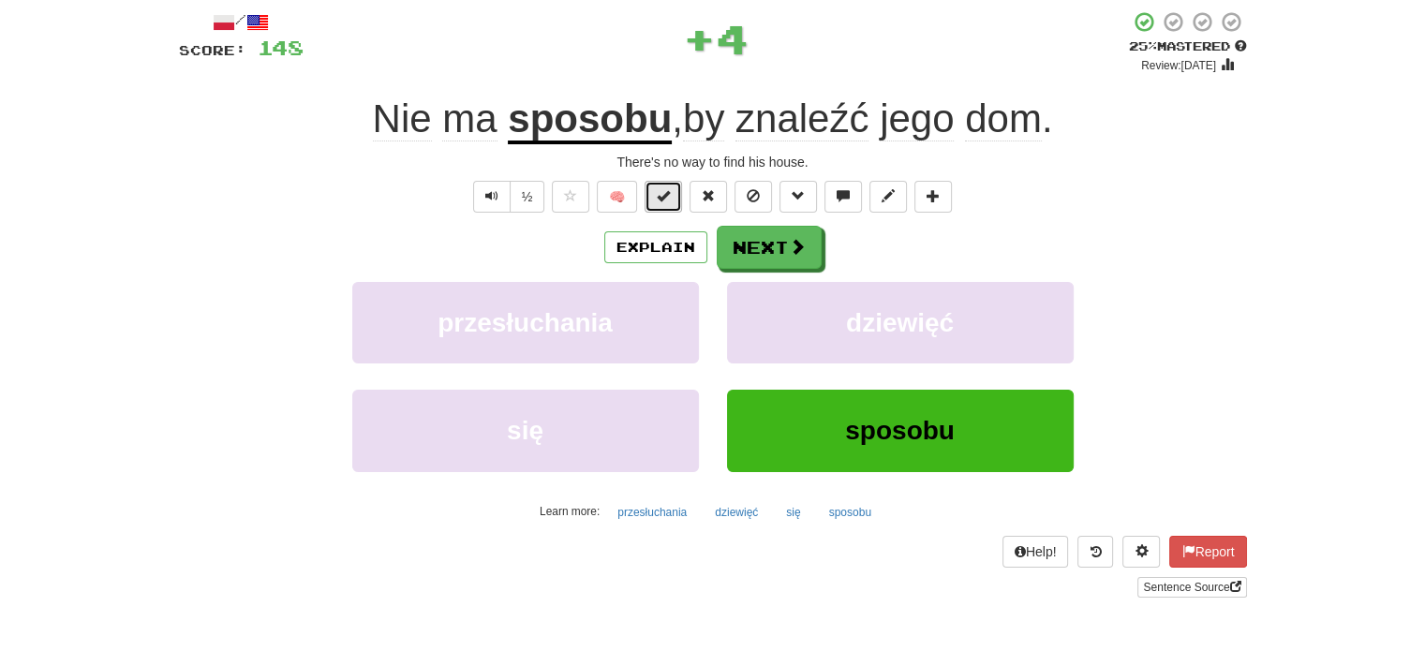
click at [668, 192] on span at bounding box center [663, 195] width 13 height 13
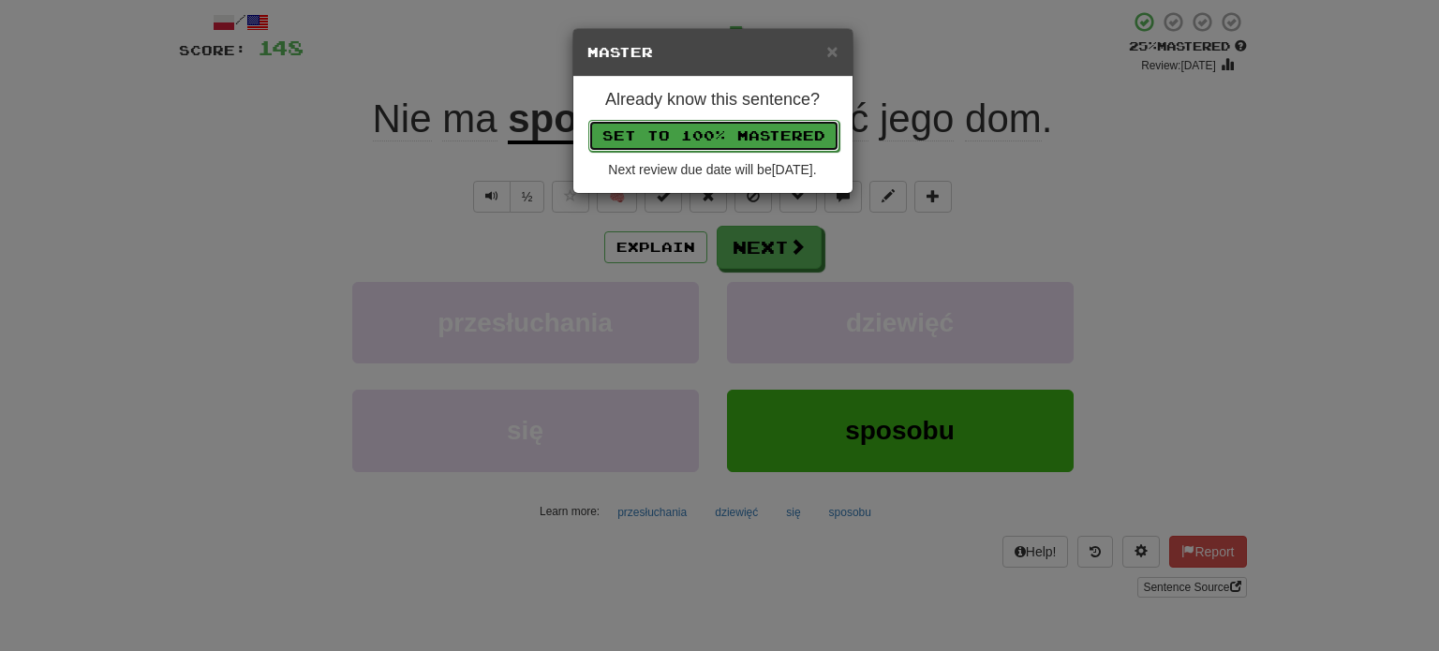
click at [706, 138] on button "Set to 100% Mastered" at bounding box center [713, 136] width 251 height 32
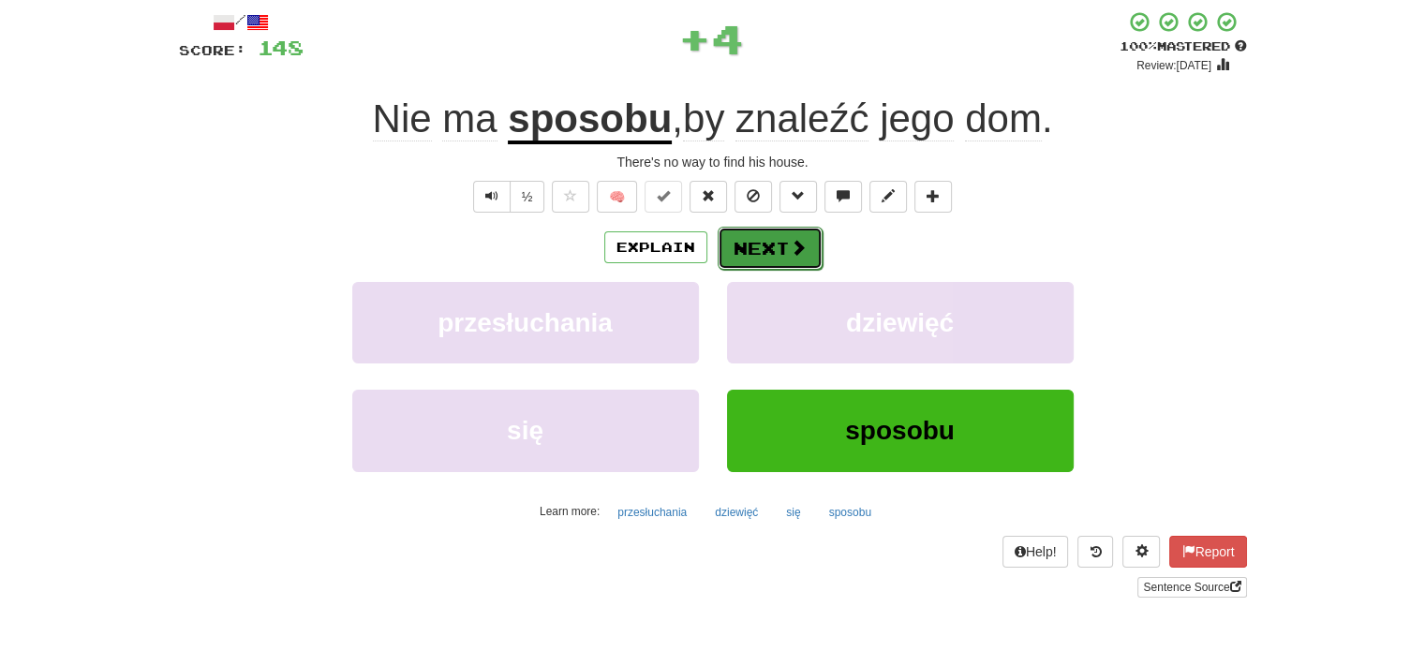
click at [758, 240] on button "Next" at bounding box center [770, 248] width 105 height 43
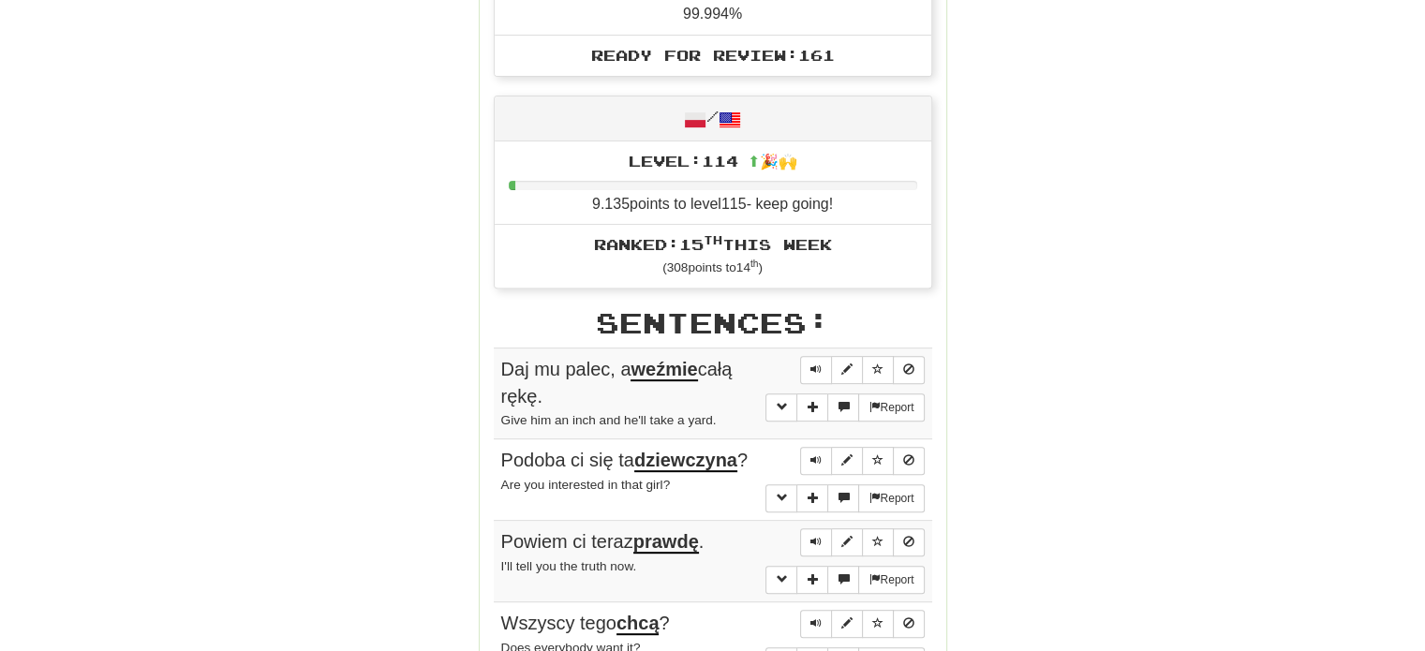
scroll to position [654, 0]
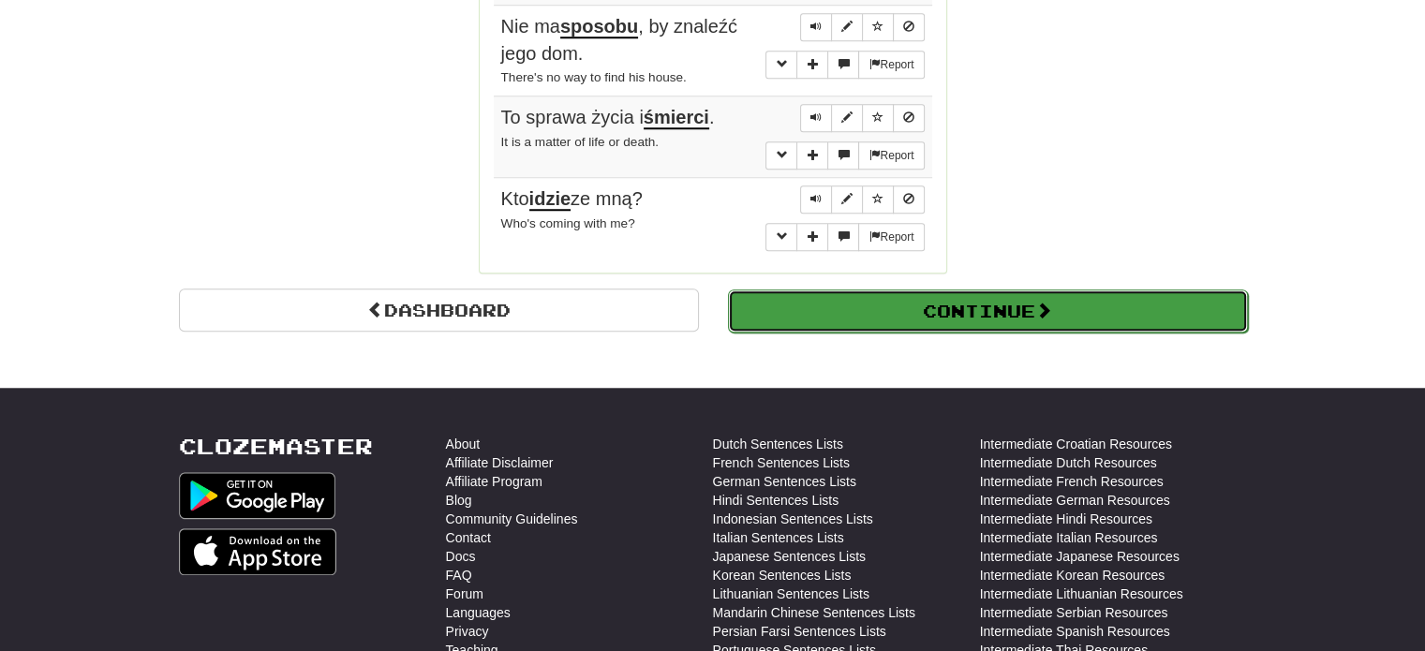
click at [969, 302] on button "Continue" at bounding box center [988, 311] width 520 height 43
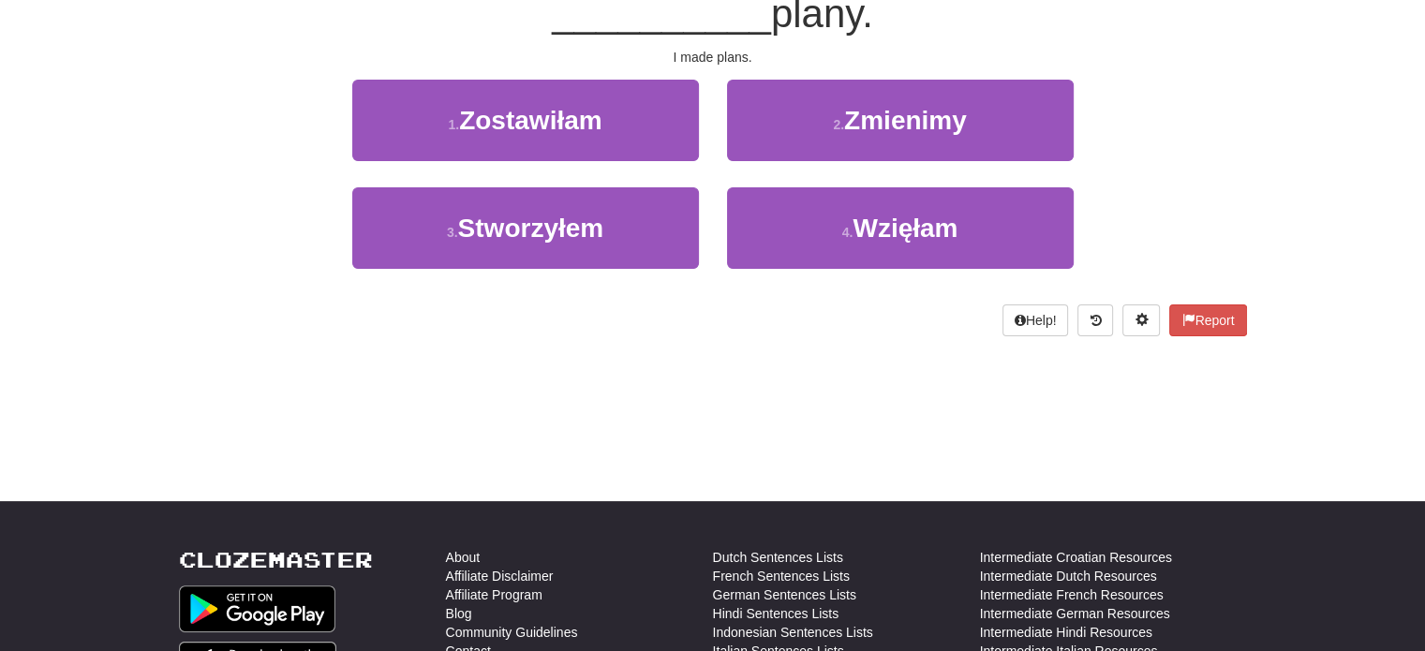
scroll to position [9, 0]
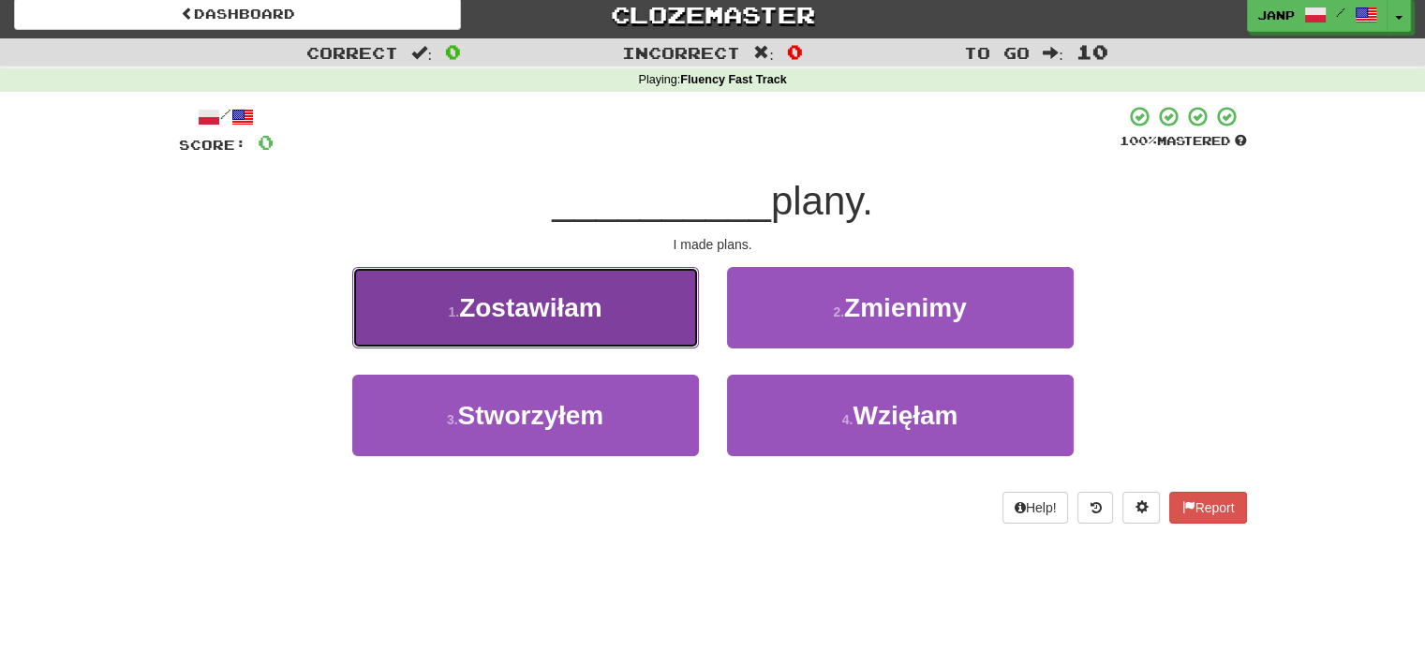
click at [618, 315] on button "1 . Zostawiłam" at bounding box center [525, 308] width 347 height 82
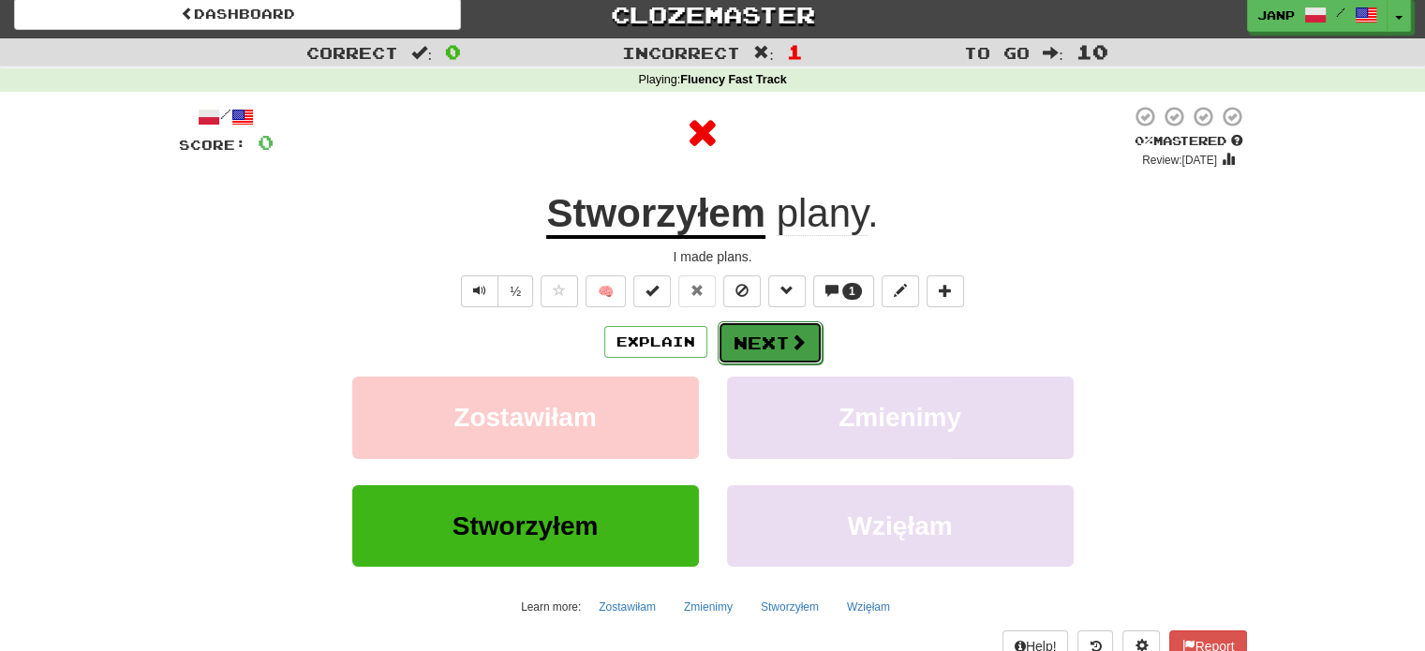
click at [763, 328] on button "Next" at bounding box center [770, 342] width 105 height 43
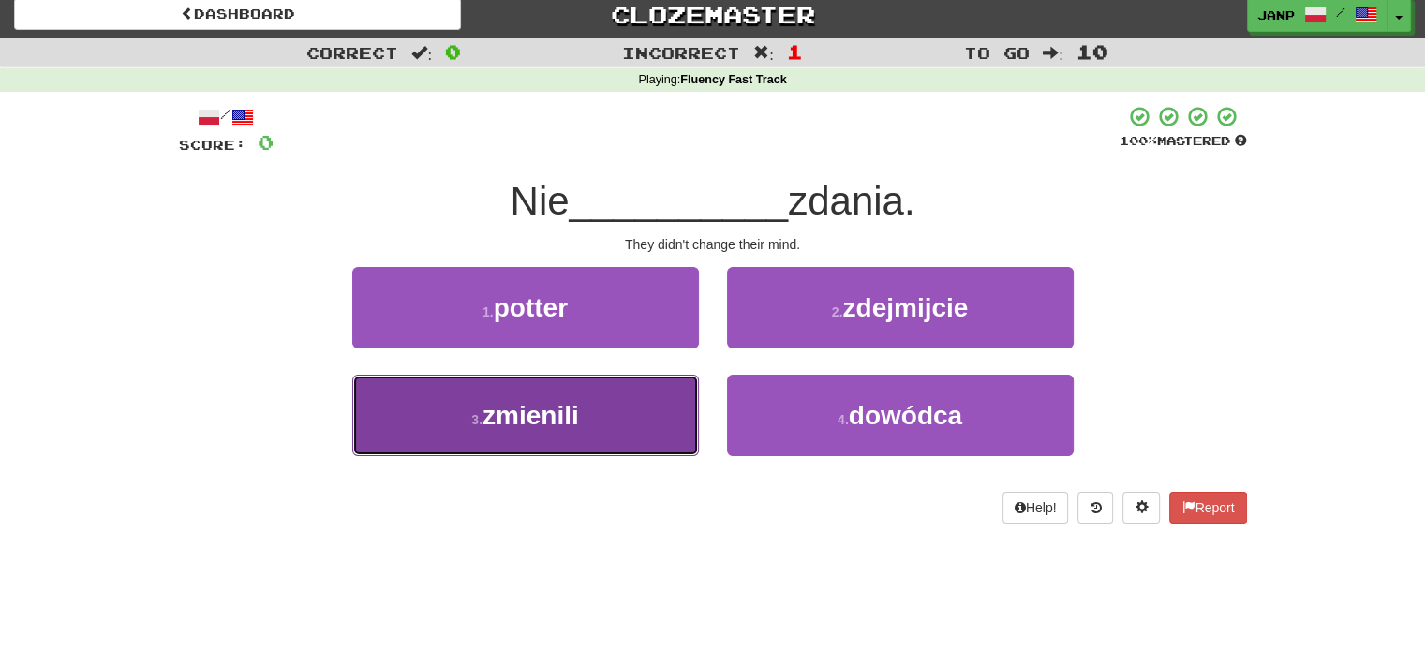
click at [608, 424] on button "3 . zmienili" at bounding box center [525, 416] width 347 height 82
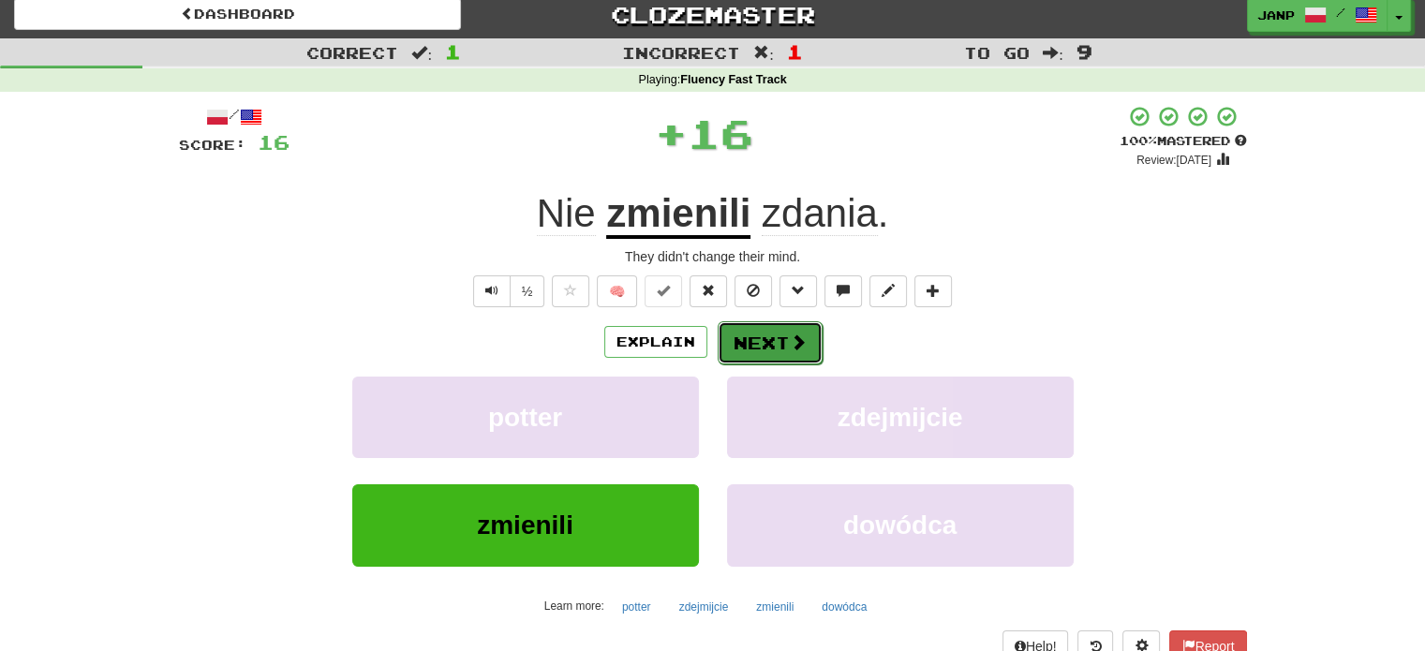
click at [747, 329] on button "Next" at bounding box center [770, 342] width 105 height 43
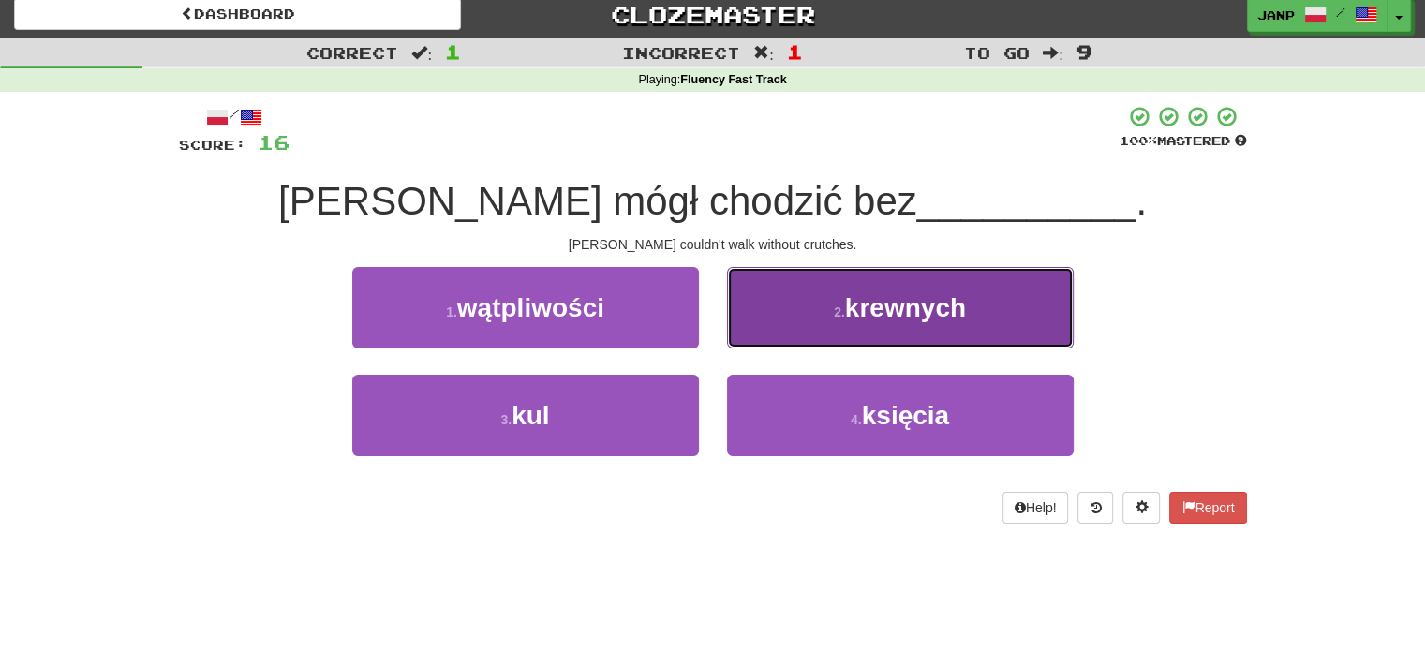
click at [750, 335] on button "2 . krewnych" at bounding box center [900, 308] width 347 height 82
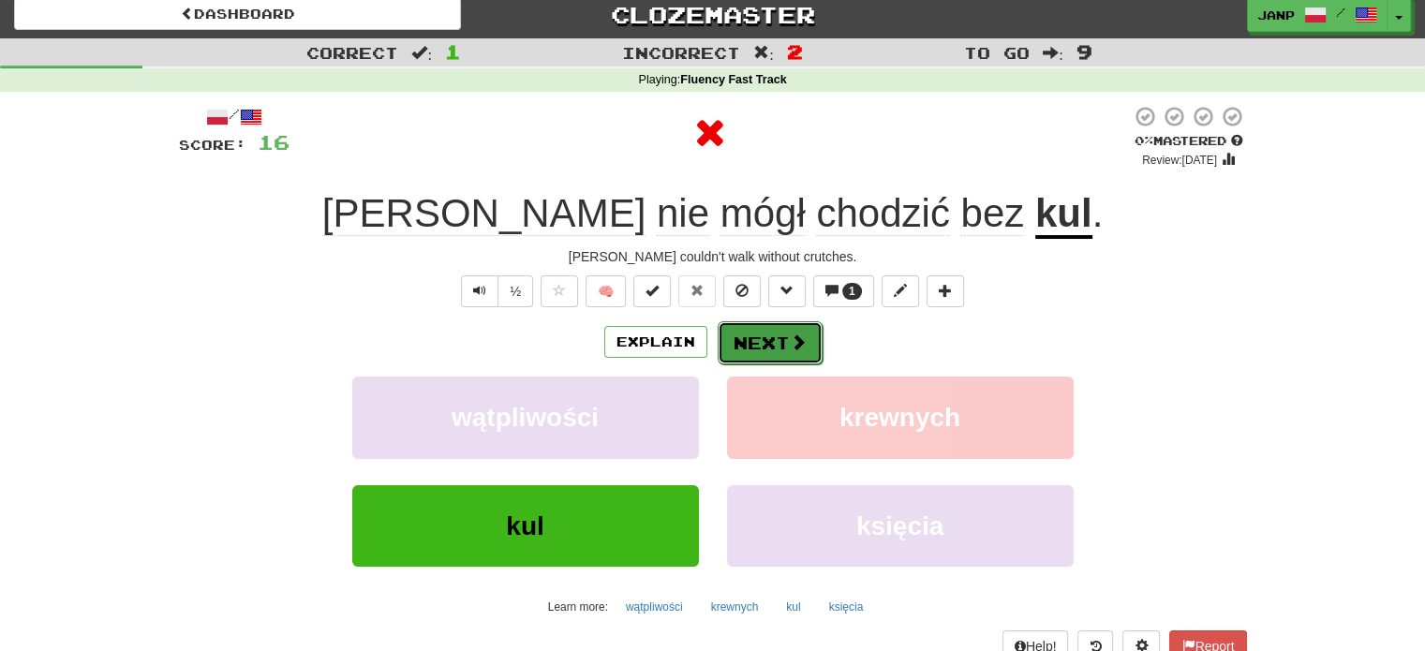
click at [738, 349] on button "Next" at bounding box center [770, 342] width 105 height 43
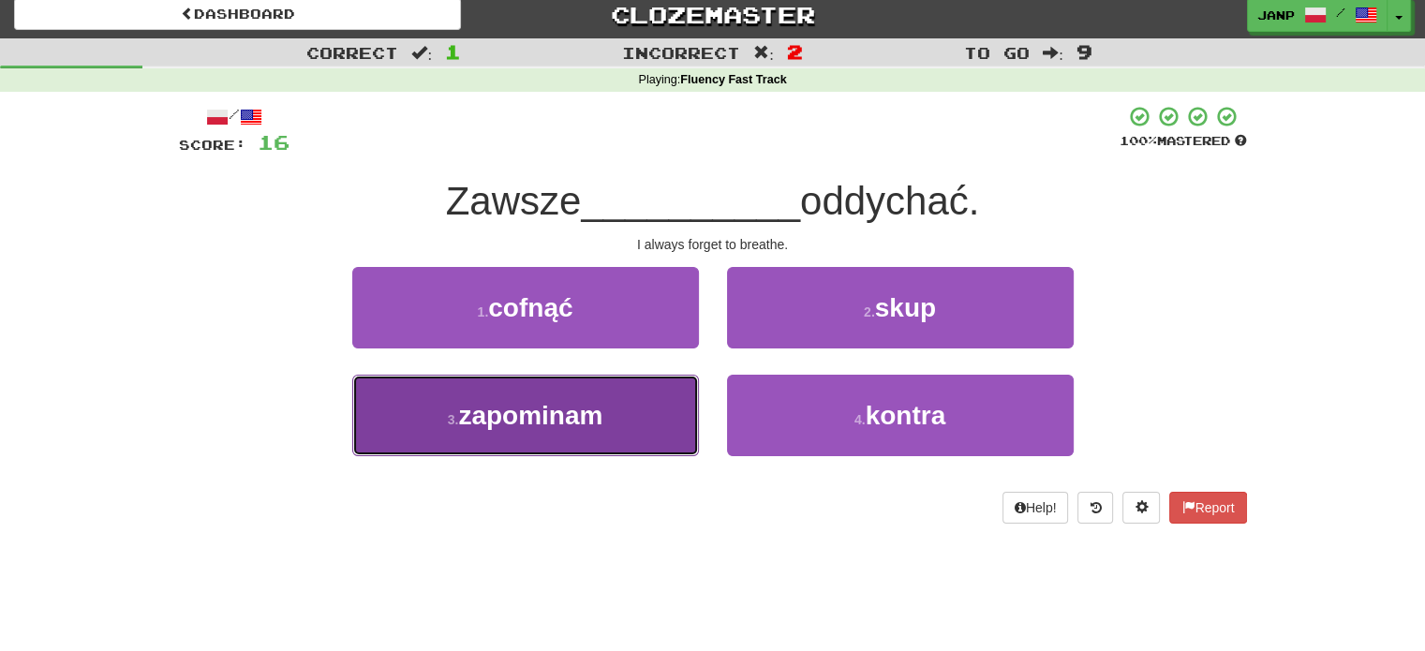
click at [596, 412] on span "zapominam" at bounding box center [530, 415] width 144 height 29
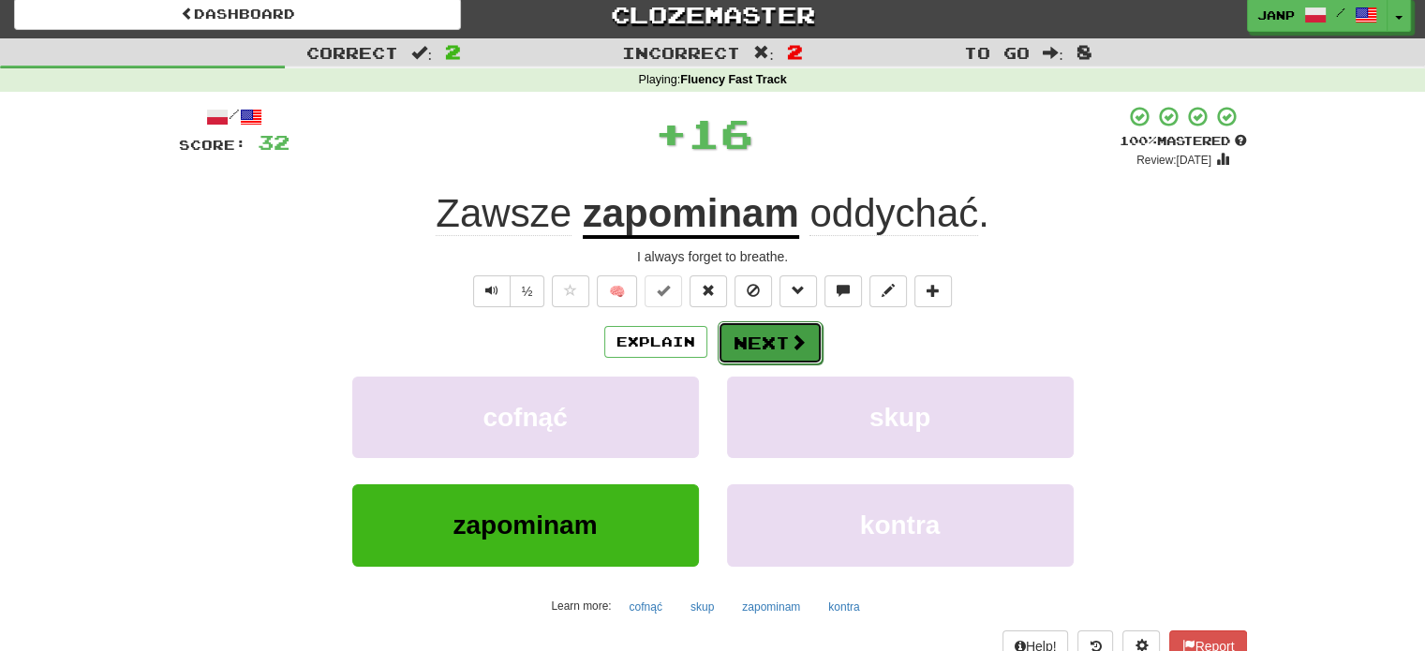
click at [763, 337] on button "Next" at bounding box center [770, 342] width 105 height 43
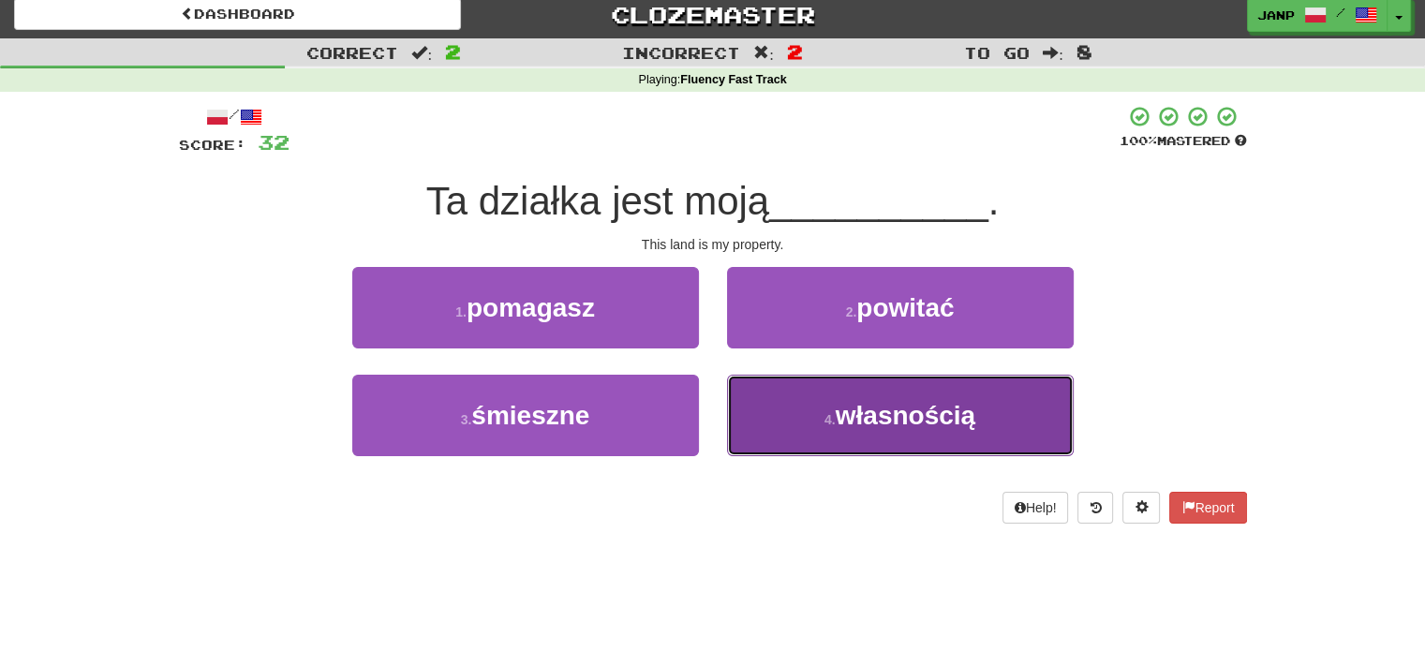
click at [777, 396] on button "4 . własnością" at bounding box center [900, 416] width 347 height 82
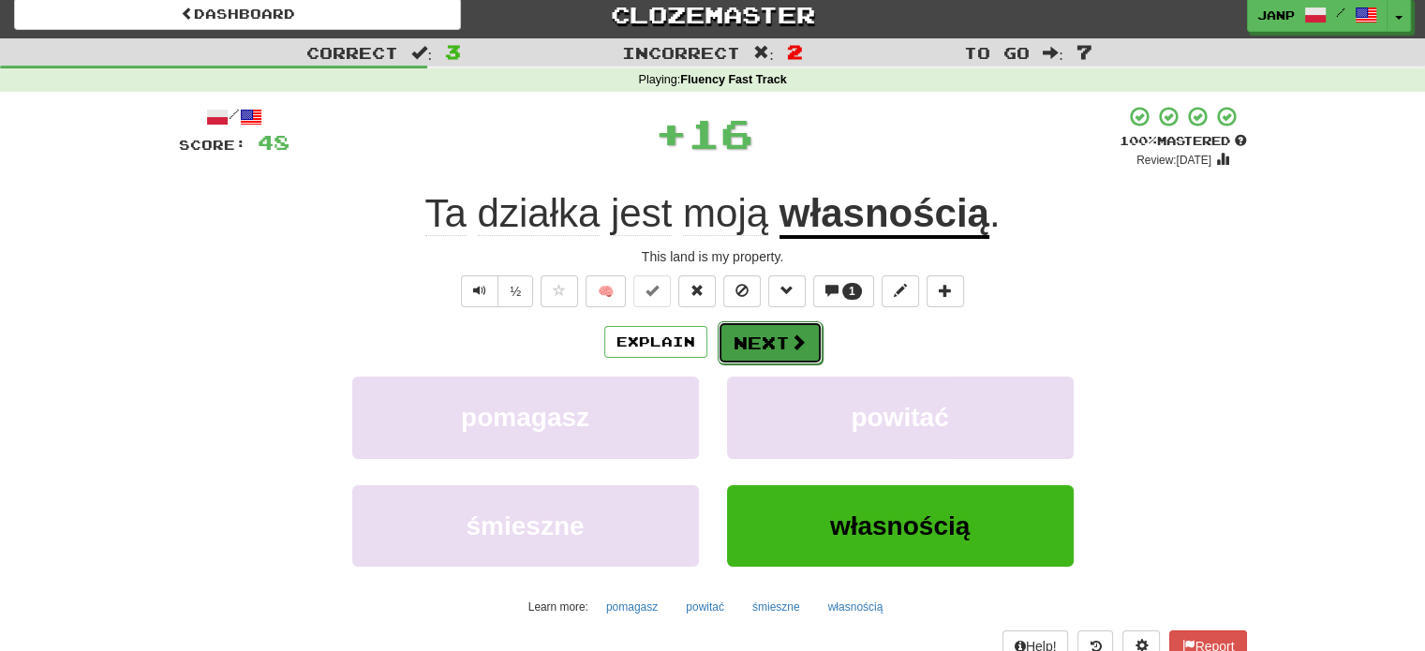
click at [744, 342] on button "Next" at bounding box center [770, 342] width 105 height 43
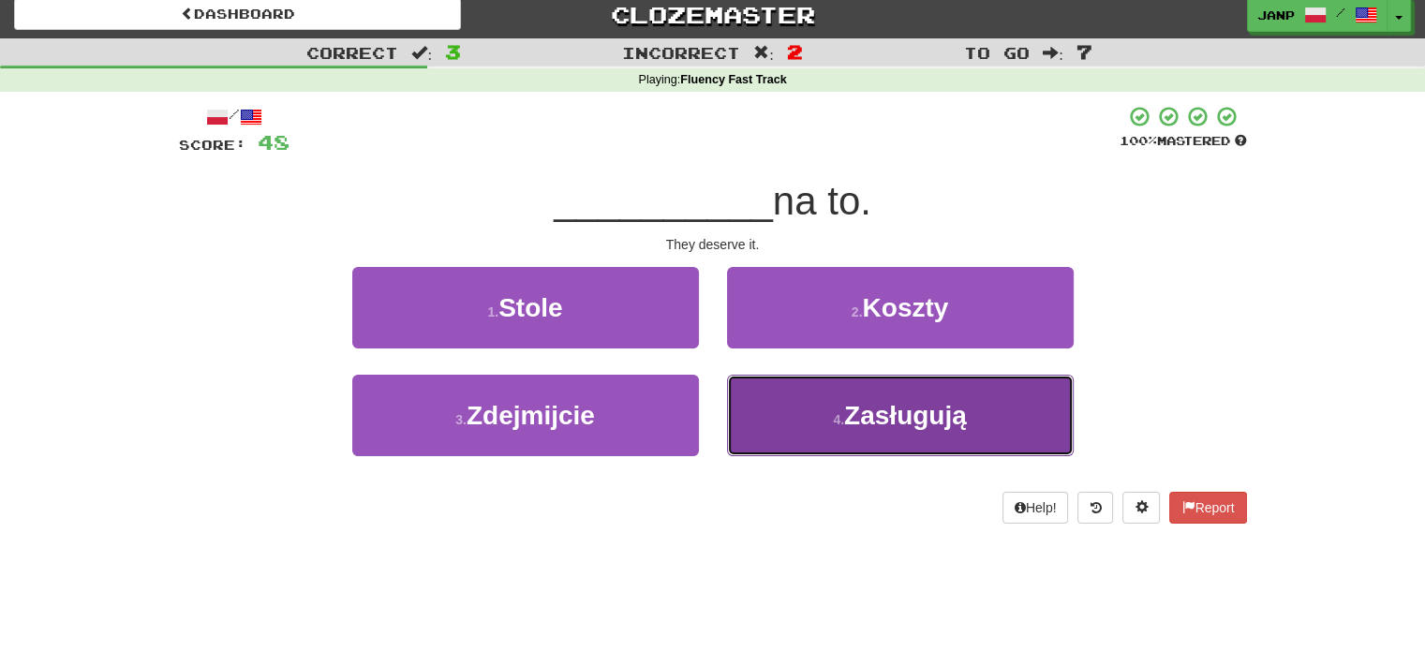
click at [796, 429] on button "4 . Zasługują" at bounding box center [900, 416] width 347 height 82
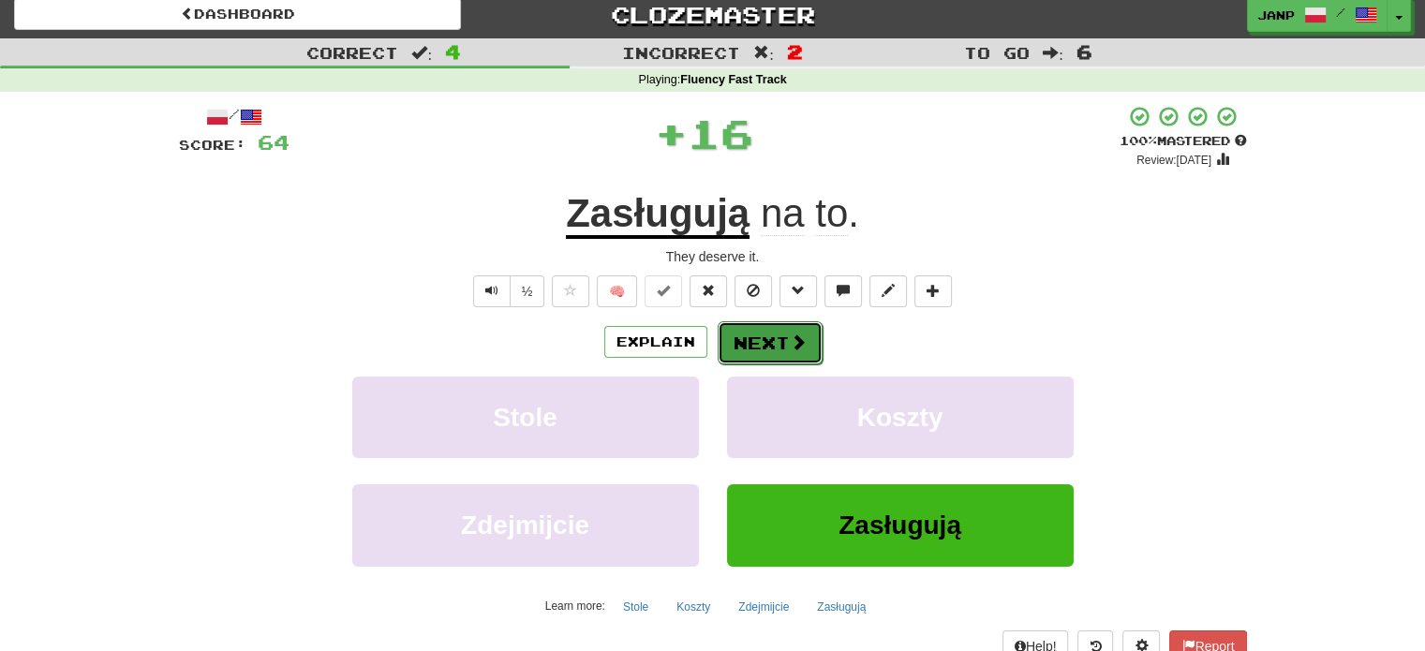
click at [758, 343] on button "Next" at bounding box center [770, 342] width 105 height 43
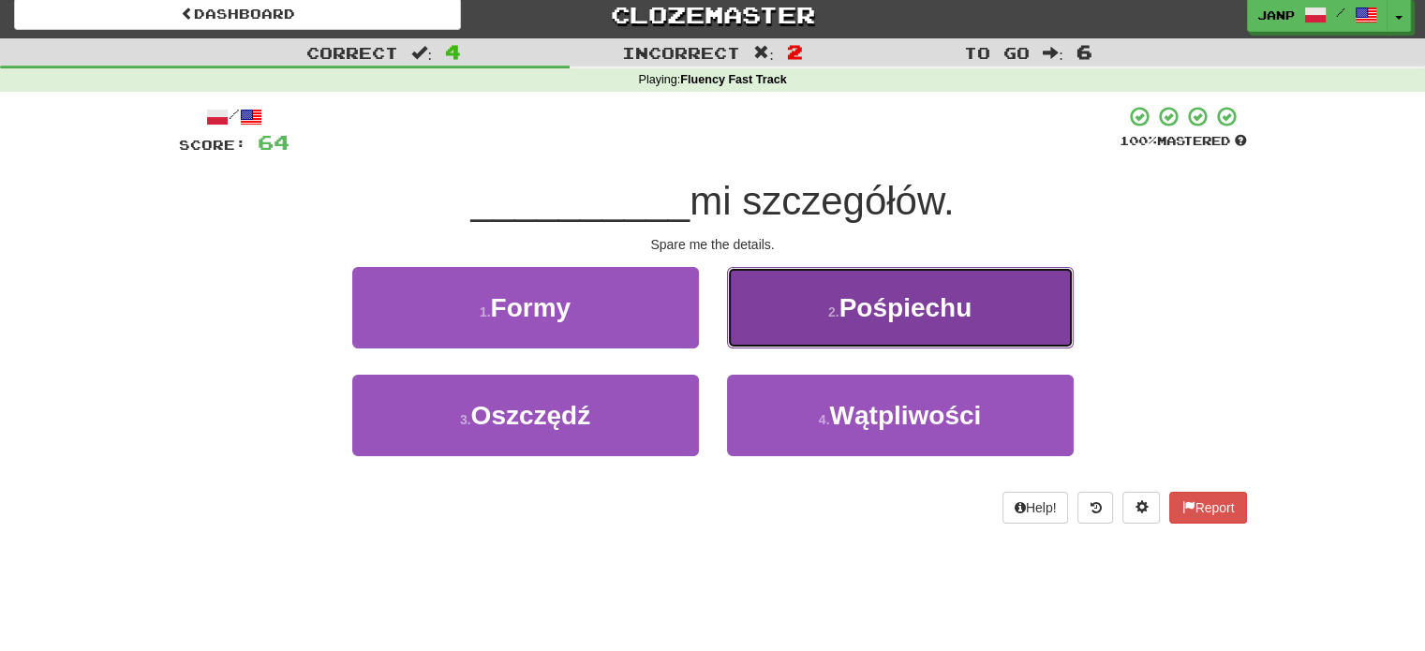
click at [758, 334] on button "2 . Pośpiechu" at bounding box center [900, 308] width 347 height 82
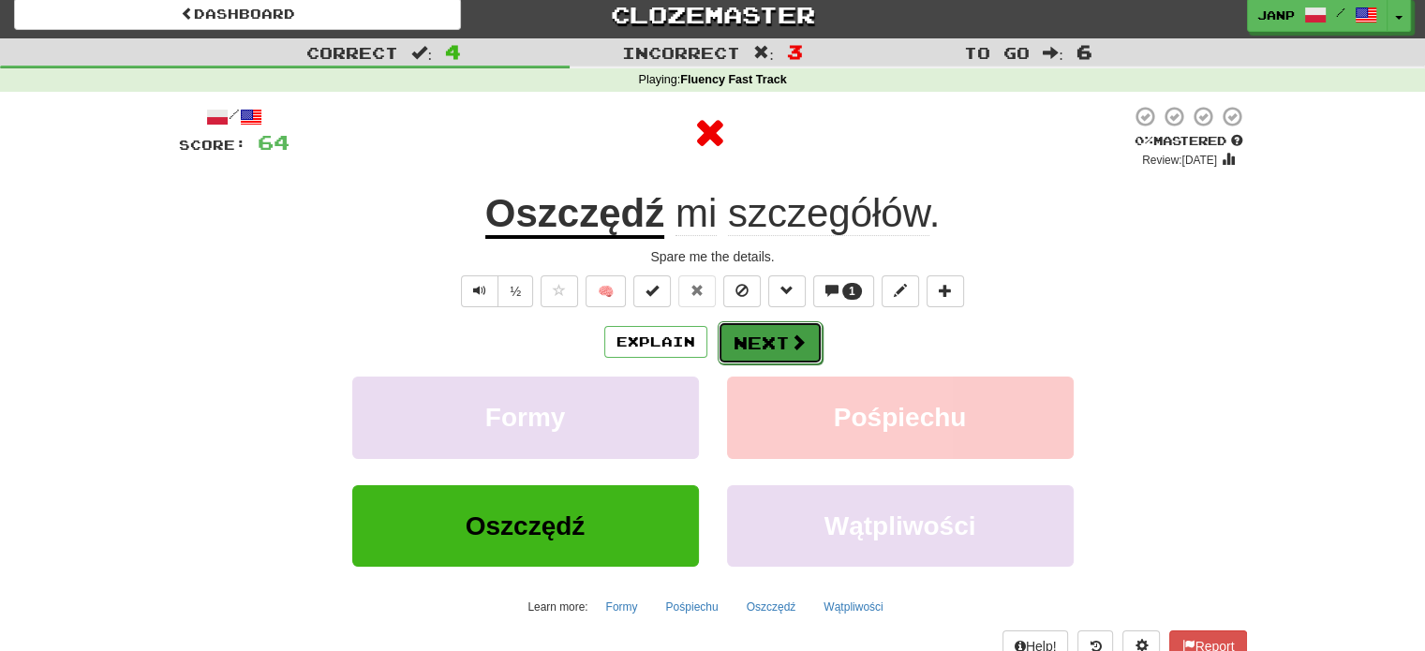
click at [750, 348] on button "Next" at bounding box center [770, 342] width 105 height 43
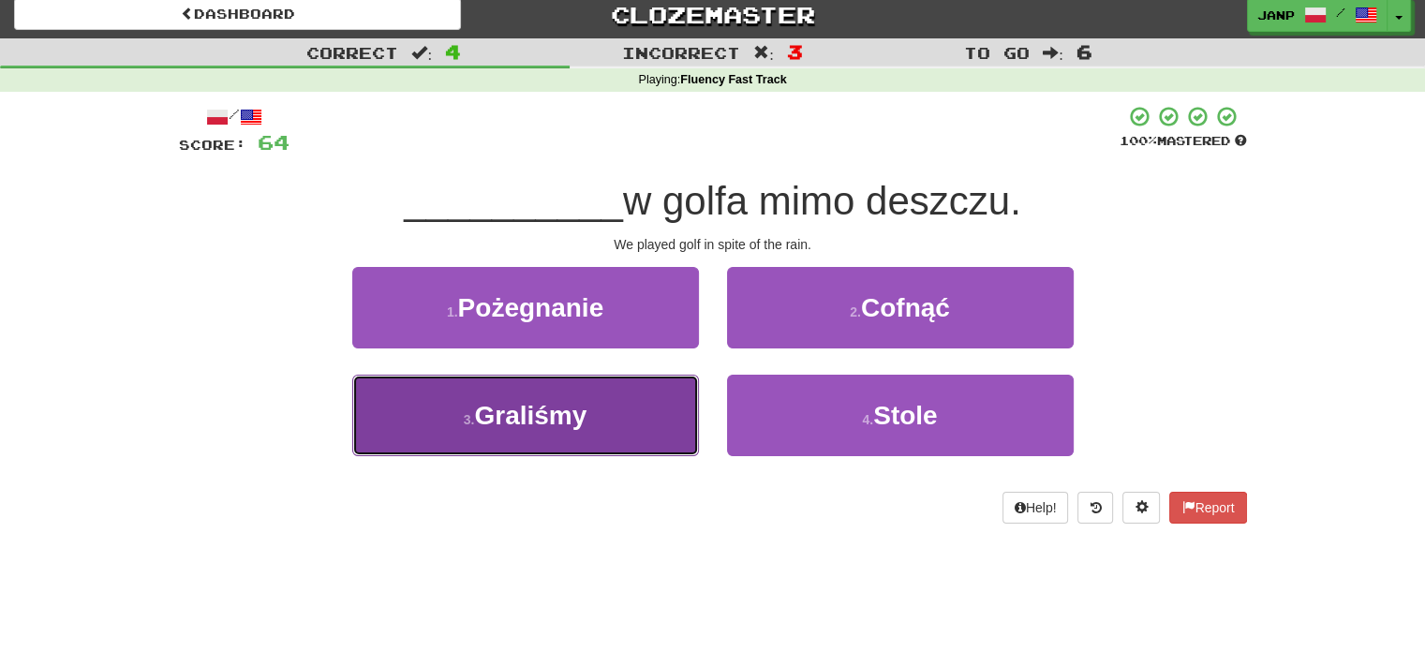
click at [674, 409] on button "3 . Graliśmy" at bounding box center [525, 416] width 347 height 82
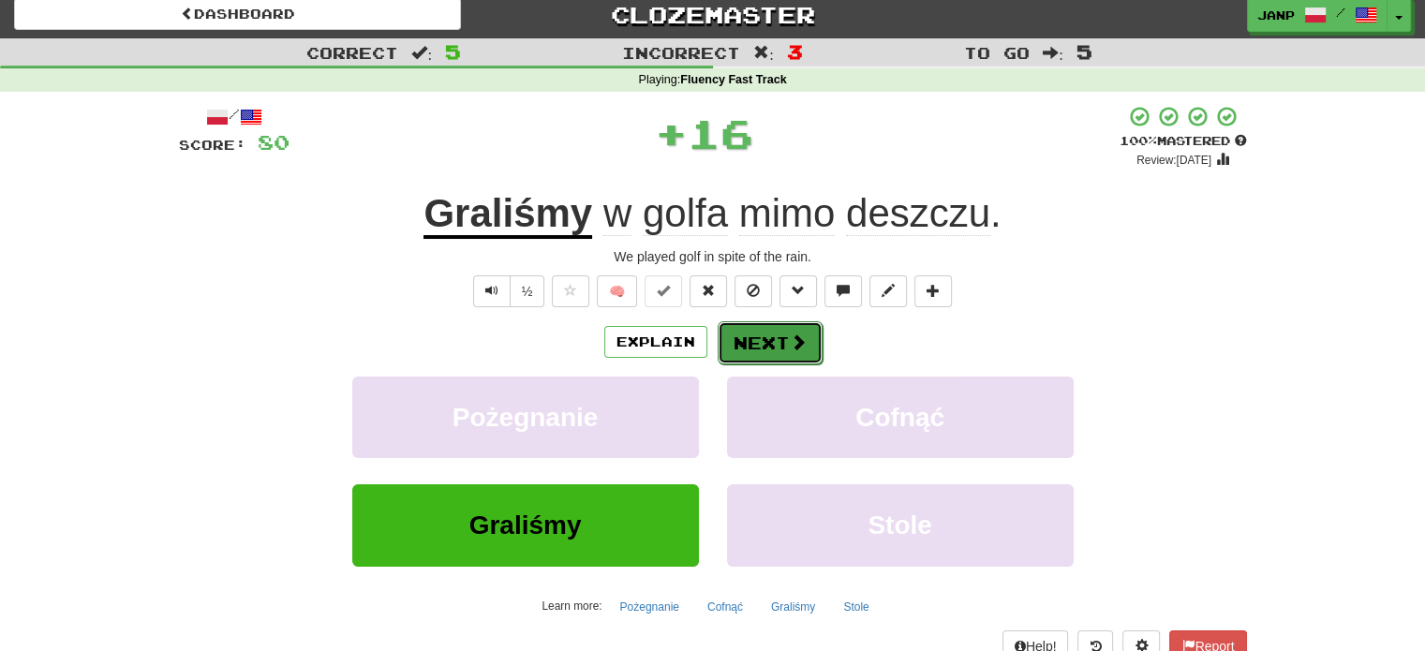
click at [747, 338] on button "Next" at bounding box center [770, 342] width 105 height 43
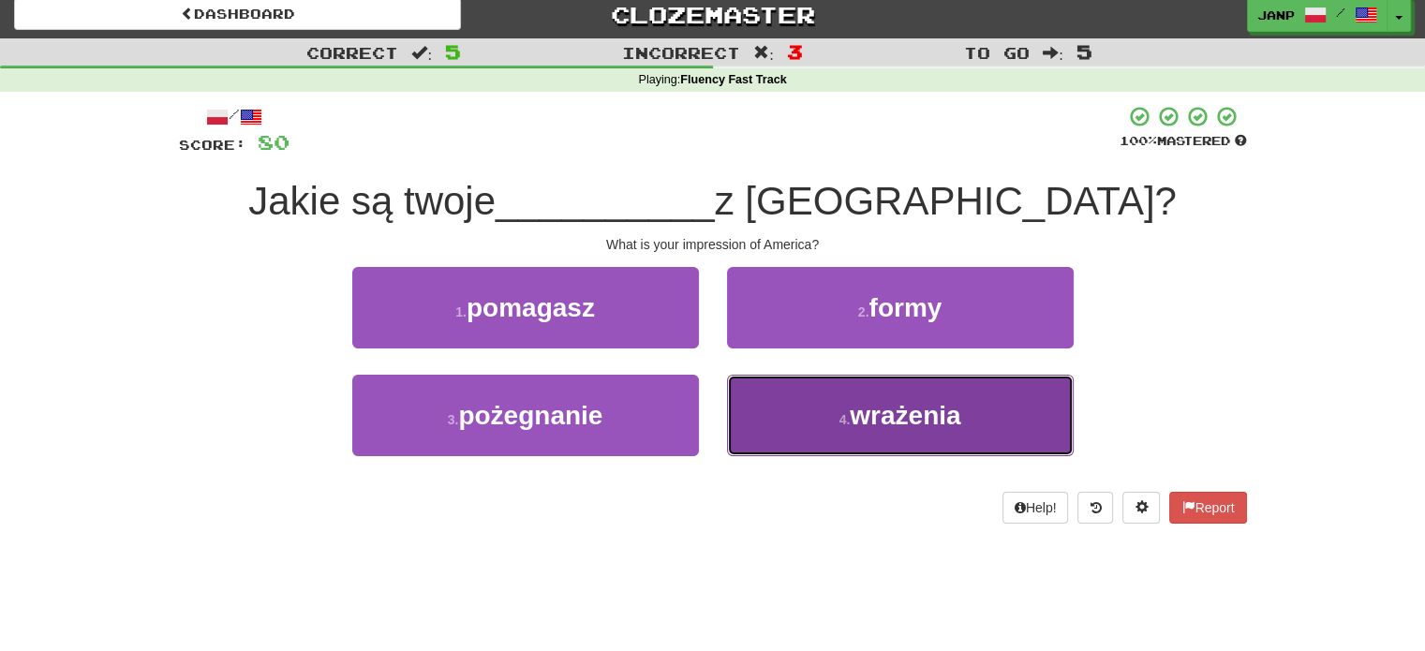
click at [787, 429] on button "4 . wrażenia" at bounding box center [900, 416] width 347 height 82
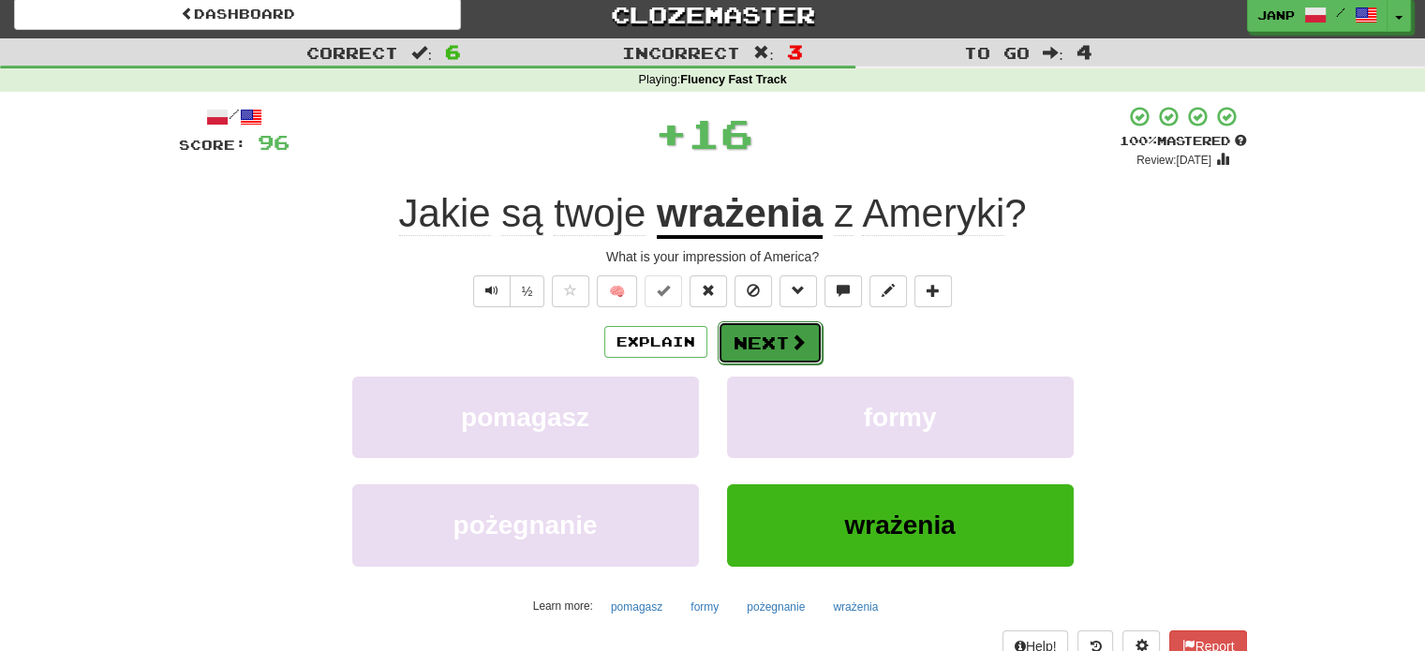
click at [727, 324] on button "Next" at bounding box center [770, 342] width 105 height 43
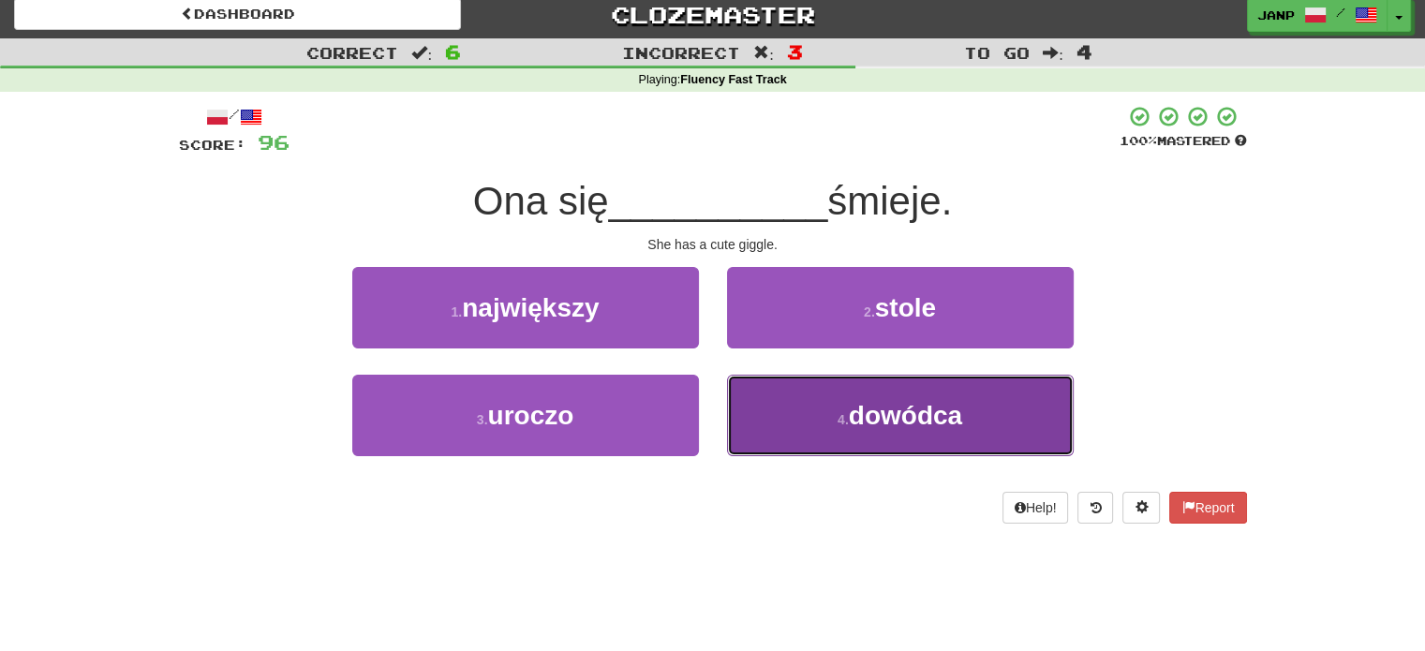
click at [780, 403] on button "4 . dowódca" at bounding box center [900, 416] width 347 height 82
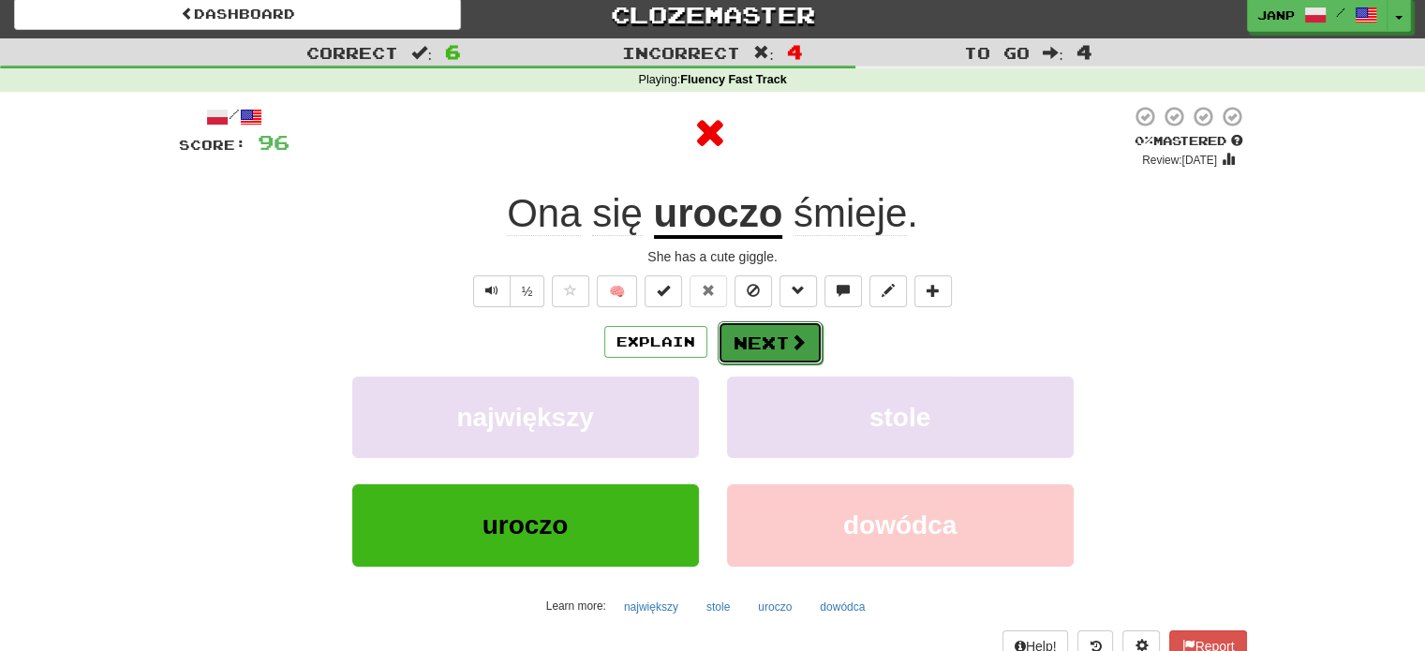
click at [755, 342] on button "Next" at bounding box center [770, 342] width 105 height 43
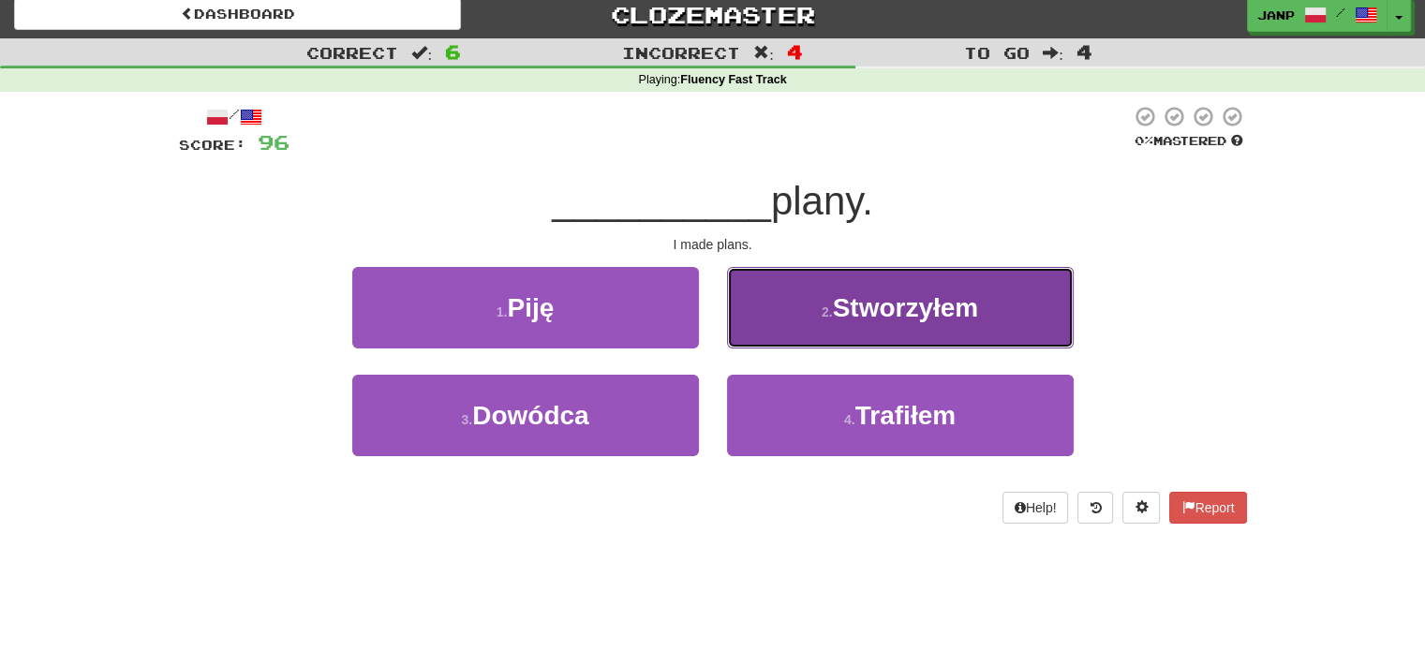
click at [783, 336] on button "2 . Stworzyłem" at bounding box center [900, 308] width 347 height 82
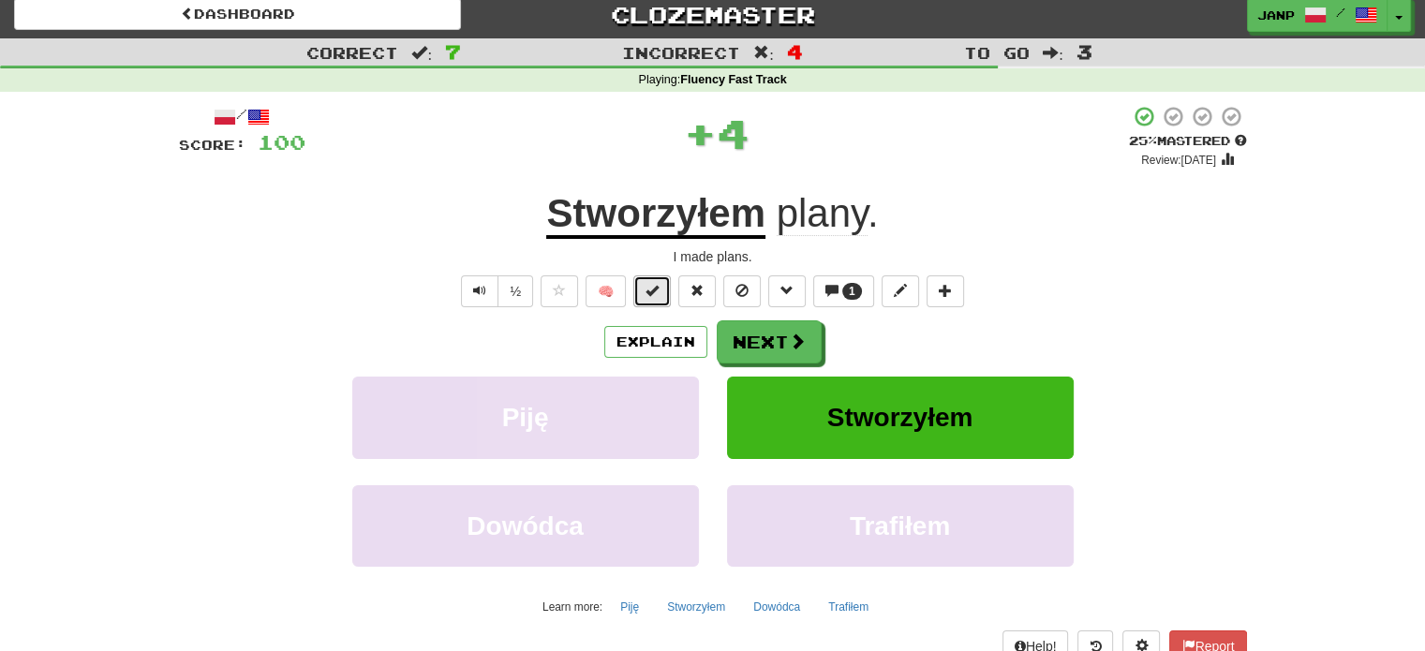
click at [665, 291] on button at bounding box center [651, 291] width 37 height 32
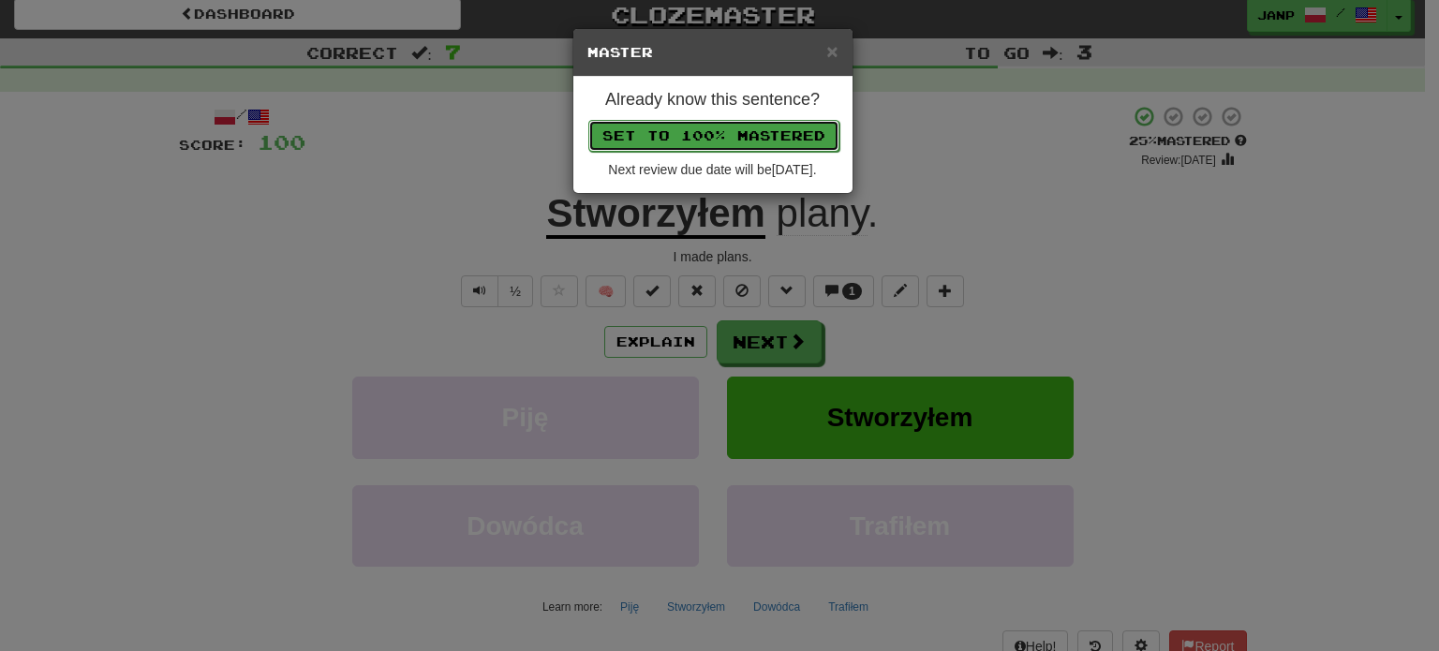
click at [713, 145] on button "Set to 100% Mastered" at bounding box center [713, 136] width 251 height 32
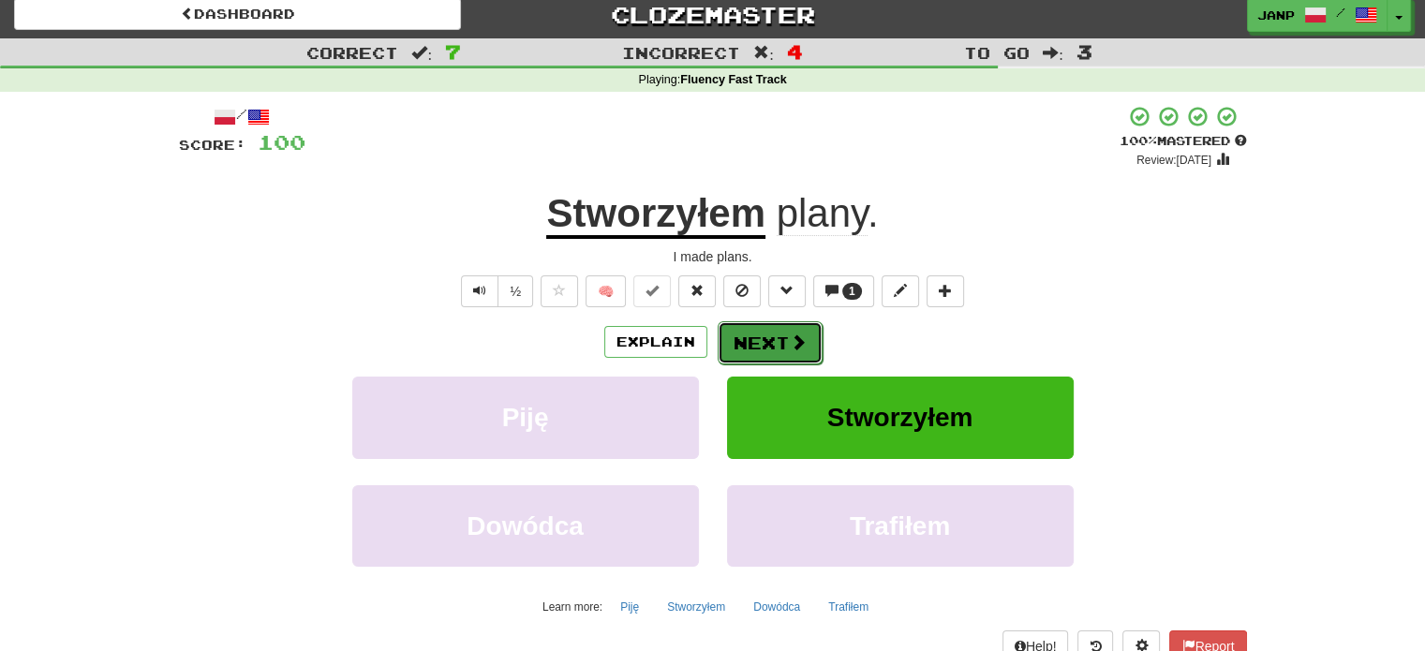
click at [753, 335] on button "Next" at bounding box center [770, 342] width 105 height 43
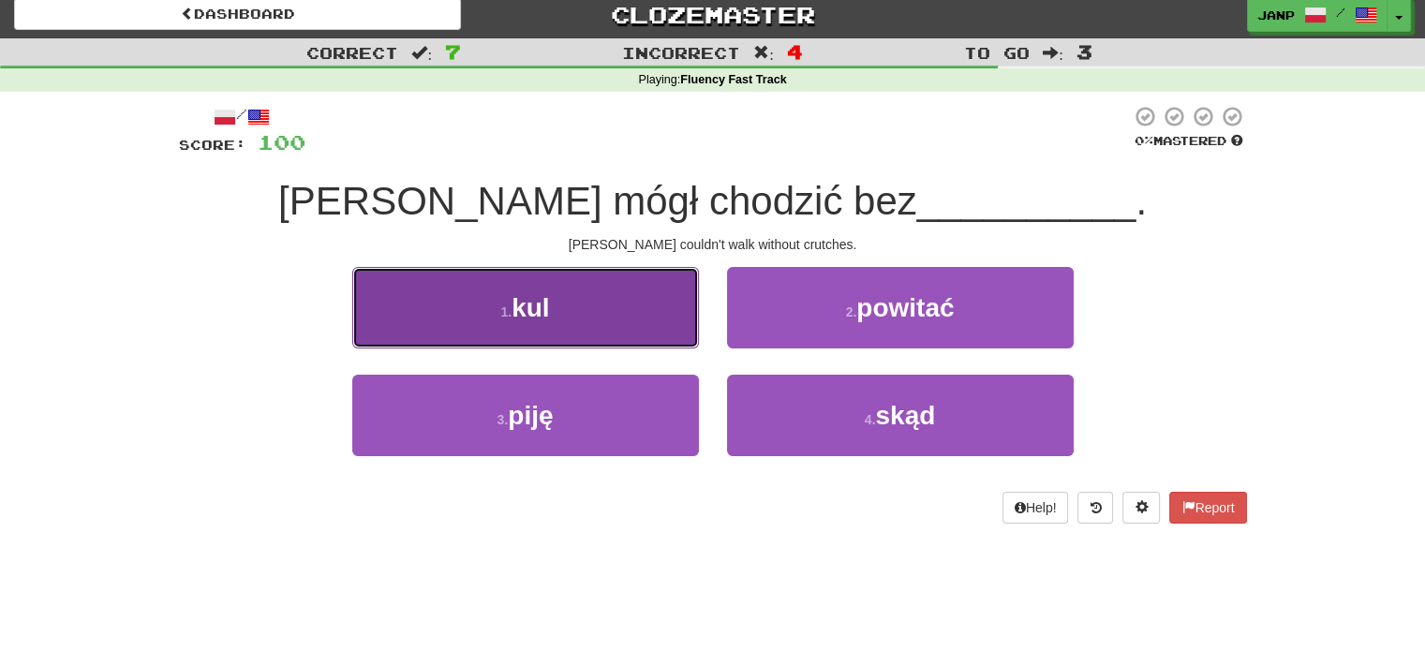
click at [657, 315] on button "1 . kul" at bounding box center [525, 308] width 347 height 82
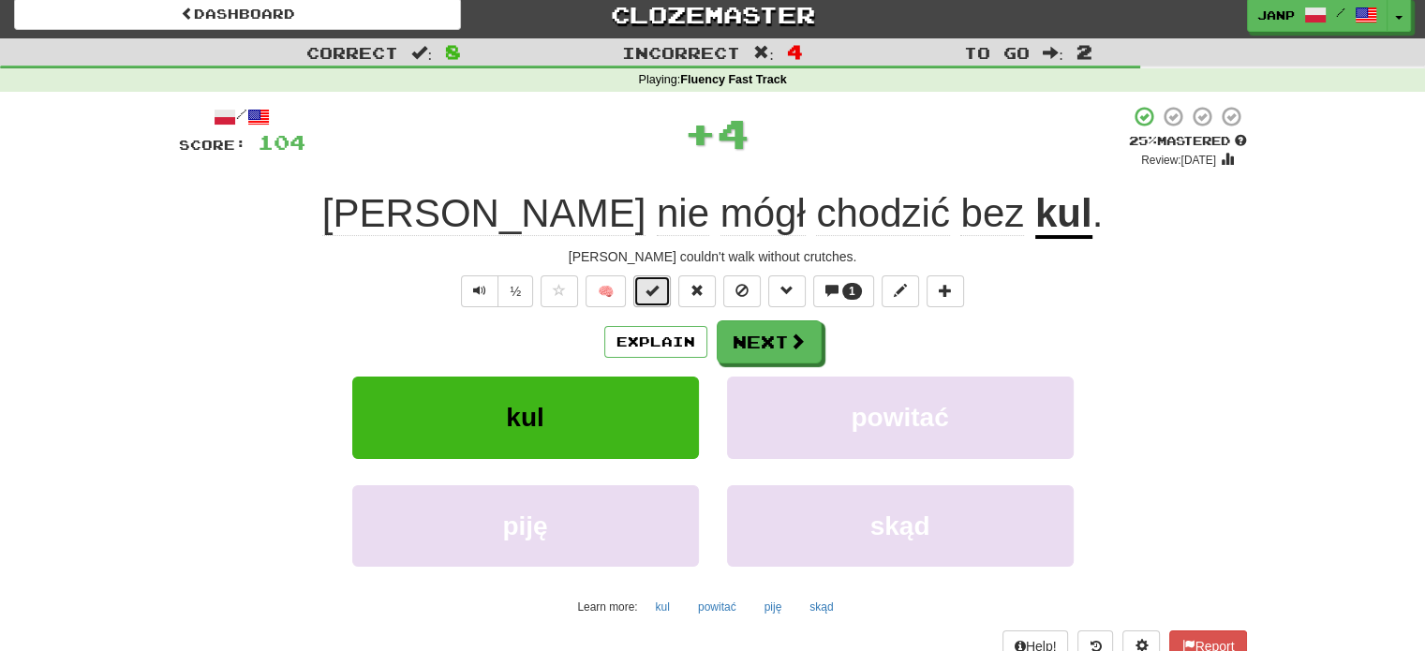
click at [661, 291] on button at bounding box center [651, 291] width 37 height 32
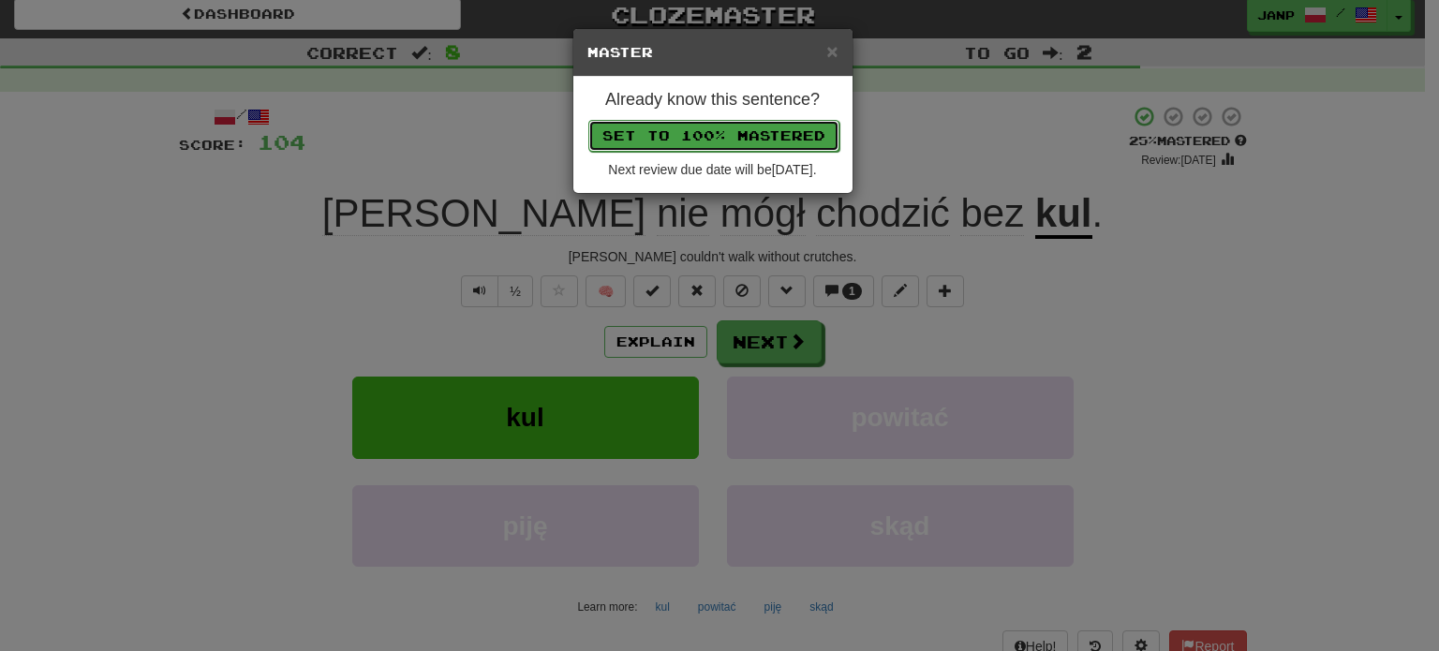
click at [713, 141] on button "Set to 100% Mastered" at bounding box center [713, 136] width 251 height 32
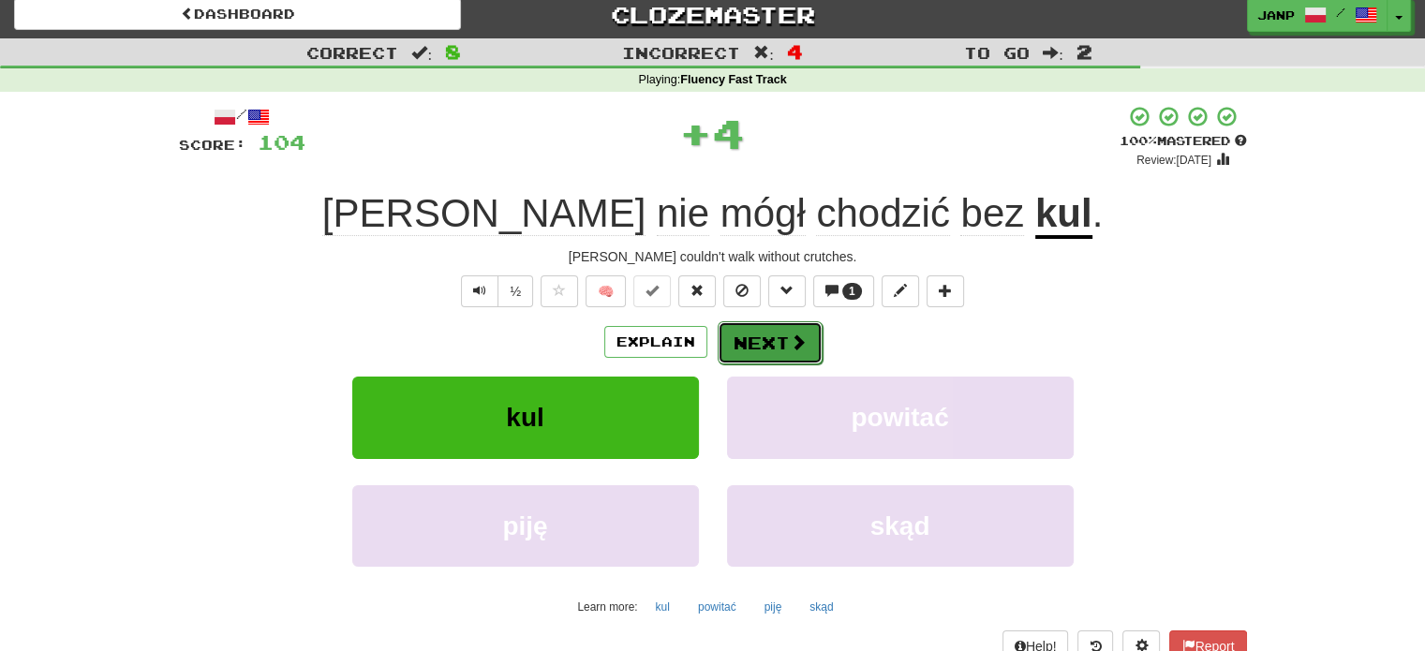
click at [757, 351] on button "Next" at bounding box center [770, 342] width 105 height 43
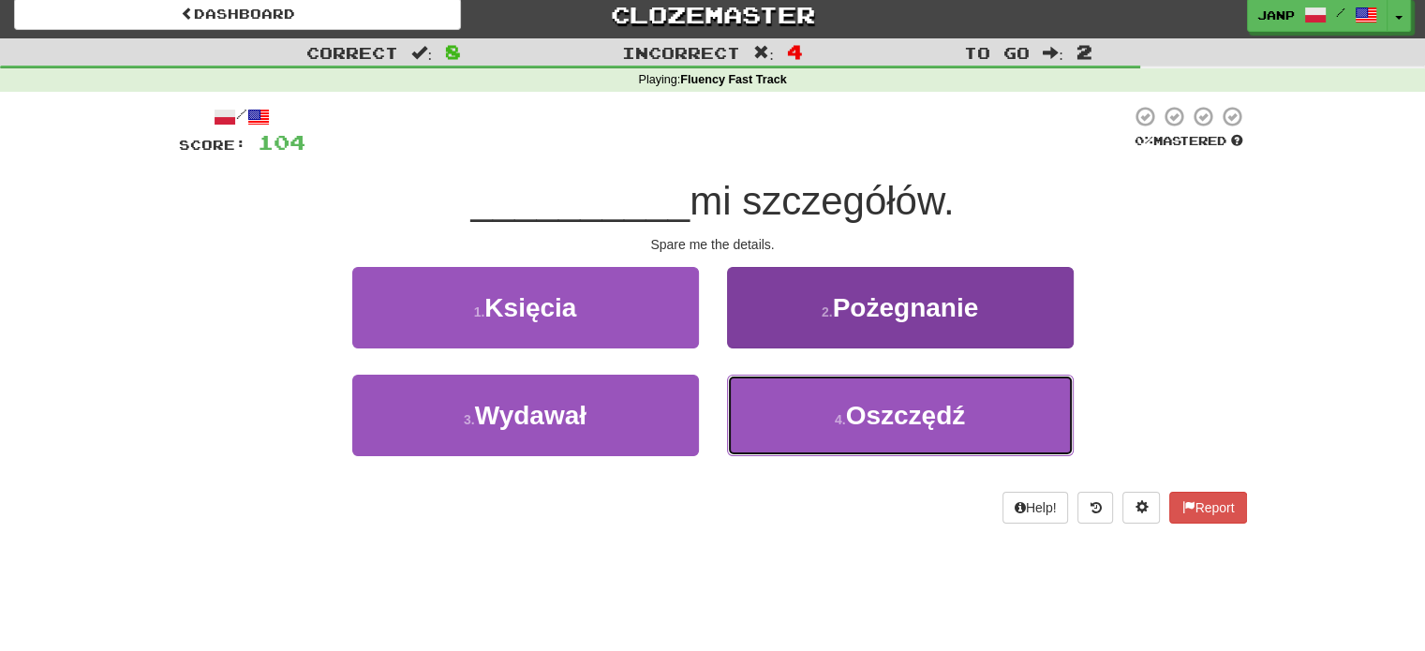
click at [791, 396] on button "4 . Oszczędź" at bounding box center [900, 416] width 347 height 82
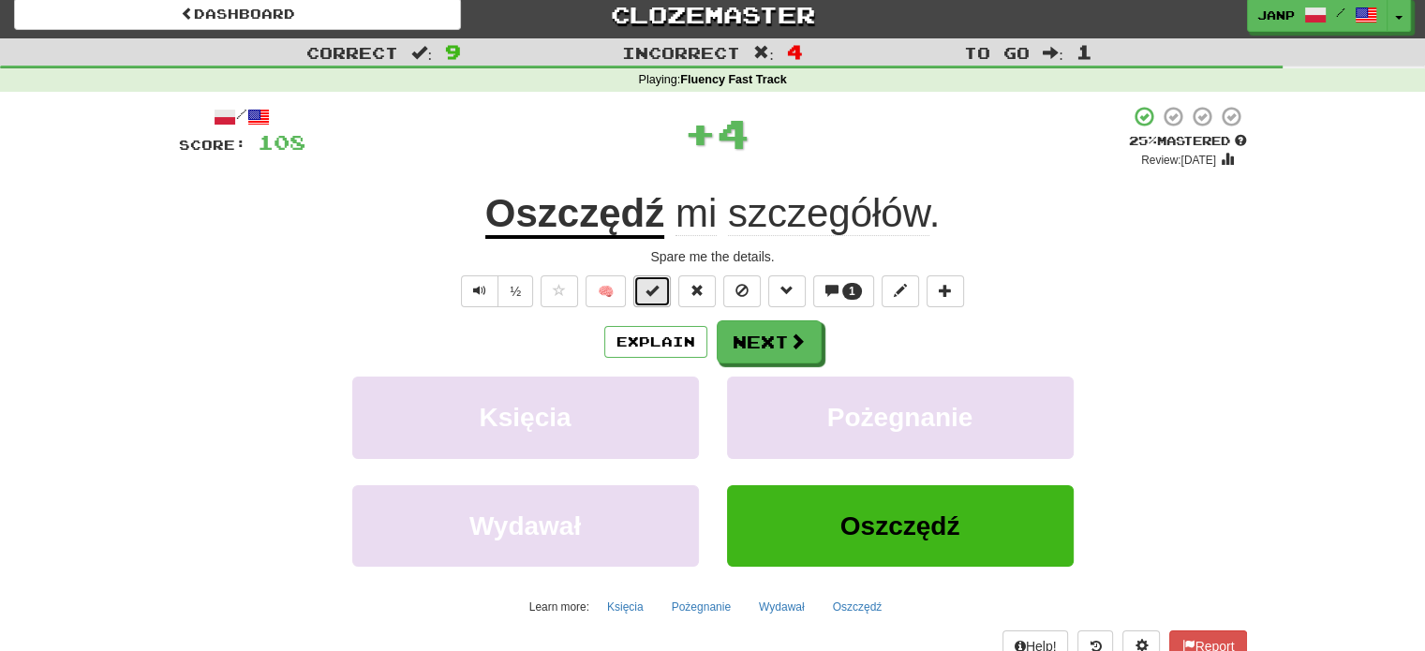
click at [661, 297] on button at bounding box center [651, 291] width 37 height 32
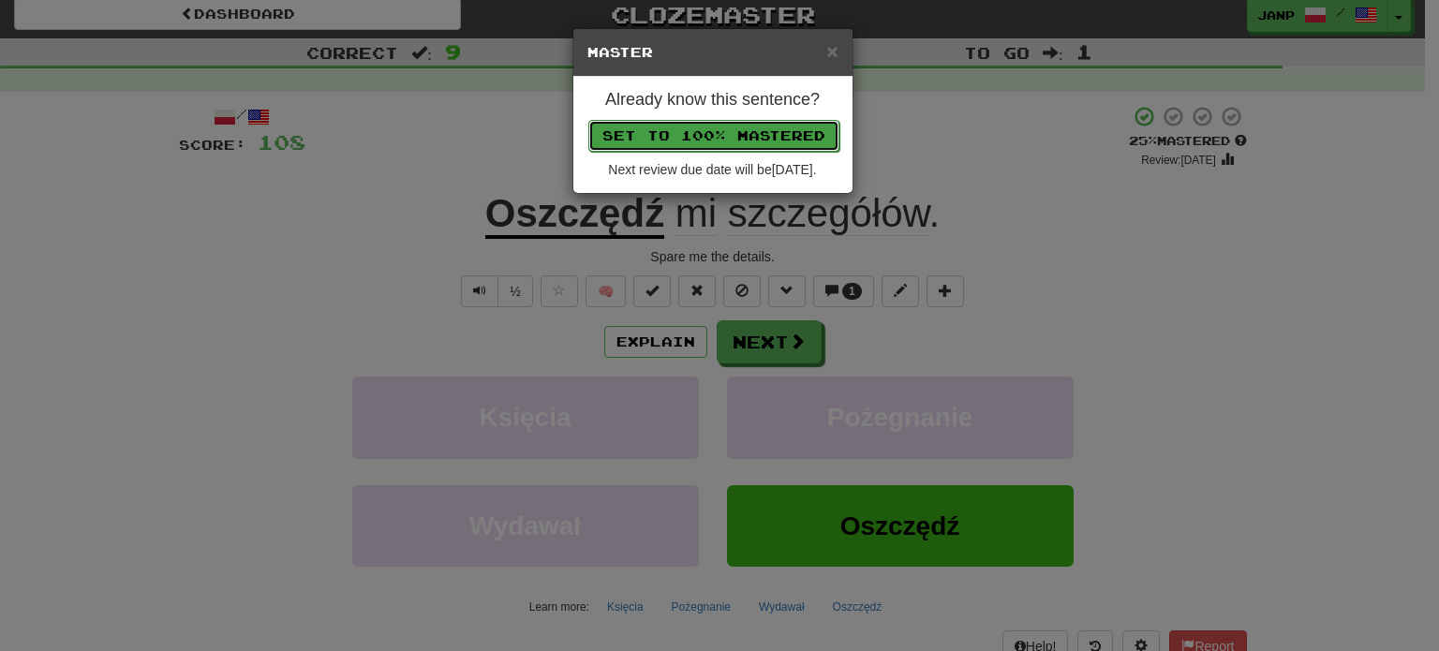
click at [723, 123] on button "Set to 100% Mastered" at bounding box center [713, 136] width 251 height 32
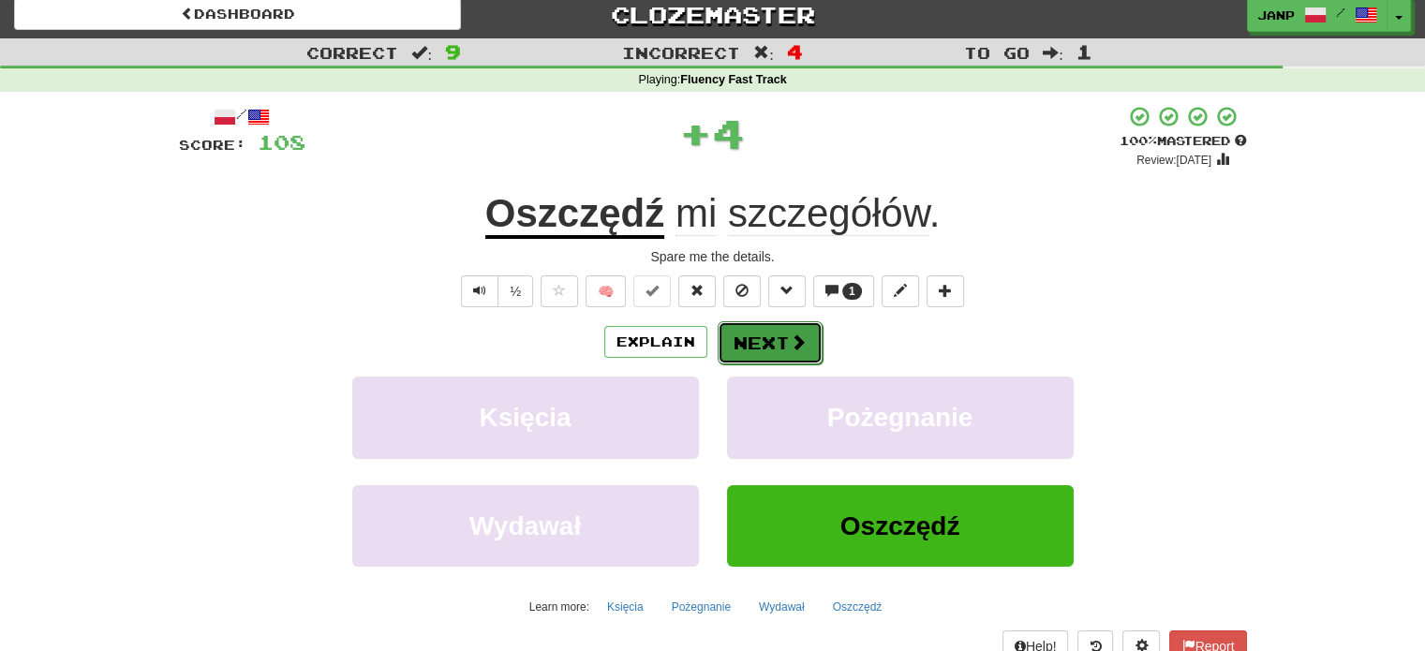
click at [781, 344] on button "Next" at bounding box center [770, 342] width 105 height 43
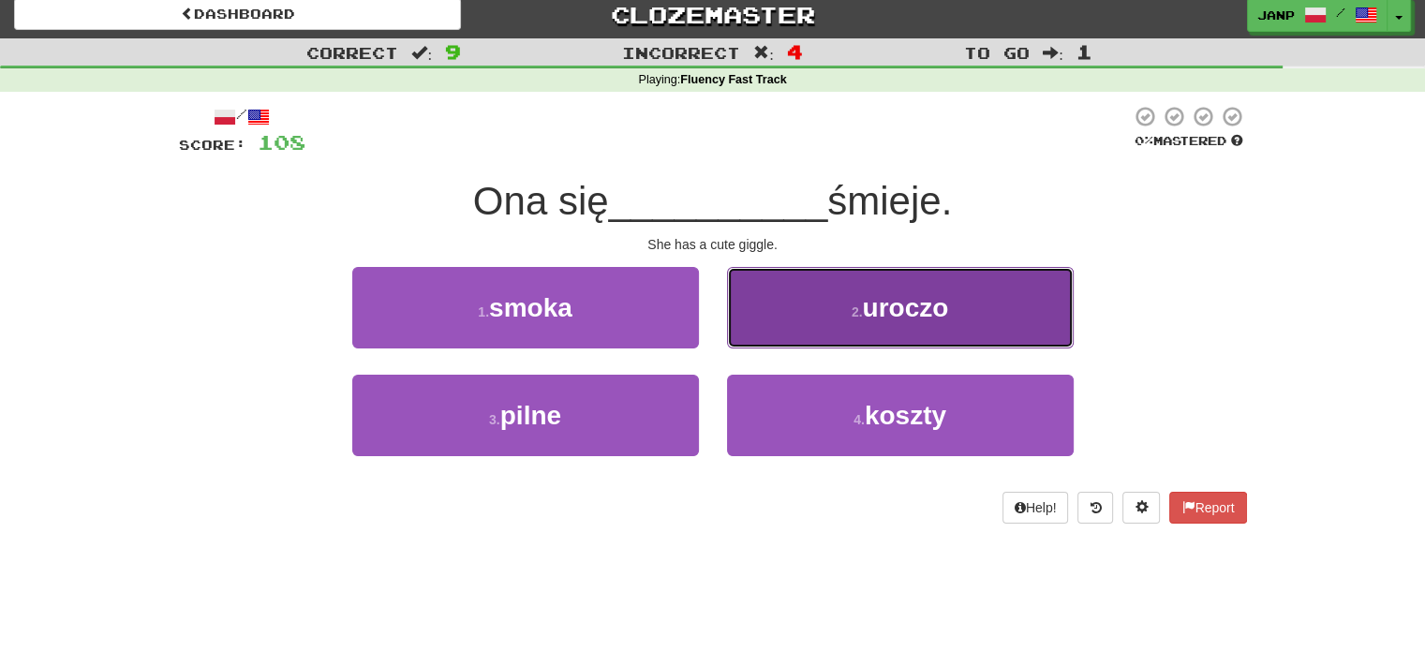
click at [836, 336] on button "2 . uroczo" at bounding box center [900, 308] width 347 height 82
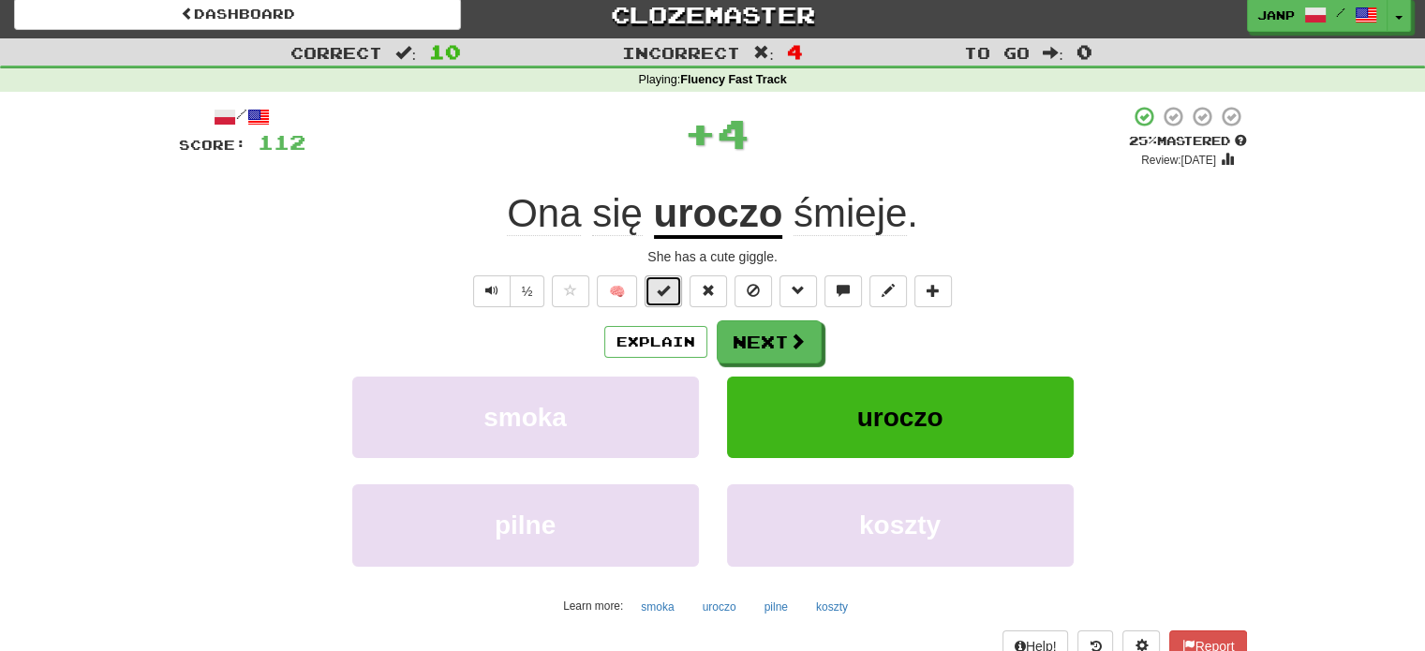
click at [678, 292] on button at bounding box center [663, 291] width 37 height 32
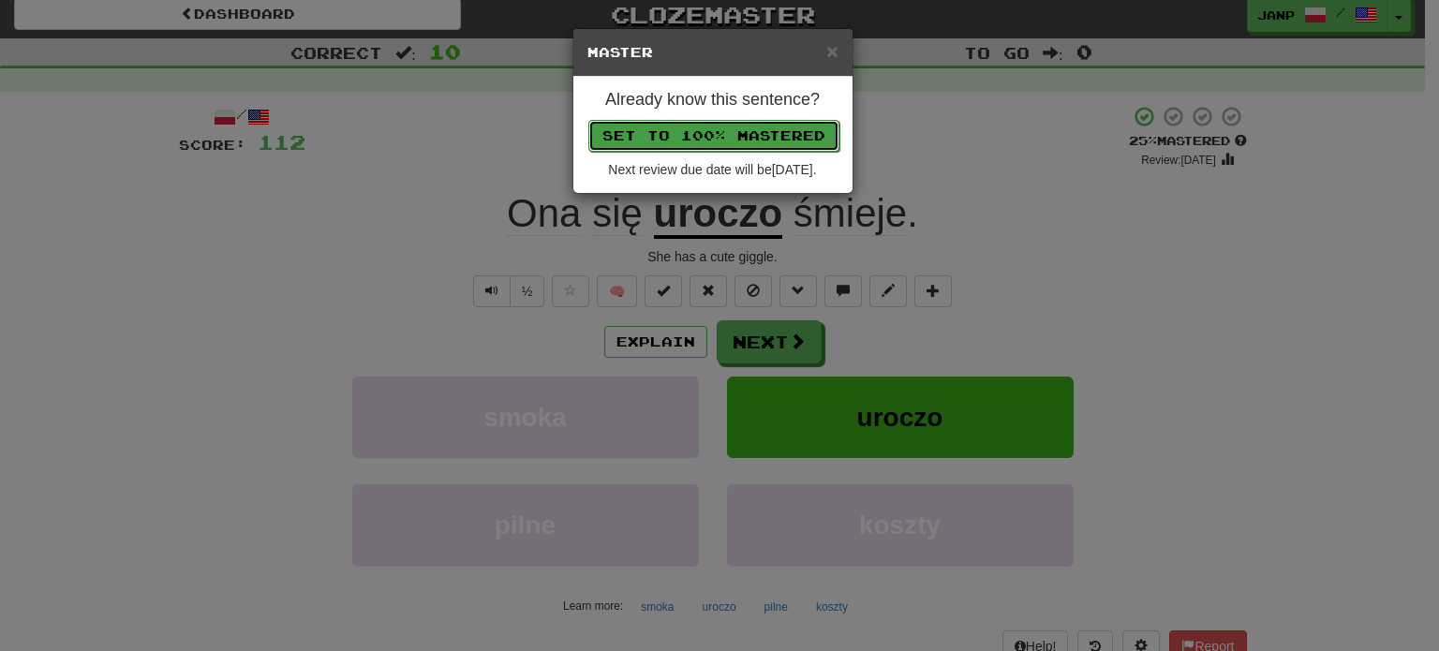
click at [720, 136] on button "Set to 100% Mastered" at bounding box center [713, 136] width 251 height 32
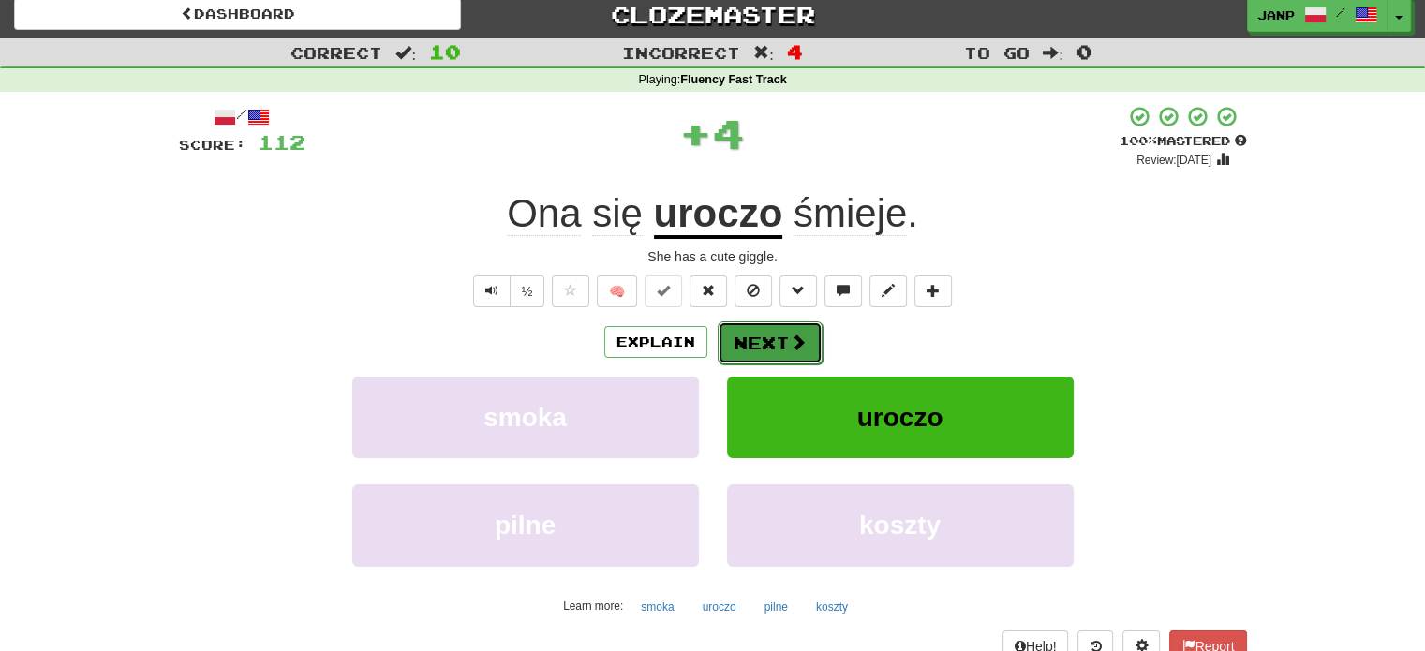
click at [765, 349] on button "Next" at bounding box center [770, 342] width 105 height 43
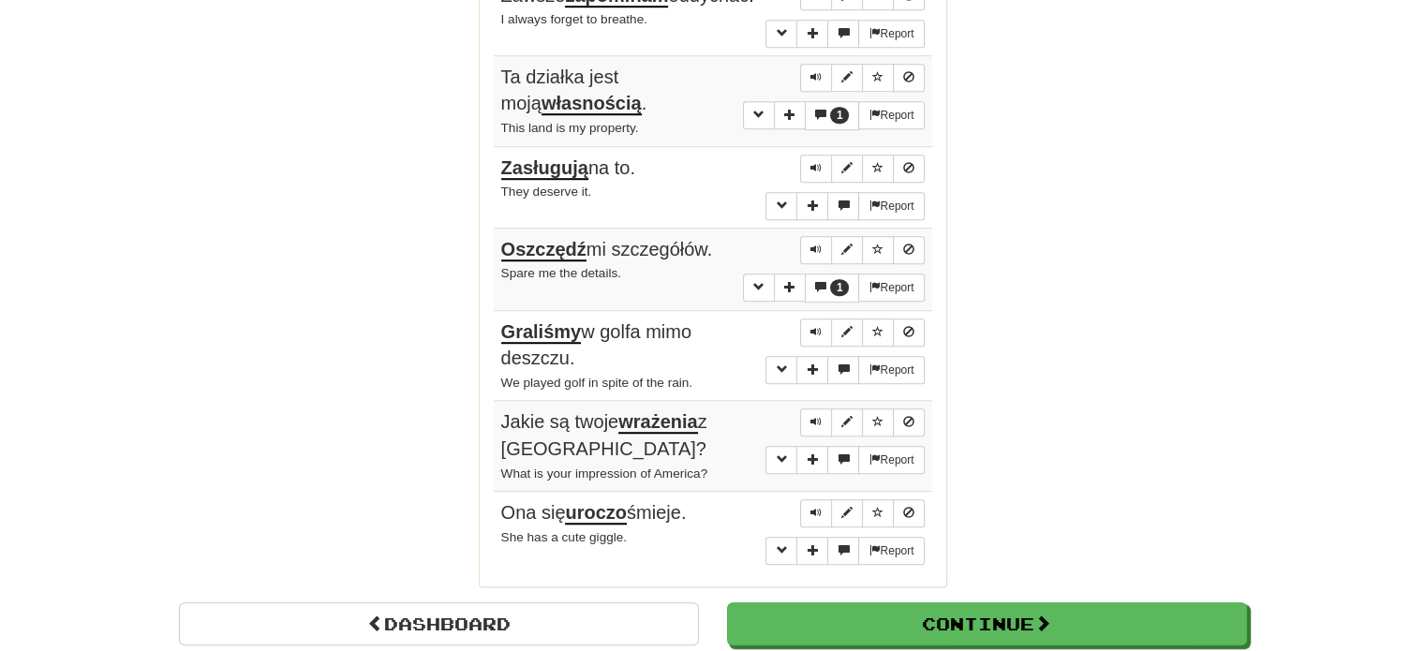
scroll to position [1321, 0]
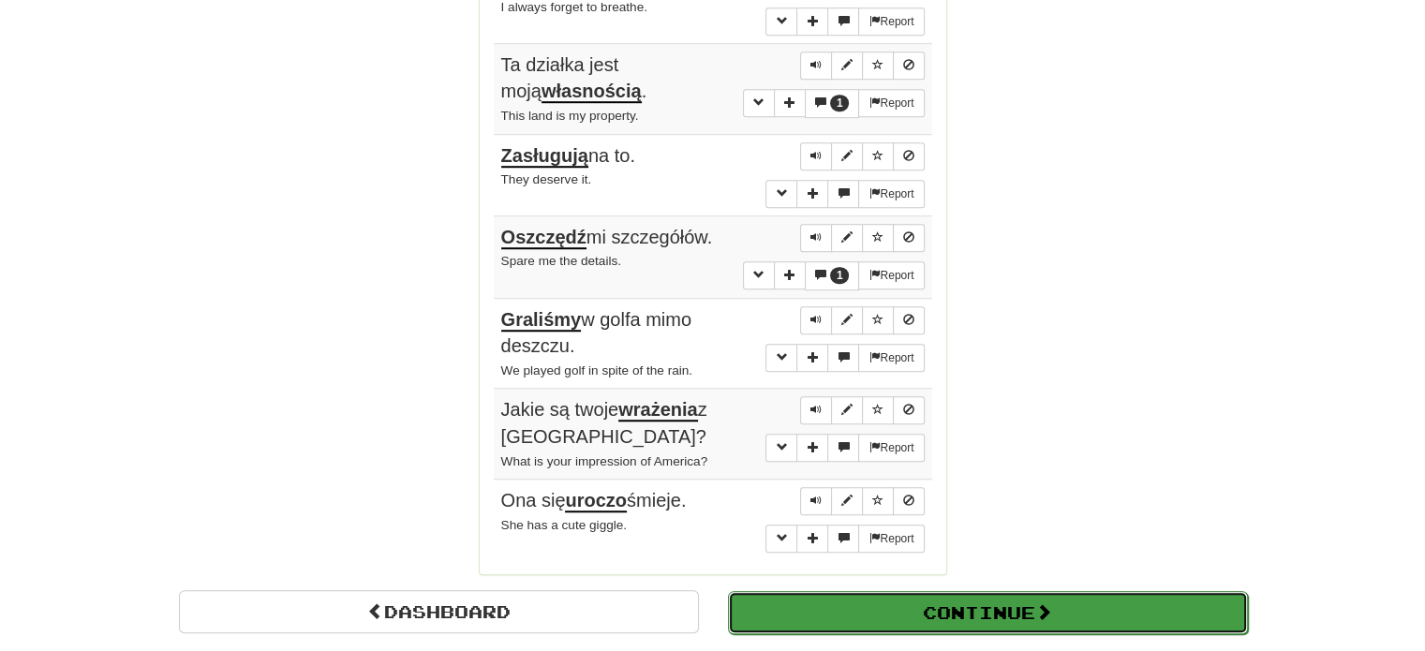
click at [923, 591] on button "Continue" at bounding box center [988, 612] width 520 height 43
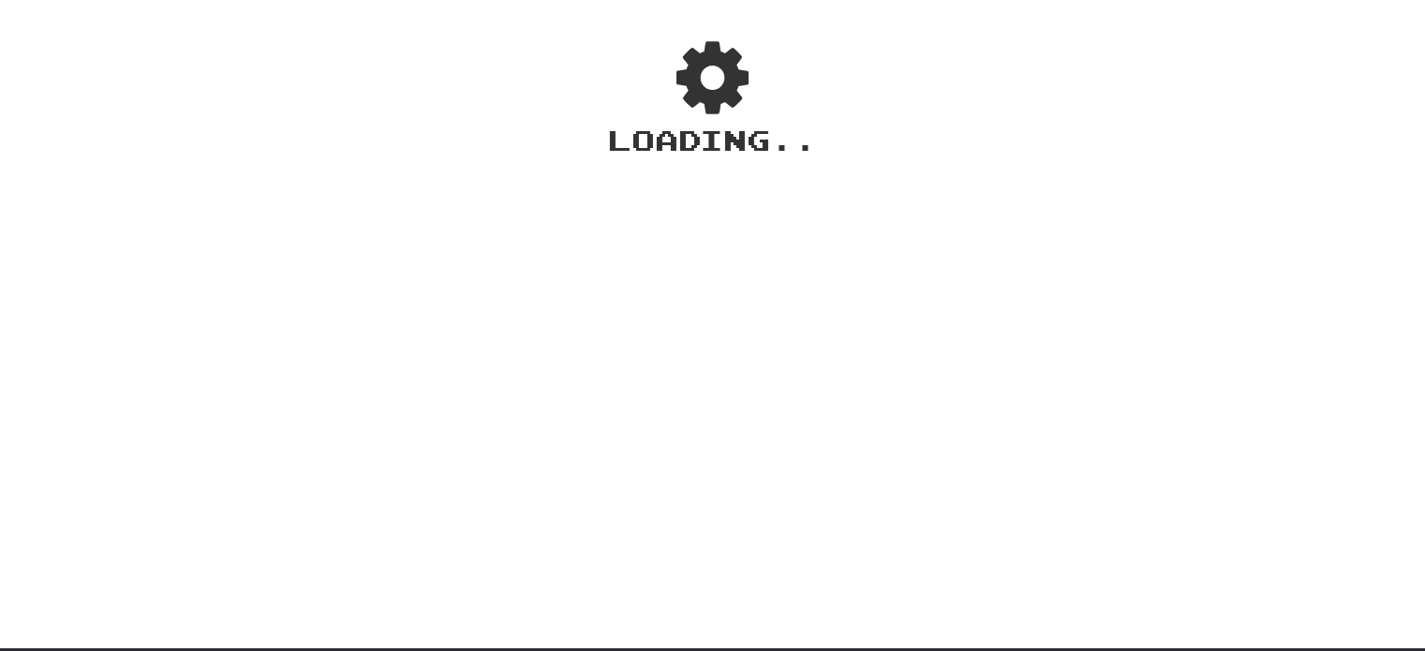
scroll to position [0, 0]
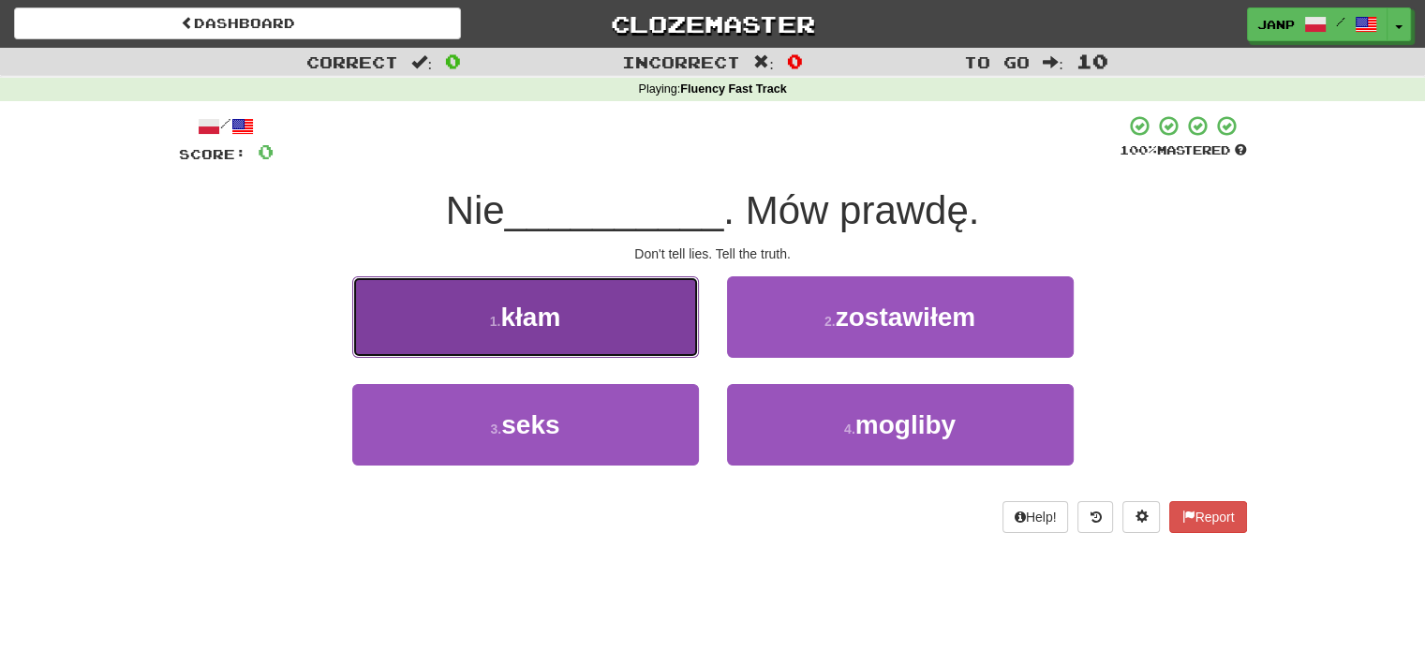
click at [652, 334] on button "1 . kłam" at bounding box center [525, 317] width 347 height 82
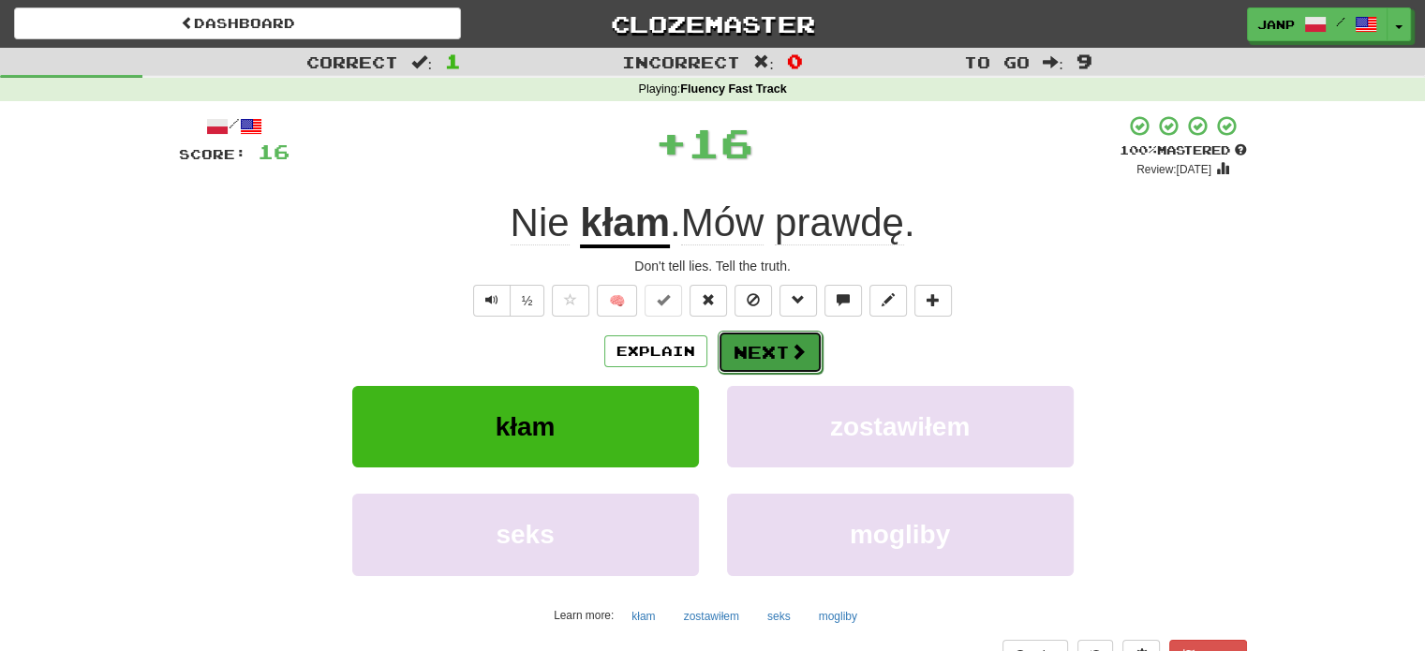
click at [765, 348] on button "Next" at bounding box center [770, 352] width 105 height 43
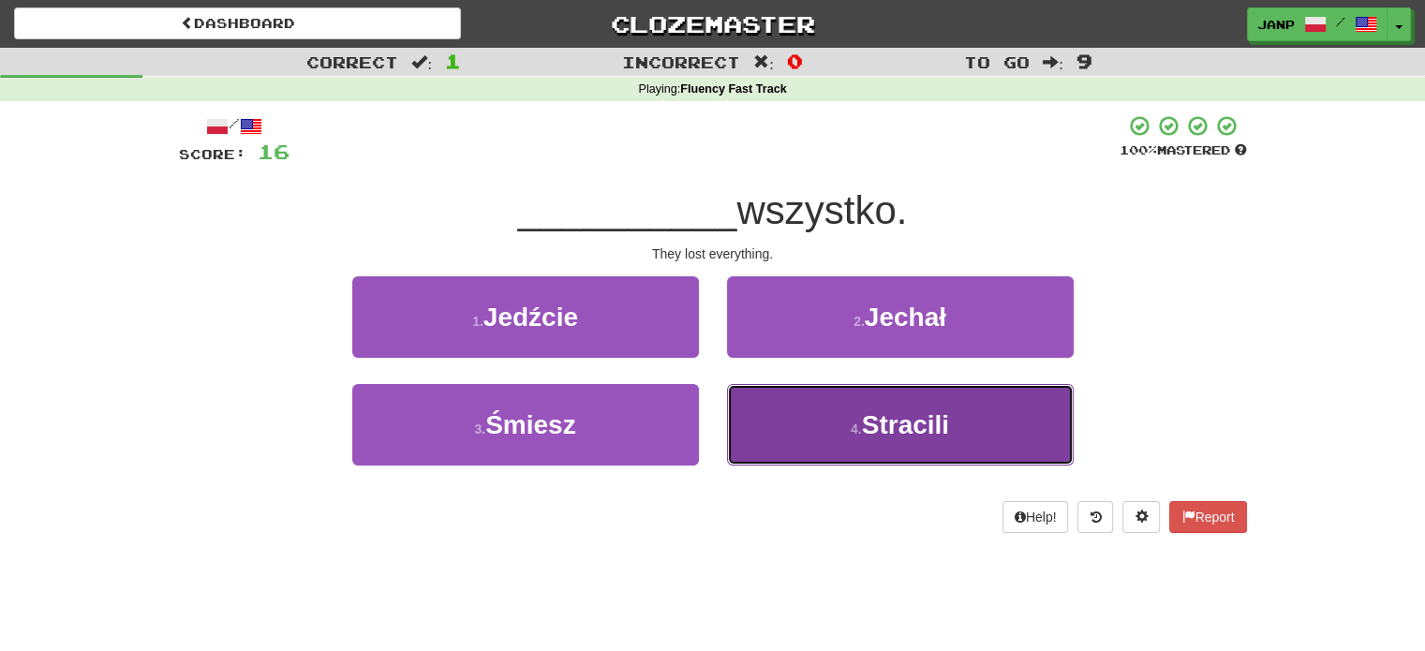
click at [799, 424] on button "4 . Stracili" at bounding box center [900, 425] width 347 height 82
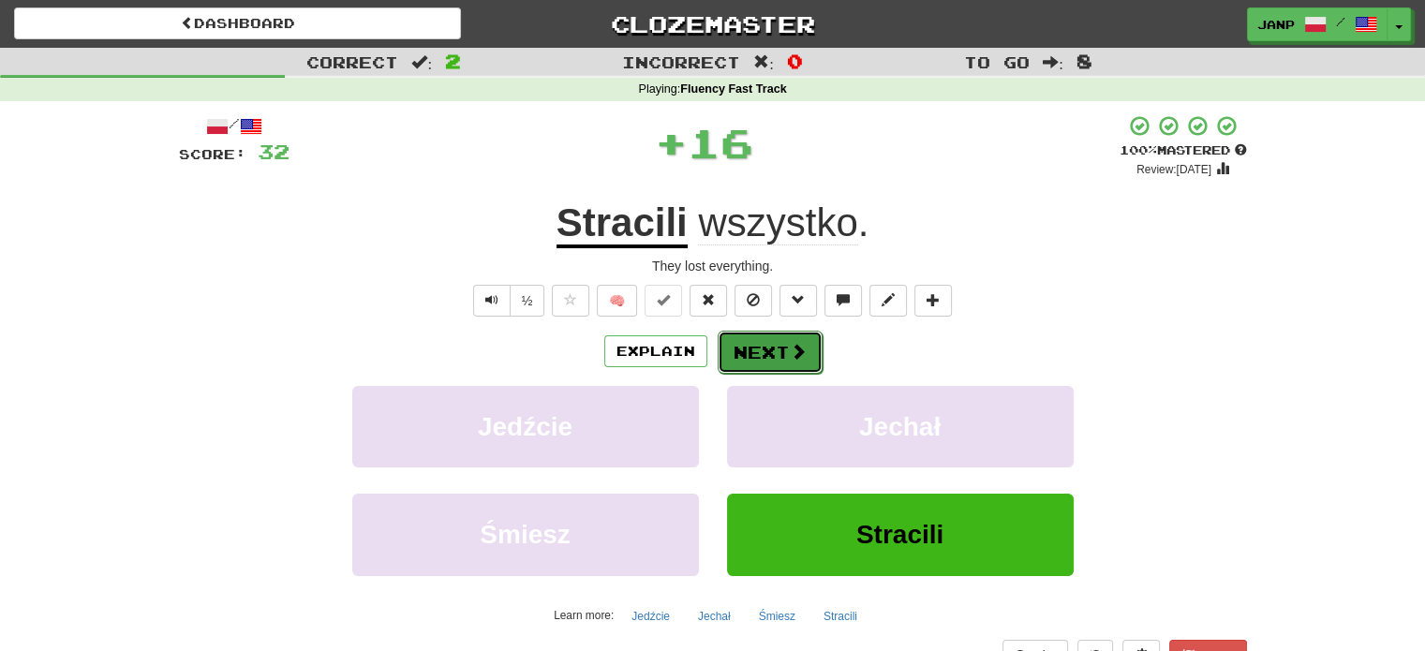
click at [768, 350] on button "Next" at bounding box center [770, 352] width 105 height 43
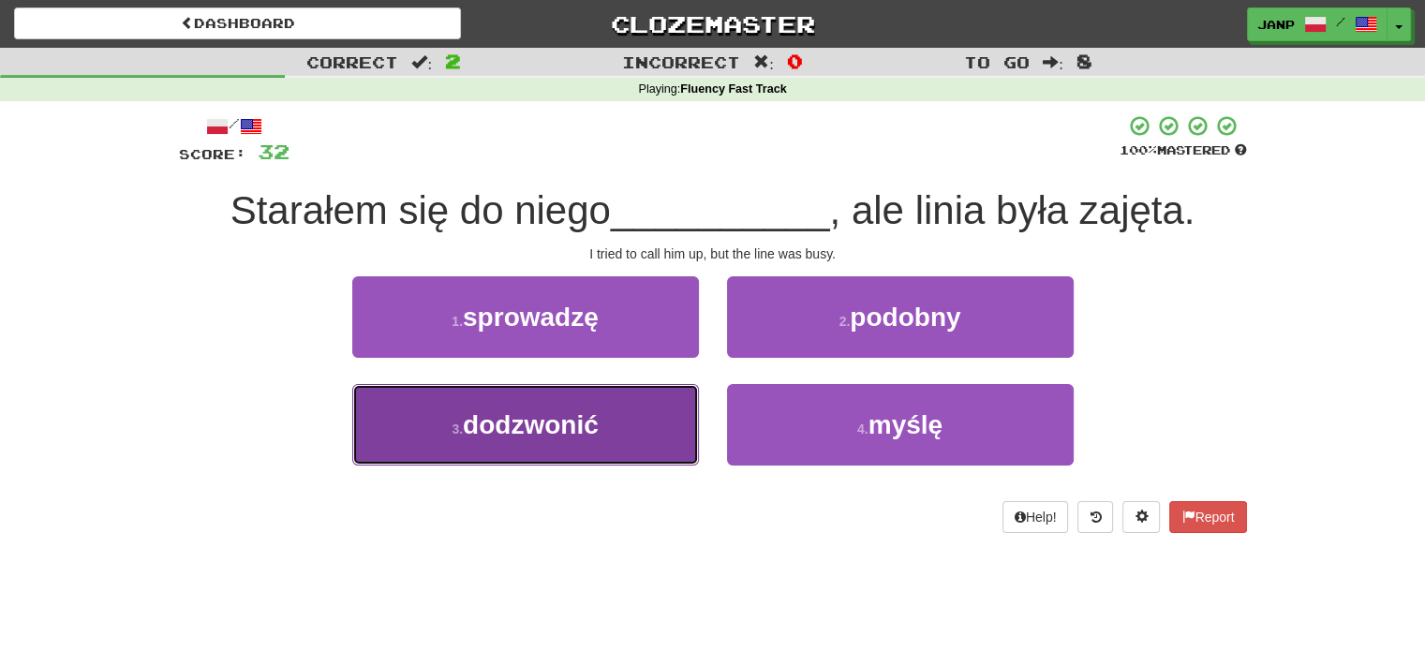
click at [669, 426] on button "3 . dodzwonić" at bounding box center [525, 425] width 347 height 82
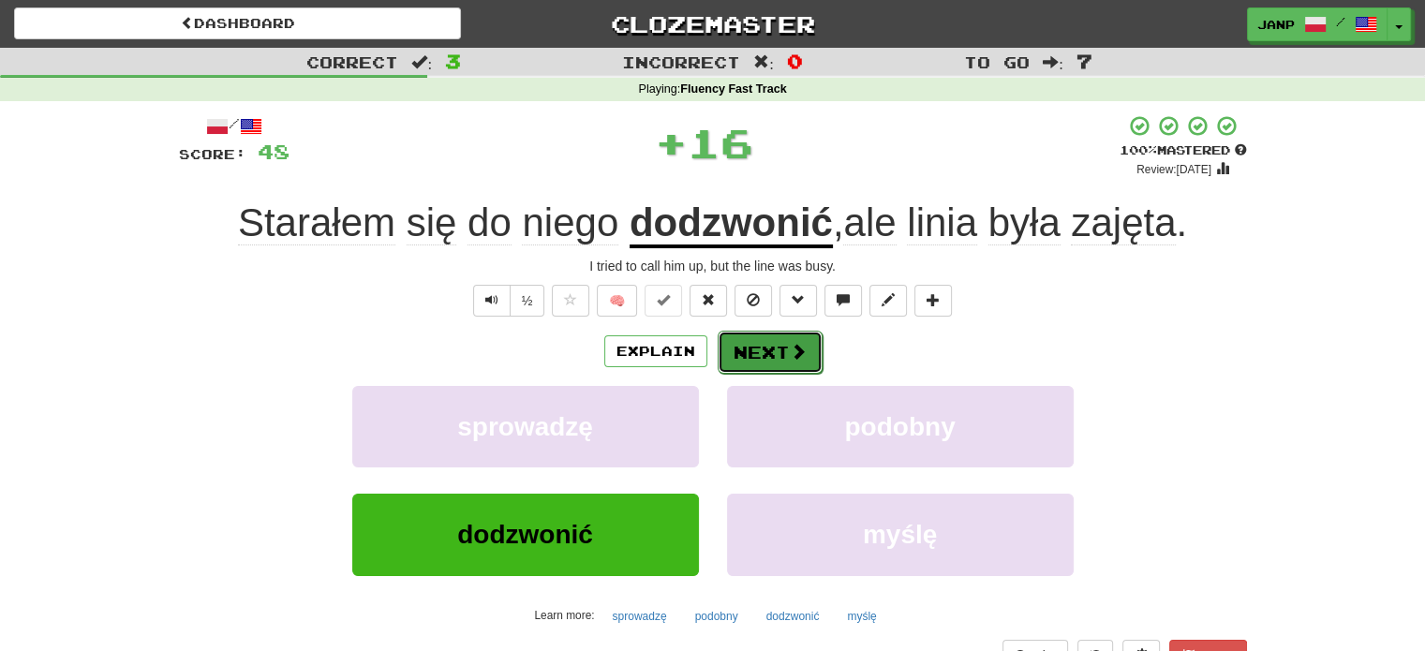
click at [744, 349] on button "Next" at bounding box center [770, 352] width 105 height 43
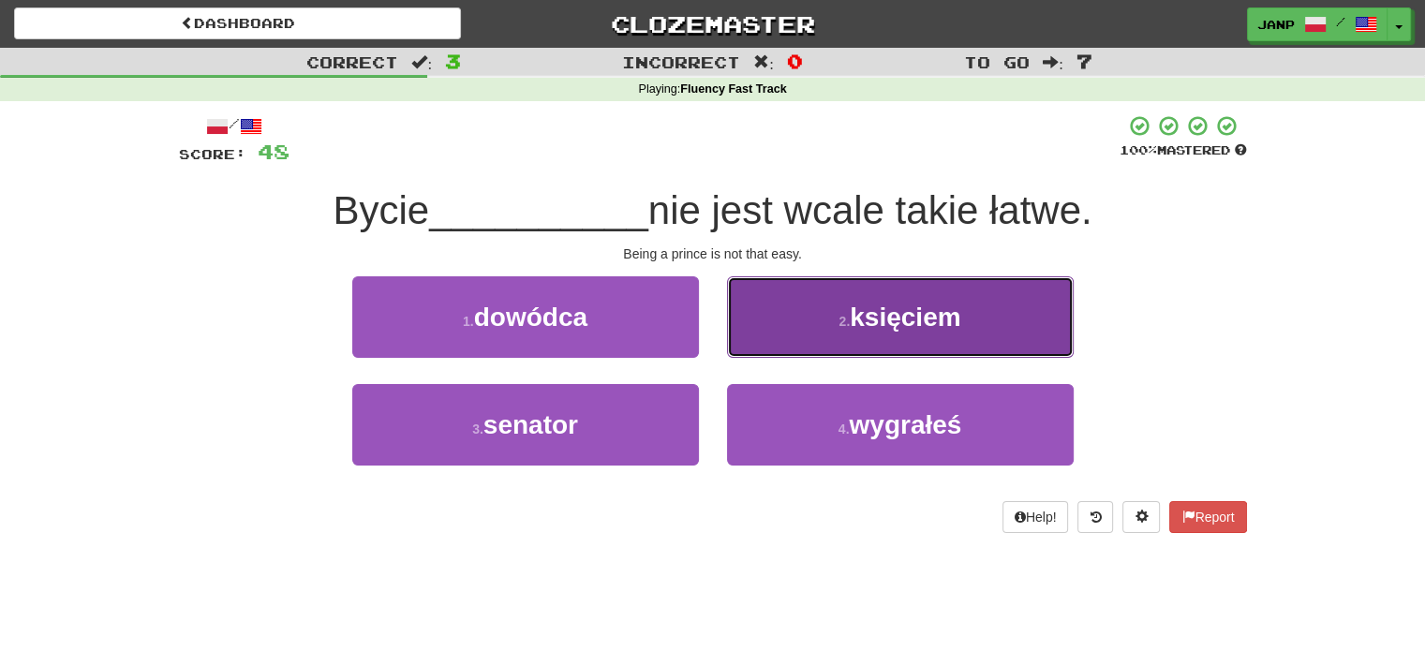
click at [821, 348] on button "2 . księciem" at bounding box center [900, 317] width 347 height 82
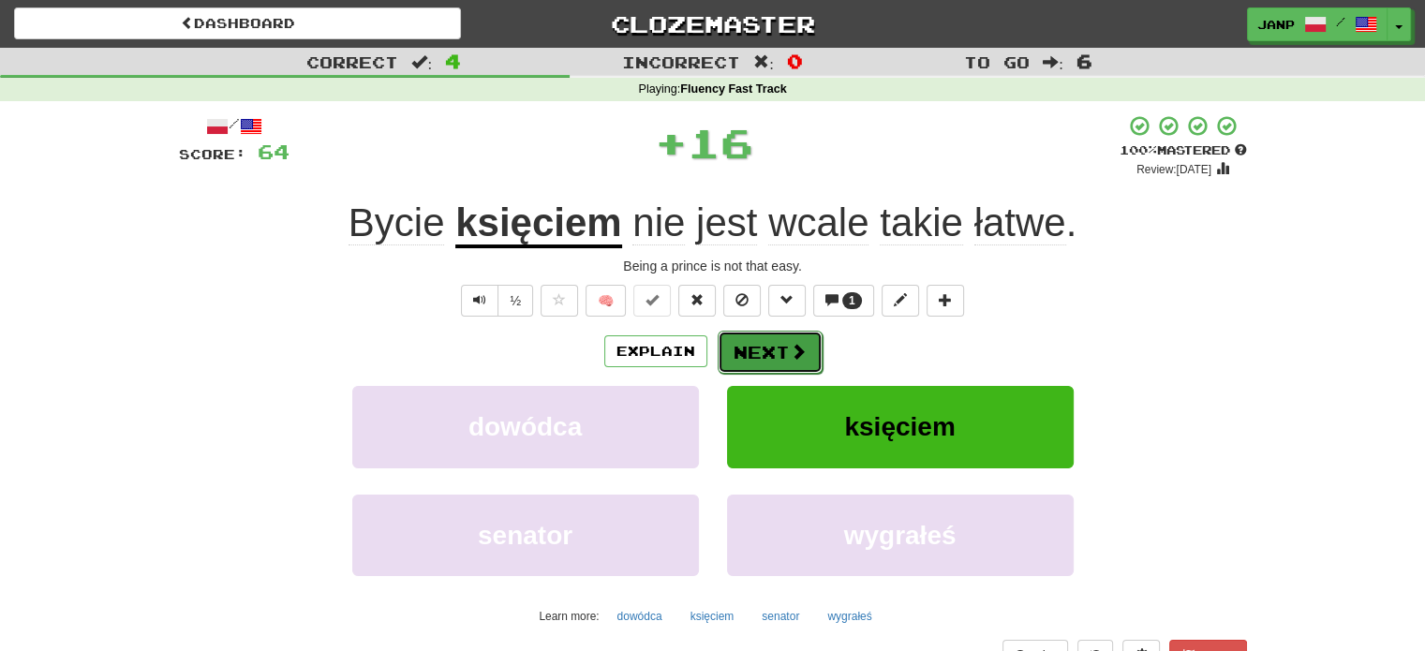
click at [740, 339] on button "Next" at bounding box center [770, 352] width 105 height 43
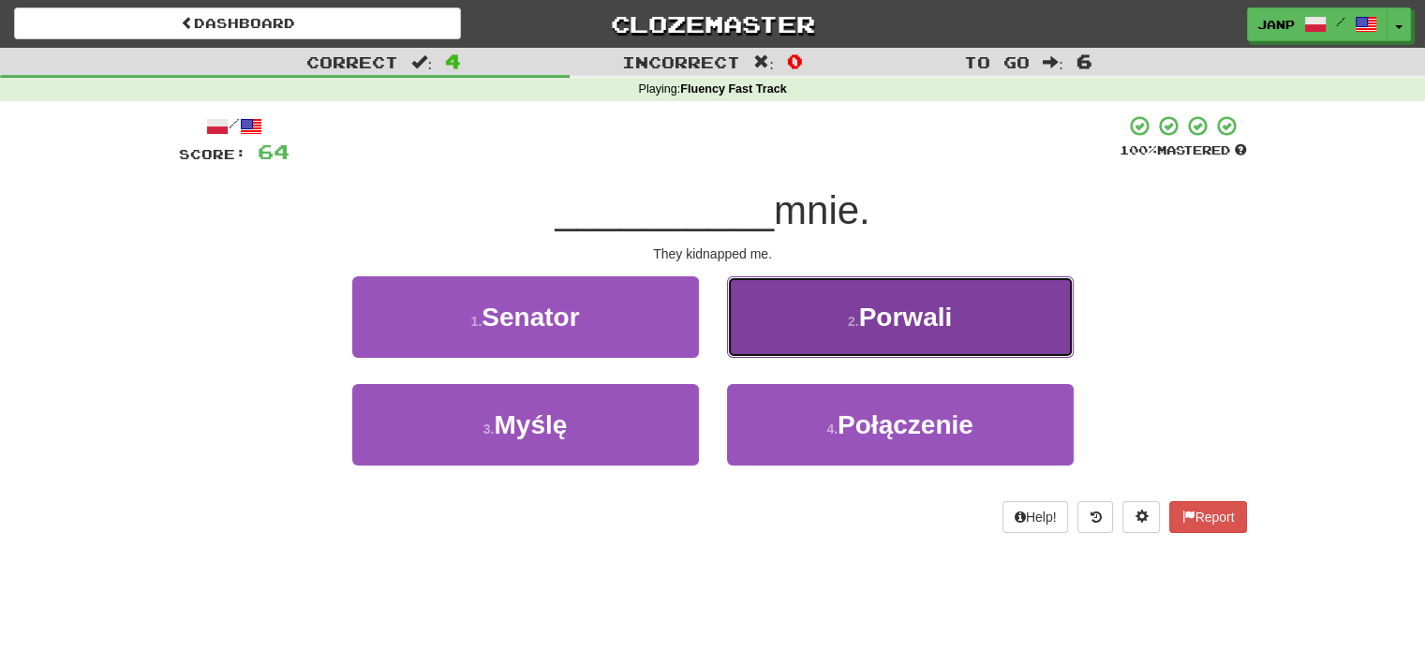
click at [804, 352] on button "2 . Porwali" at bounding box center [900, 317] width 347 height 82
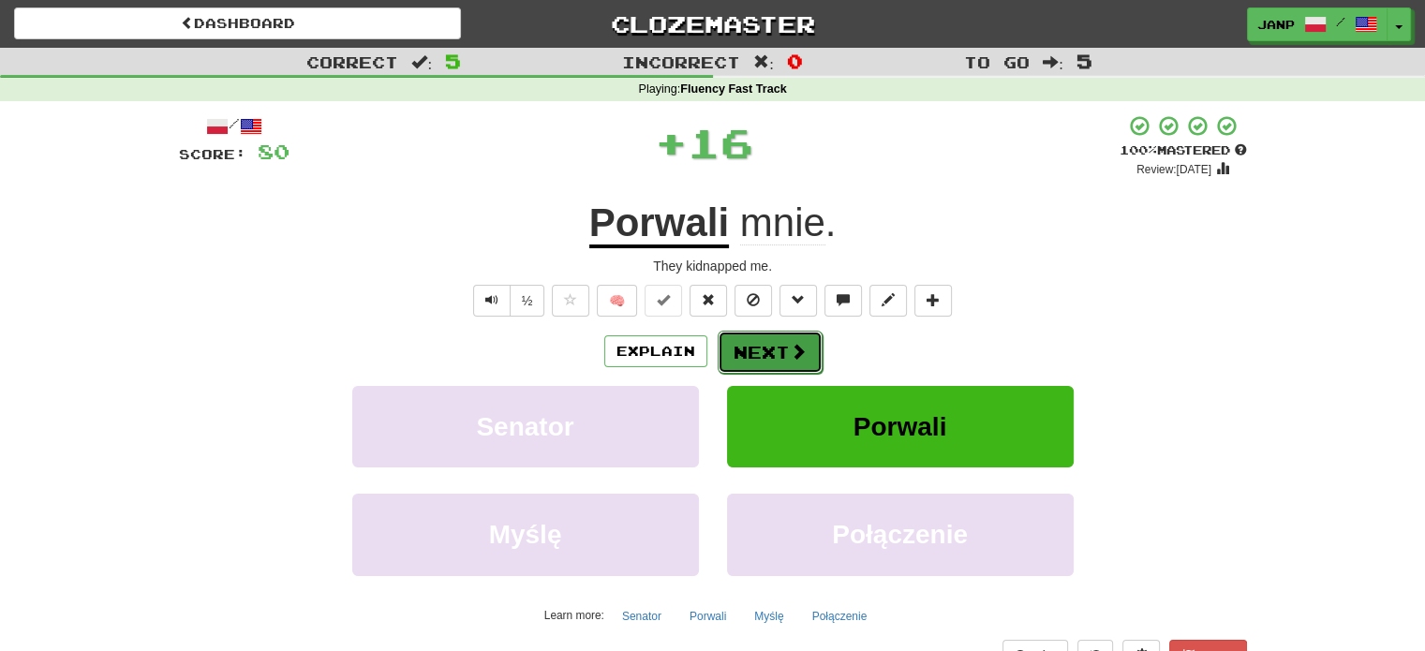
click at [780, 350] on button "Next" at bounding box center [770, 352] width 105 height 43
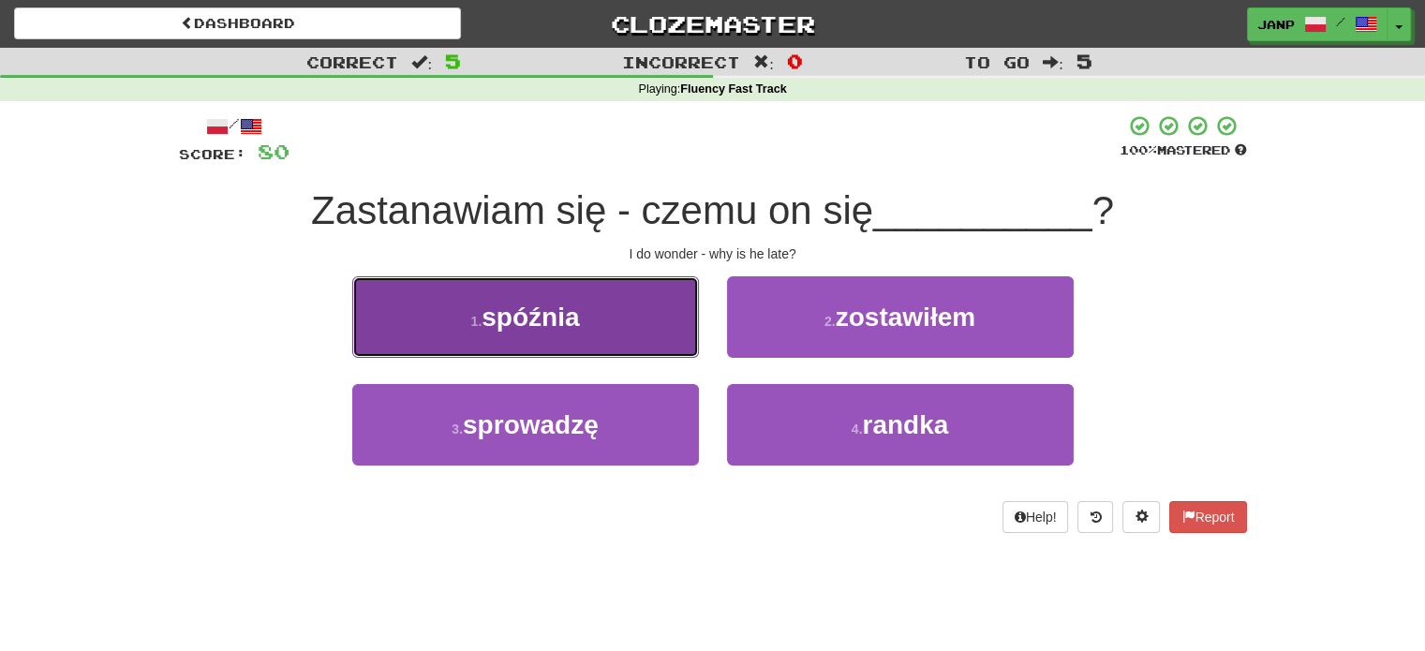
click at [654, 345] on button "1 . spóźnia" at bounding box center [525, 317] width 347 height 82
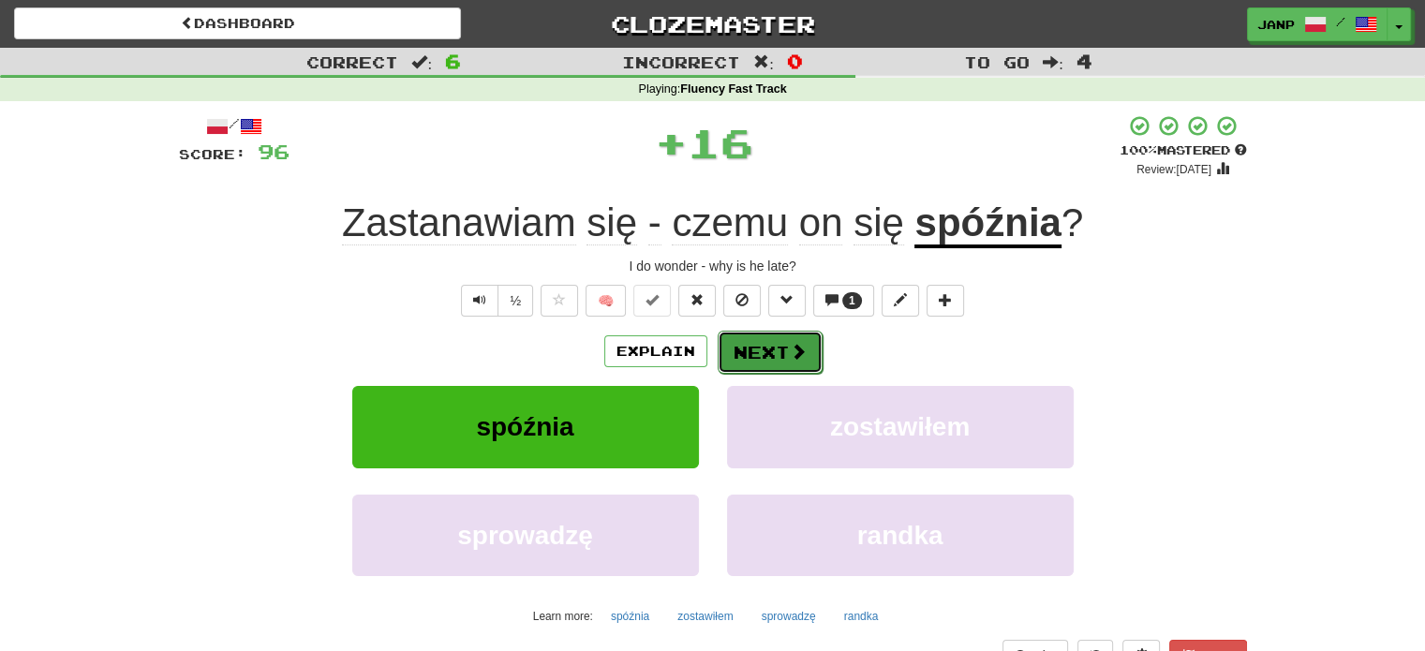
click at [751, 336] on button "Next" at bounding box center [770, 352] width 105 height 43
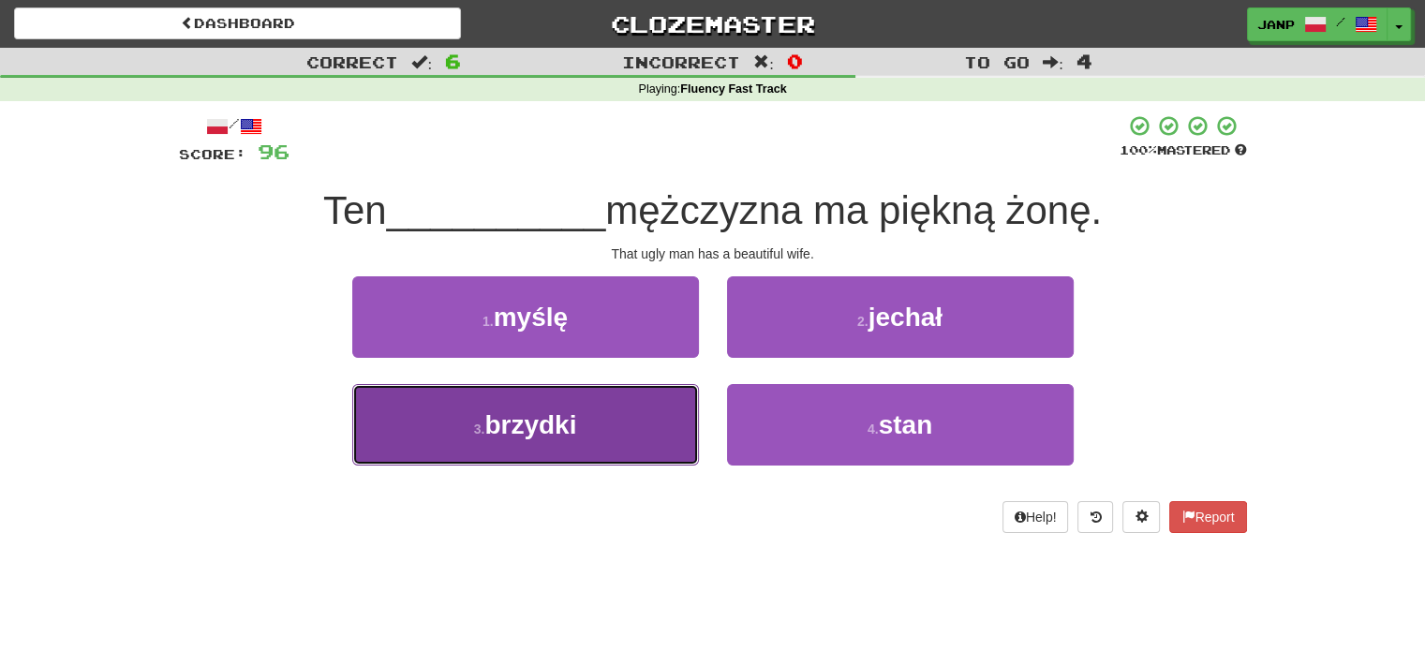
click at [649, 431] on button "3 . brzydki" at bounding box center [525, 425] width 347 height 82
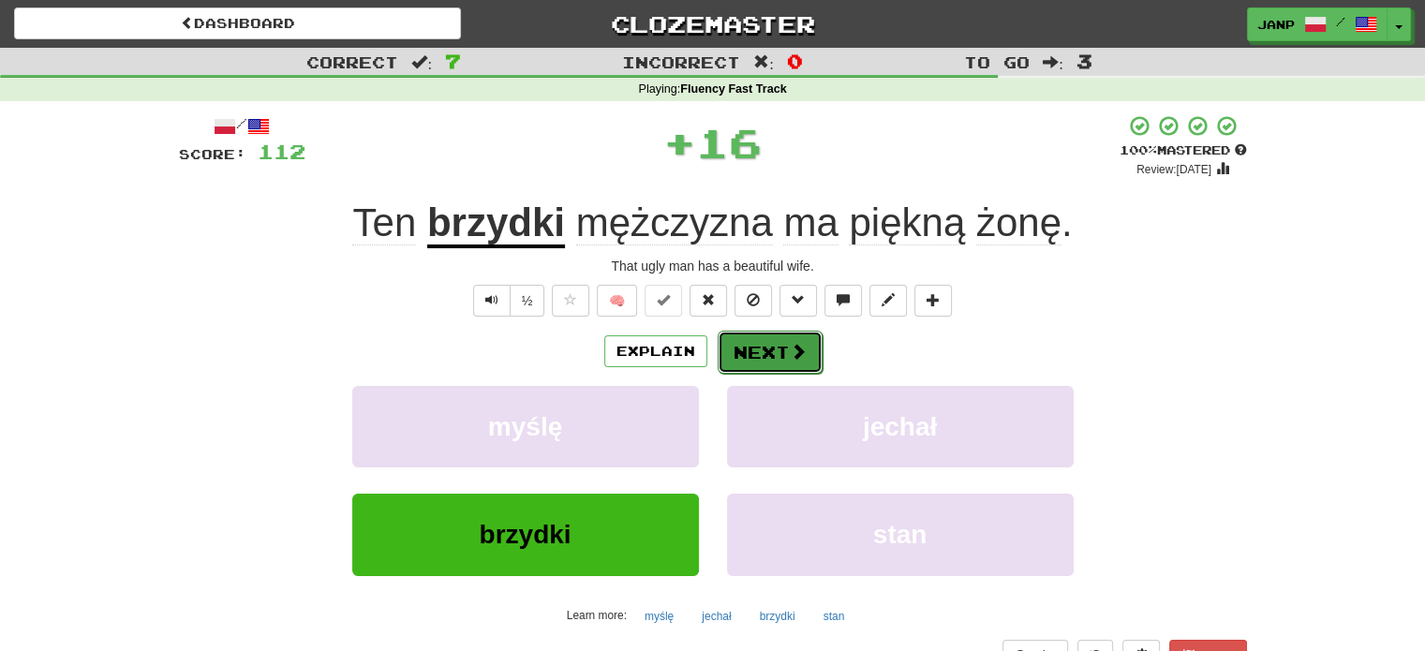
click at [779, 346] on button "Next" at bounding box center [770, 352] width 105 height 43
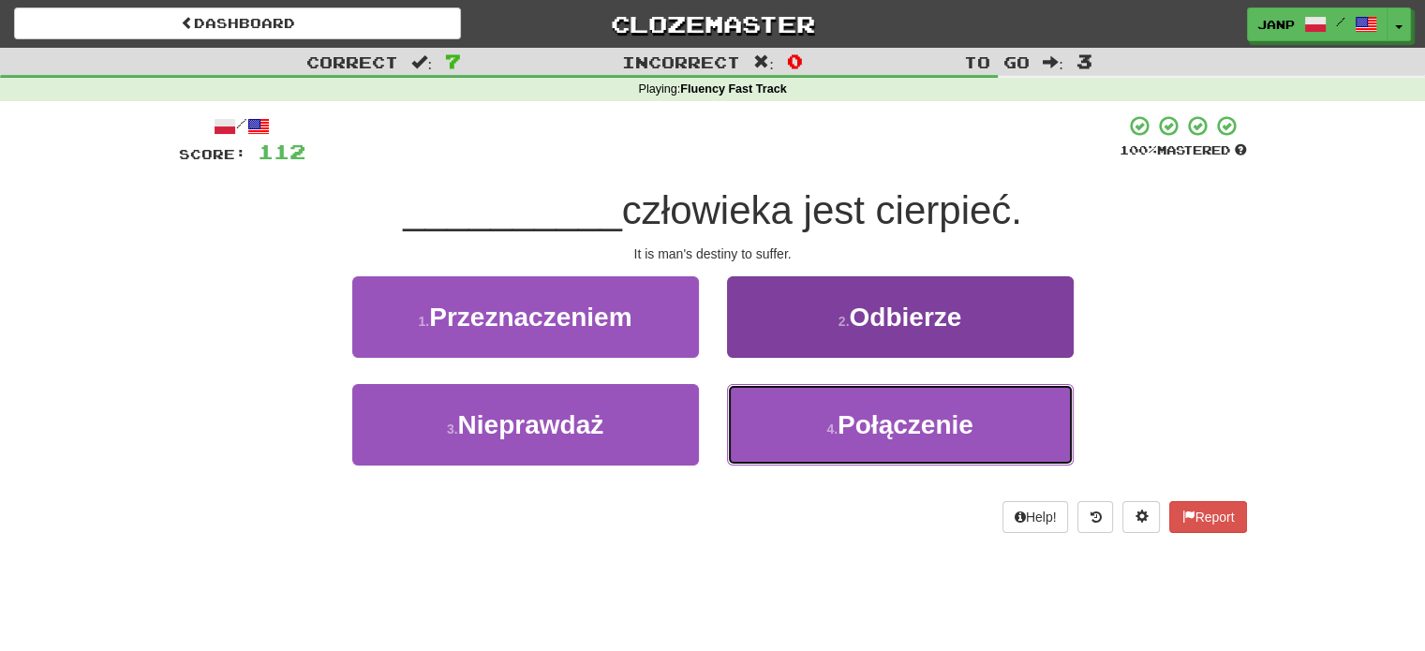
click at [836, 464] on button "4 . Połączenie" at bounding box center [900, 425] width 347 height 82
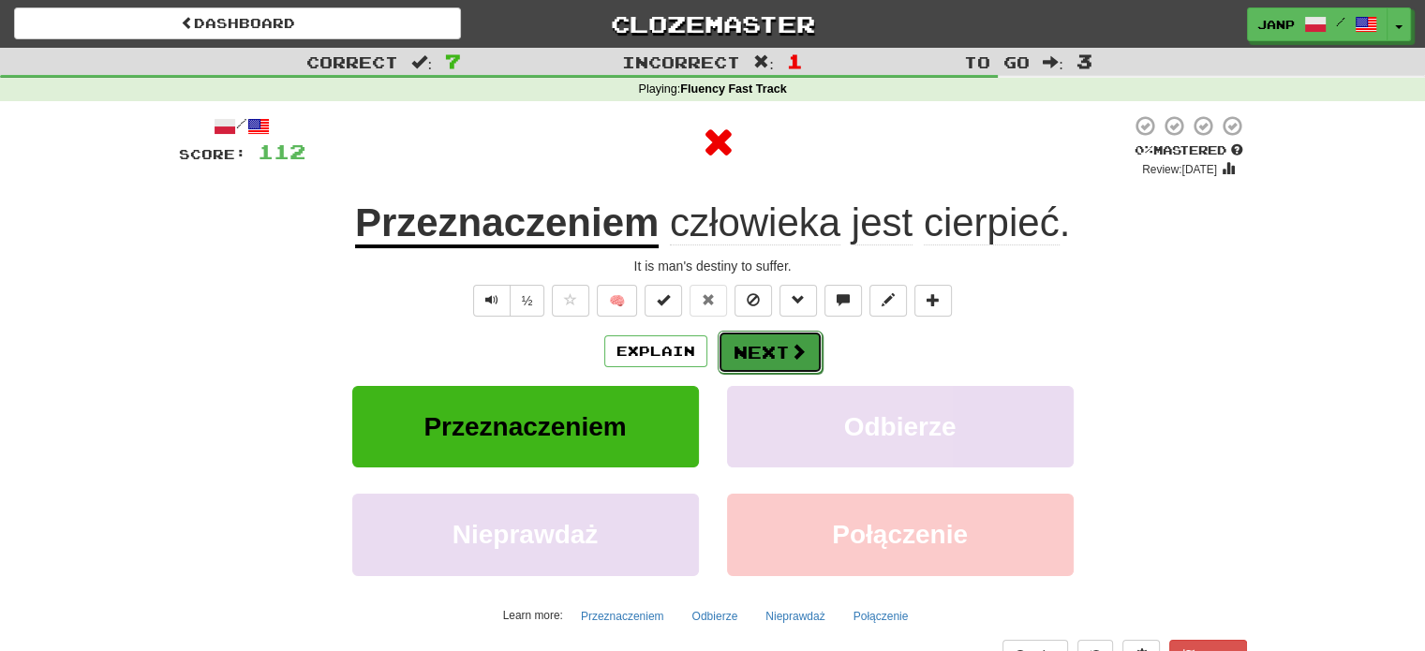
click at [789, 362] on button "Next" at bounding box center [770, 352] width 105 height 43
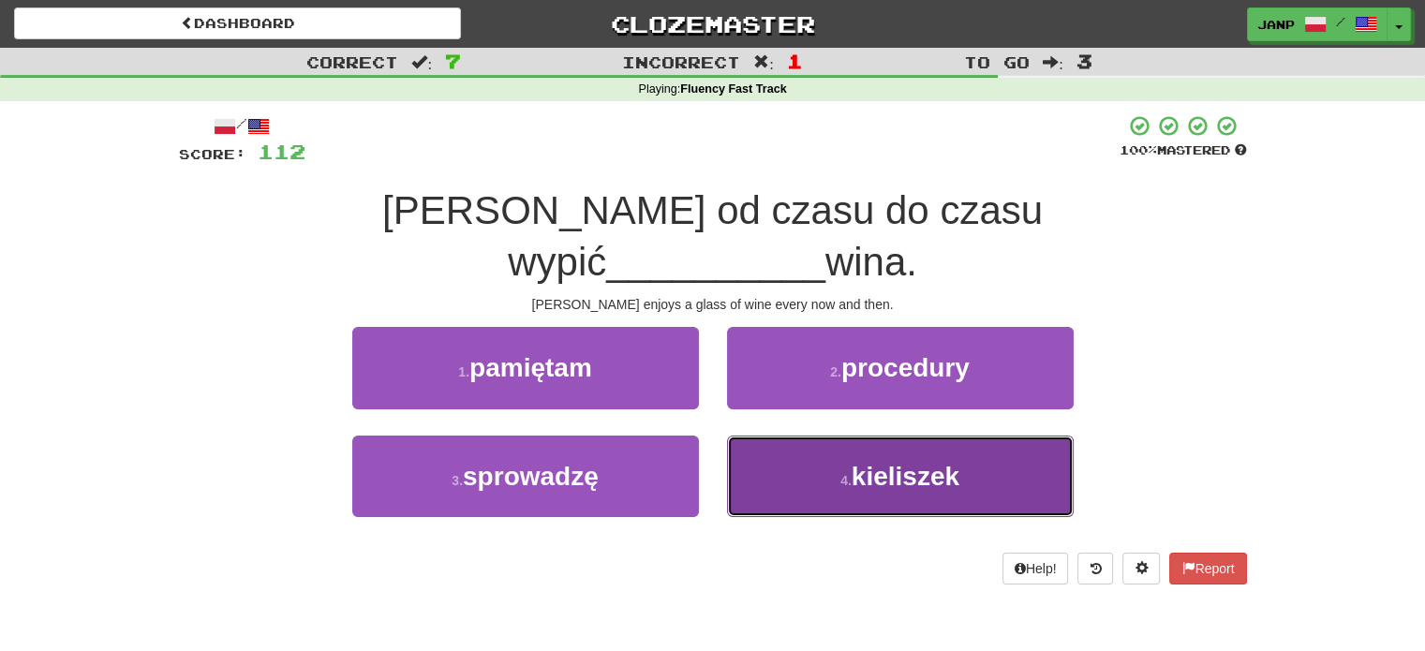
click at [781, 436] on button "4 . kieliszek" at bounding box center [900, 477] width 347 height 82
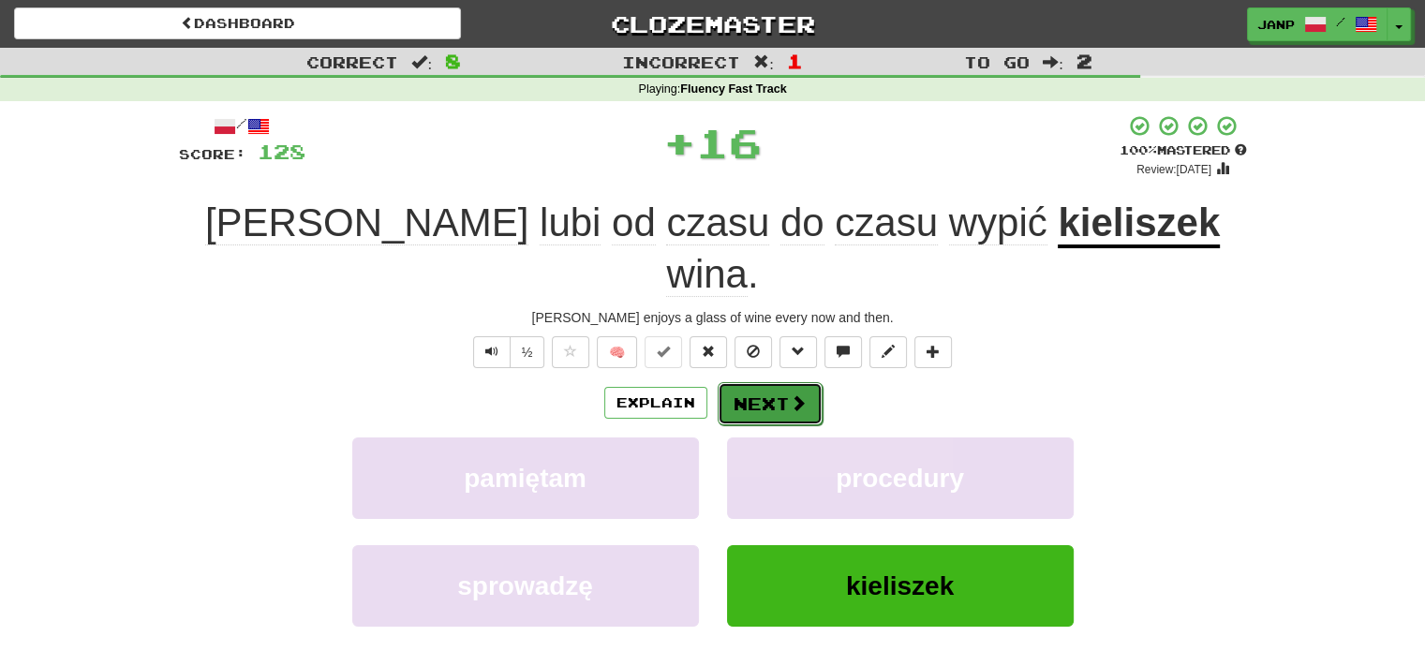
click at [776, 382] on button "Next" at bounding box center [770, 403] width 105 height 43
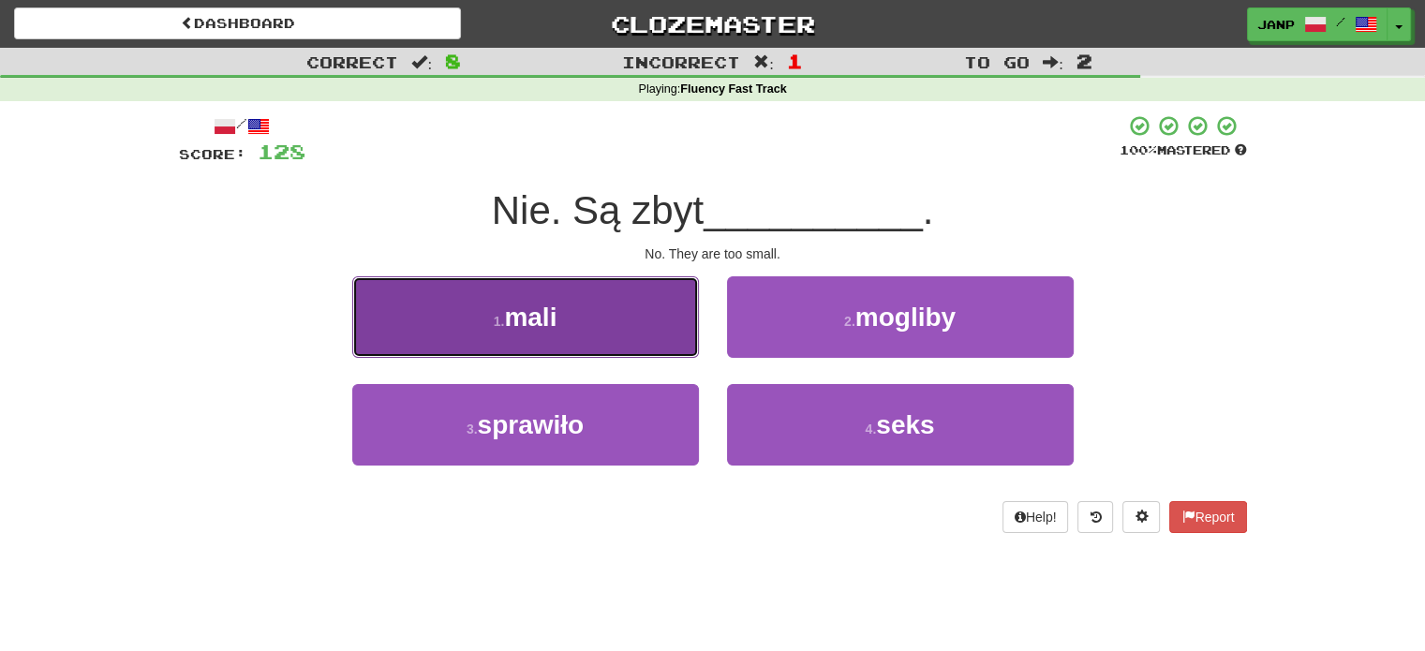
click at [612, 325] on button "1 . mali" at bounding box center [525, 317] width 347 height 82
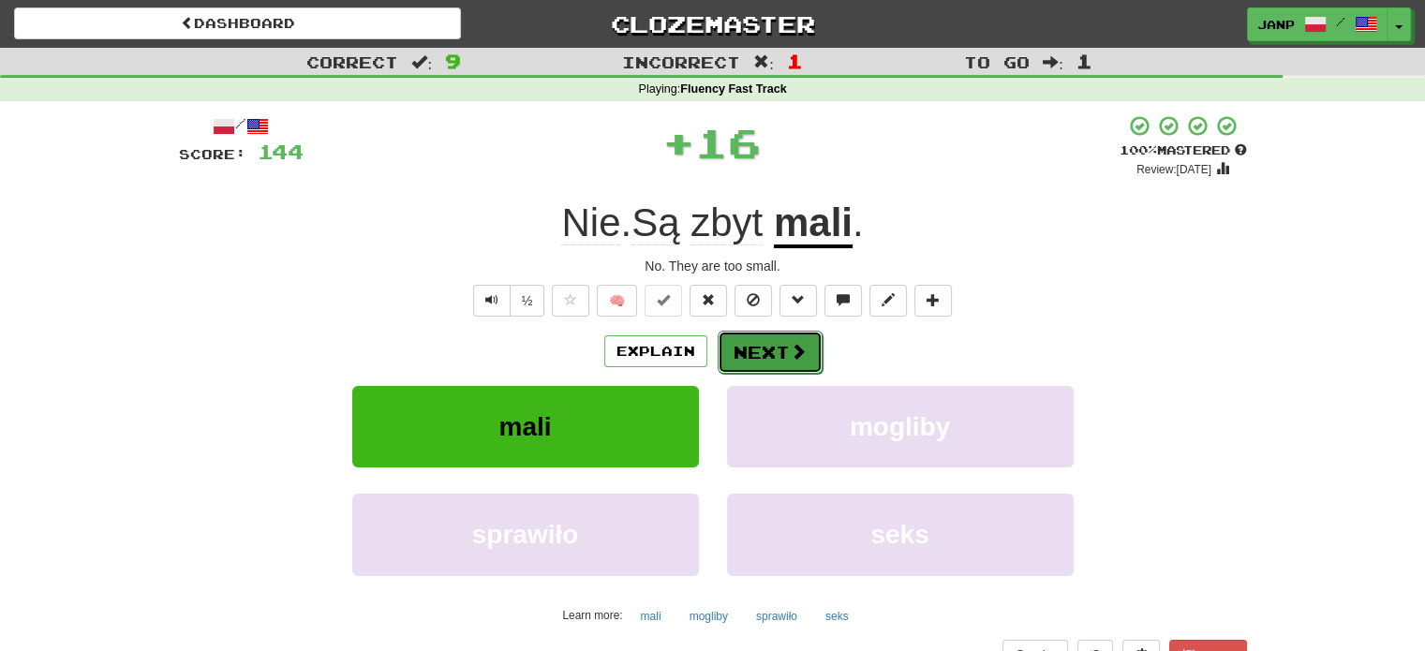
click at [751, 336] on button "Next" at bounding box center [770, 352] width 105 height 43
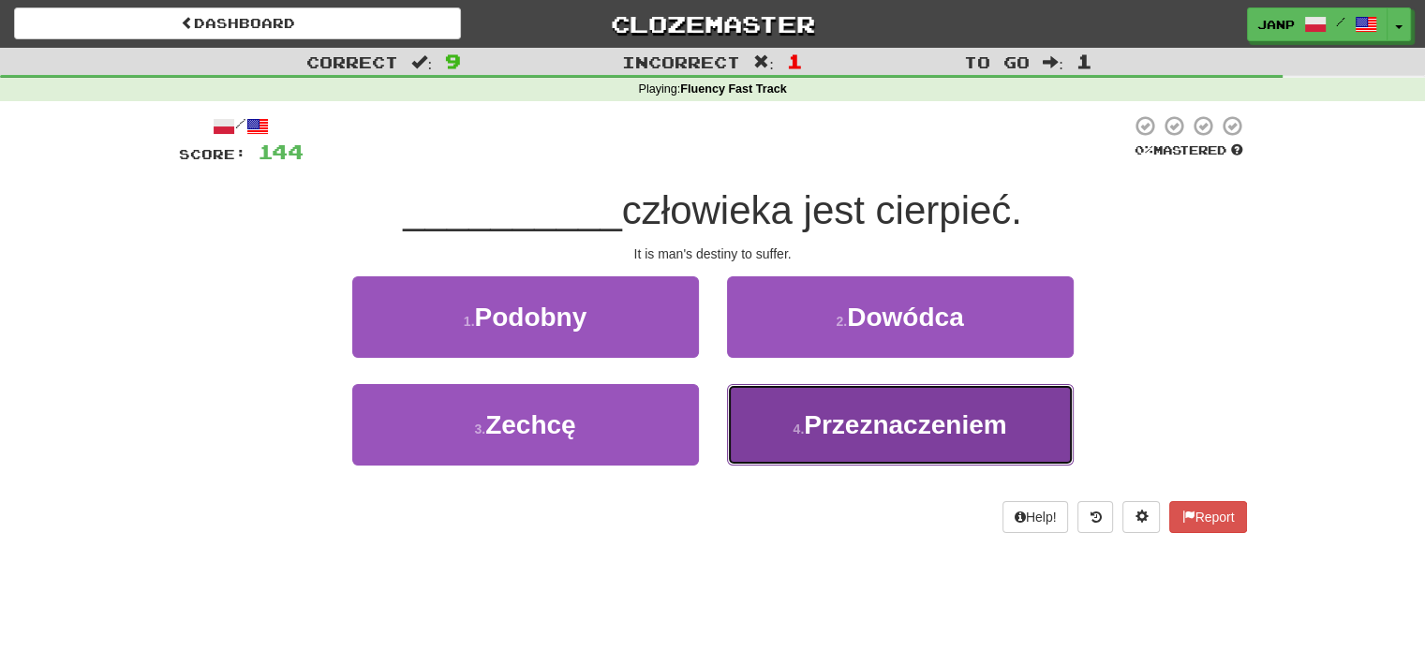
click at [772, 400] on button "4 . Przeznaczeniem" at bounding box center [900, 425] width 347 height 82
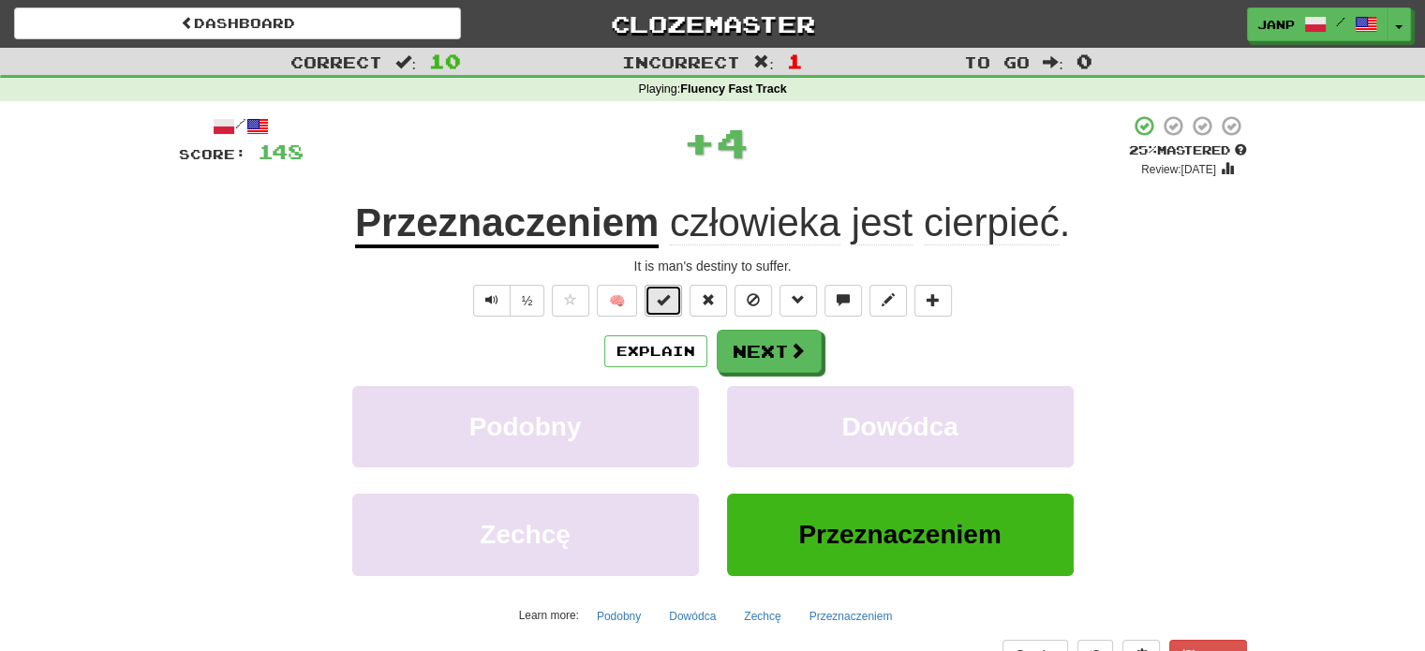
click at [657, 293] on button at bounding box center [663, 301] width 37 height 32
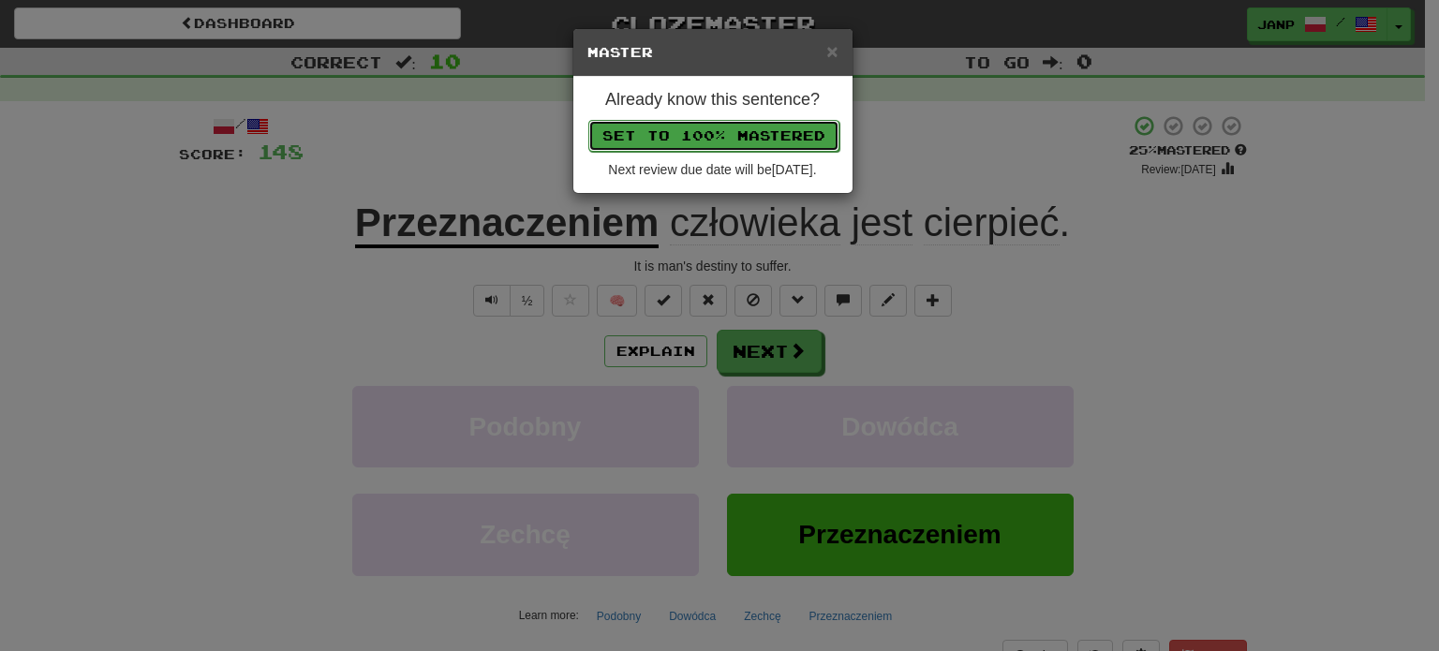
click at [686, 145] on button "Set to 100% Mastered" at bounding box center [713, 136] width 251 height 32
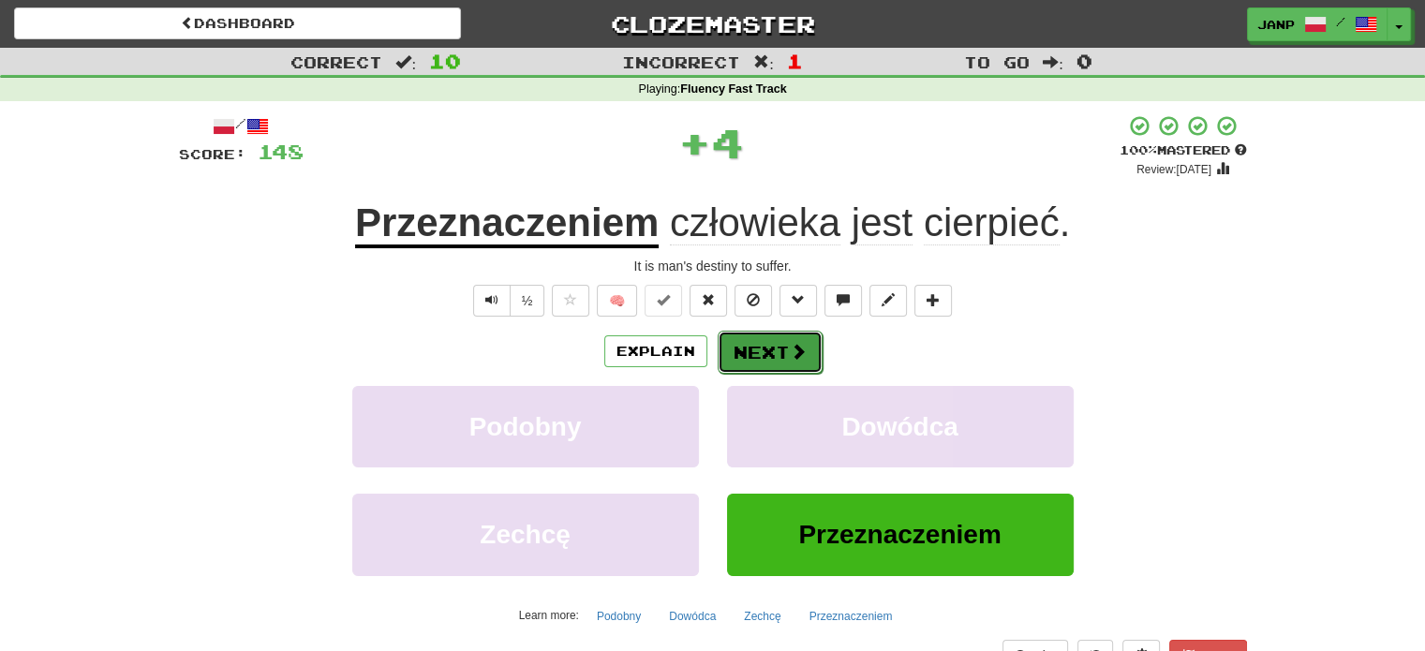
click at [764, 370] on button "Next" at bounding box center [770, 352] width 105 height 43
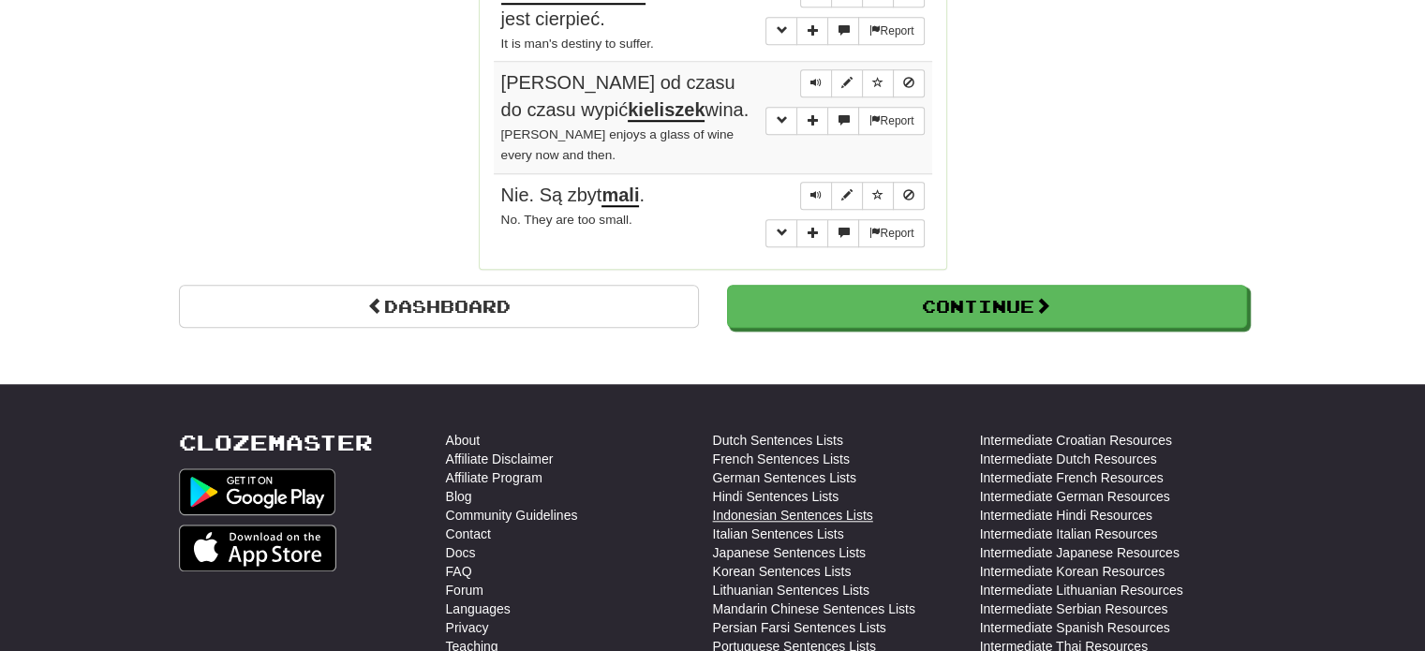
scroll to position [1780, 0]
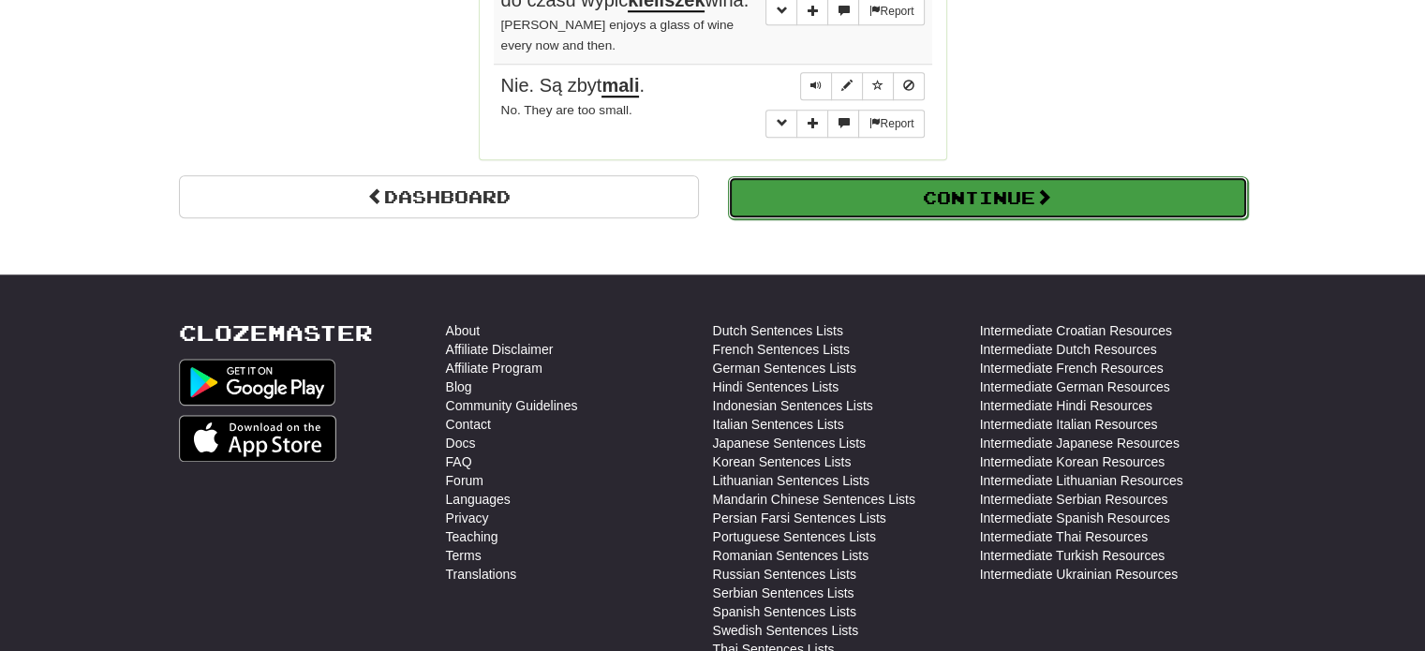
click at [908, 198] on button "Continue" at bounding box center [988, 197] width 520 height 43
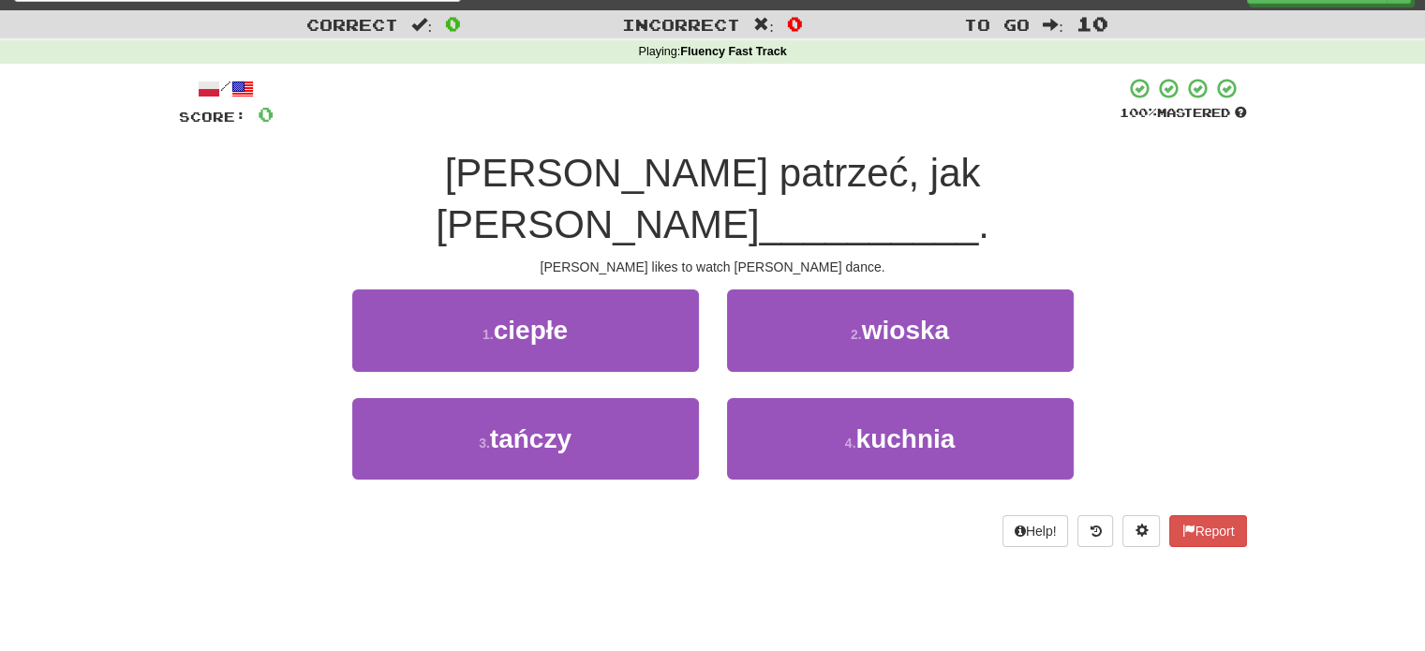
scroll to position [34, 0]
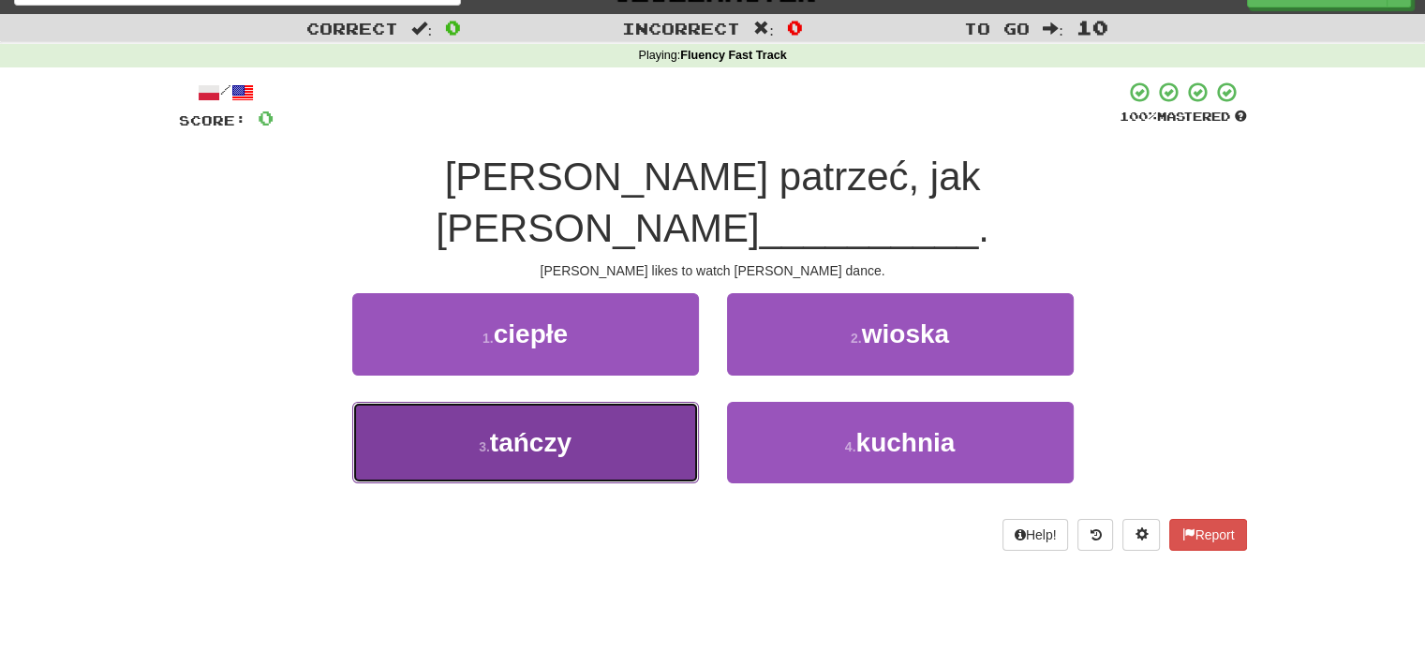
click at [634, 402] on button "3 . tańczy" at bounding box center [525, 443] width 347 height 82
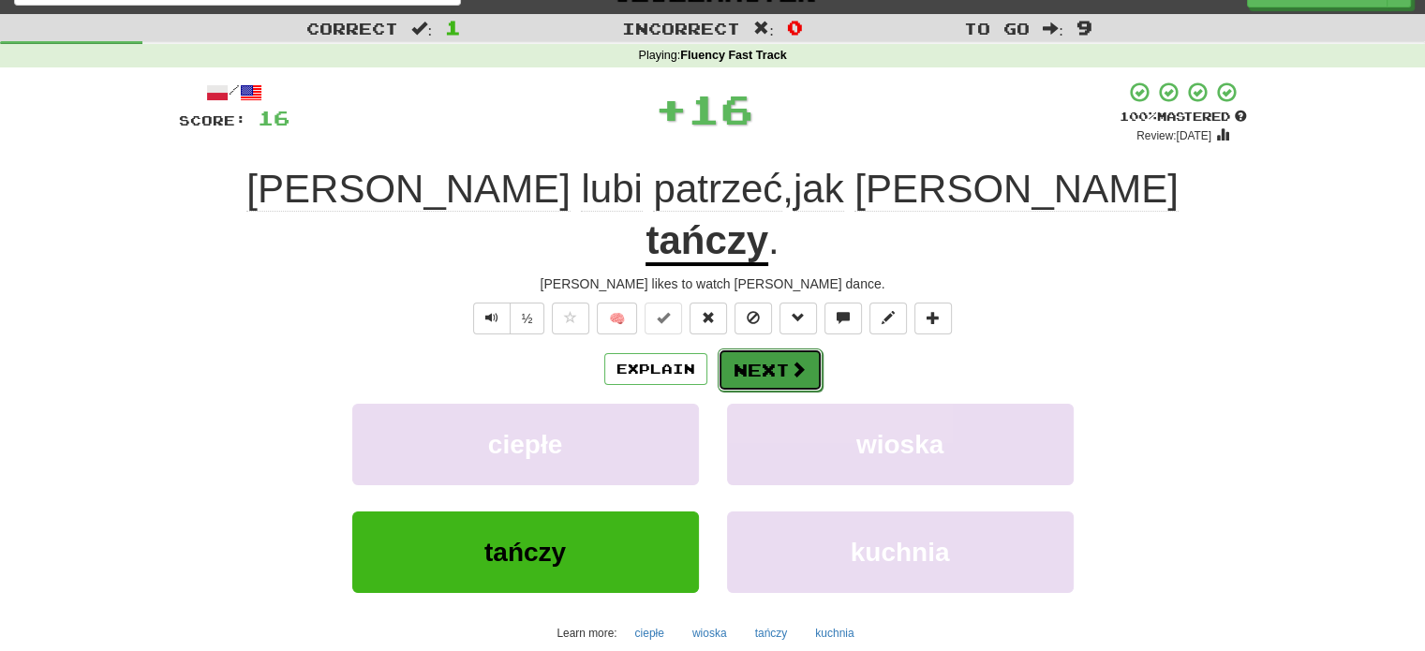
click at [759, 349] on button "Next" at bounding box center [770, 370] width 105 height 43
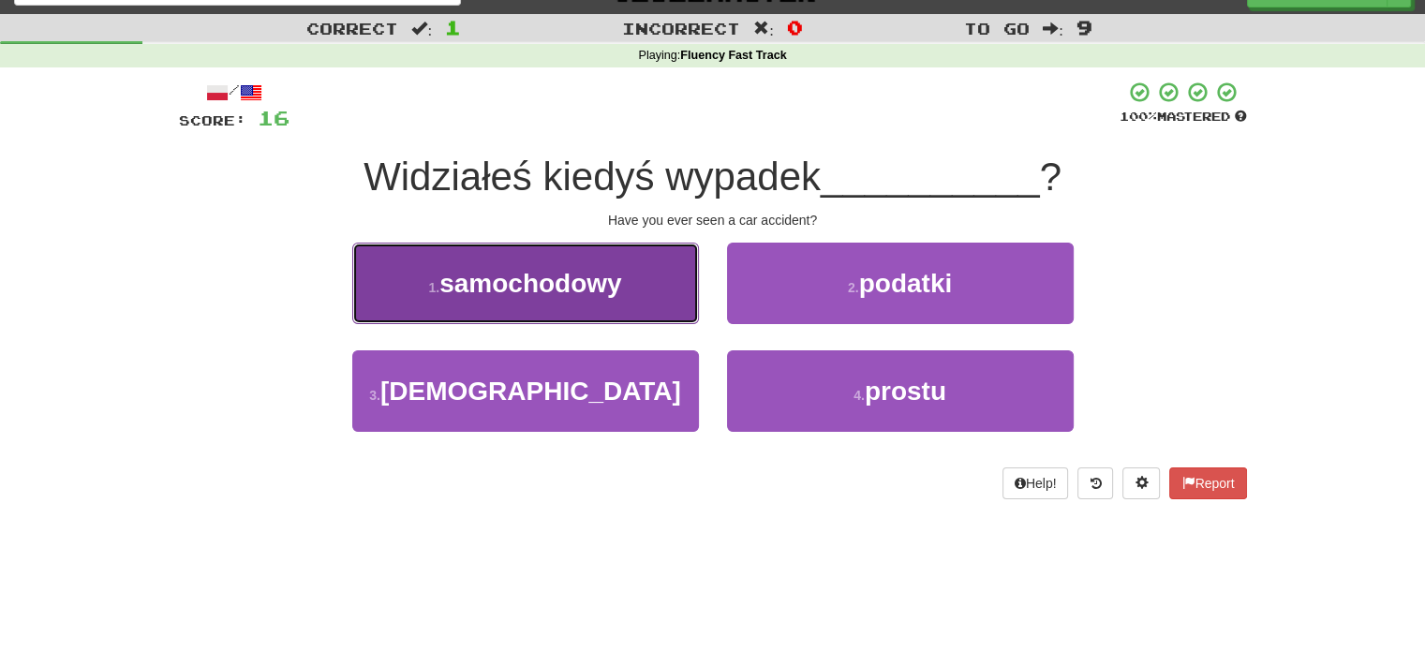
click at [635, 315] on button "1 . samochodowy" at bounding box center [525, 284] width 347 height 82
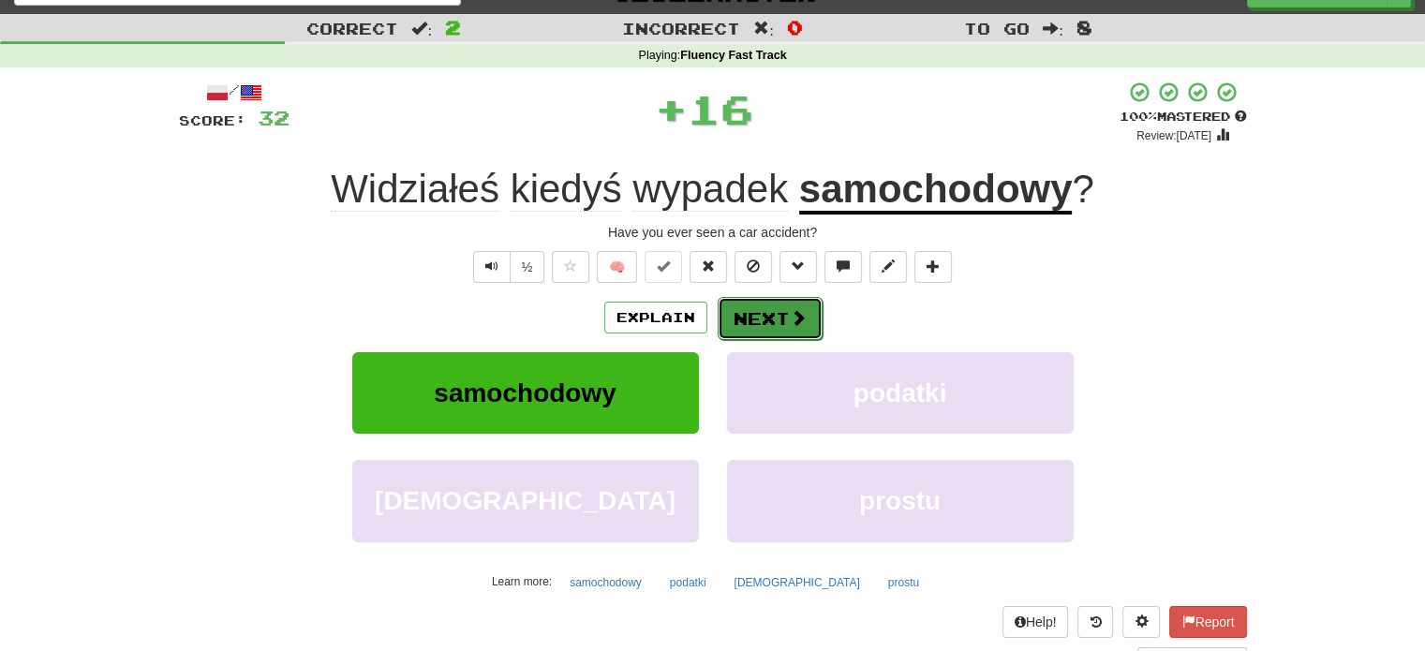
click at [766, 306] on button "Next" at bounding box center [770, 318] width 105 height 43
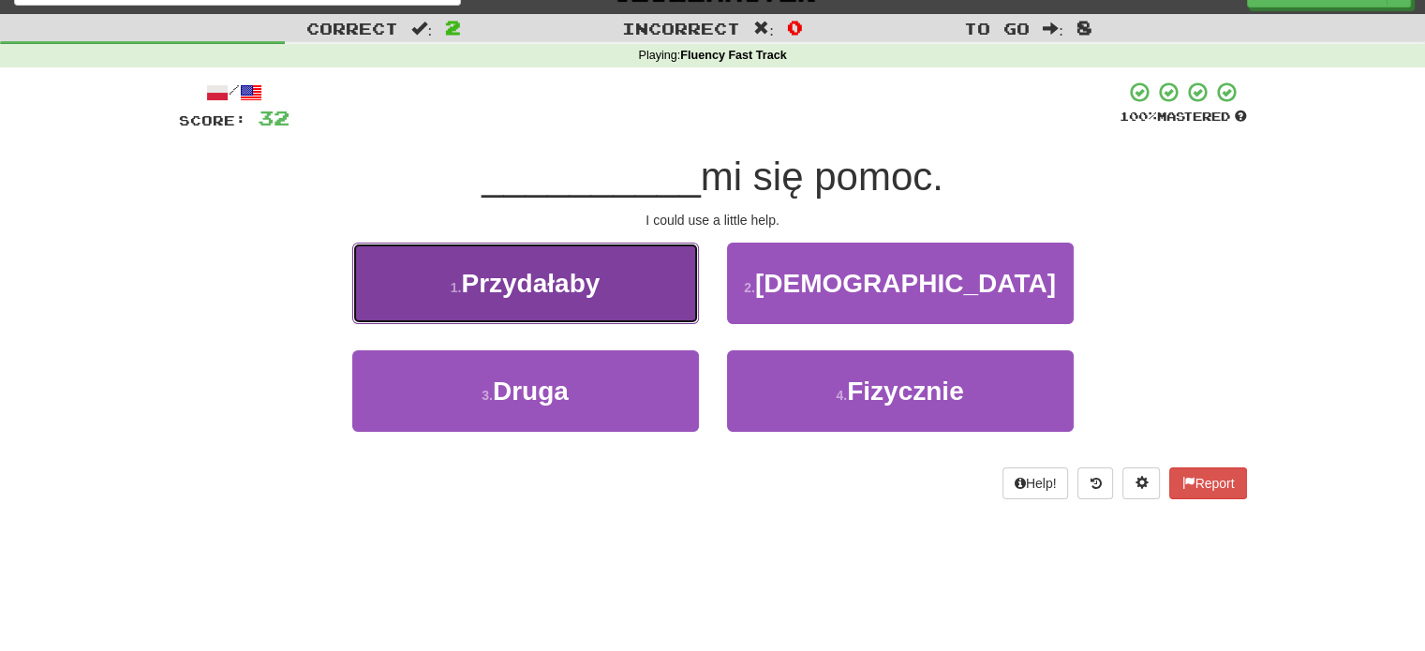
click at [632, 312] on button "1 . Przydałaby" at bounding box center [525, 284] width 347 height 82
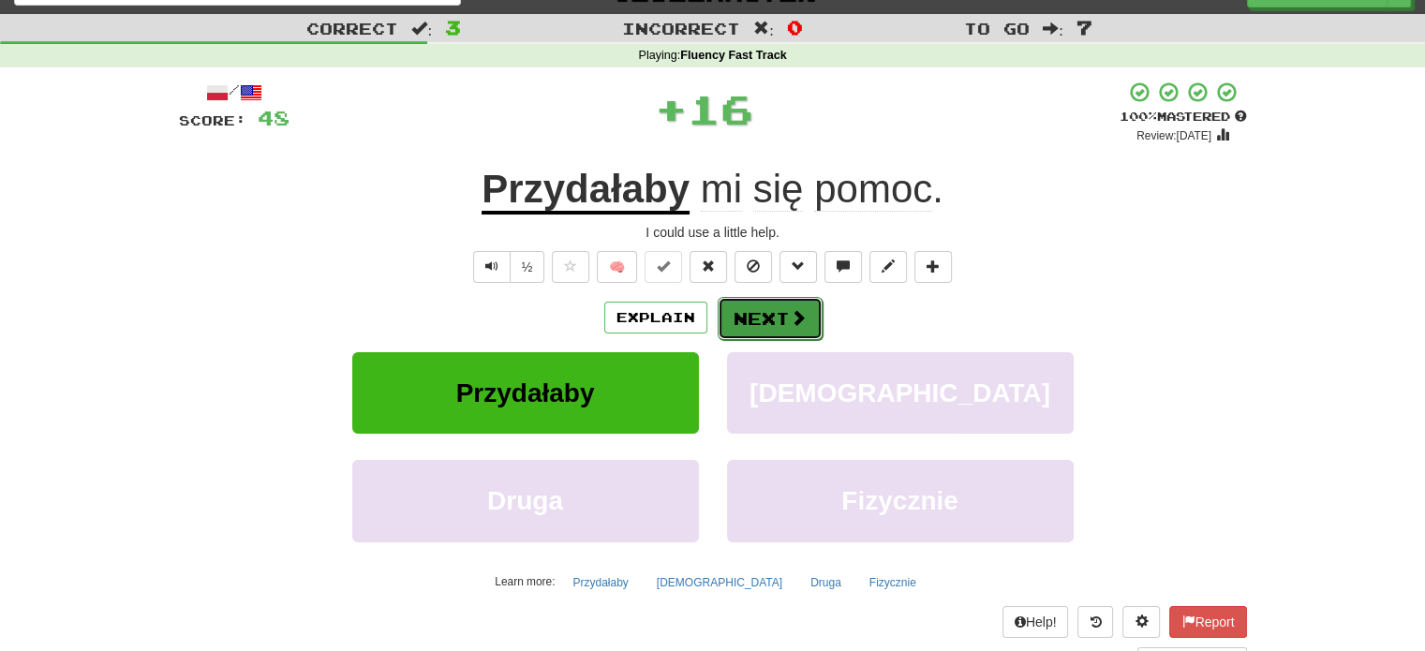
click at [777, 322] on button "Next" at bounding box center [770, 318] width 105 height 43
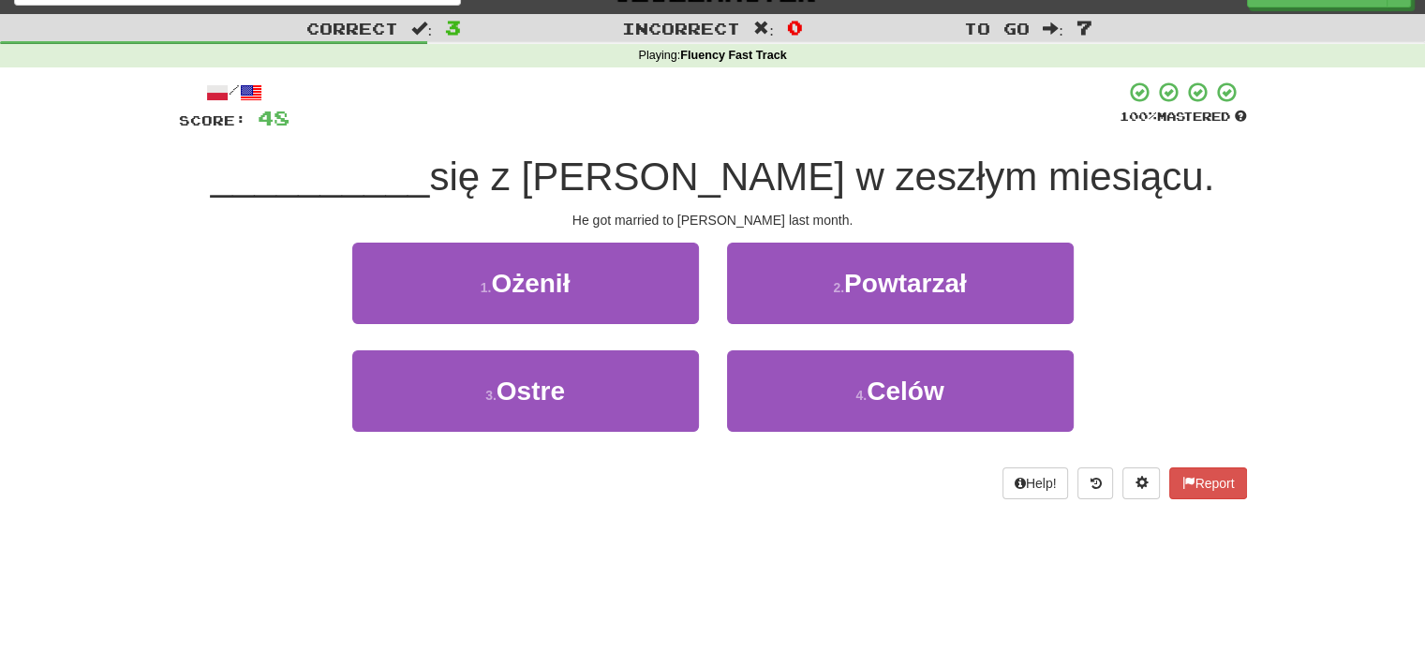
click at [604, 325] on div "1 . Ożenił" at bounding box center [525, 297] width 375 height 108
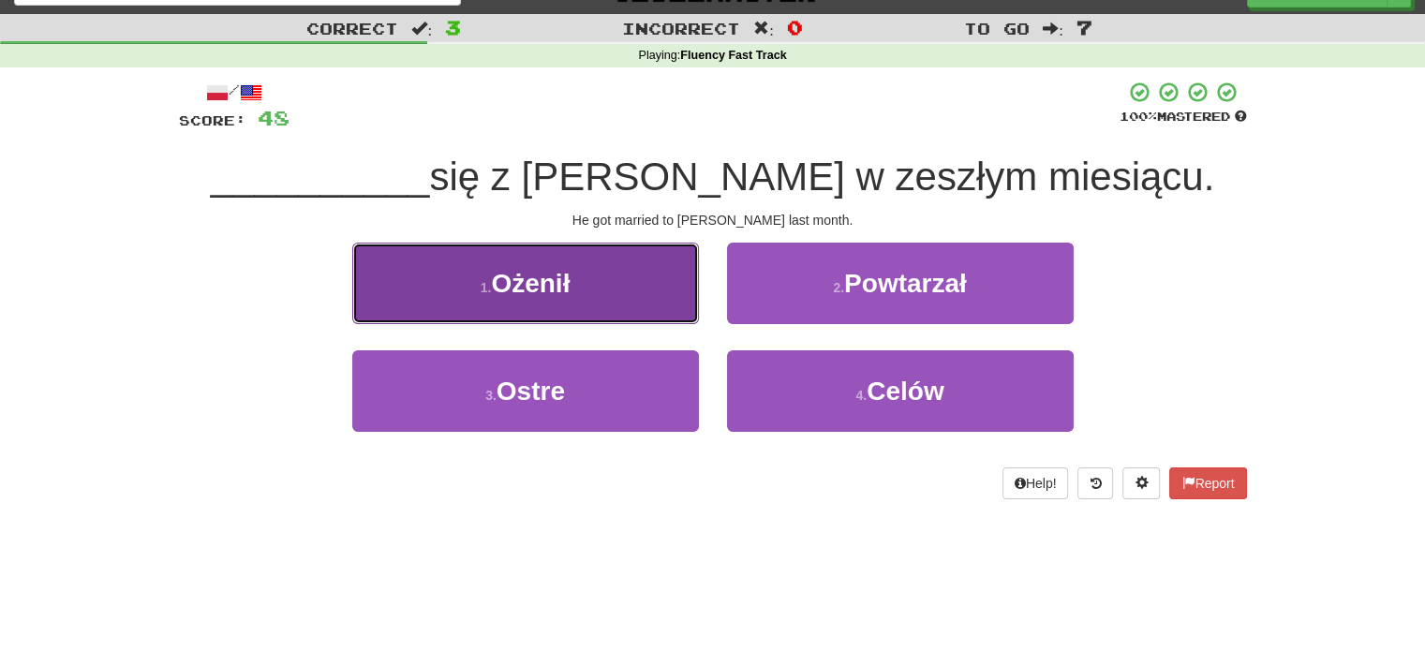
click at [611, 306] on button "1 . Ożenił" at bounding box center [525, 284] width 347 height 82
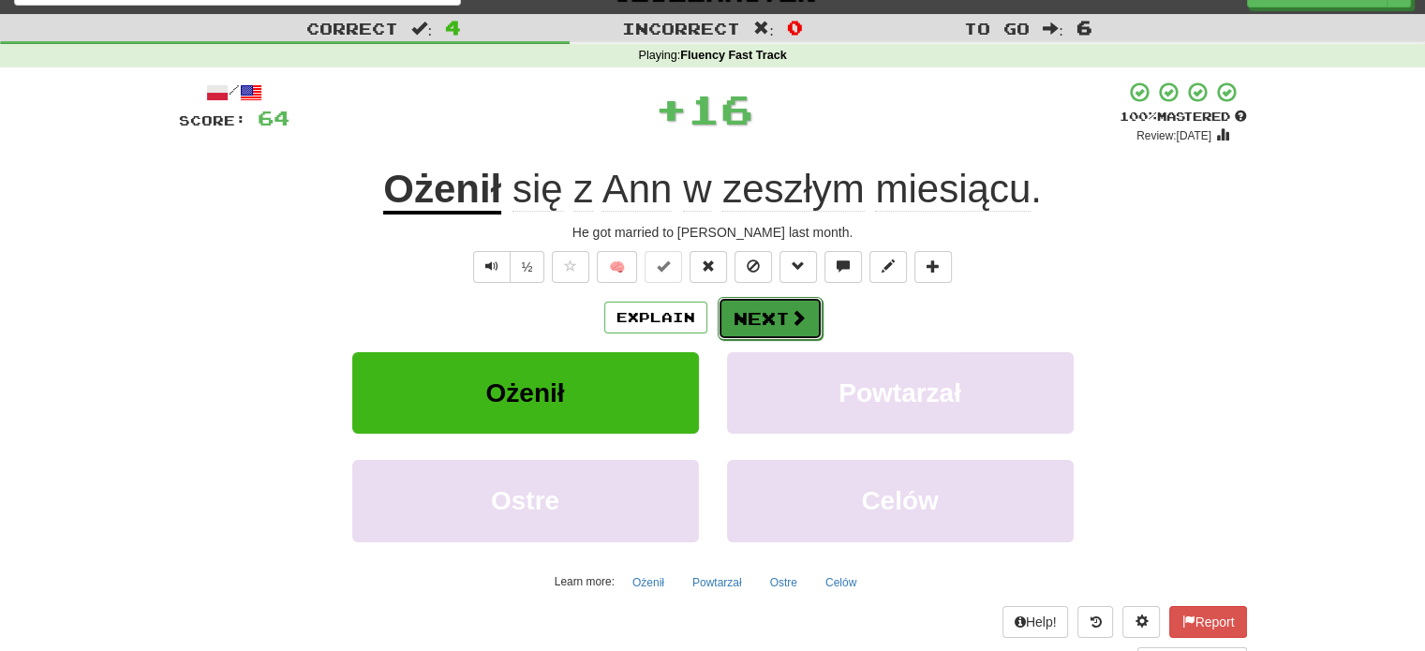
click at [780, 325] on button "Next" at bounding box center [770, 318] width 105 height 43
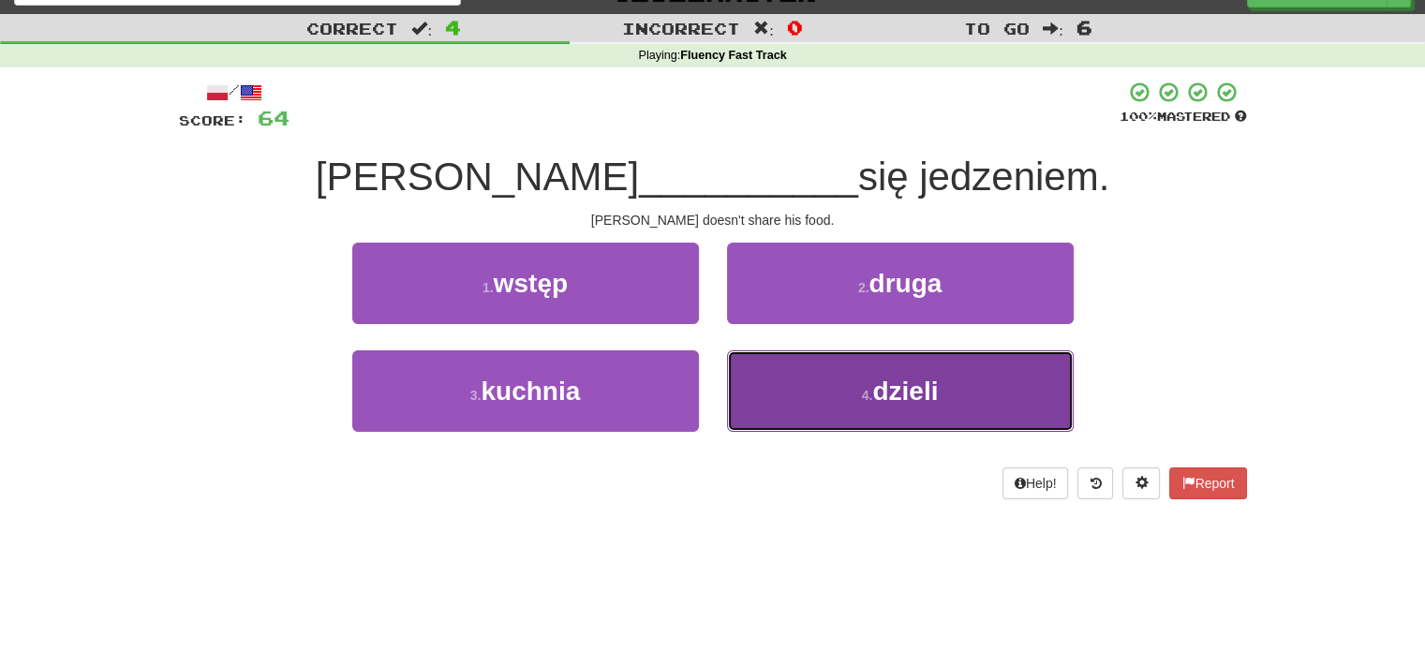
click at [786, 398] on button "4 . dzieli" at bounding box center [900, 391] width 347 height 82
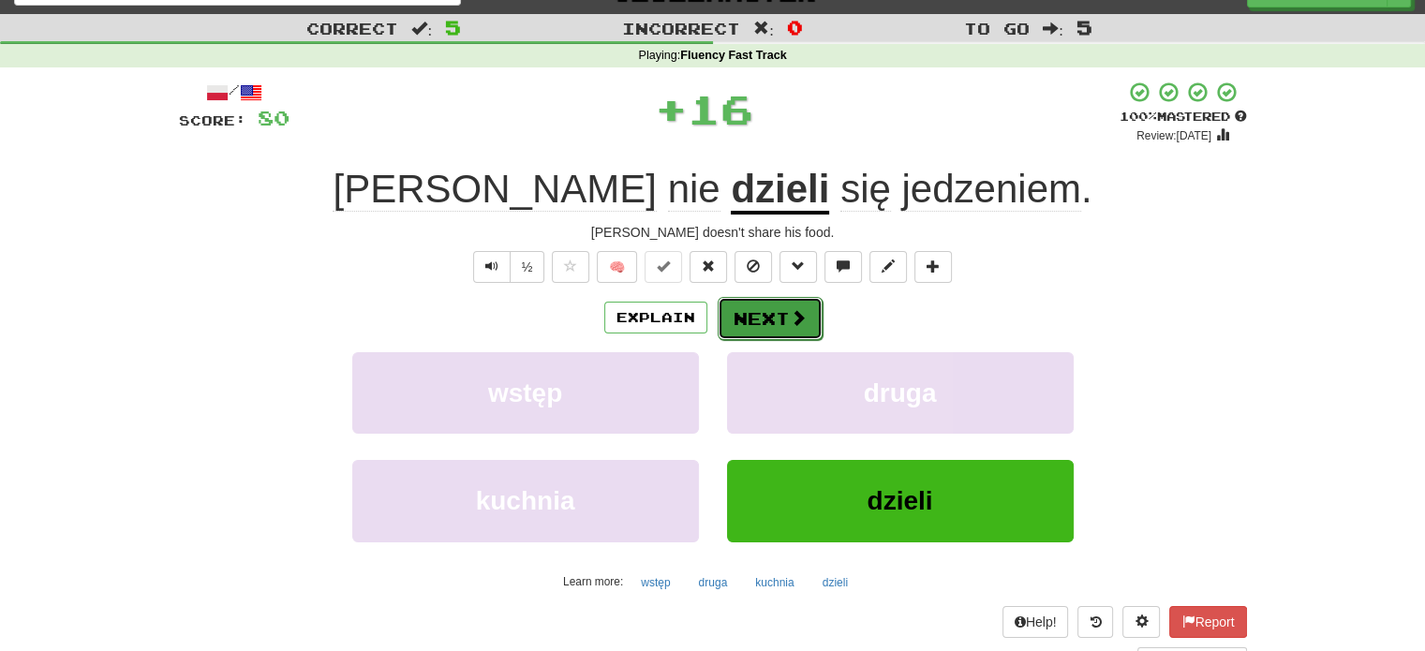
click at [772, 321] on button "Next" at bounding box center [770, 318] width 105 height 43
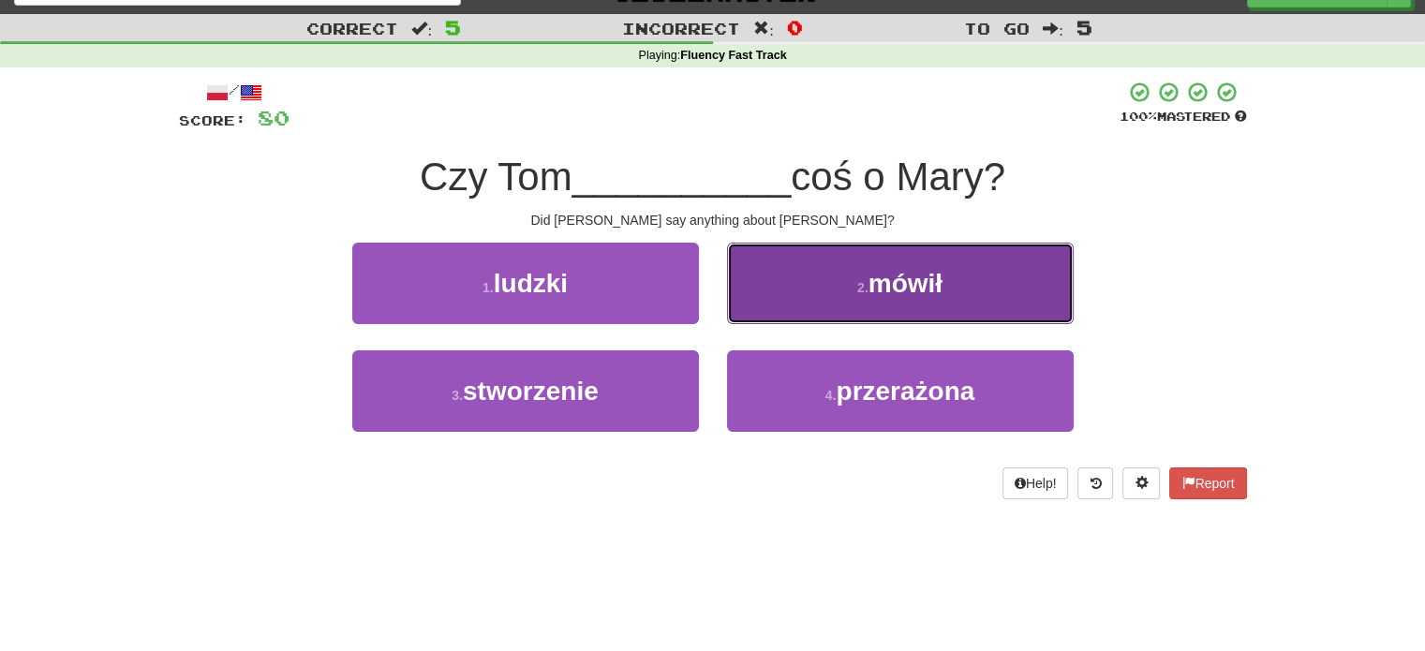
click at [793, 310] on button "2 . mówił" at bounding box center [900, 284] width 347 height 82
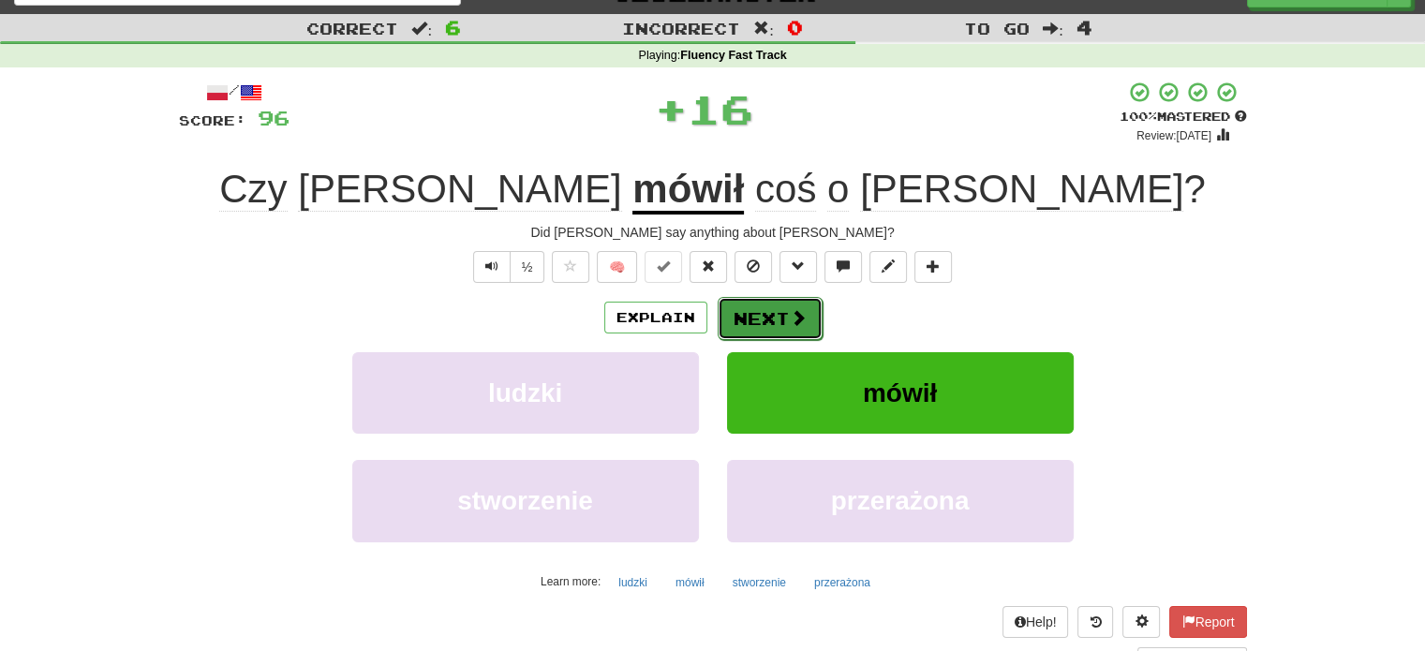
click at [780, 321] on button "Next" at bounding box center [770, 318] width 105 height 43
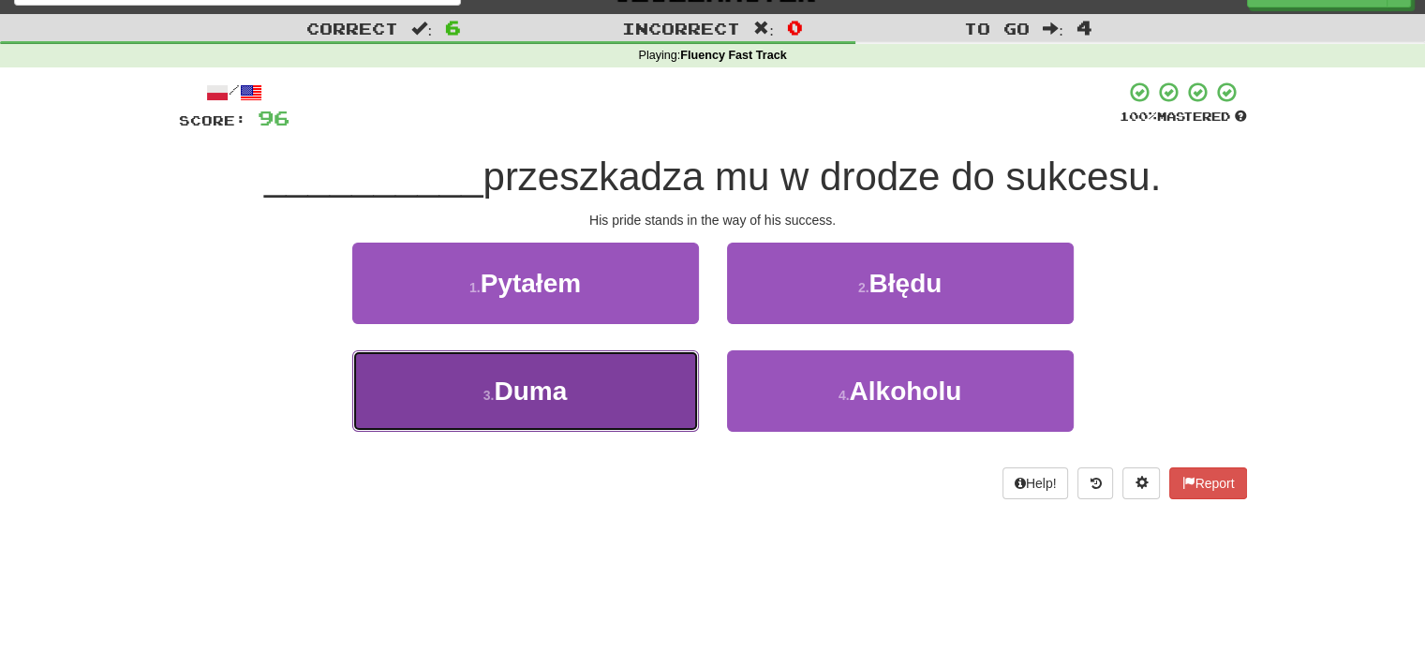
click at [686, 400] on button "3 . Duma" at bounding box center [525, 391] width 347 height 82
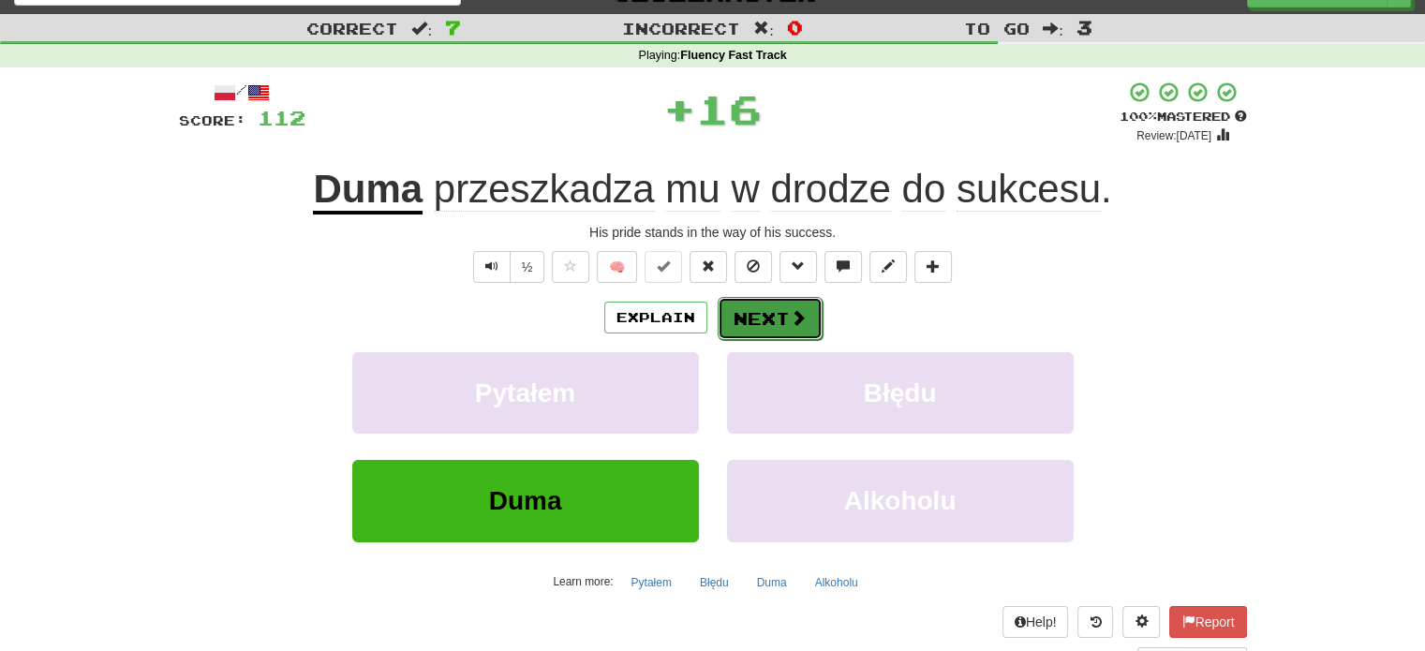
click at [776, 320] on button "Next" at bounding box center [770, 318] width 105 height 43
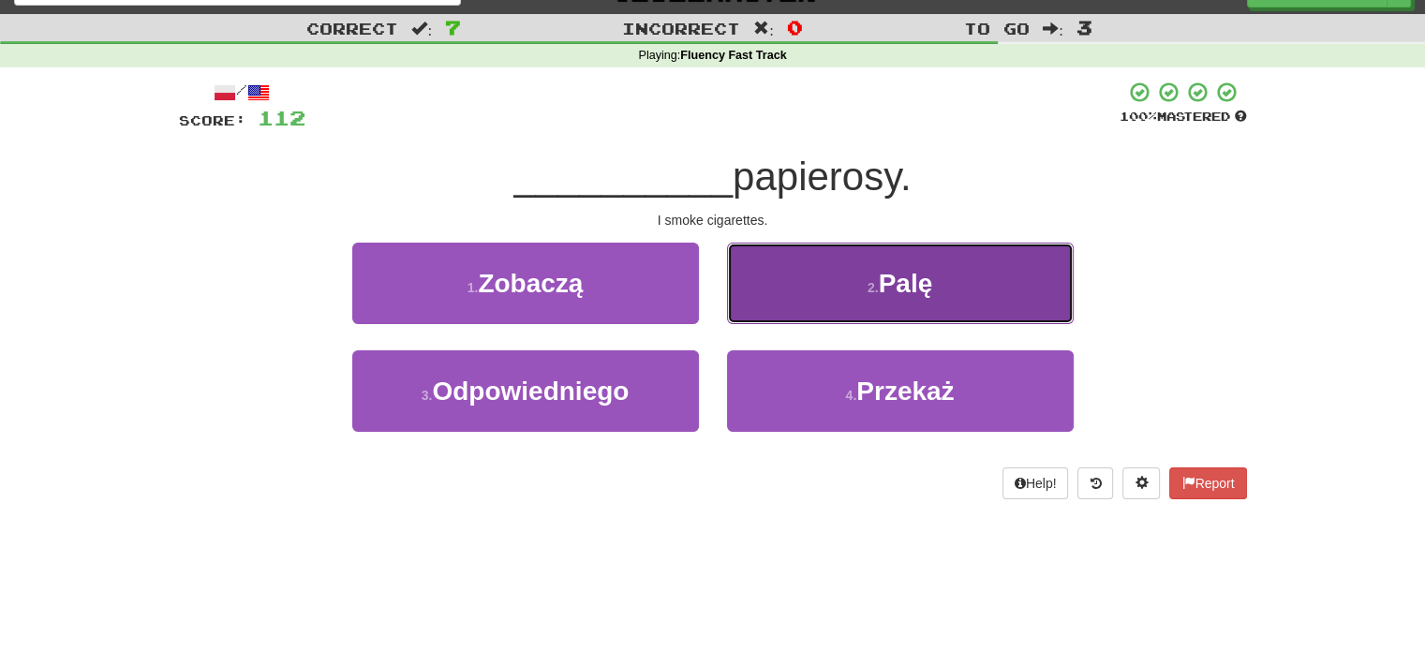
click at [806, 314] on button "2 . Palę" at bounding box center [900, 284] width 347 height 82
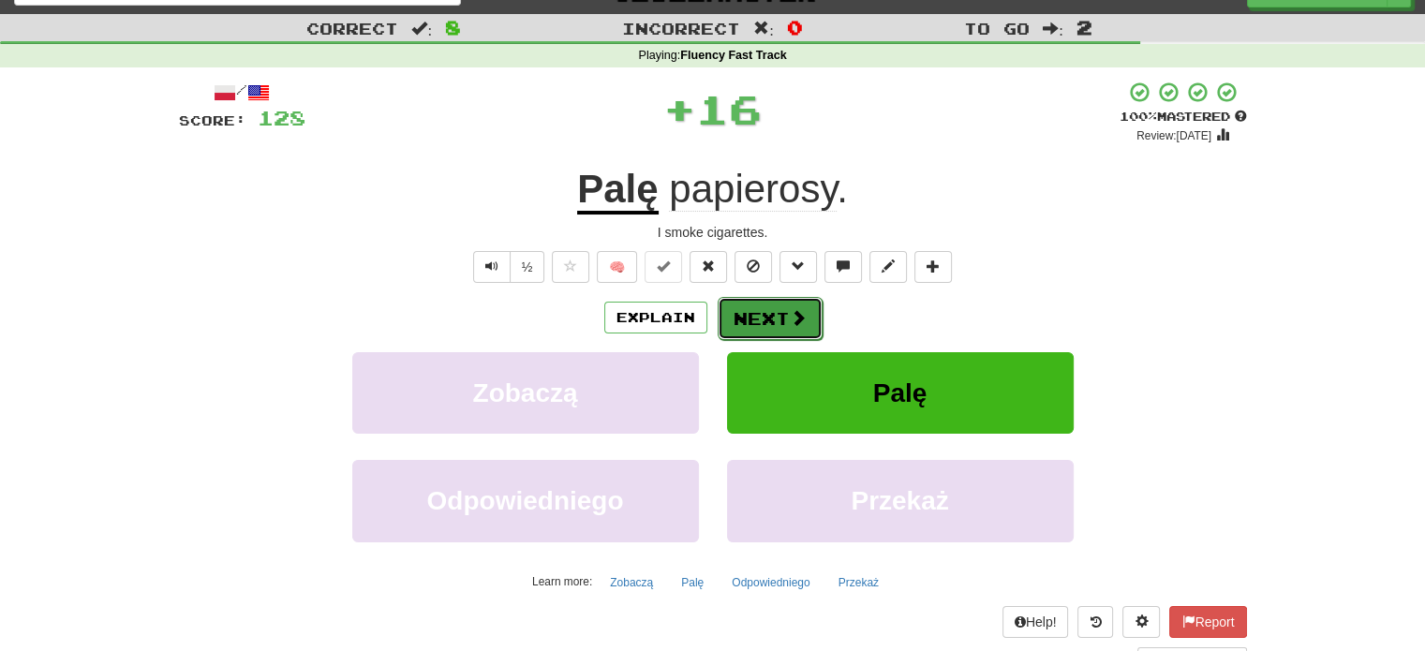
click at [757, 310] on button "Next" at bounding box center [770, 318] width 105 height 43
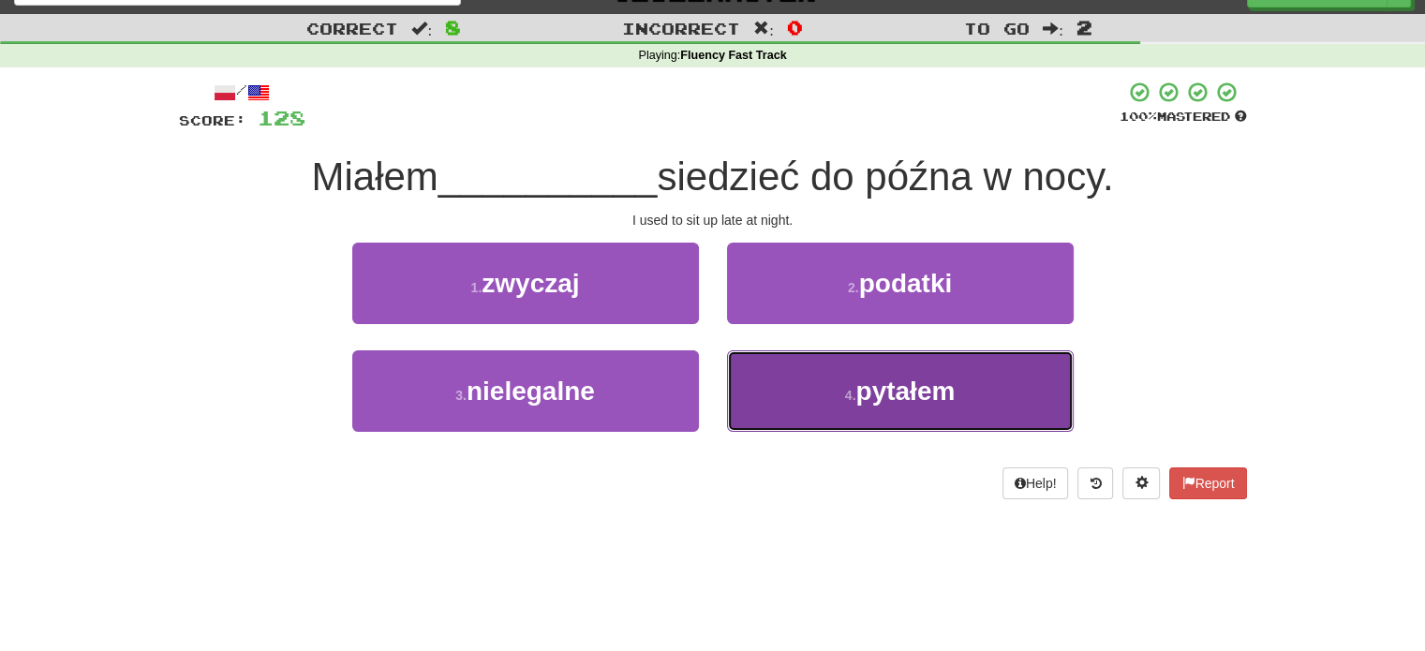
click at [761, 381] on button "4 . pytałem" at bounding box center [900, 391] width 347 height 82
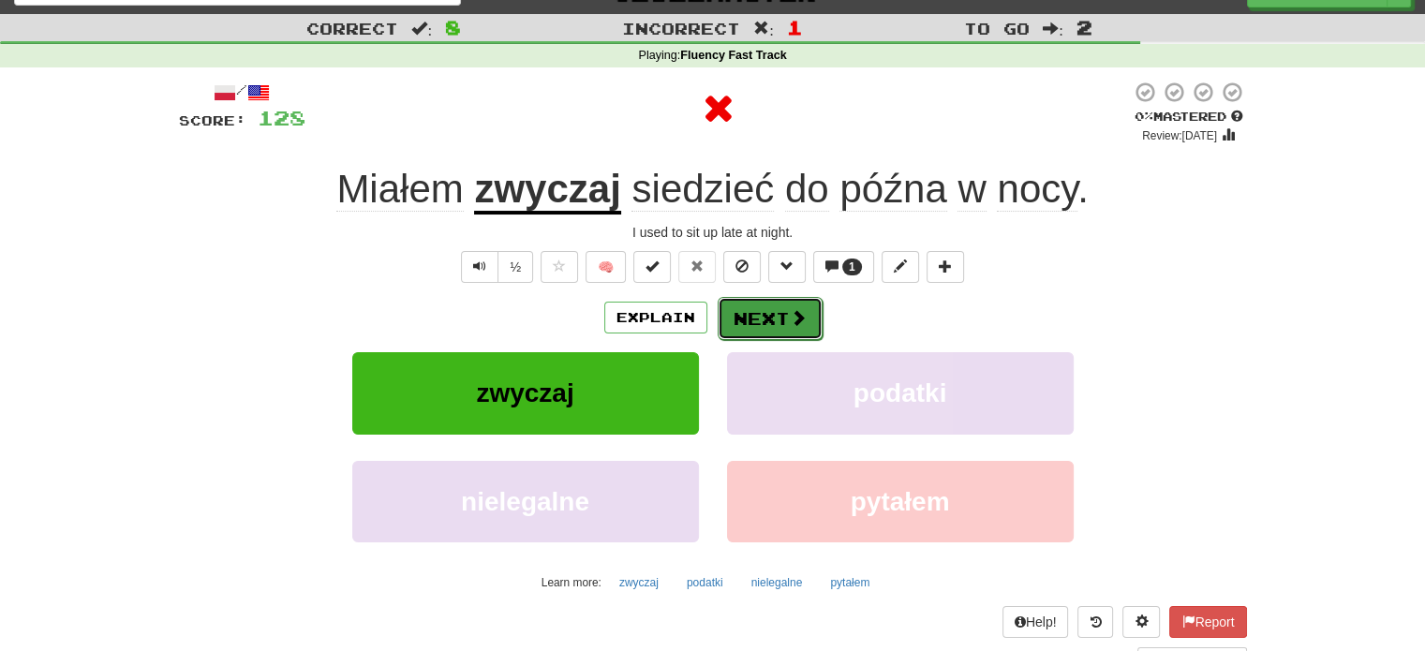
click at [770, 319] on button "Next" at bounding box center [770, 318] width 105 height 43
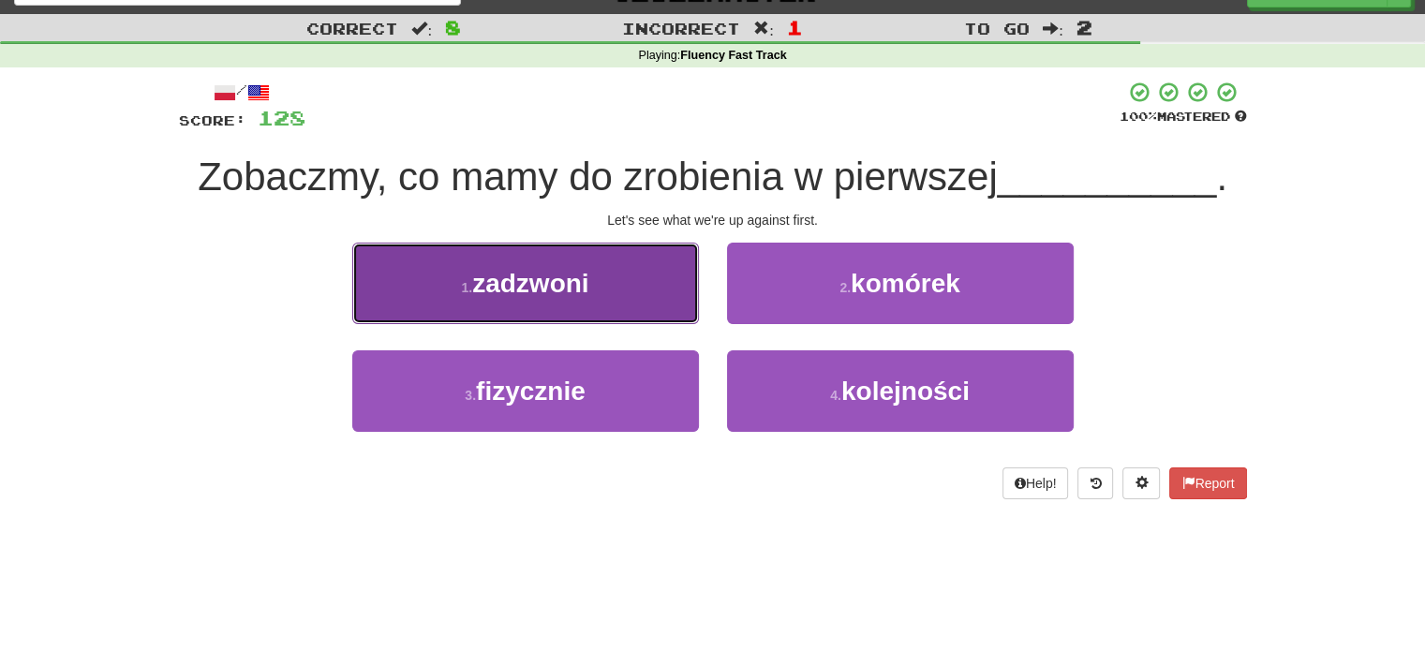
click at [629, 284] on button "1 . zadzwoni" at bounding box center [525, 284] width 347 height 82
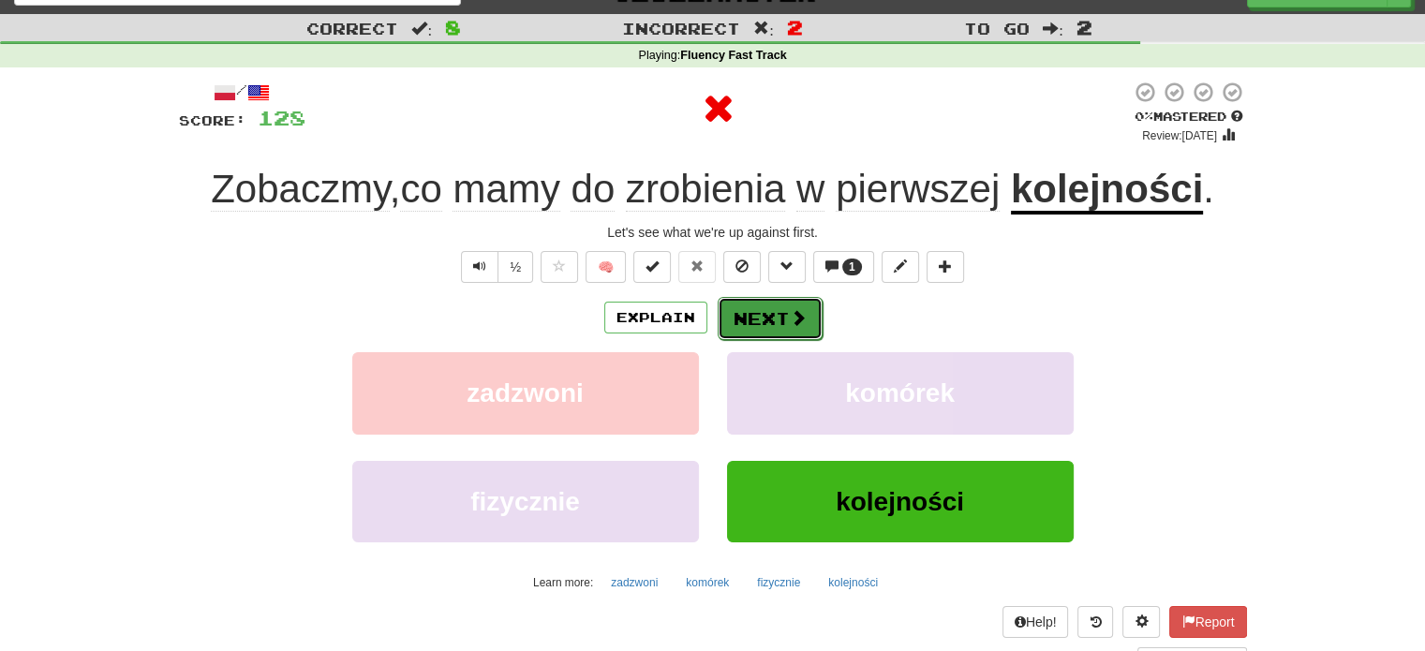
click at [780, 318] on button "Next" at bounding box center [770, 318] width 105 height 43
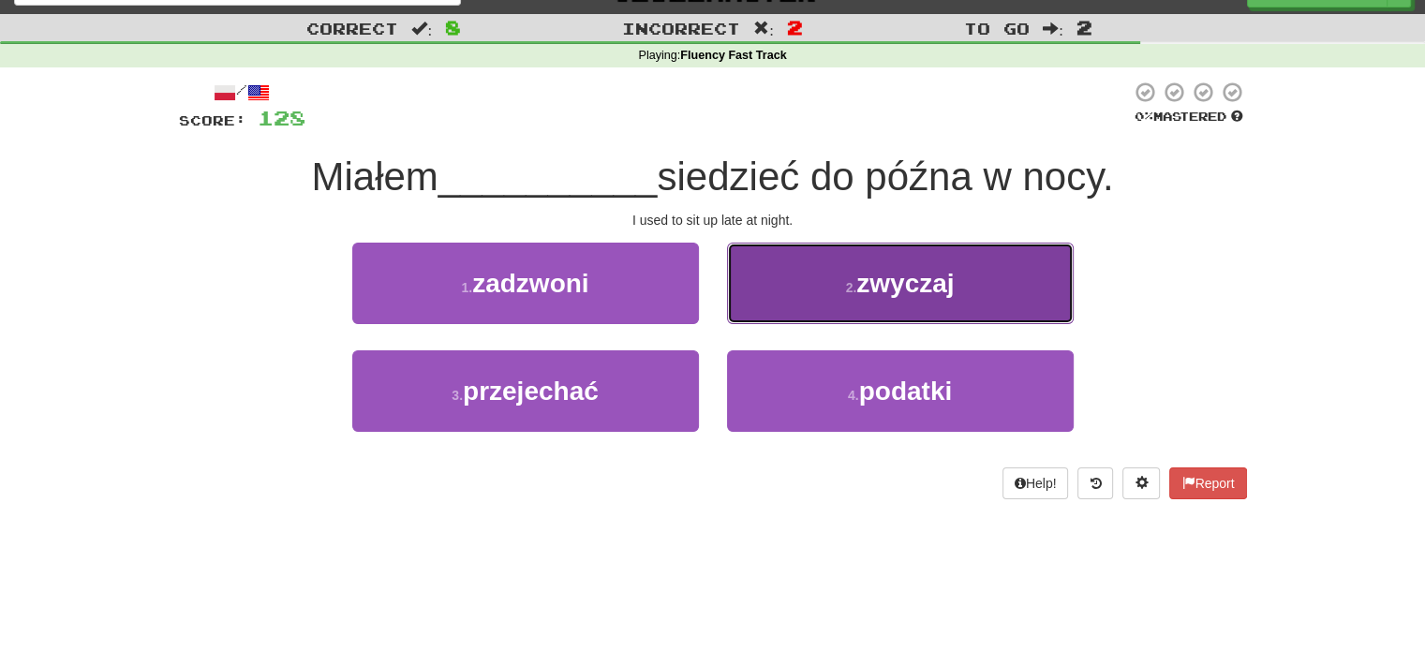
click at [821, 290] on button "2 . zwyczaj" at bounding box center [900, 284] width 347 height 82
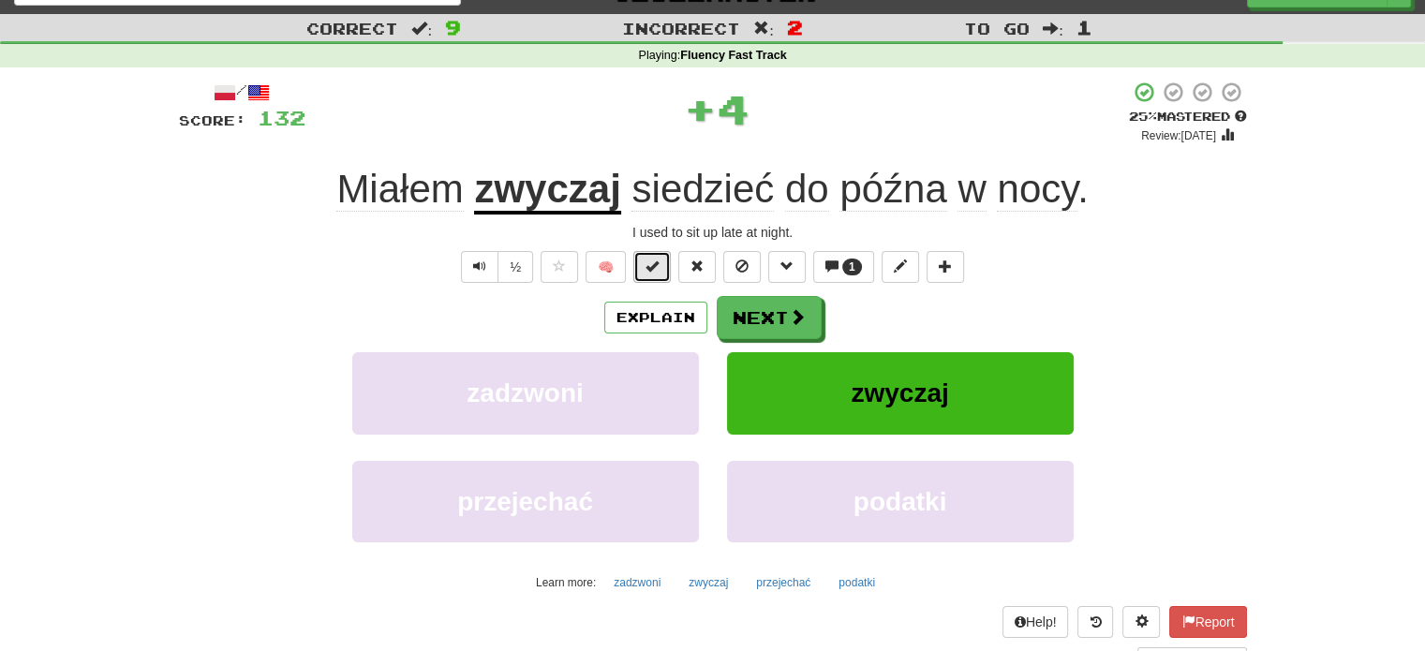
click at [659, 267] on span at bounding box center [652, 266] width 13 height 13
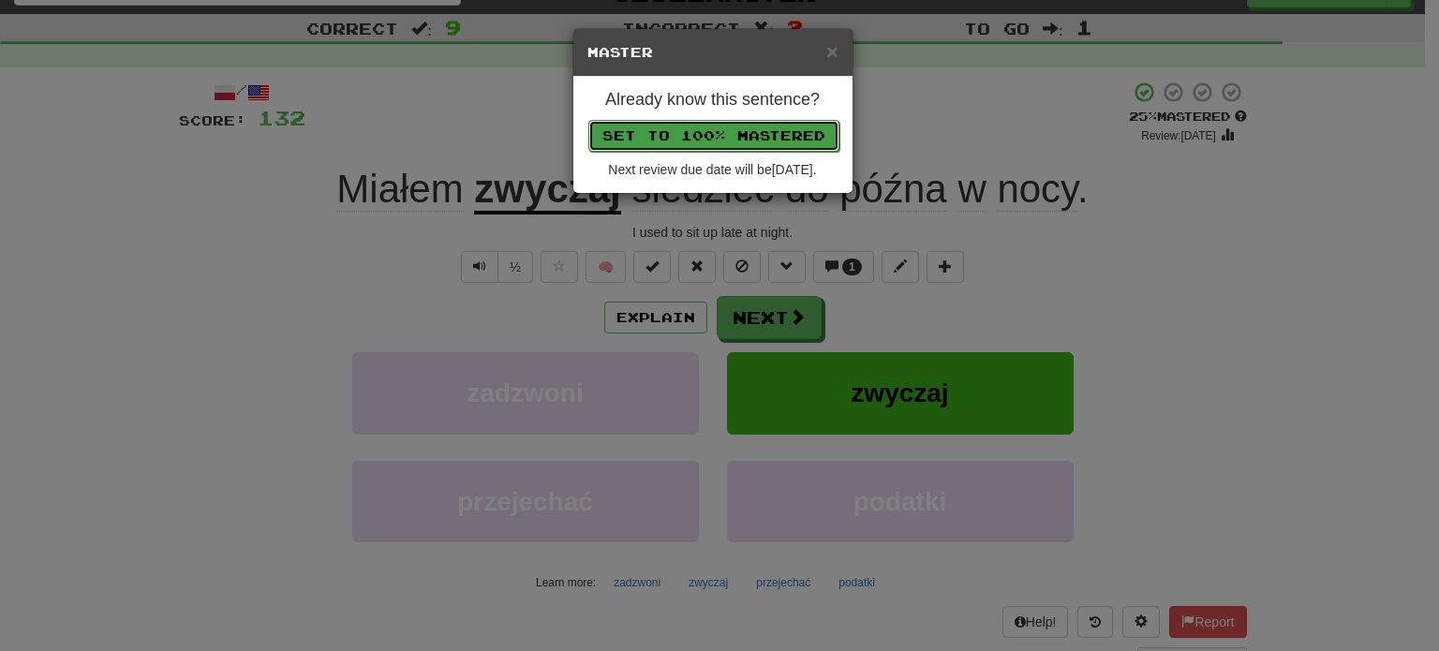
click at [704, 141] on button "Set to 100% Mastered" at bounding box center [713, 136] width 251 height 32
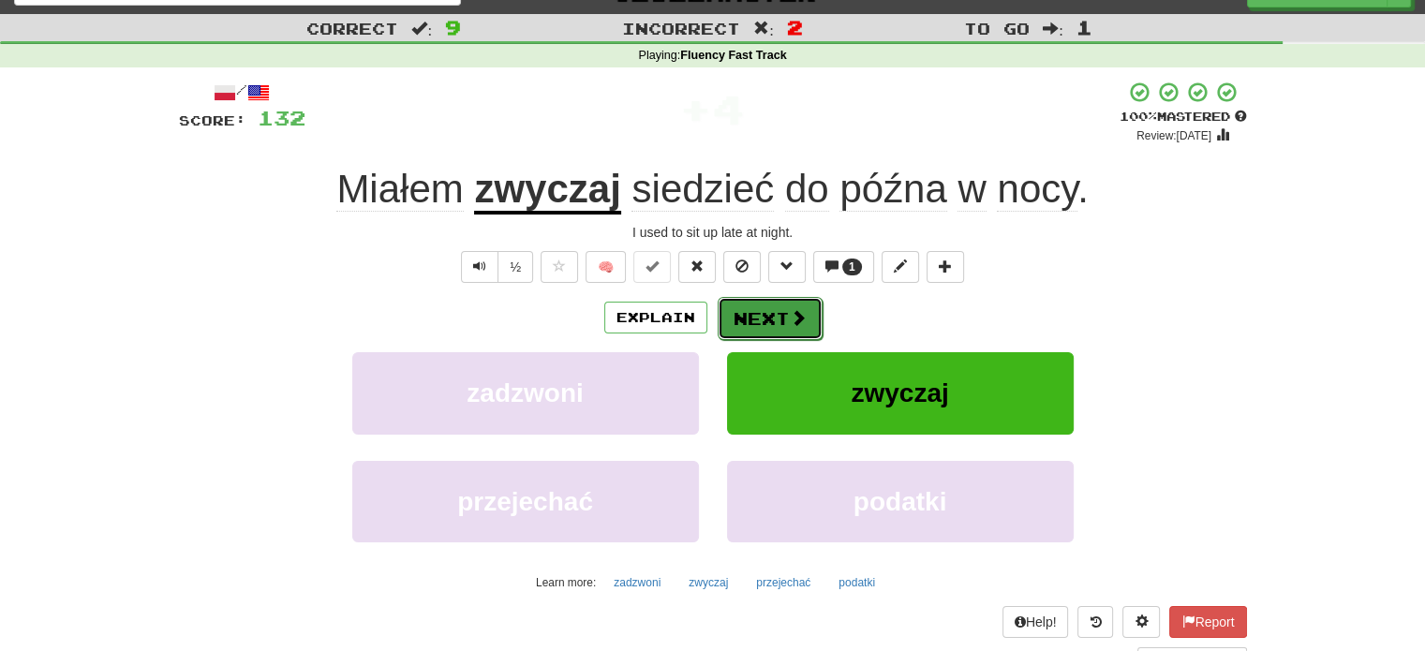
click at [769, 322] on button "Next" at bounding box center [770, 318] width 105 height 43
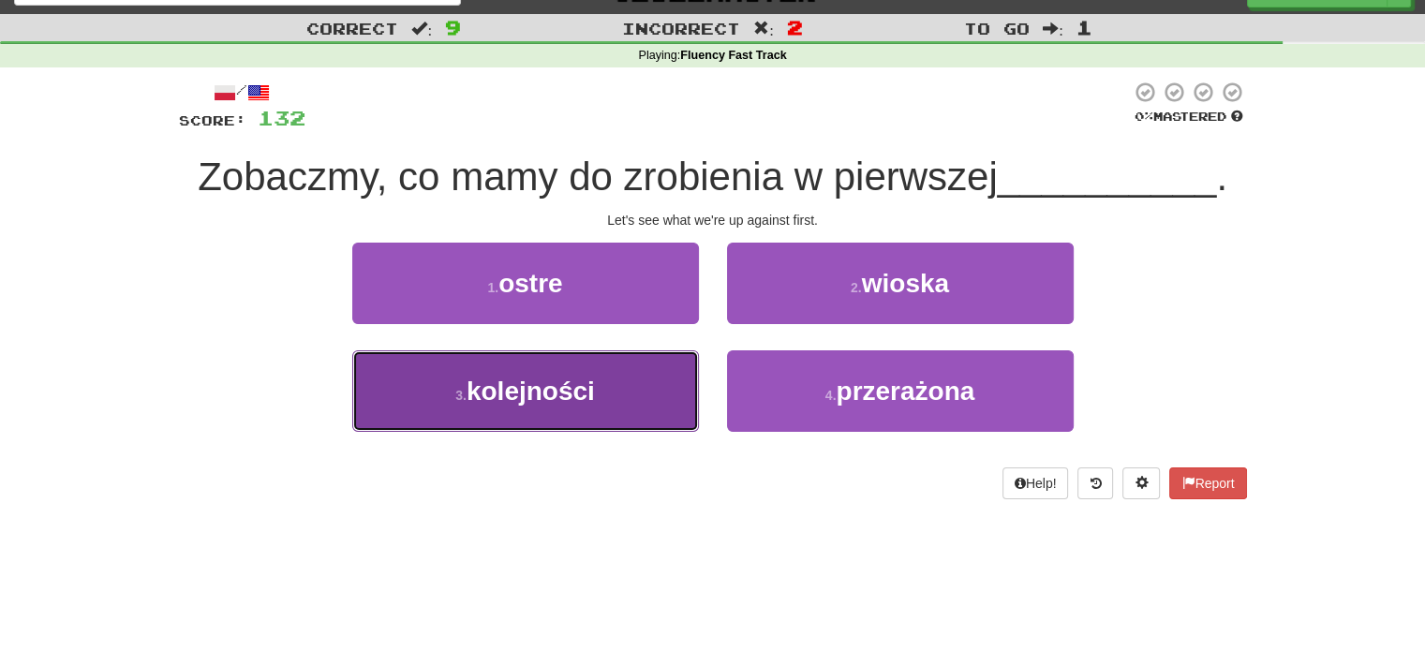
click at [668, 404] on button "3 . kolejności" at bounding box center [525, 391] width 347 height 82
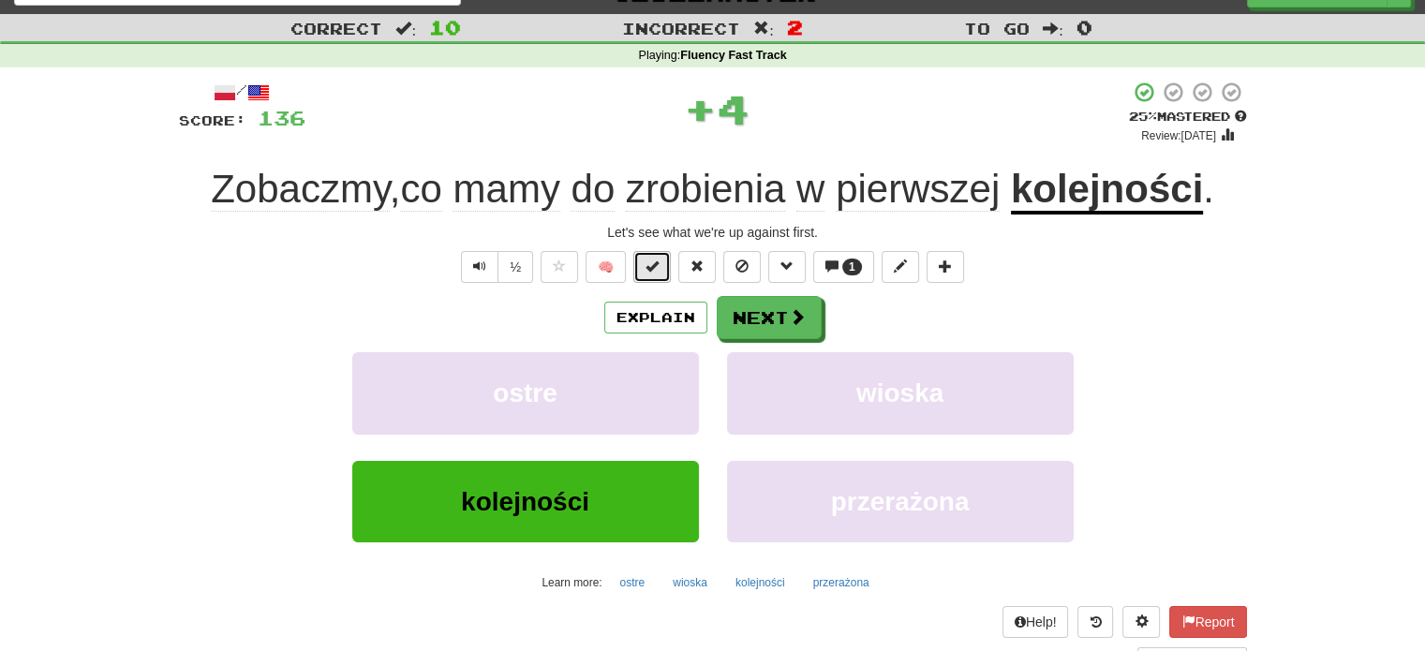
click at [655, 260] on span at bounding box center [652, 266] width 13 height 13
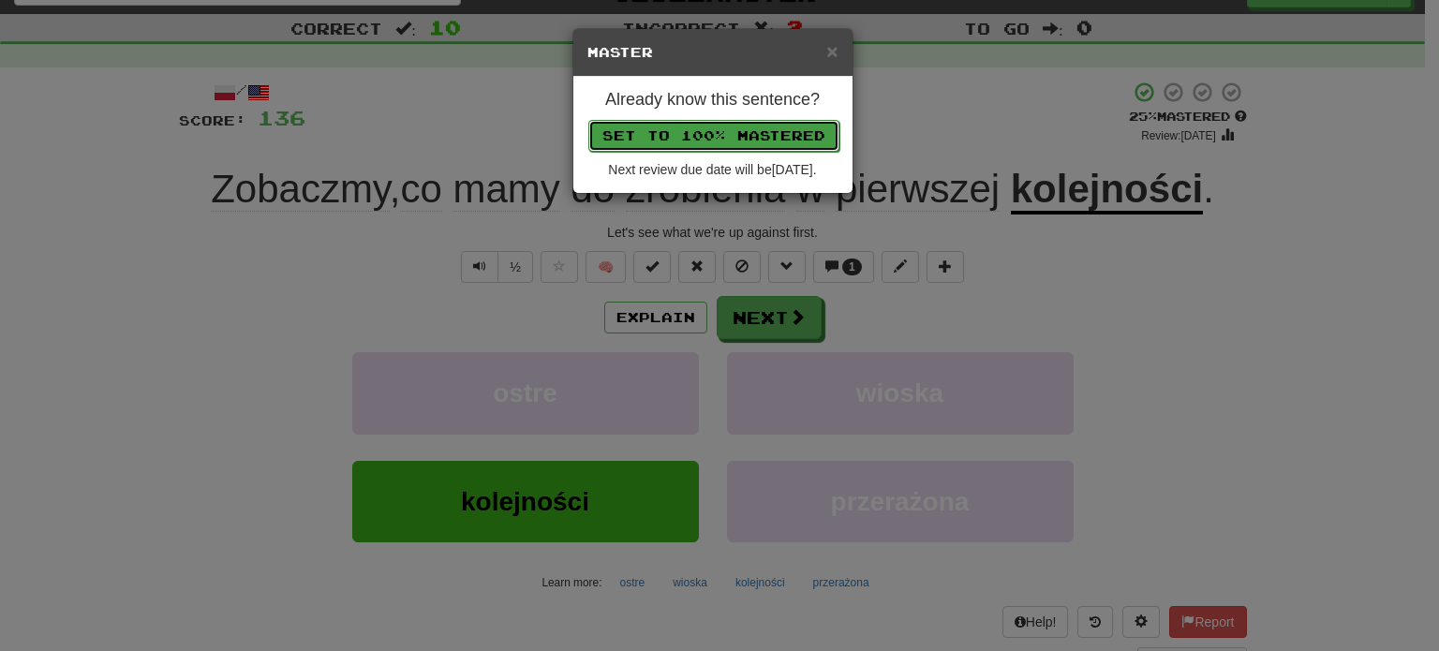
click at [682, 137] on button "Set to 100% Mastered" at bounding box center [713, 136] width 251 height 32
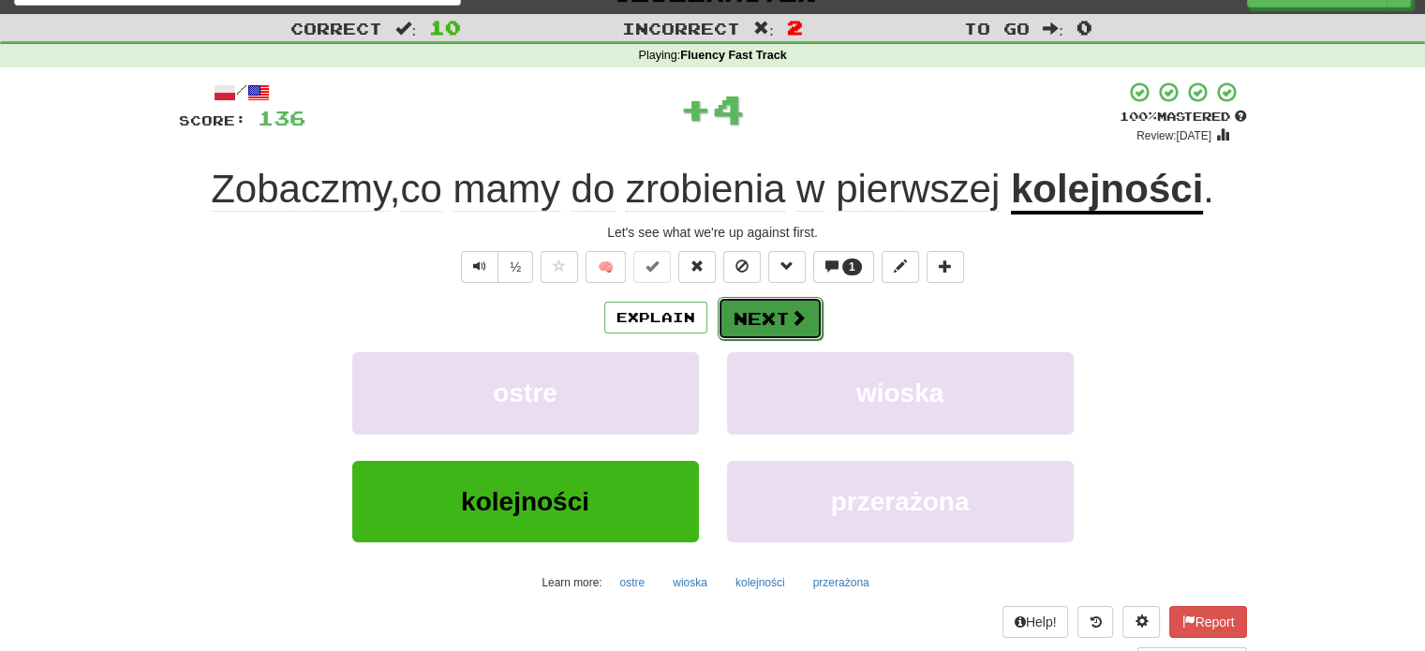
click at [774, 316] on button "Next" at bounding box center [770, 318] width 105 height 43
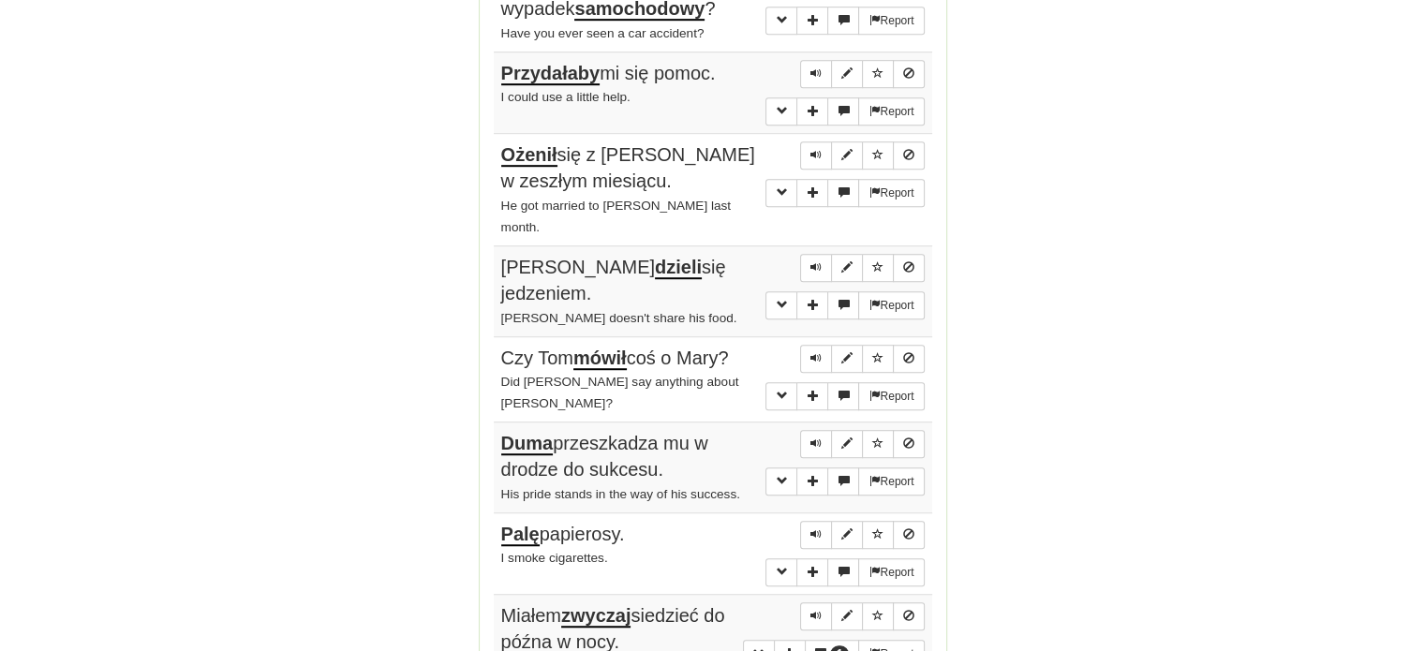
scroll to position [1439, 0]
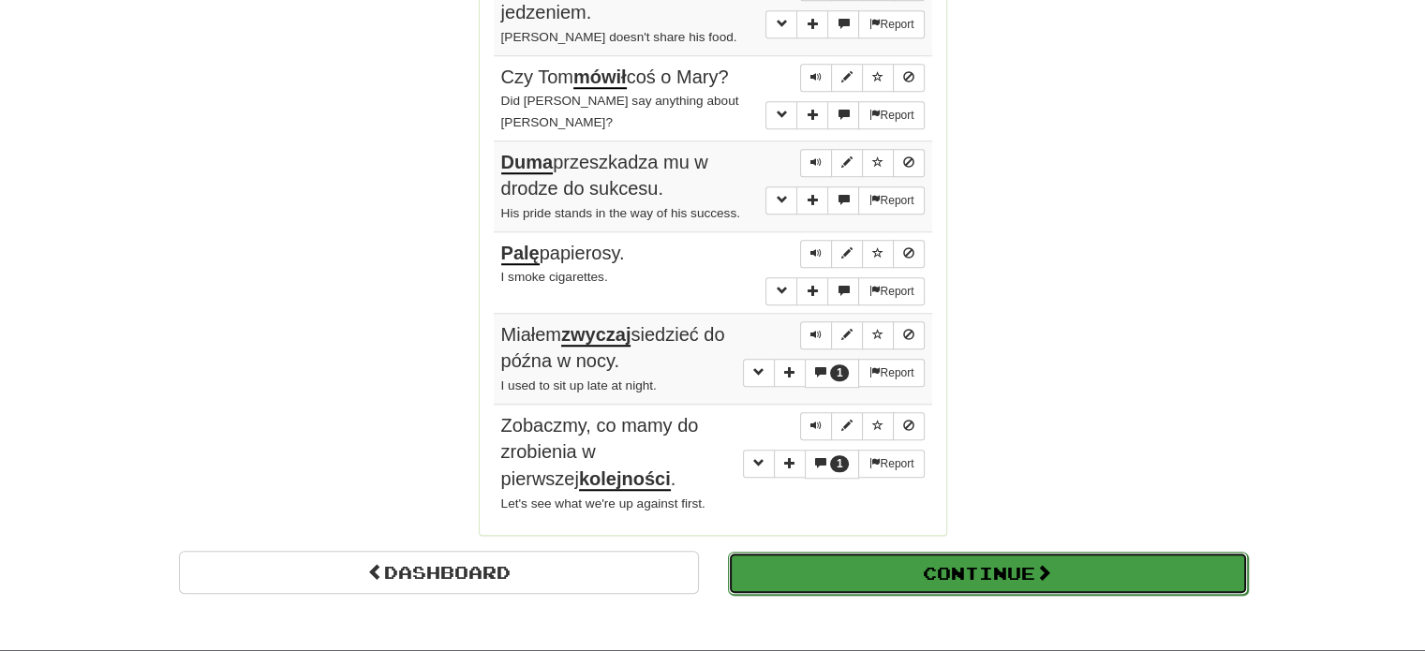
click at [858, 552] on button "Continue" at bounding box center [988, 573] width 520 height 43
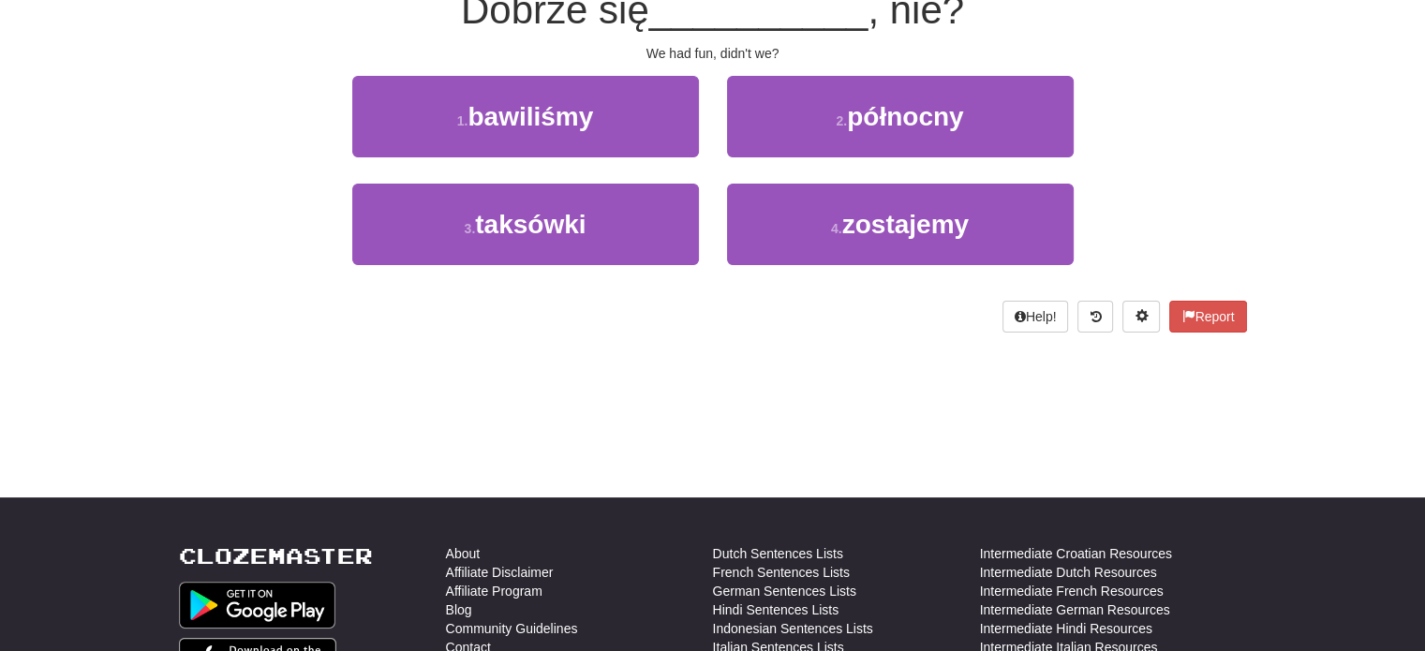
scroll to position [26, 0]
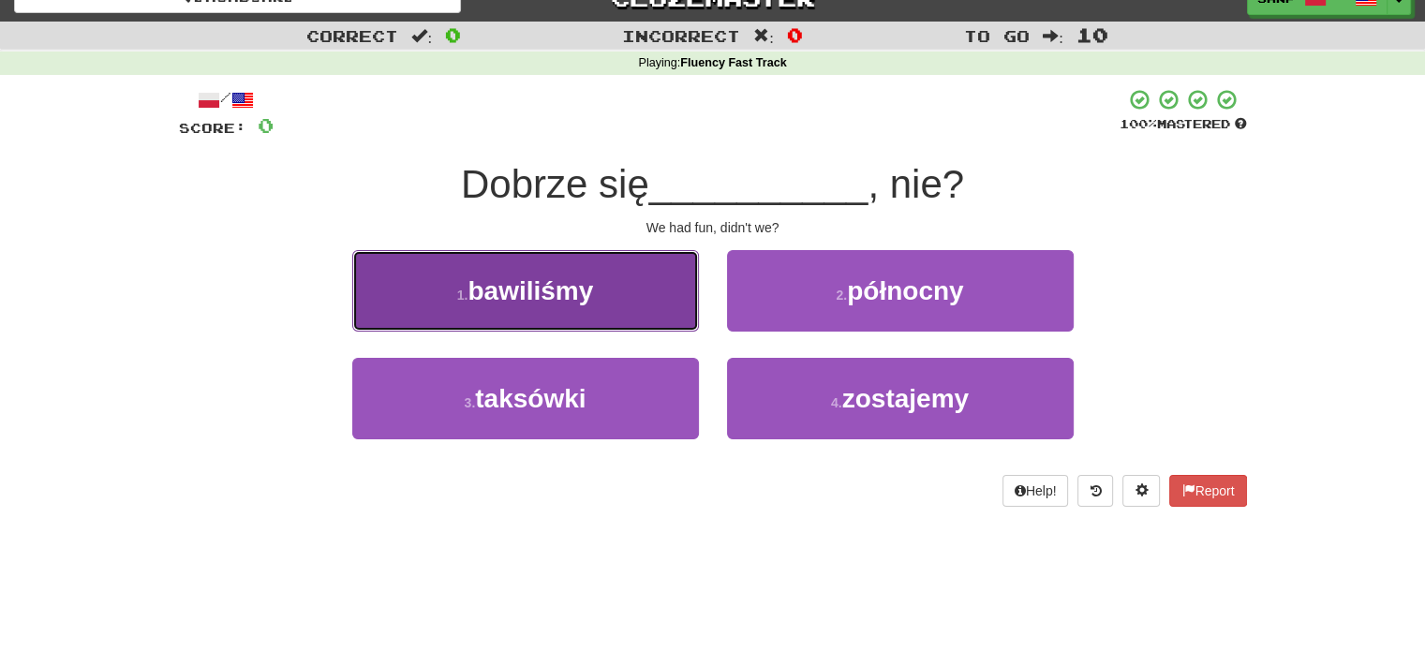
click at [618, 303] on button "1 . bawiliśmy" at bounding box center [525, 291] width 347 height 82
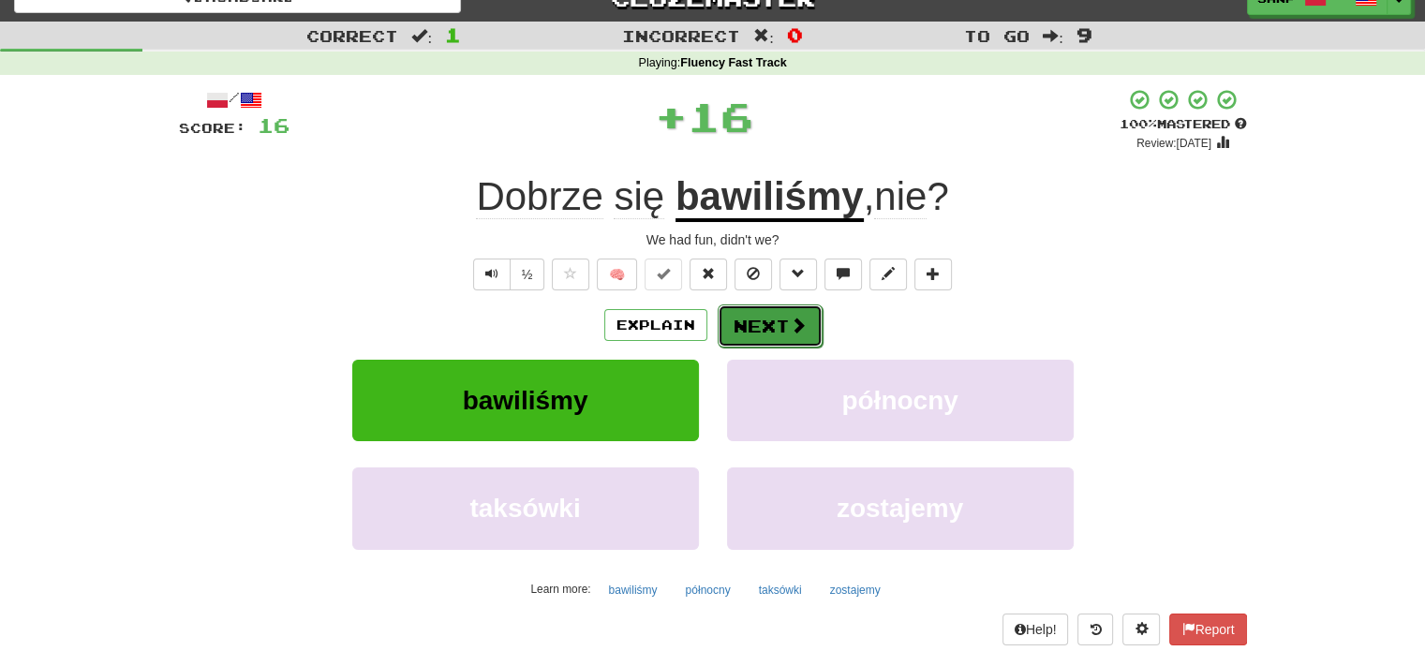
click at [750, 317] on button "Next" at bounding box center [770, 326] width 105 height 43
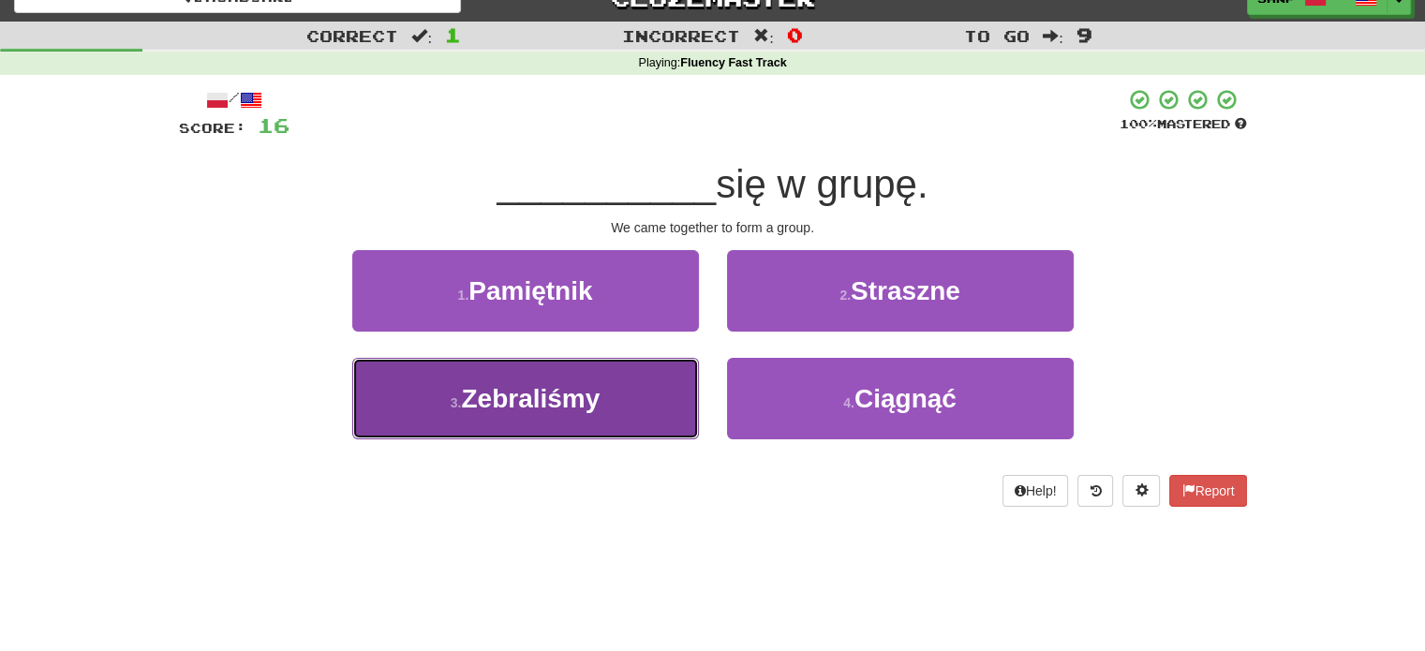
click at [652, 401] on button "3 . Zebraliśmy" at bounding box center [525, 399] width 347 height 82
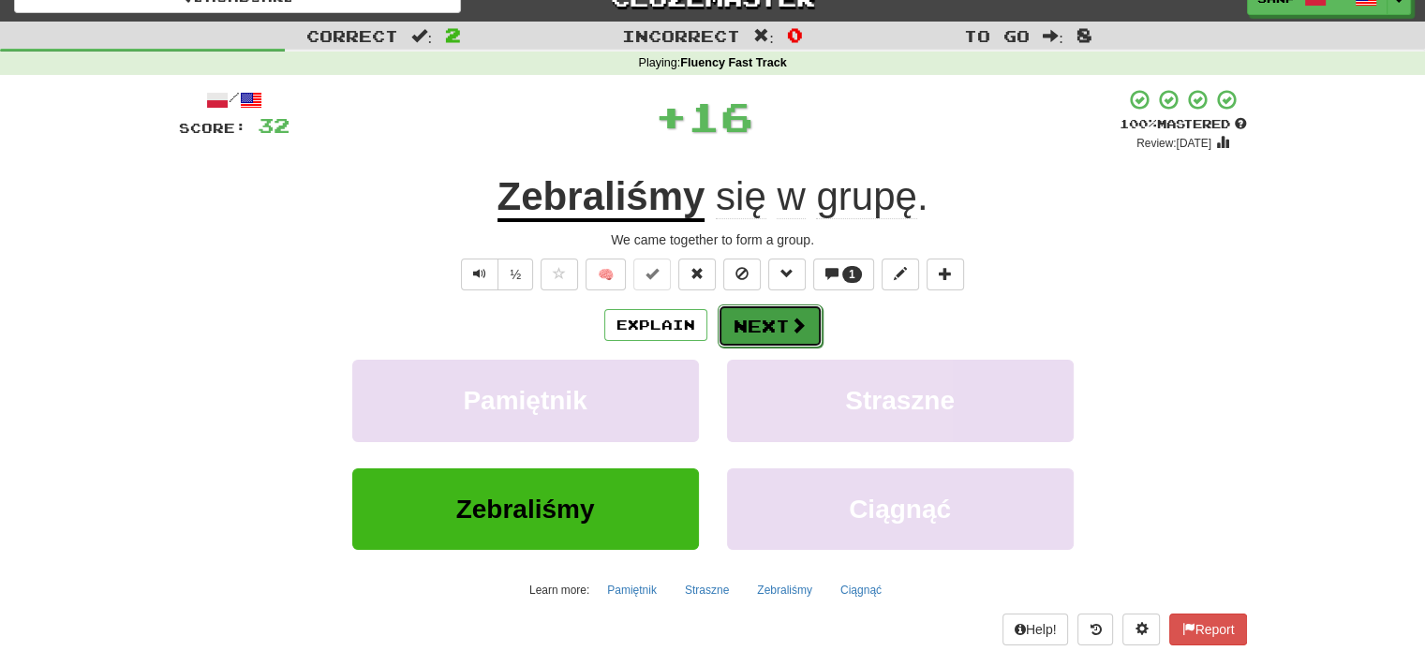
click at [761, 325] on button "Next" at bounding box center [770, 326] width 105 height 43
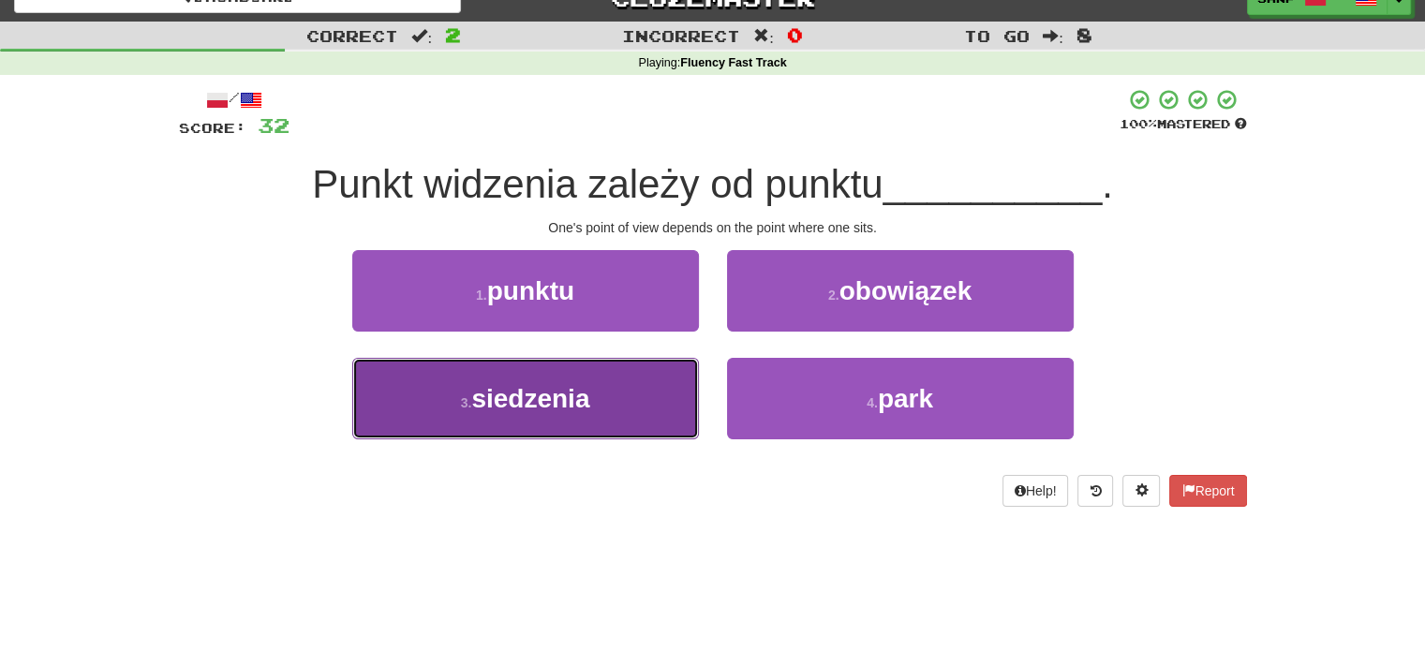
click at [652, 397] on button "3 . siedzenia" at bounding box center [525, 399] width 347 height 82
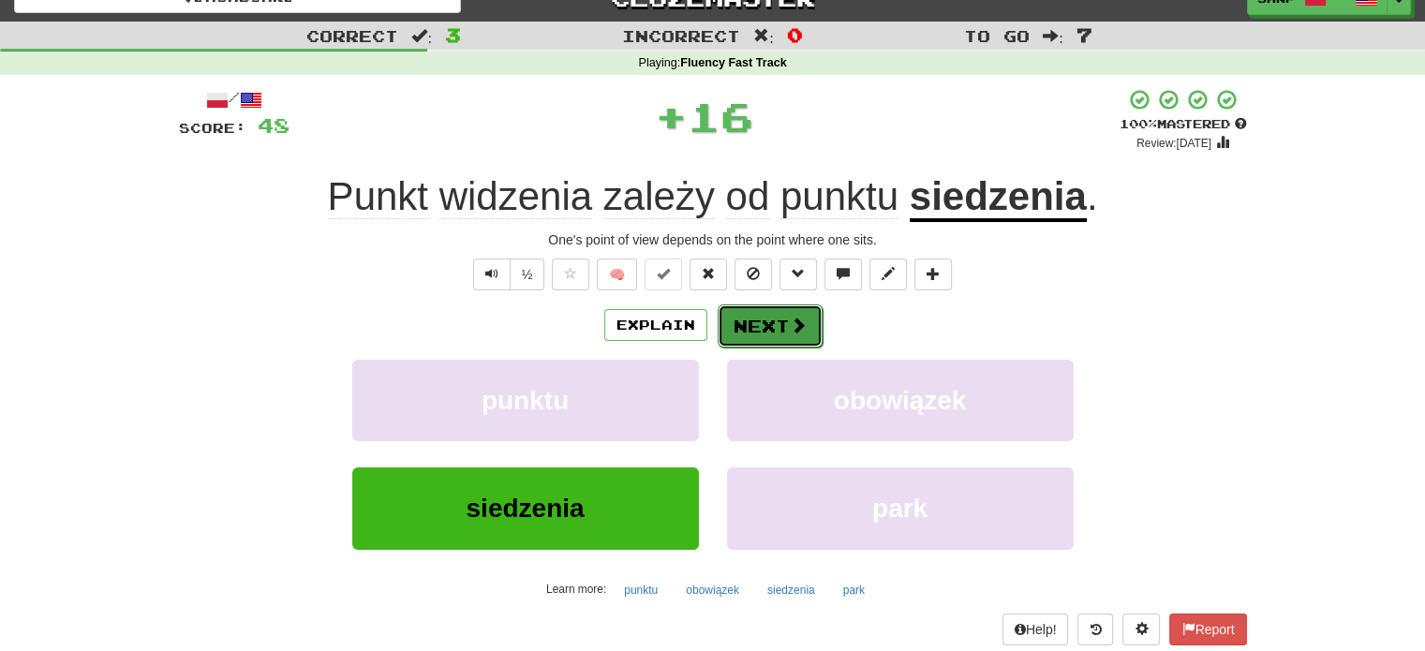
click at [754, 324] on button "Next" at bounding box center [770, 326] width 105 height 43
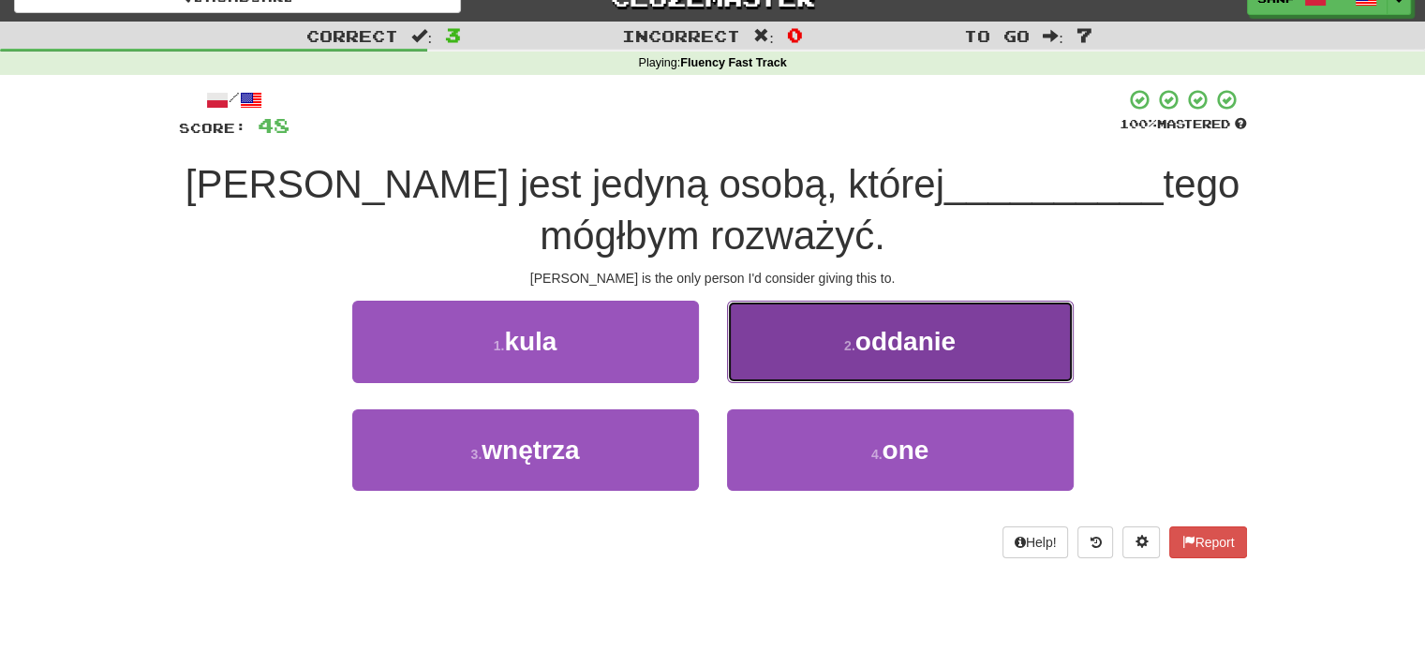
click at [754, 328] on button "2 . oddanie" at bounding box center [900, 342] width 347 height 82
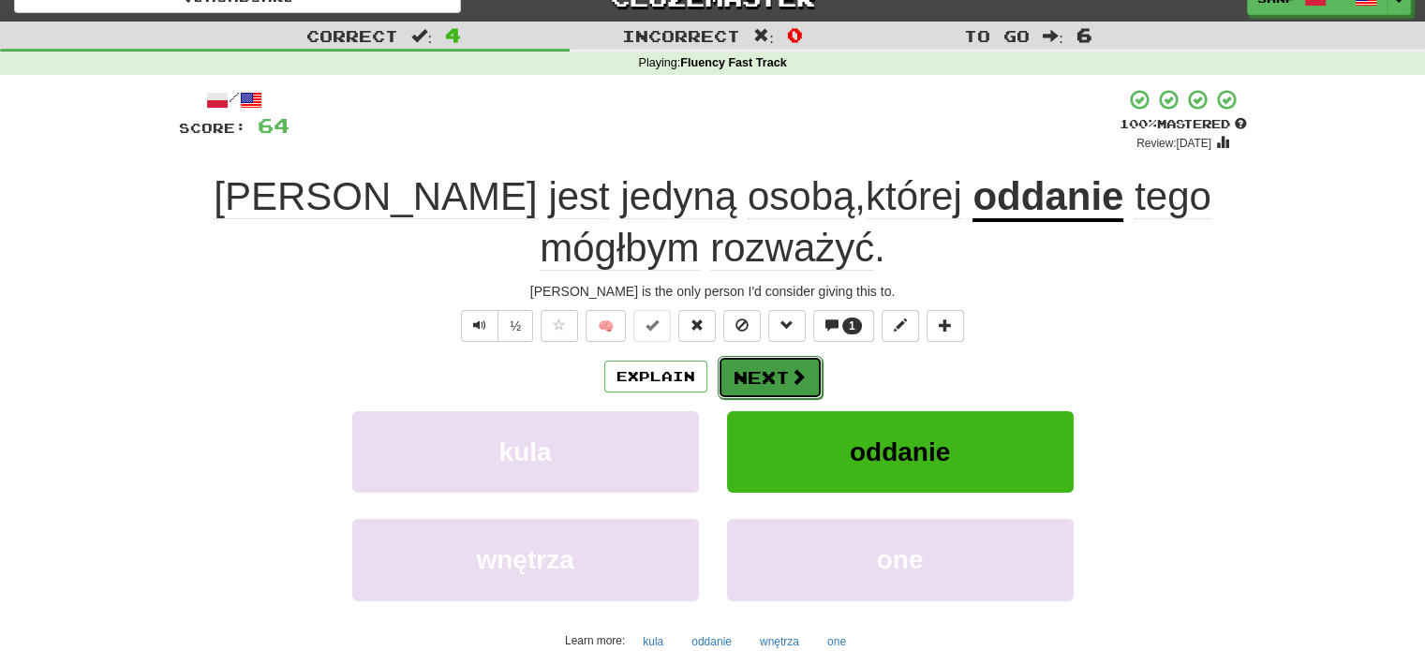
click at [738, 361] on button "Next" at bounding box center [770, 377] width 105 height 43
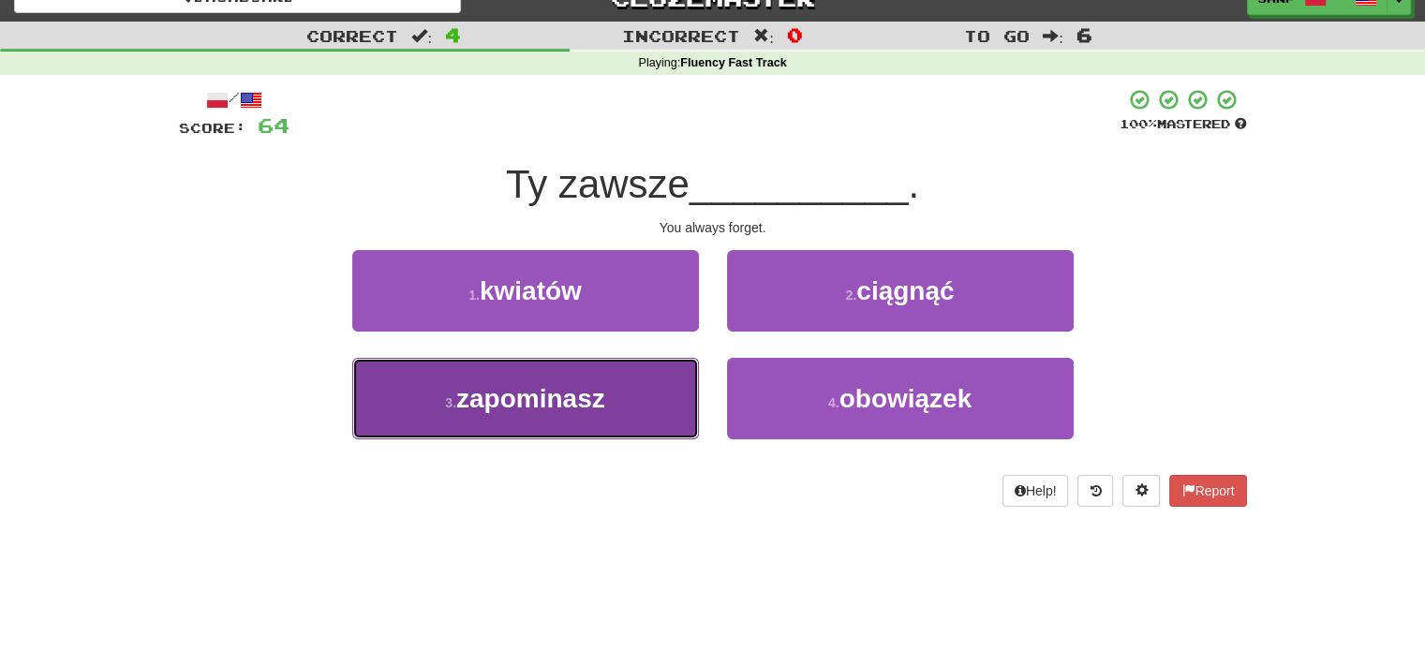
click at [648, 390] on button "3 . zapominasz" at bounding box center [525, 399] width 347 height 82
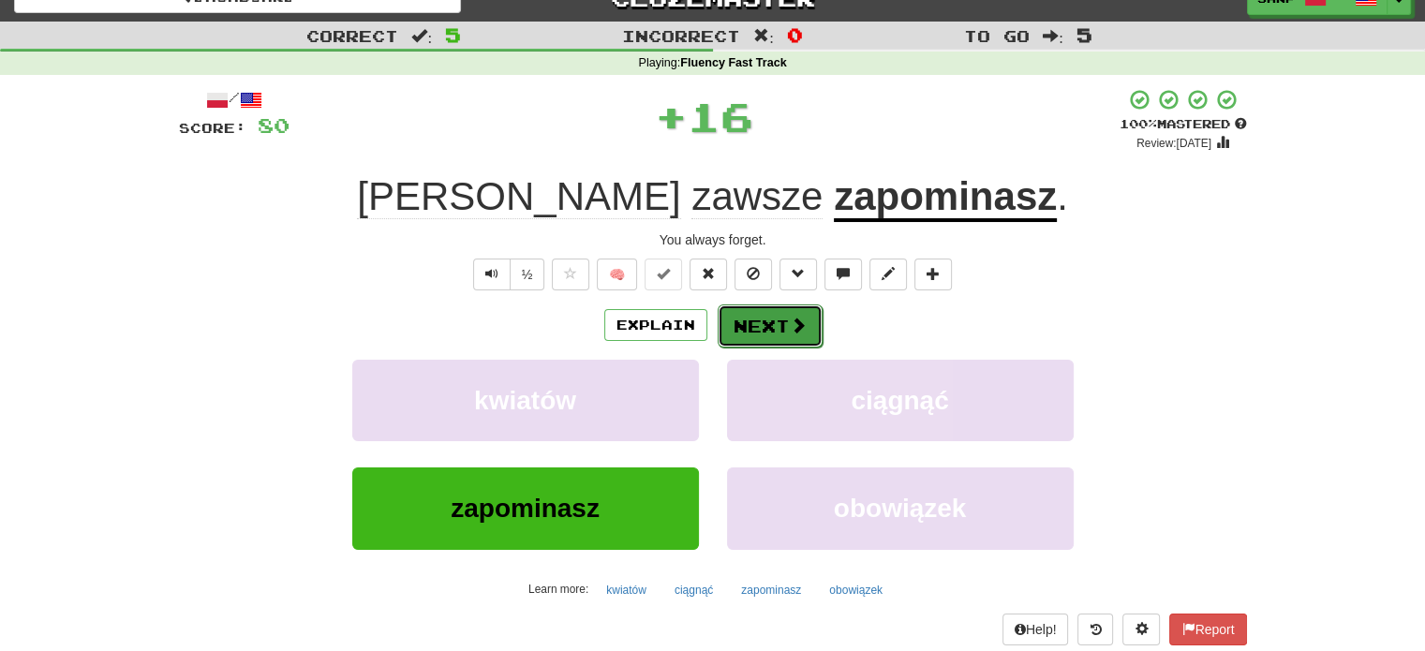
click at [772, 320] on button "Next" at bounding box center [770, 326] width 105 height 43
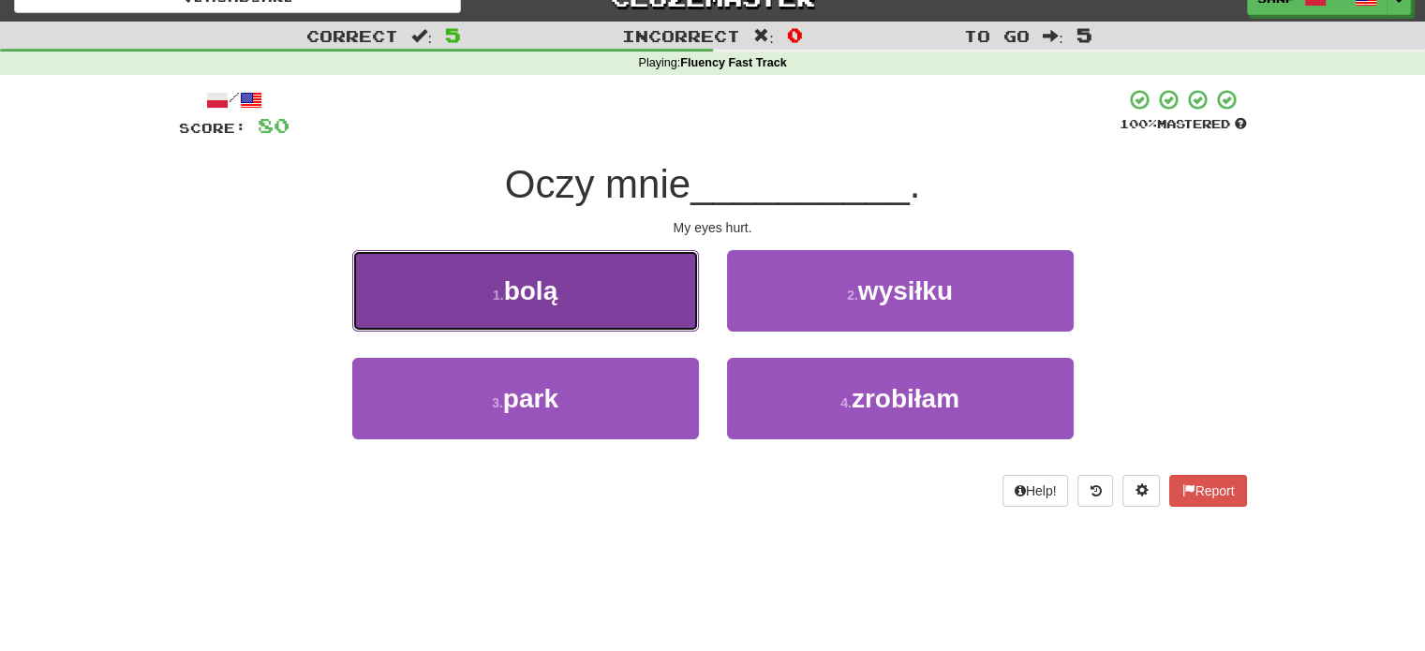
click at [625, 301] on button "1 . bolą" at bounding box center [525, 291] width 347 height 82
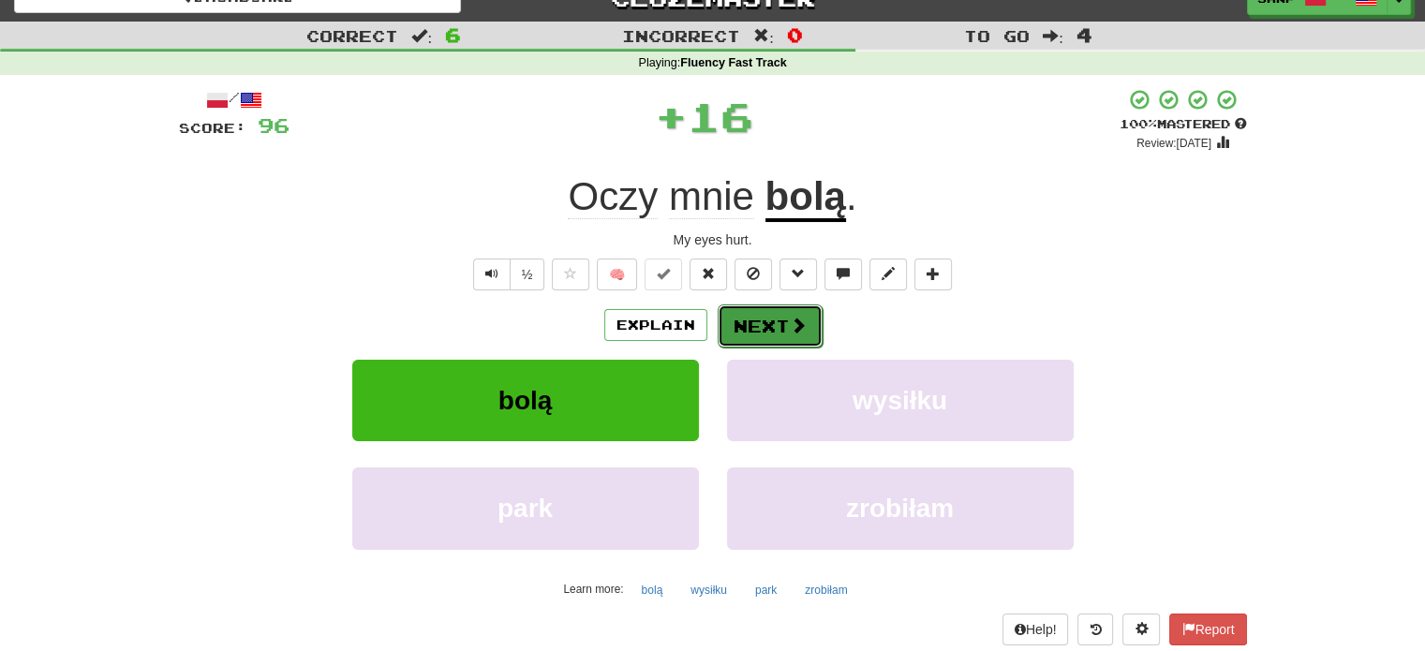
click at [753, 318] on button "Next" at bounding box center [770, 326] width 105 height 43
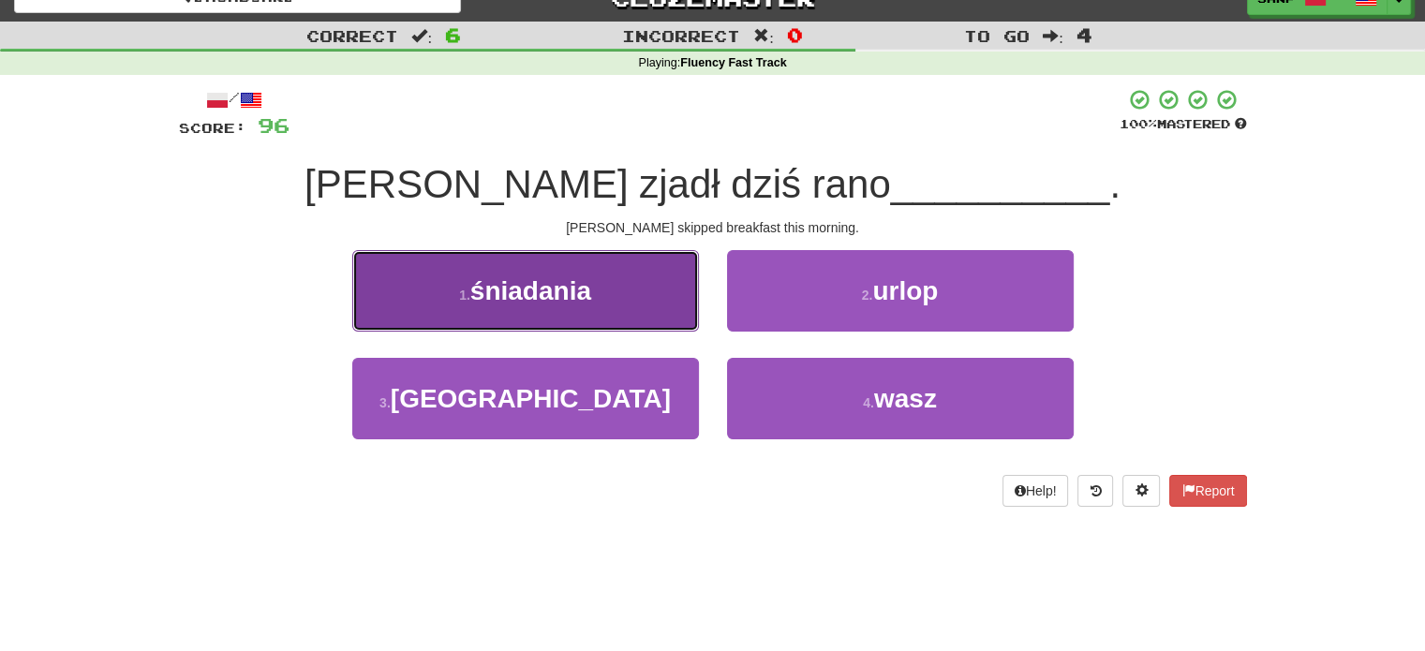
click at [629, 309] on button "1 . śniadania" at bounding box center [525, 291] width 347 height 82
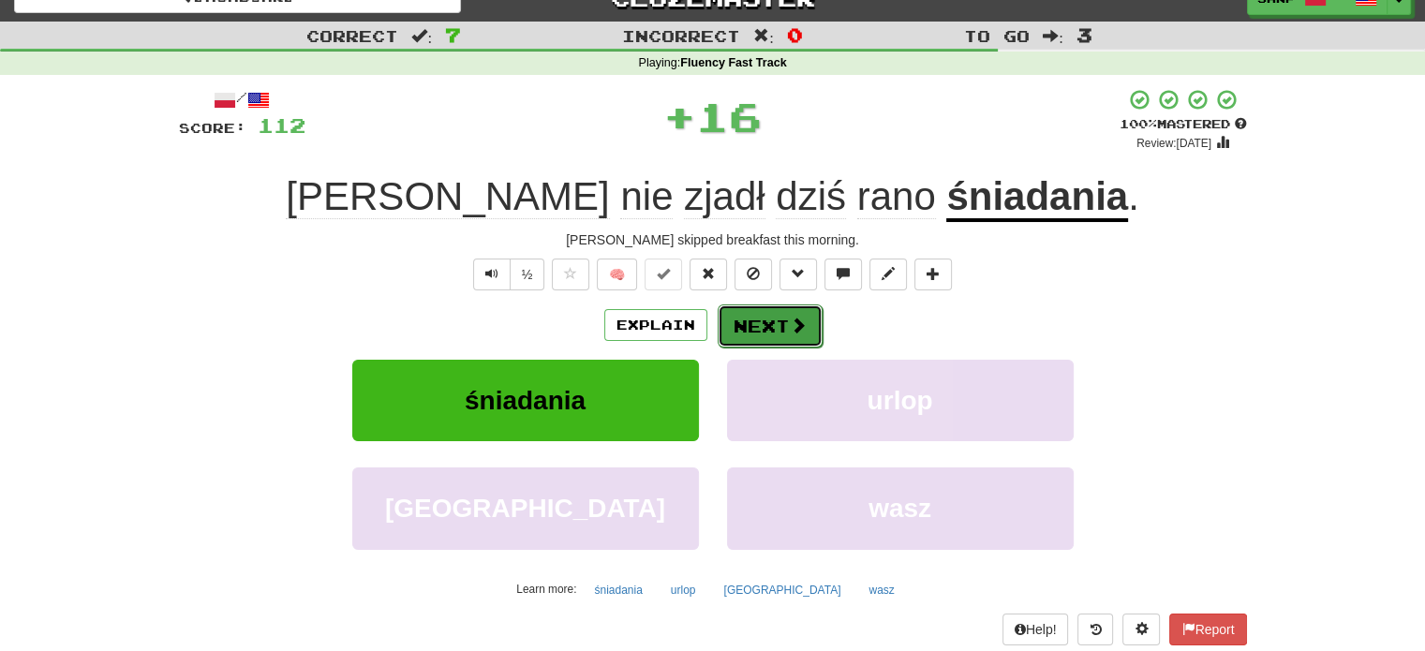
click at [749, 316] on button "Next" at bounding box center [770, 326] width 105 height 43
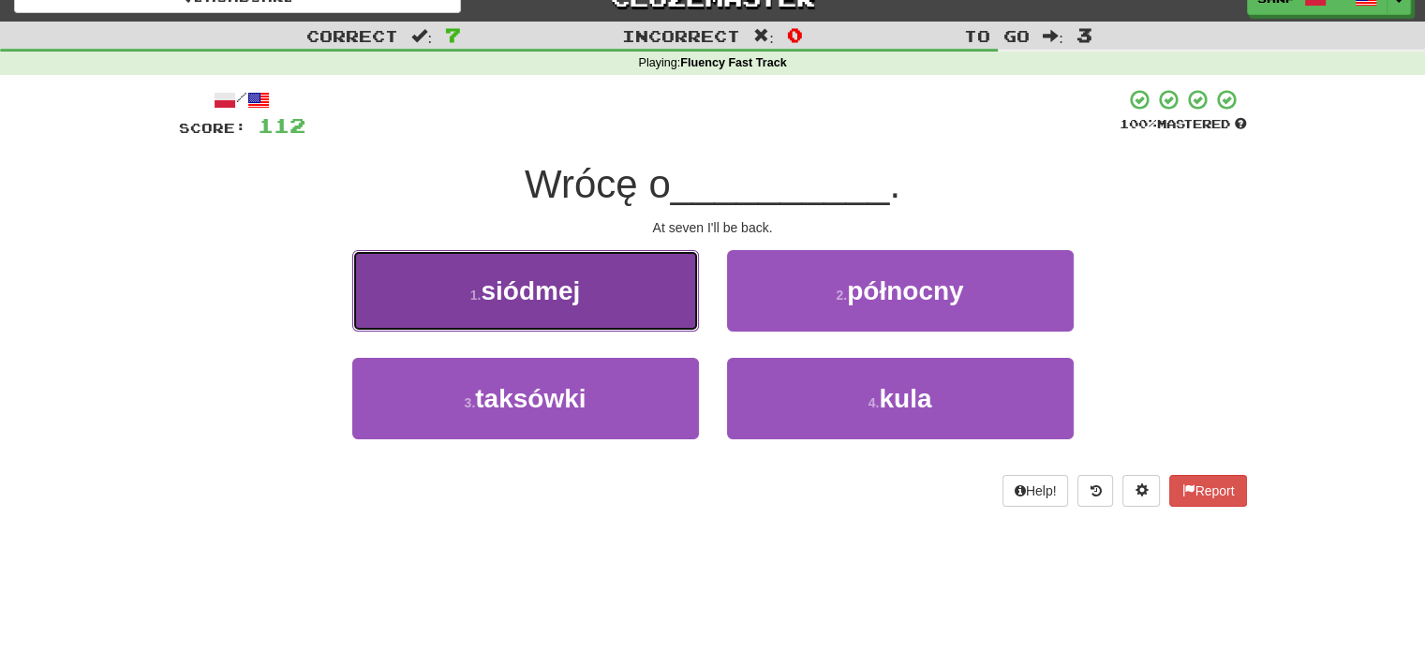
click at [609, 290] on button "1 . siódmej" at bounding box center [525, 291] width 347 height 82
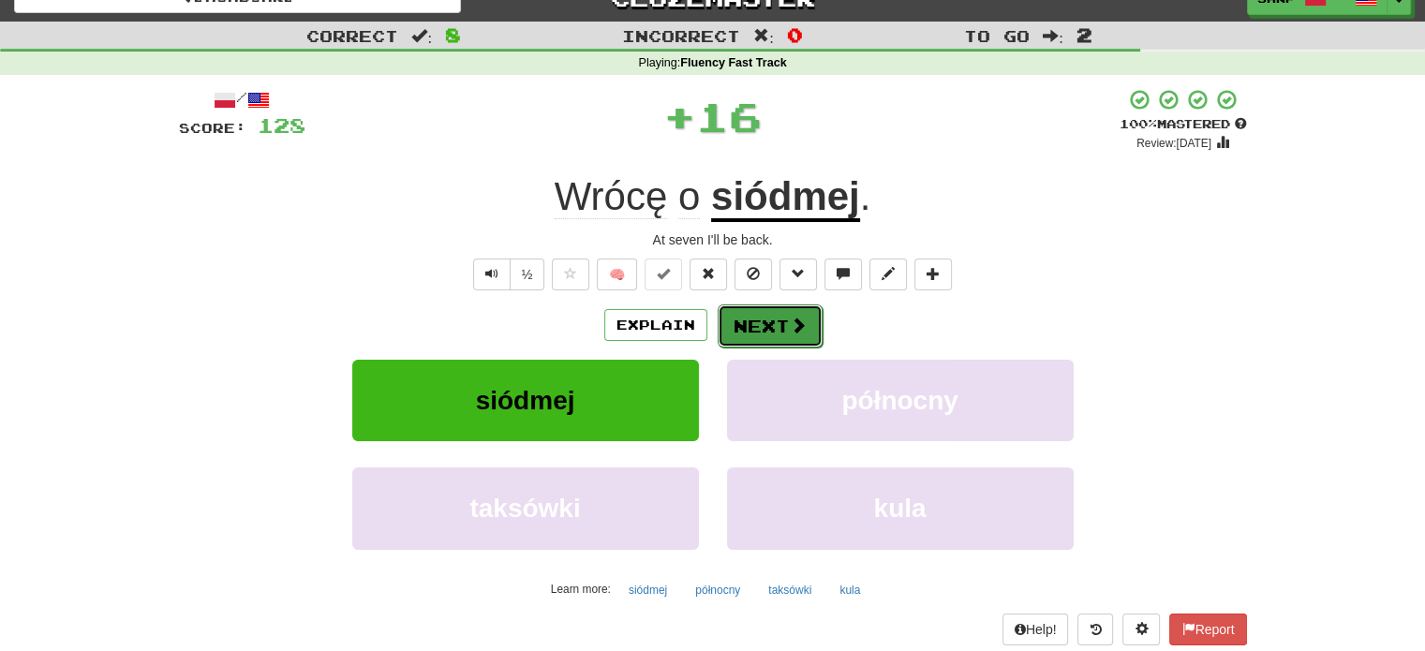
click at [754, 321] on button "Next" at bounding box center [770, 326] width 105 height 43
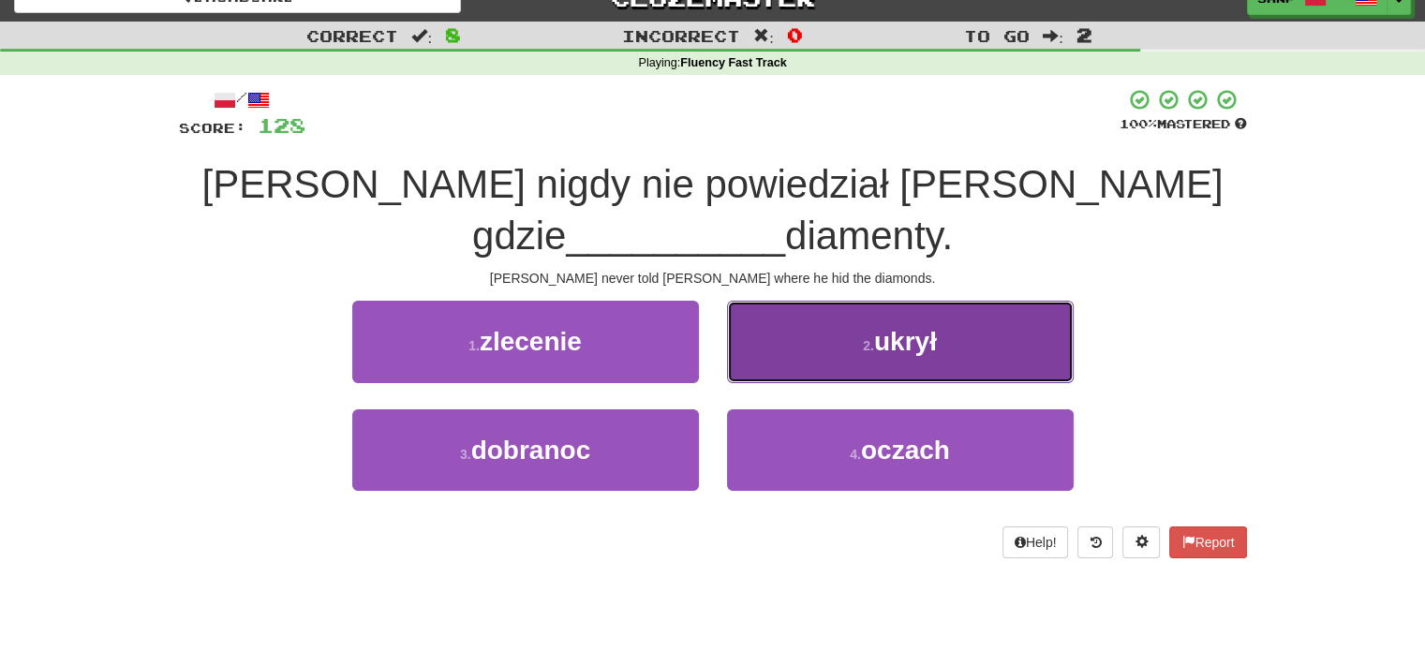
click at [774, 322] on button "2 . ukrył" at bounding box center [900, 342] width 347 height 82
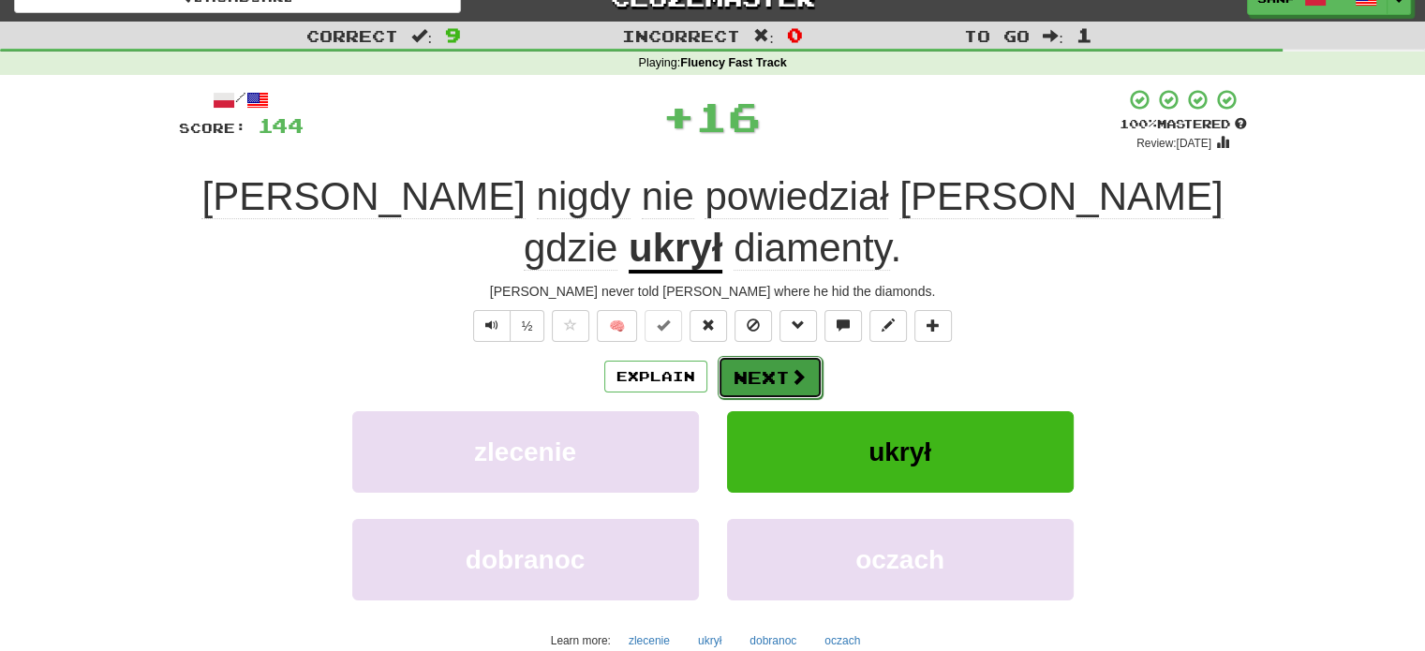
click at [759, 356] on button "Next" at bounding box center [770, 377] width 105 height 43
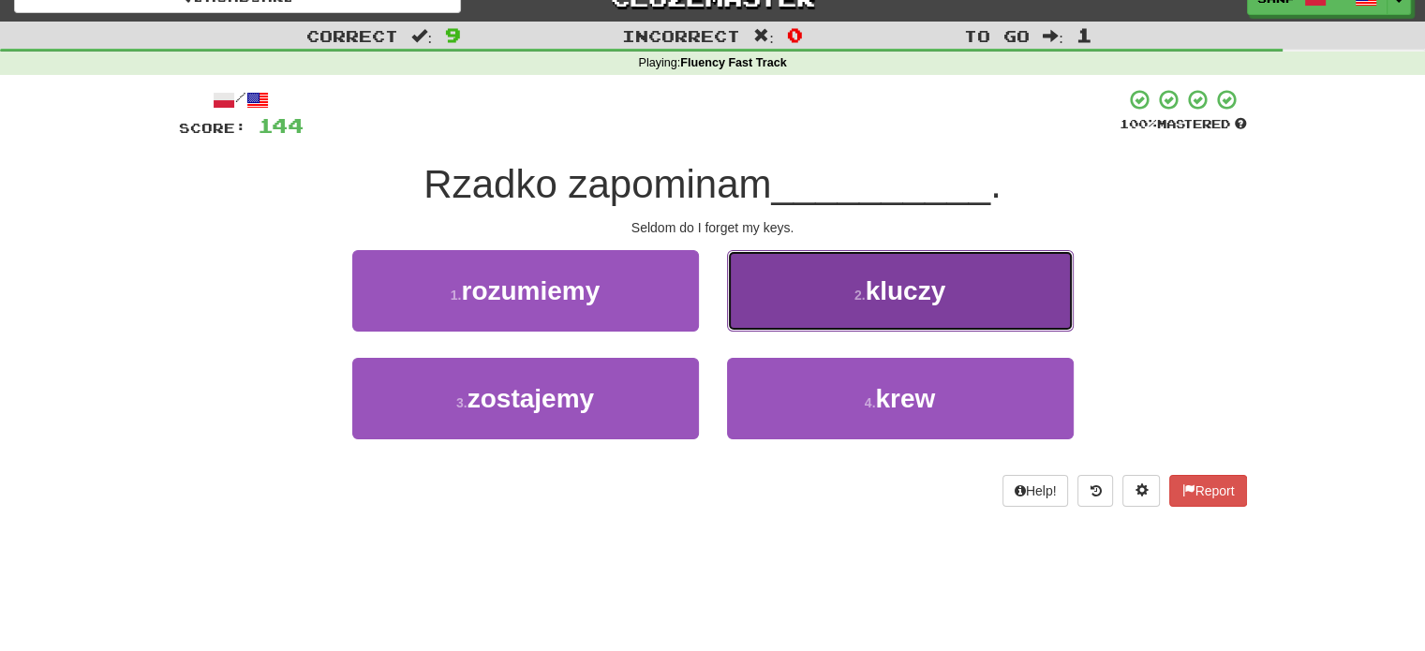
click at [787, 305] on button "2 . kluczy" at bounding box center [900, 291] width 347 height 82
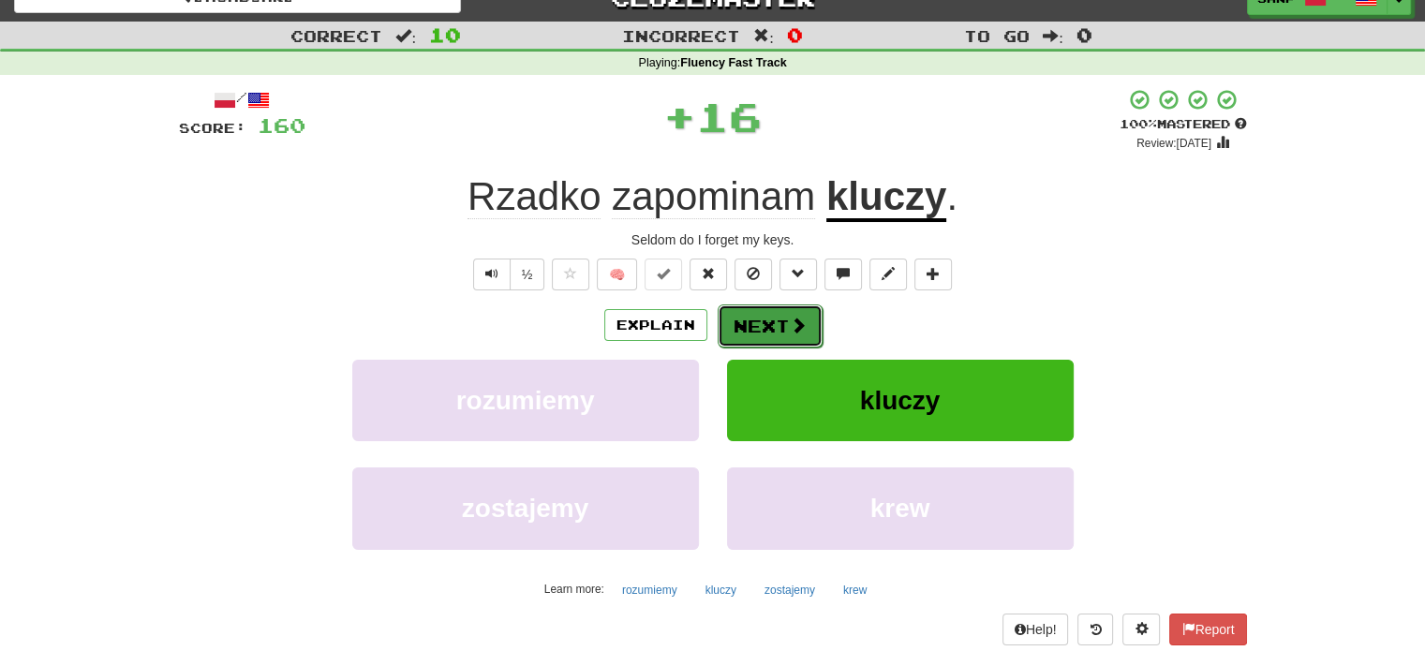
click at [781, 316] on button "Next" at bounding box center [770, 326] width 105 height 43
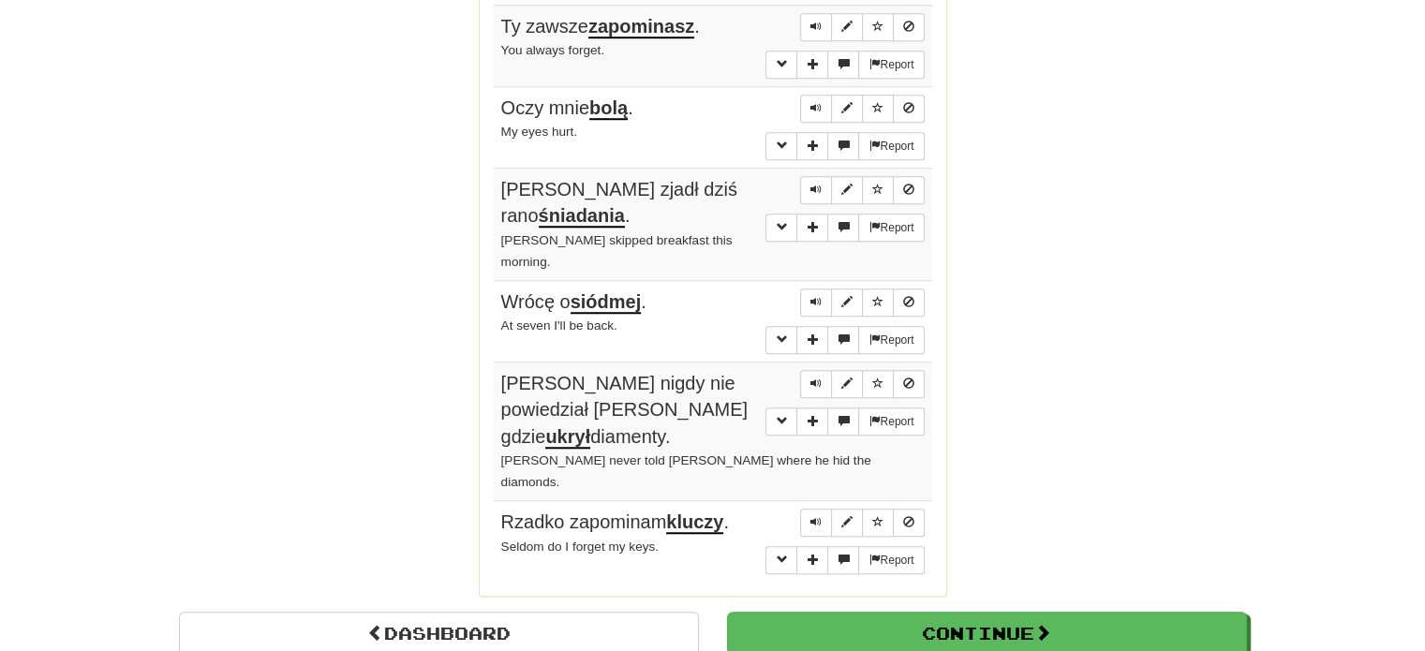
scroll to position [1432, 0]
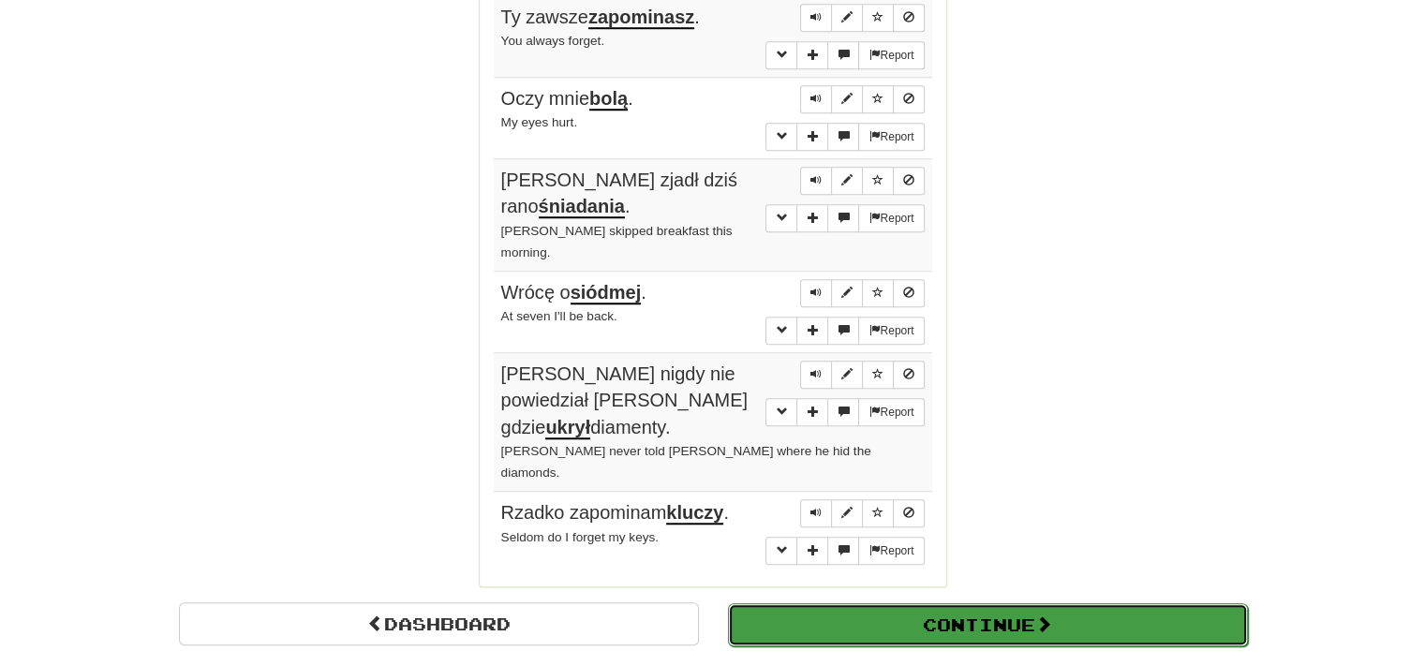
click at [986, 603] on button "Continue" at bounding box center [988, 624] width 520 height 43
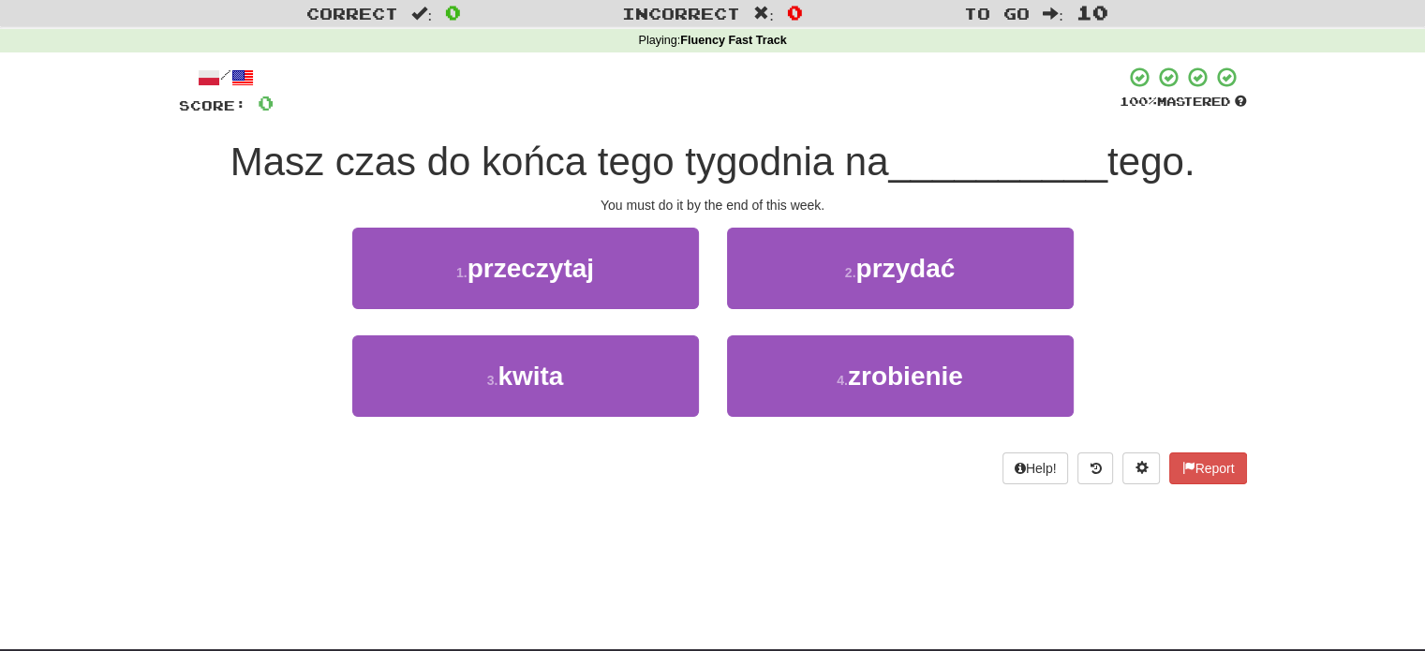
scroll to position [9, 0]
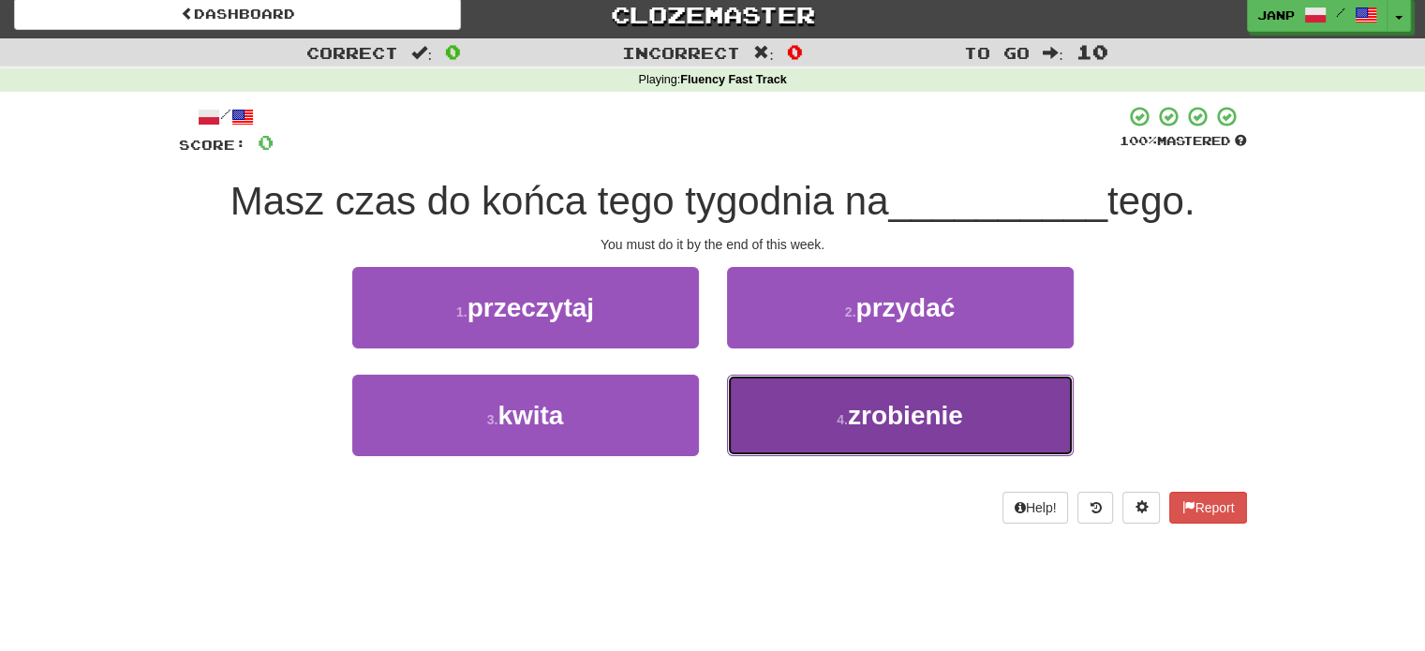
click at [792, 428] on button "4 . zrobienie" at bounding box center [900, 416] width 347 height 82
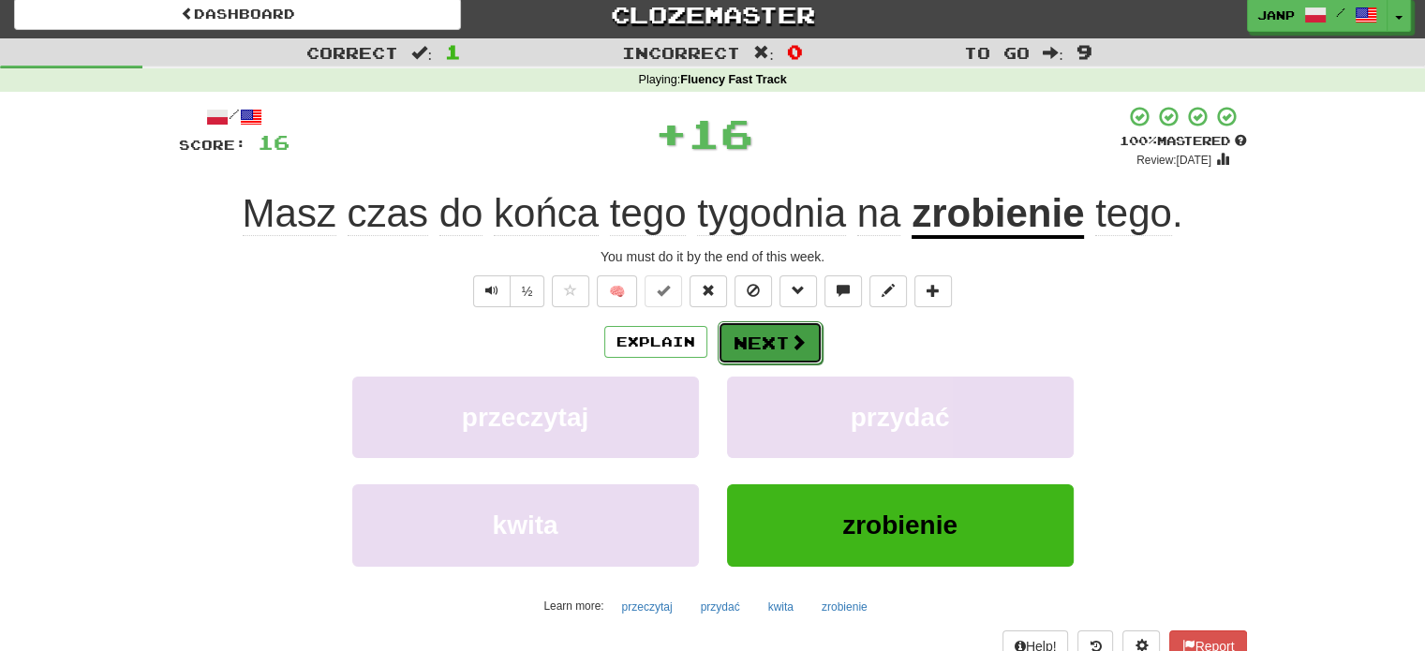
click at [770, 336] on button "Next" at bounding box center [770, 342] width 105 height 43
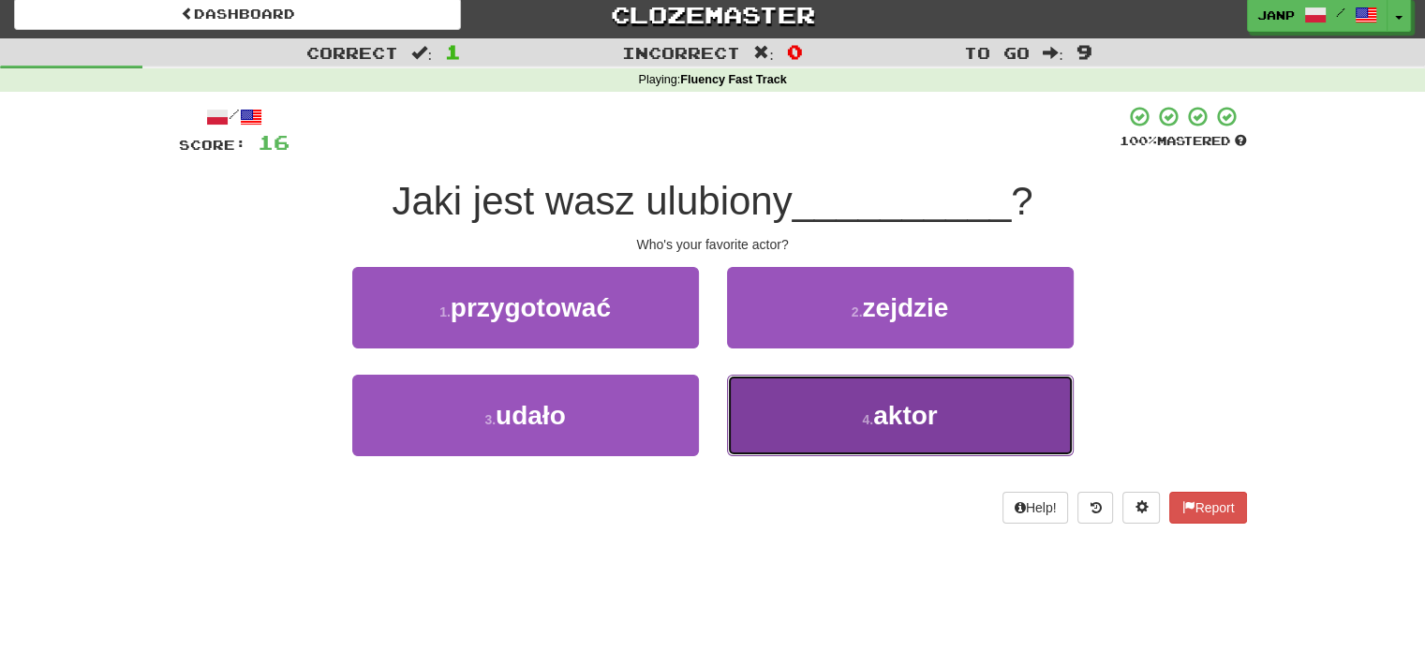
click at [763, 411] on button "4 . aktor" at bounding box center [900, 416] width 347 height 82
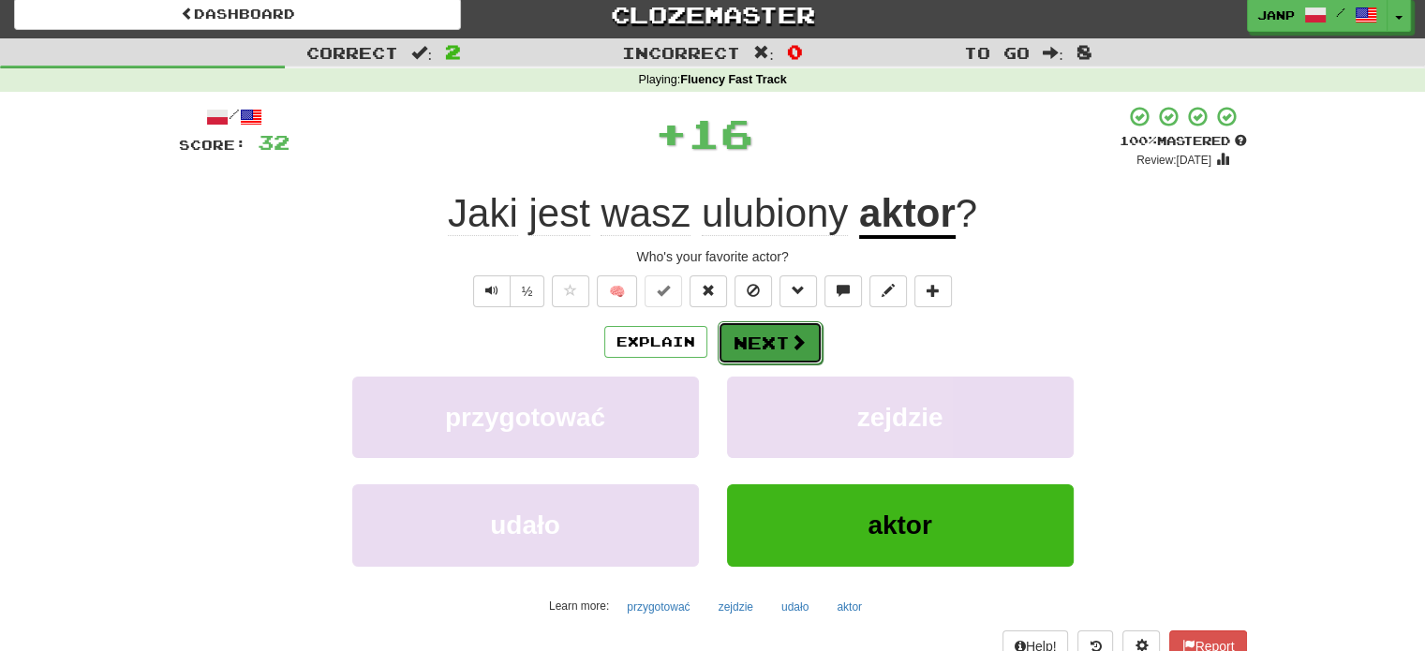
click at [770, 338] on button "Next" at bounding box center [770, 342] width 105 height 43
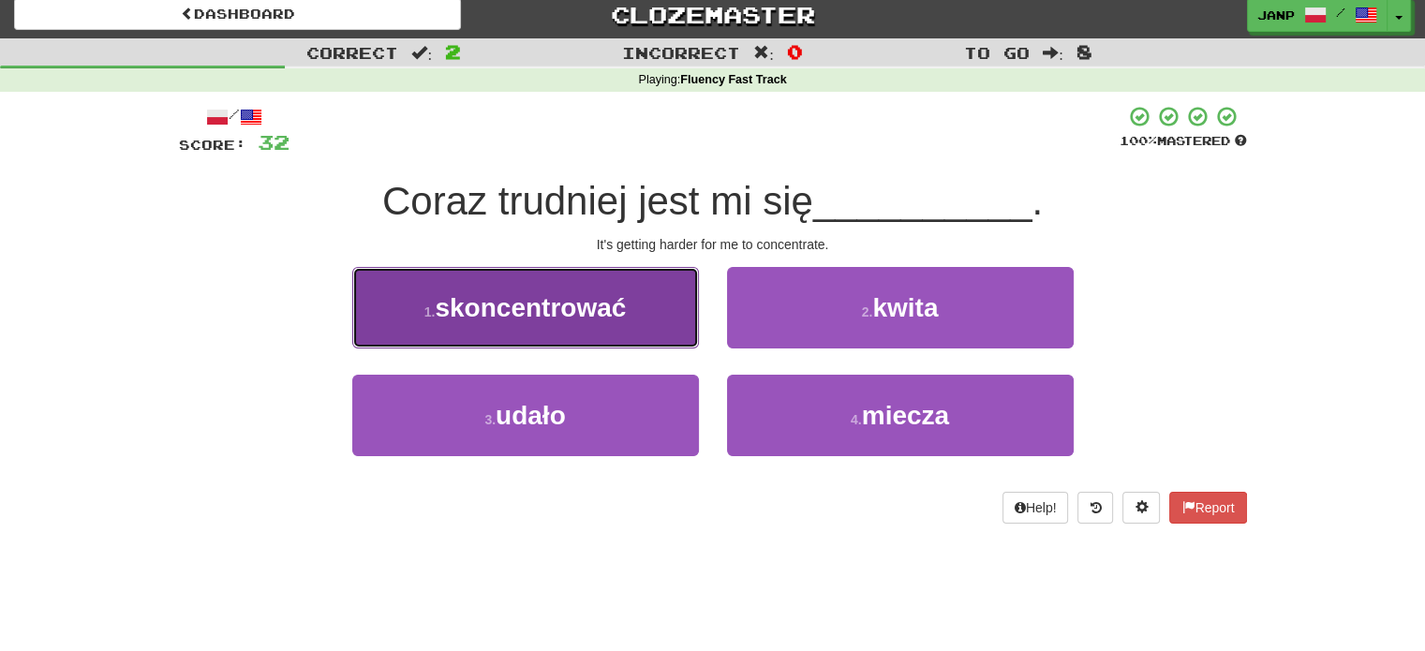
click at [652, 321] on button "1 . skoncentrować" at bounding box center [525, 308] width 347 height 82
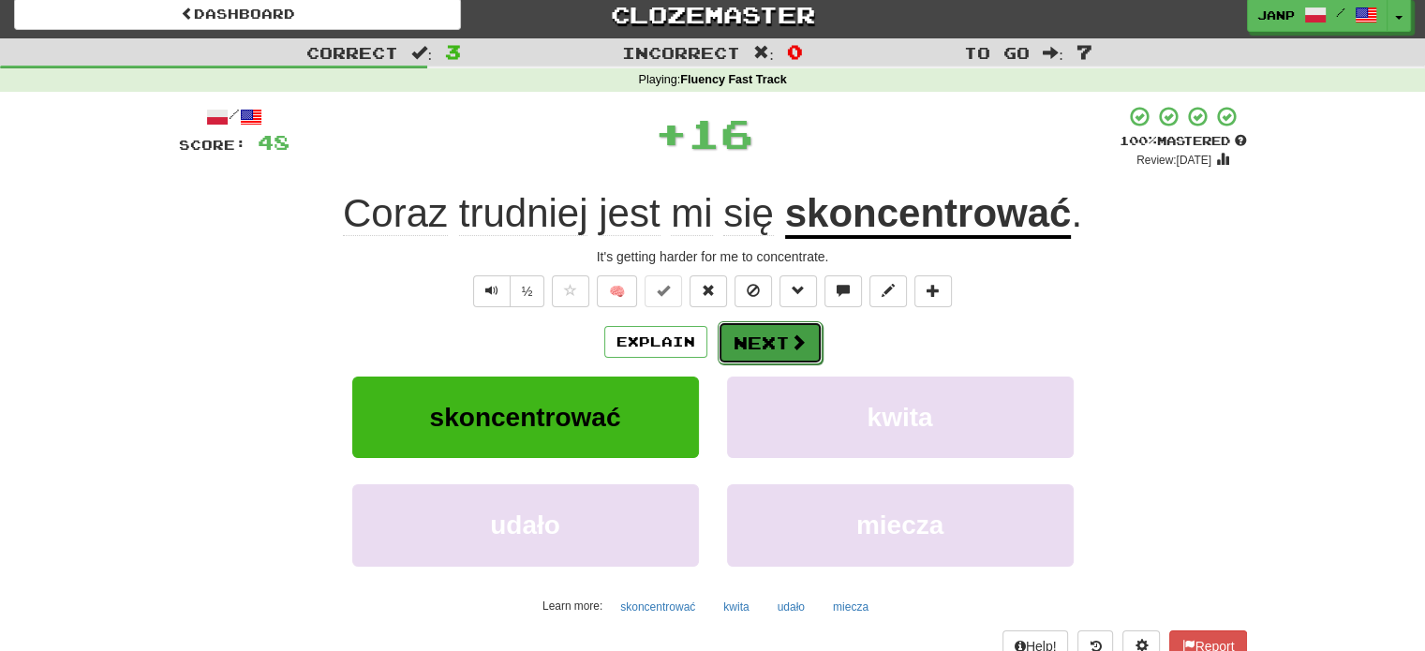
click at [763, 337] on button "Next" at bounding box center [770, 342] width 105 height 43
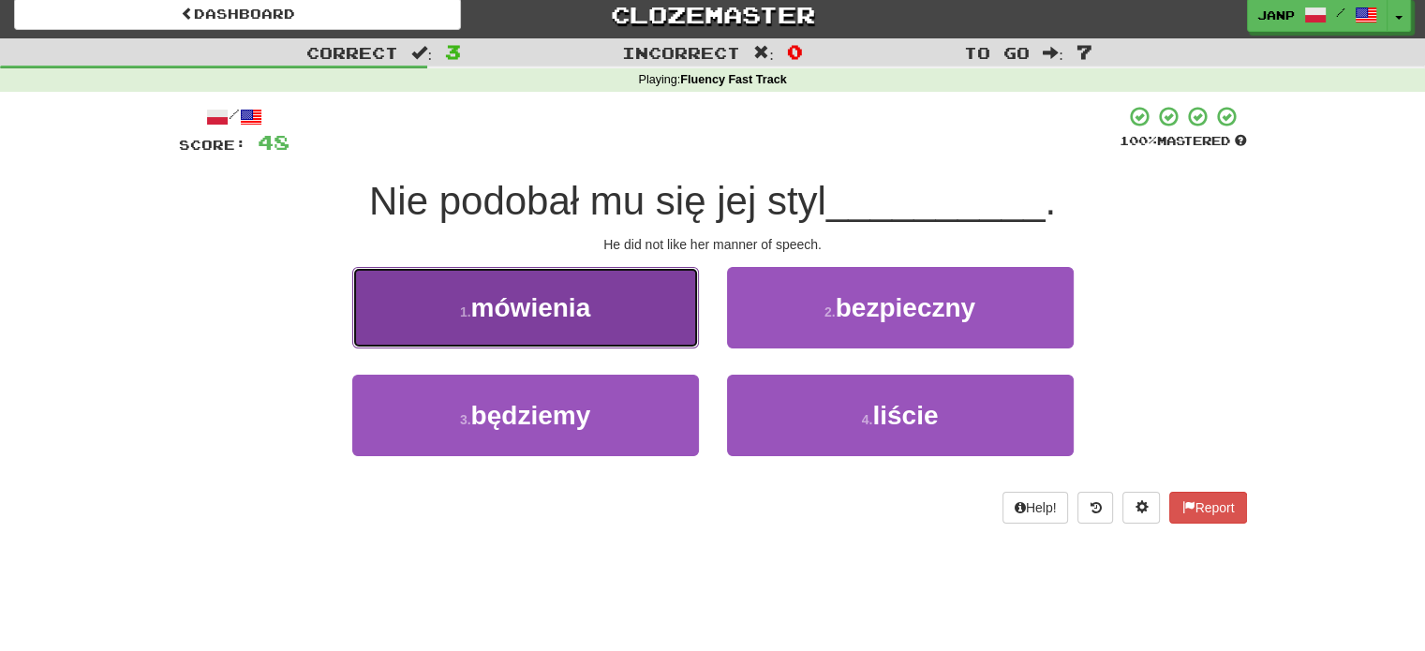
click at [631, 341] on button "1 . mówienia" at bounding box center [525, 308] width 347 height 82
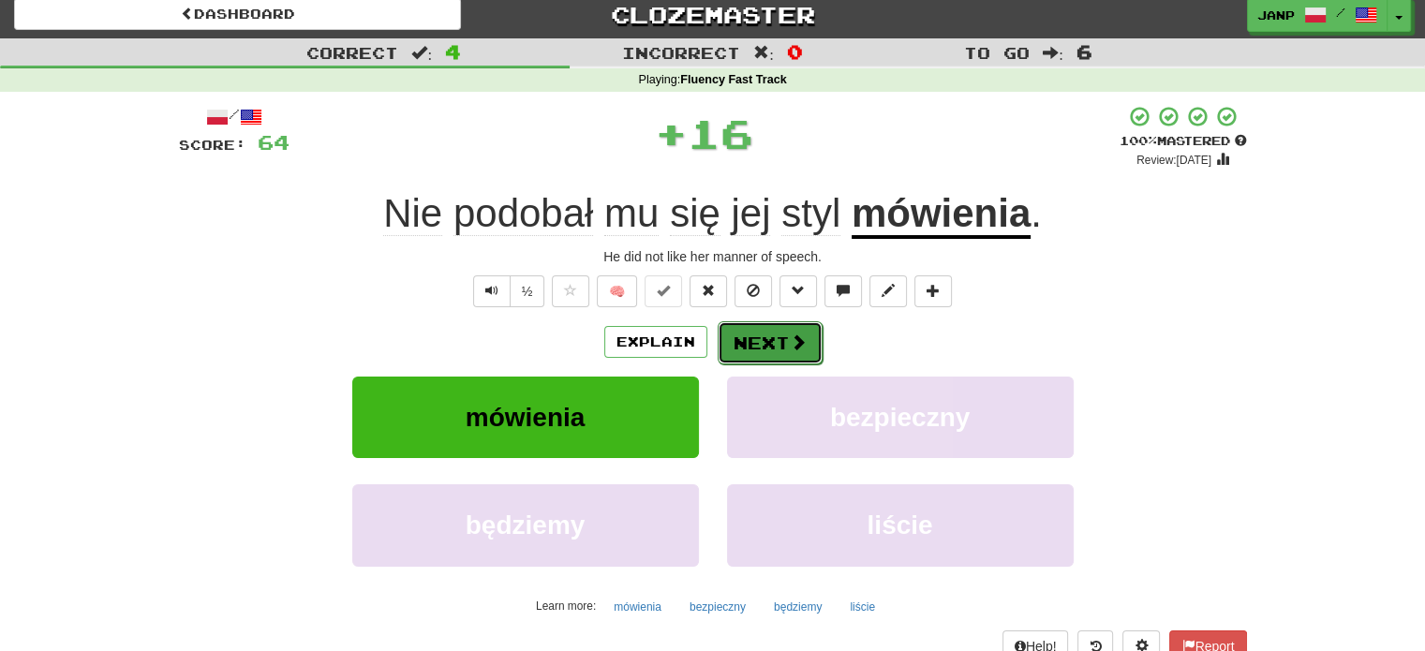
click at [767, 335] on button "Next" at bounding box center [770, 342] width 105 height 43
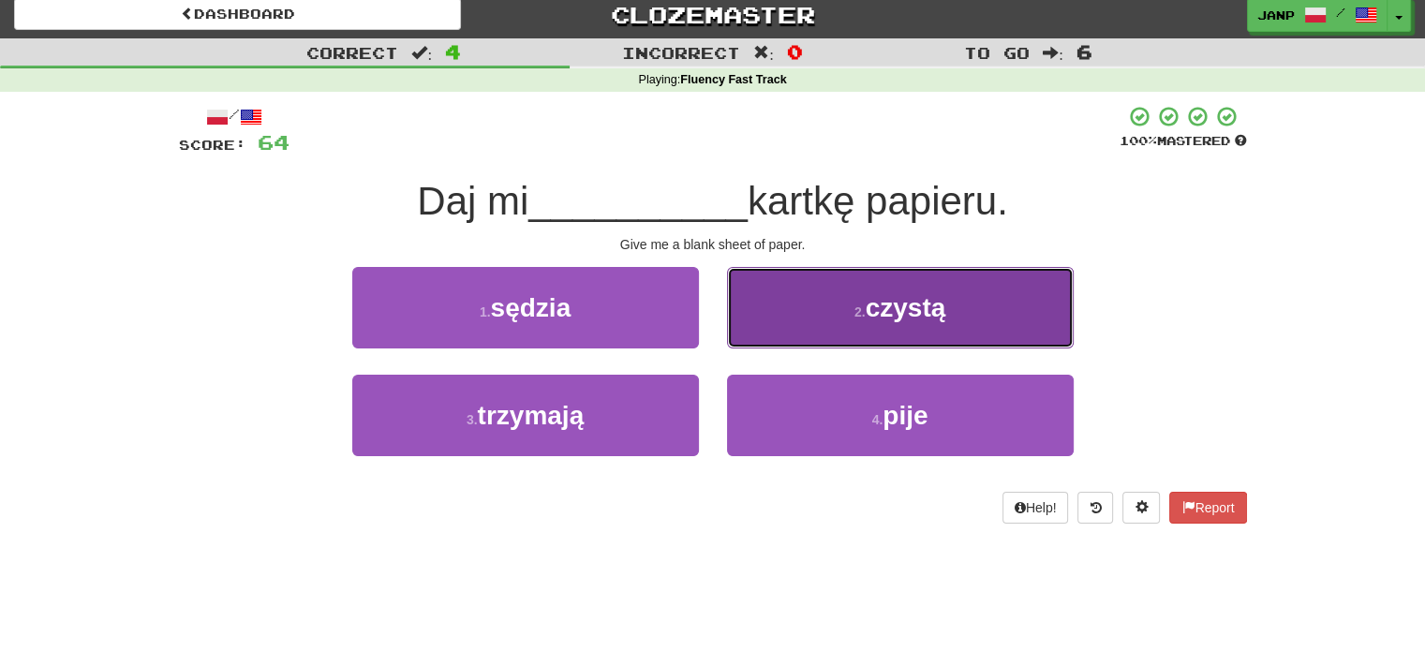
click at [780, 338] on button "2 . czystą" at bounding box center [900, 308] width 347 height 82
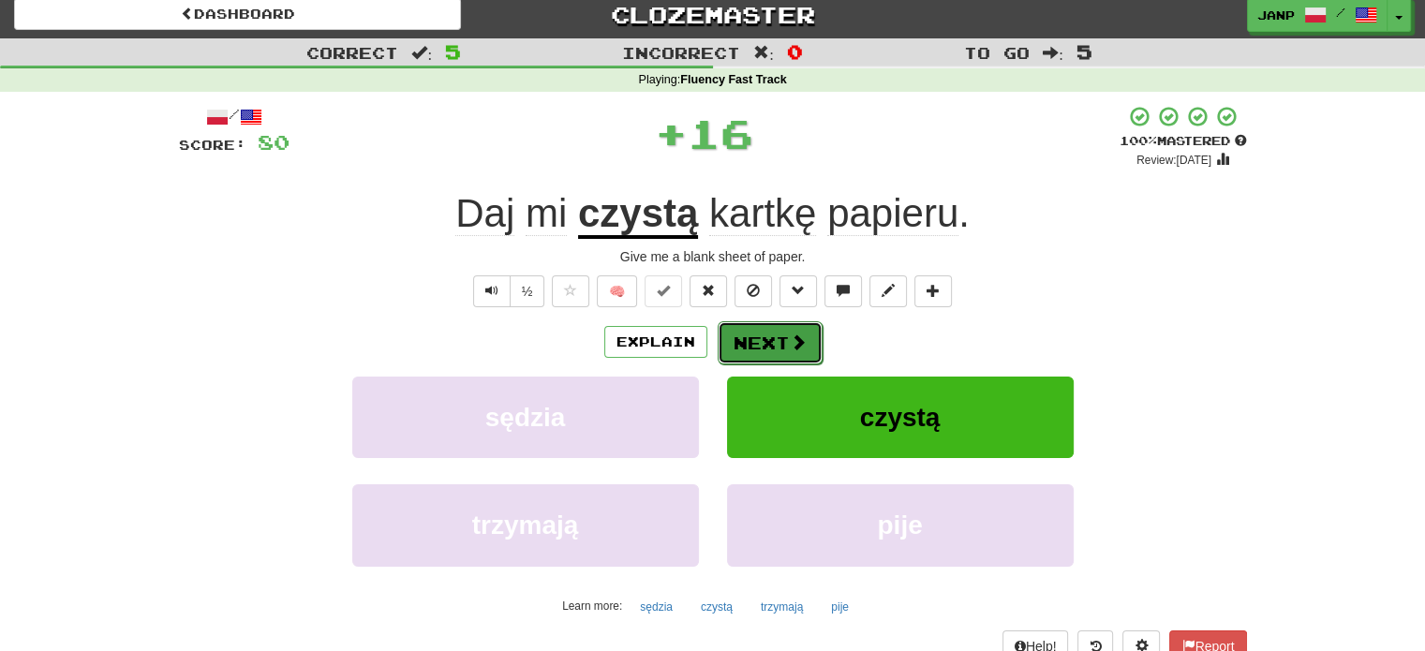
click at [782, 351] on button "Next" at bounding box center [770, 342] width 105 height 43
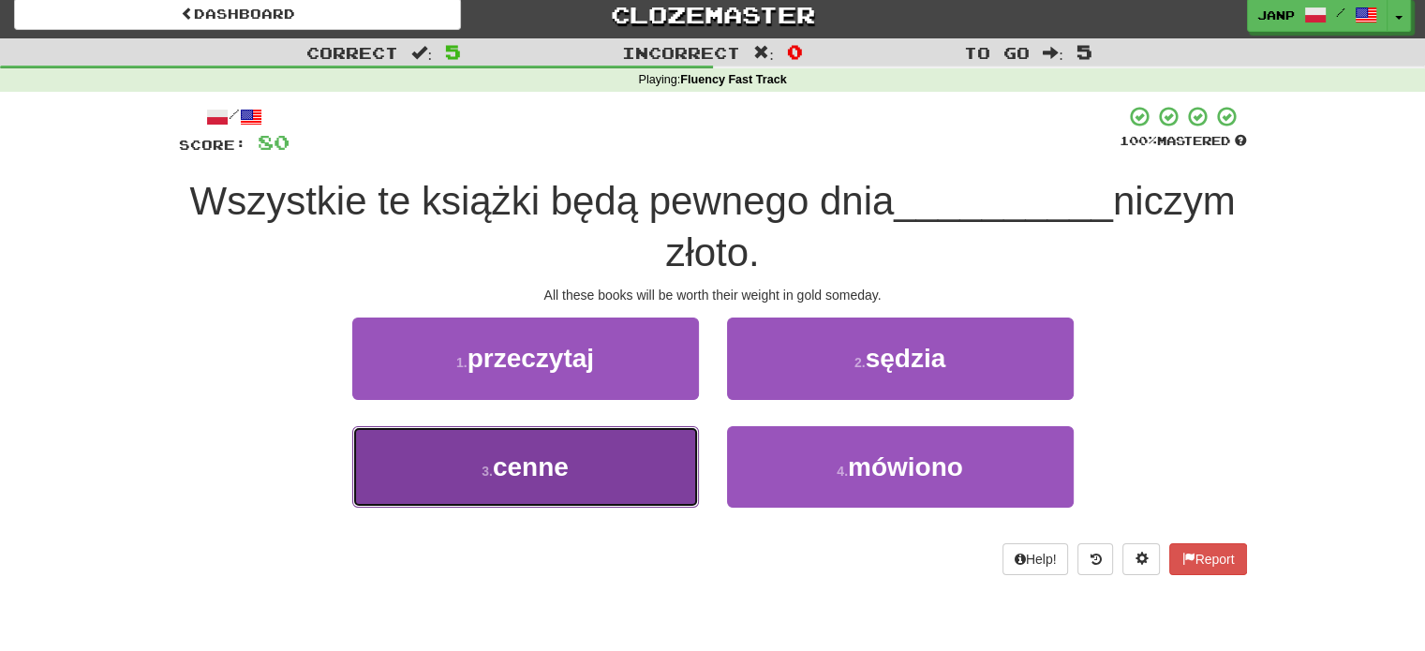
click at [693, 448] on button "3 . cenne" at bounding box center [525, 467] width 347 height 82
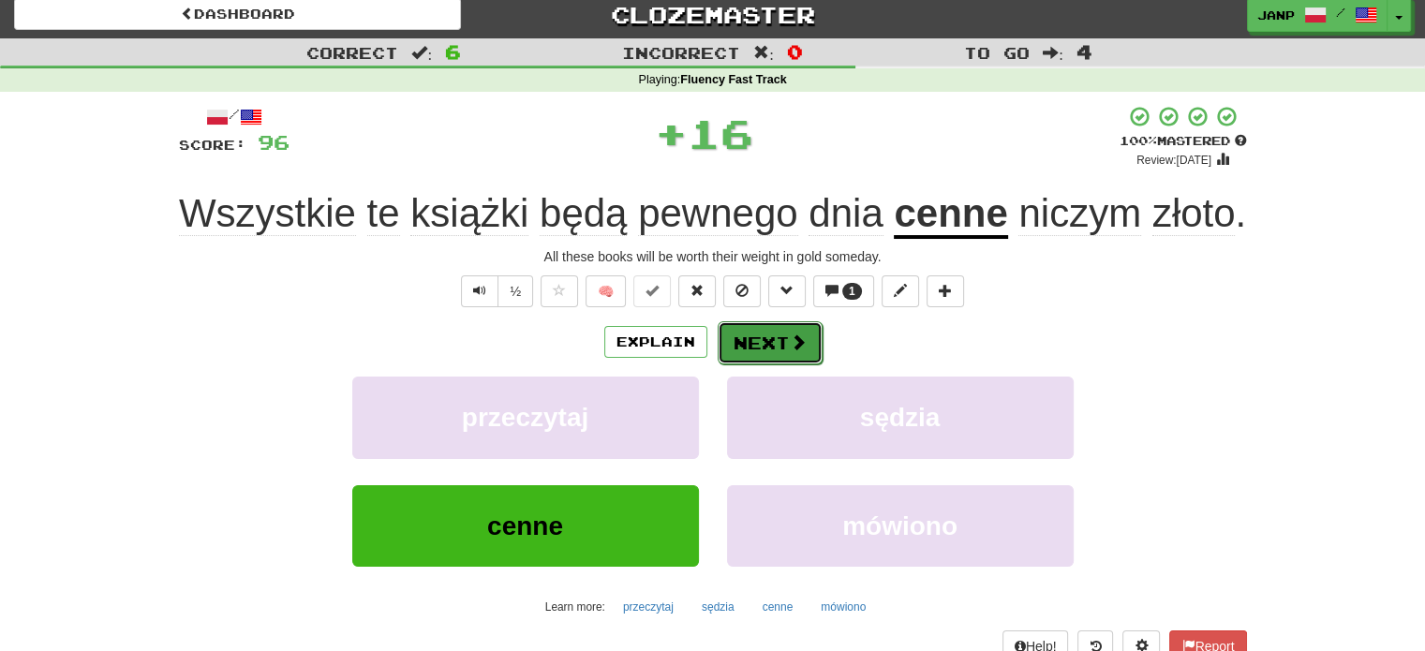
click at [782, 344] on button "Next" at bounding box center [770, 342] width 105 height 43
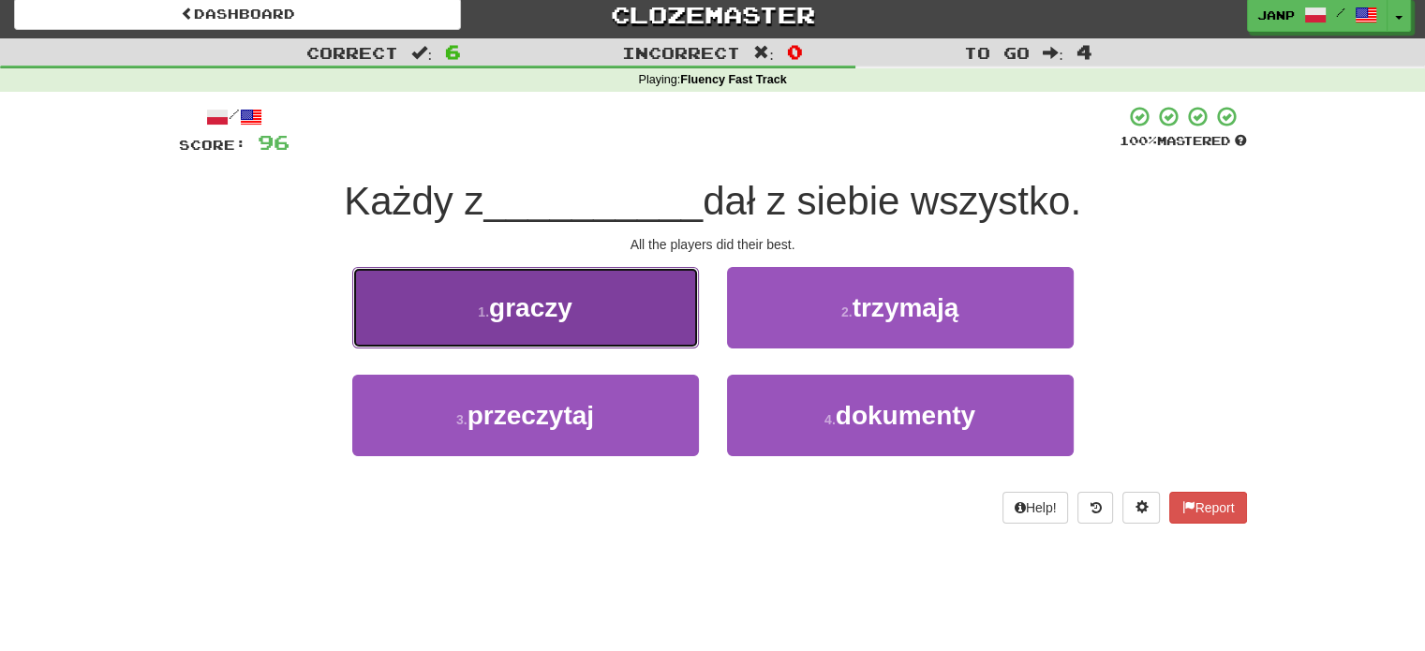
click at [648, 333] on button "1 . graczy" at bounding box center [525, 308] width 347 height 82
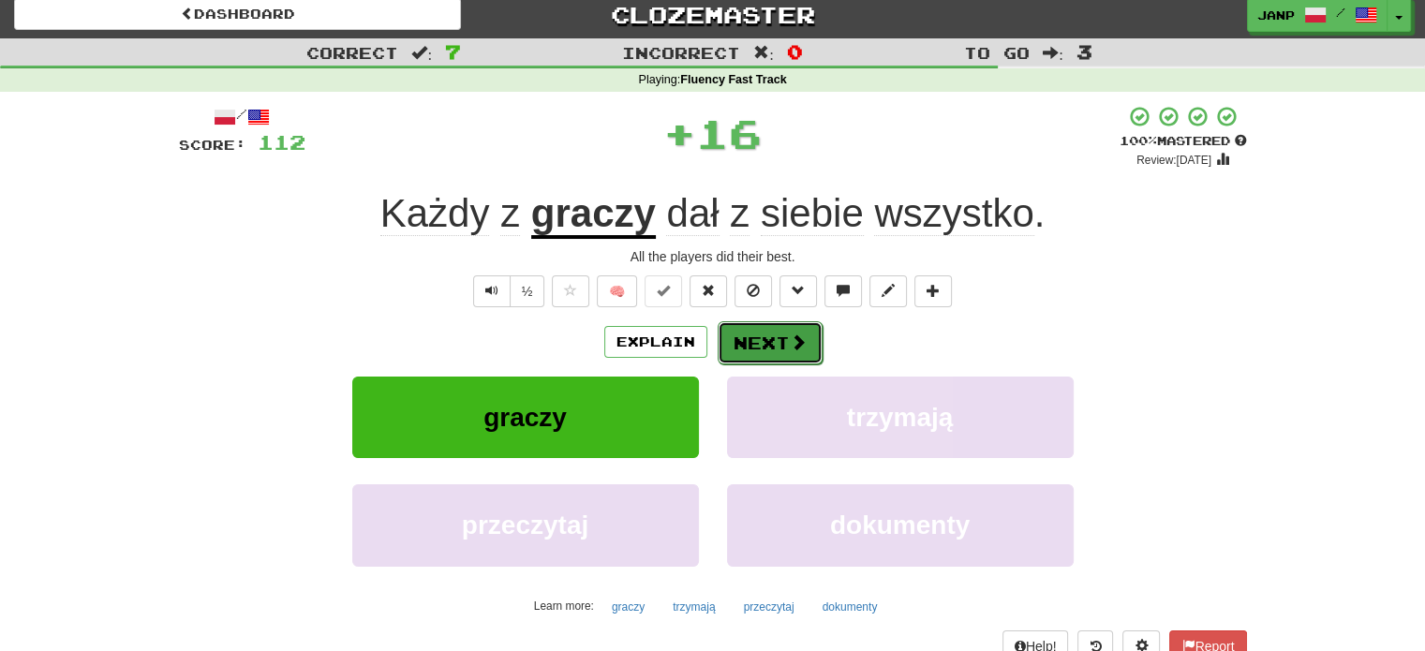
click at [760, 334] on button "Next" at bounding box center [770, 342] width 105 height 43
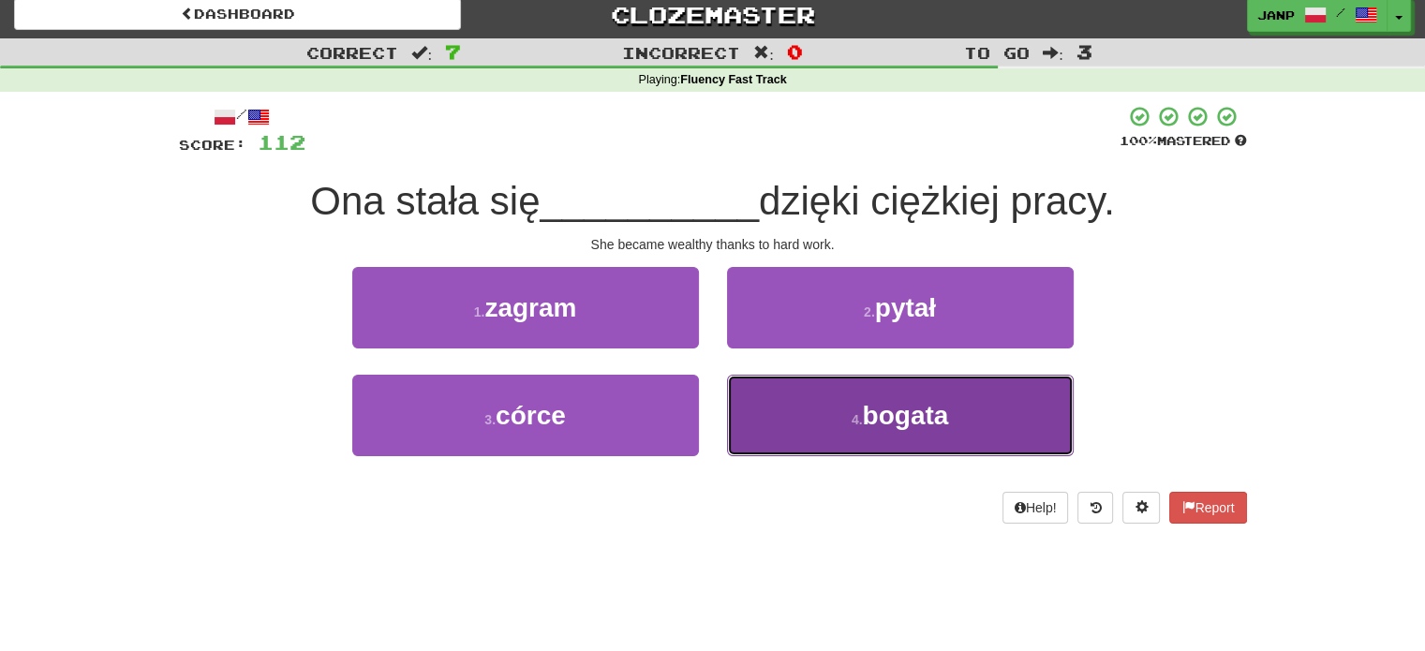
click at [792, 412] on button "4 . bogata" at bounding box center [900, 416] width 347 height 82
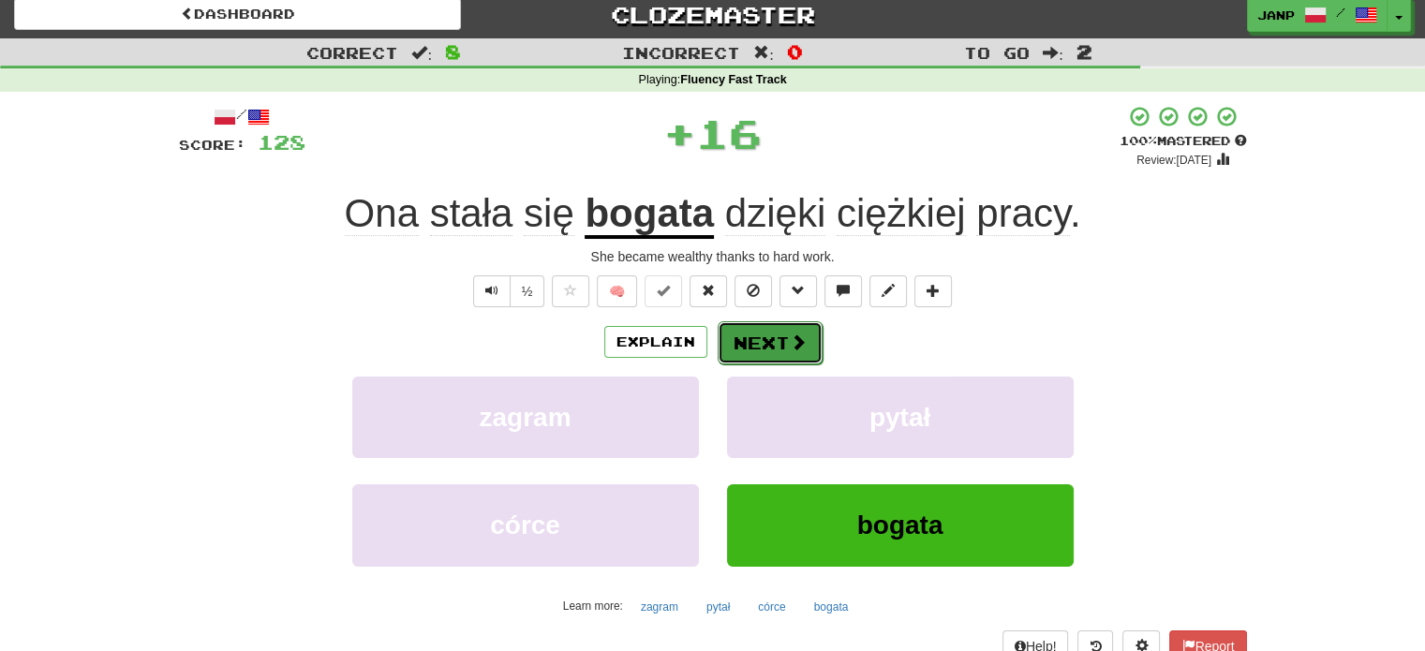
click at [761, 339] on button "Next" at bounding box center [770, 342] width 105 height 43
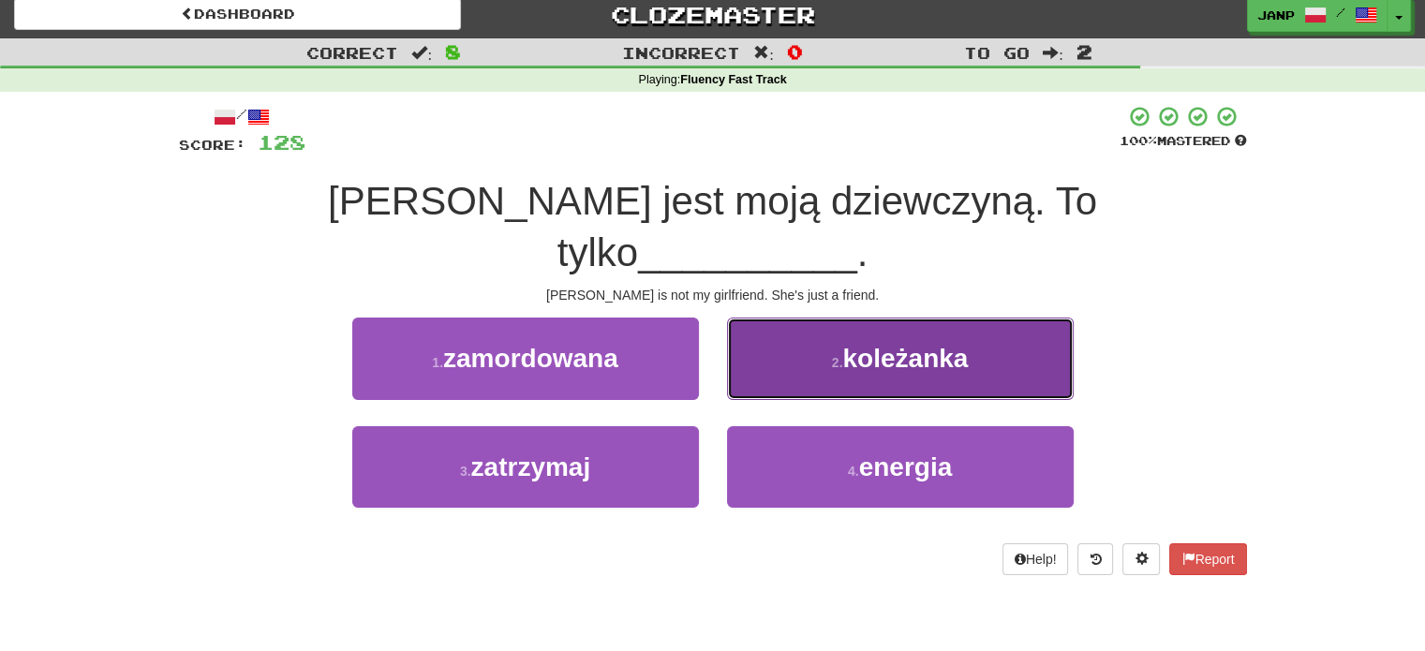
click at [802, 325] on button "2 . koleżanka" at bounding box center [900, 359] width 347 height 82
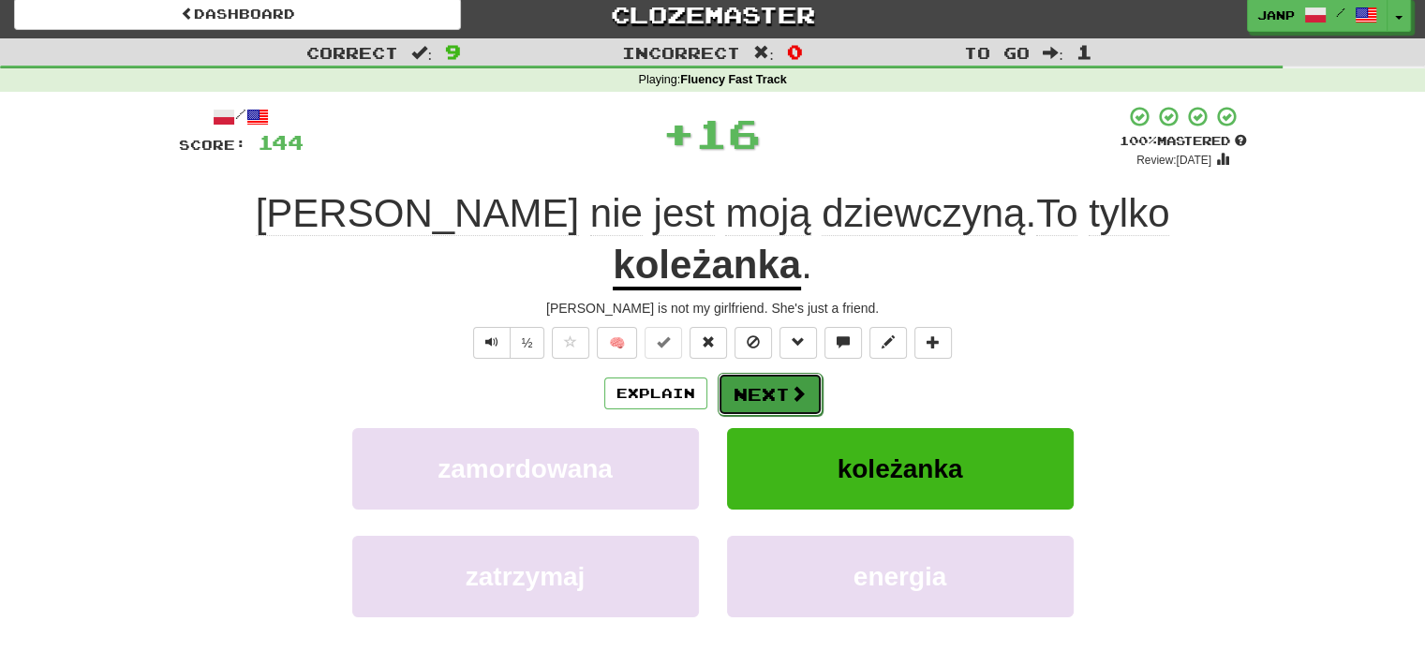
click at [765, 373] on button "Next" at bounding box center [770, 394] width 105 height 43
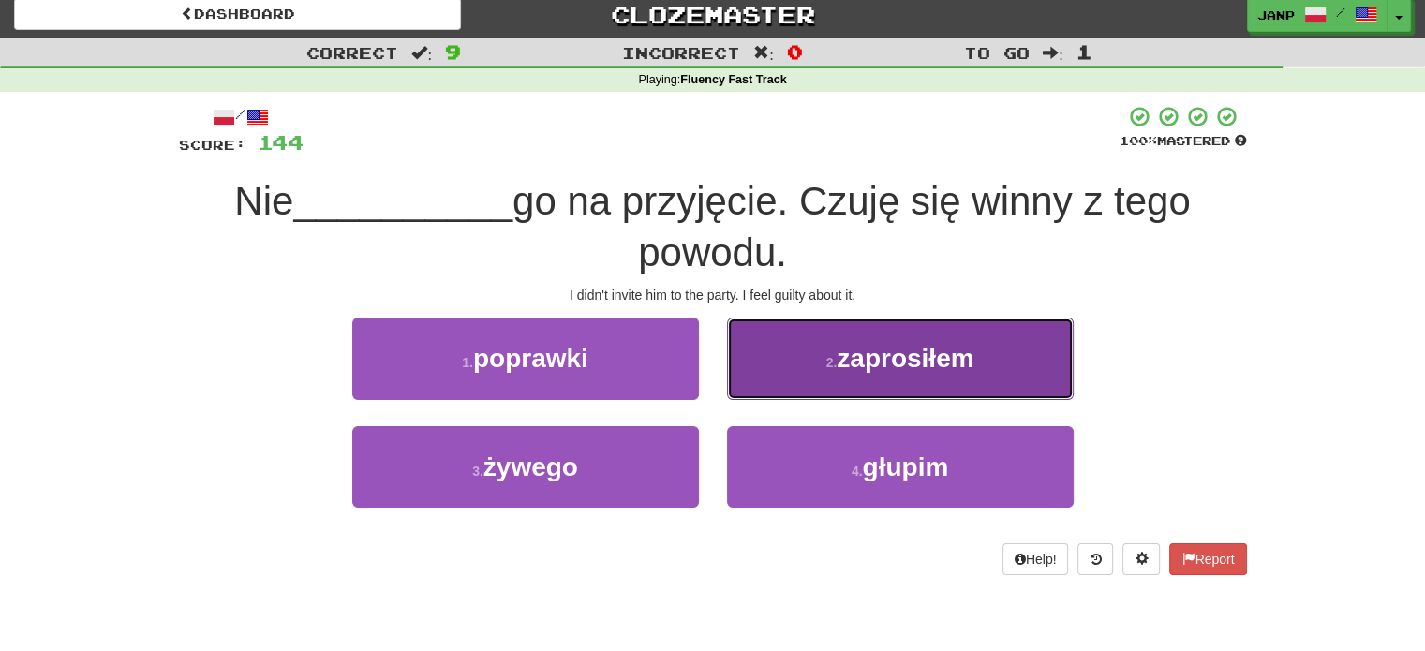
click at [768, 358] on button "2 . zaprosiłem" at bounding box center [900, 359] width 347 height 82
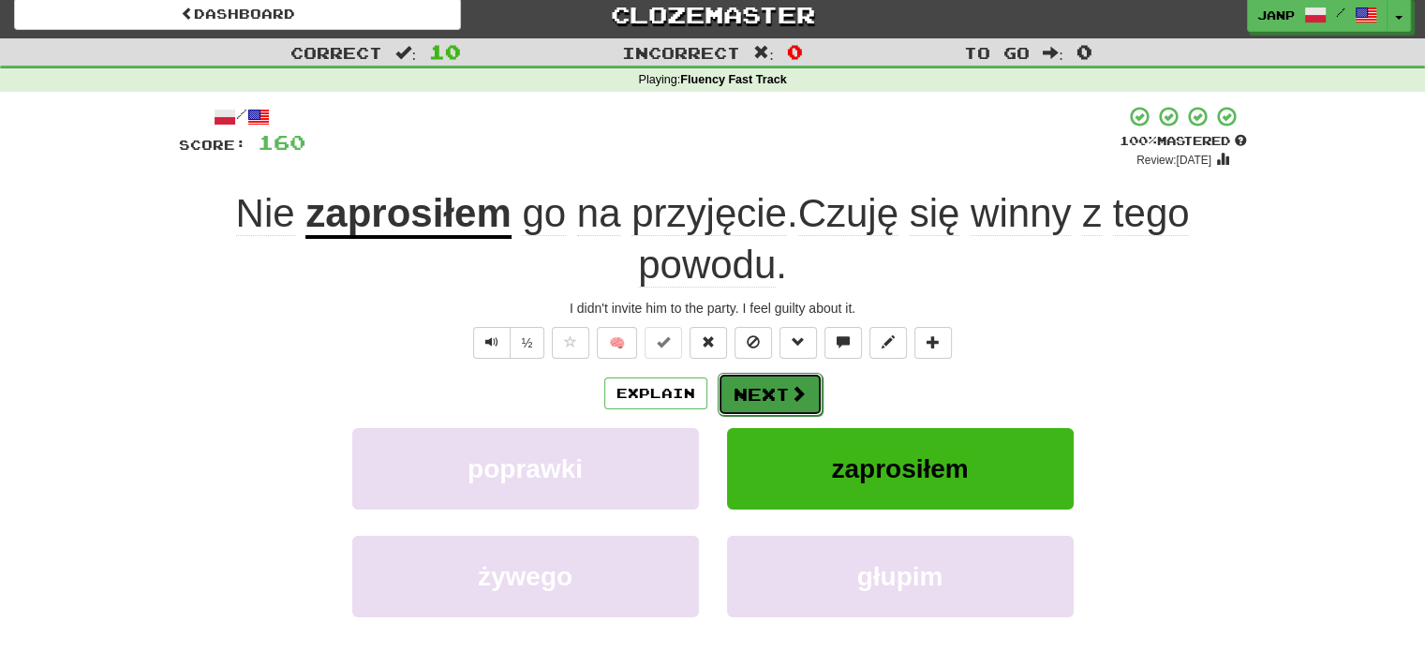
click at [746, 382] on button "Next" at bounding box center [770, 394] width 105 height 43
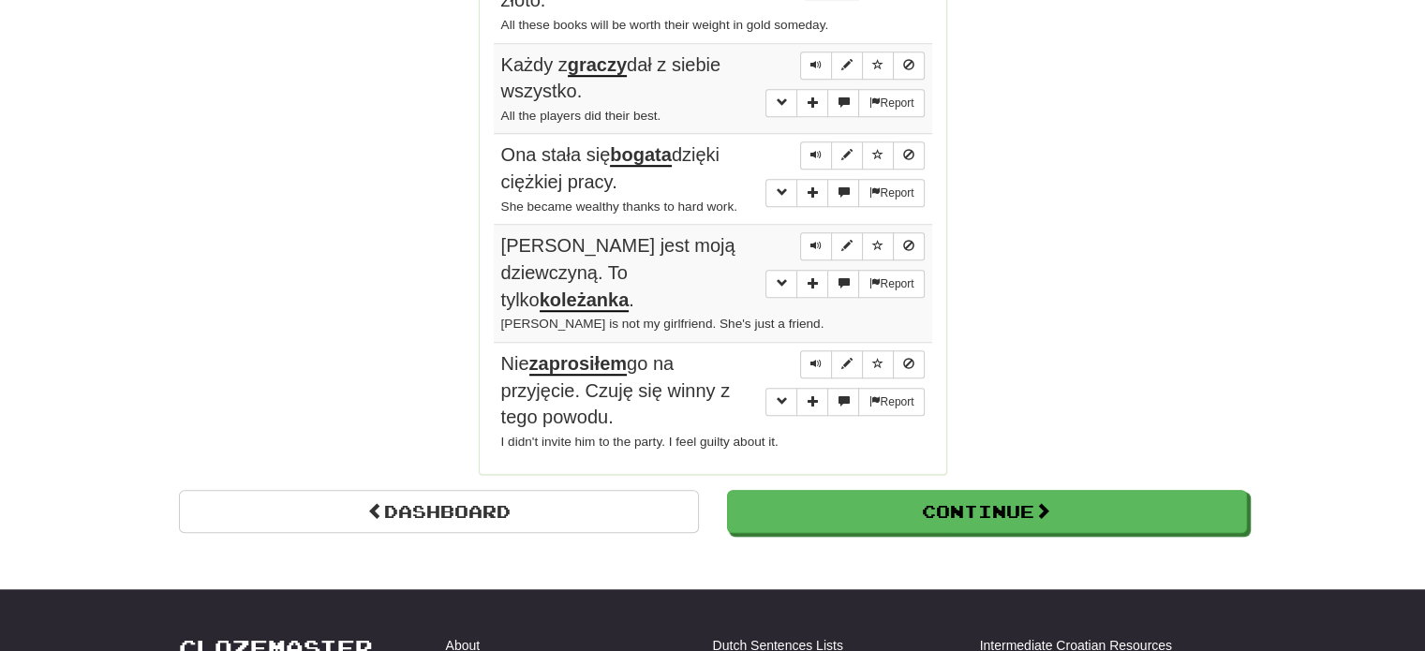
scroll to position [1415, 0]
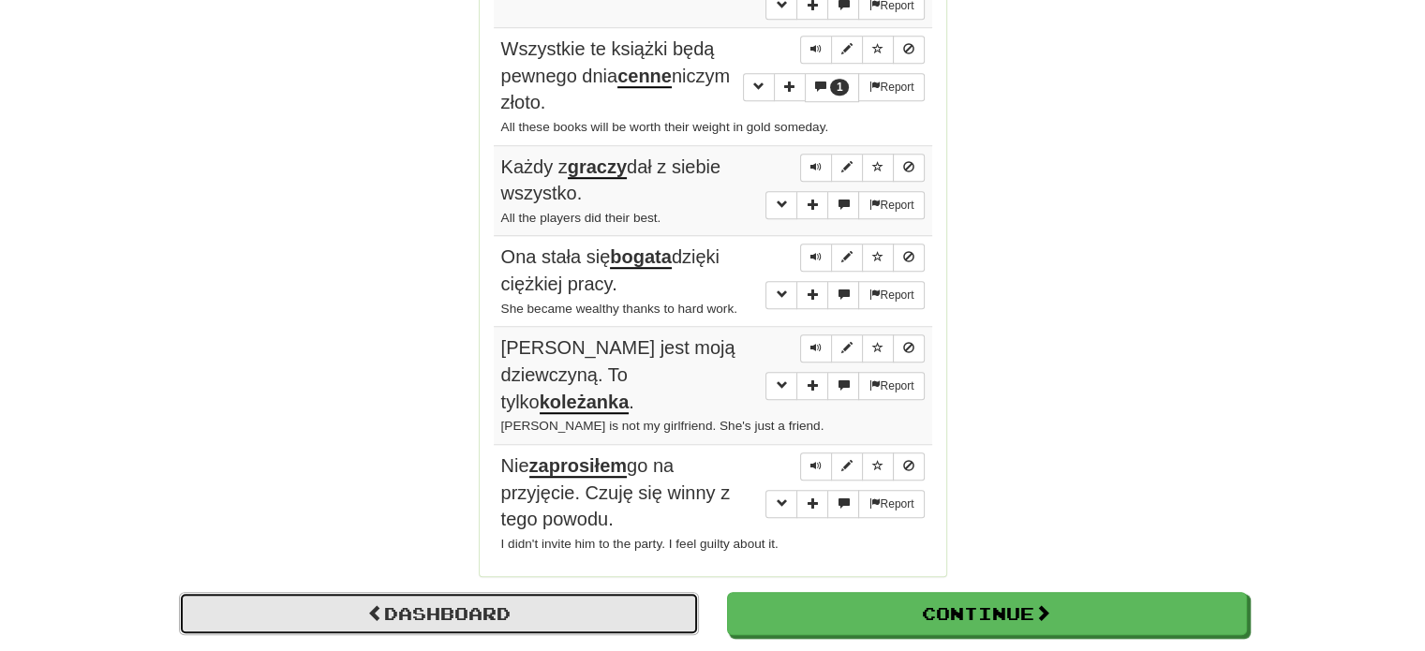
click at [604, 592] on link "Dashboard" at bounding box center [439, 613] width 520 height 43
